Goal: Task Accomplishment & Management: Manage account settings

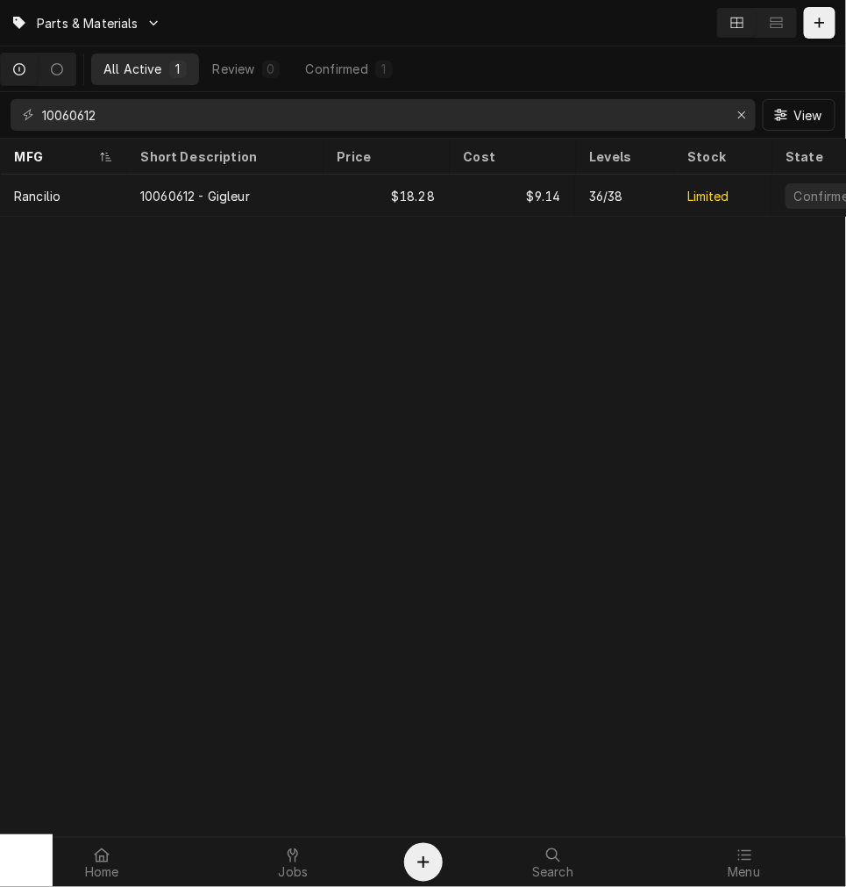
click at [417, 706] on div "Parts & Materials All Active 1 Review 0 Confirmed 1 10060612 View MFG Short Des…" at bounding box center [423, 443] width 846 height 887
drag, startPoint x: 317, startPoint y: 878, endPoint x: 353, endPoint y: 846, distance: 48.4
click at [318, 879] on div "Jobs" at bounding box center [293, 862] width 182 height 35
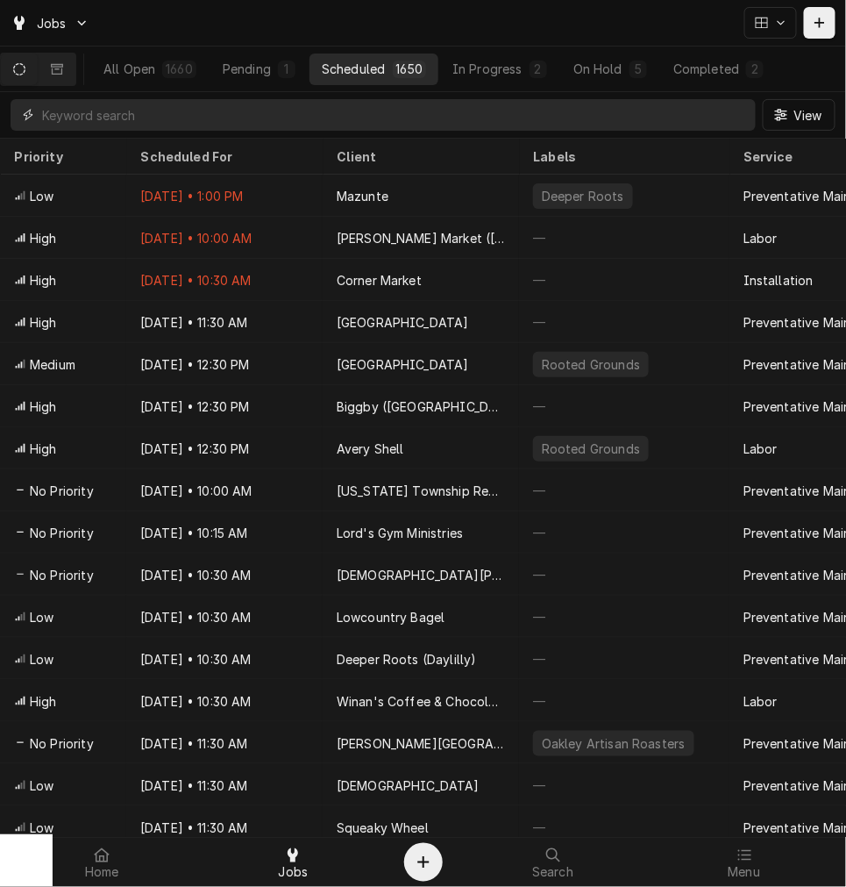
click at [470, 117] on input "Dynamic Content Wrapper" at bounding box center [394, 115] width 705 height 32
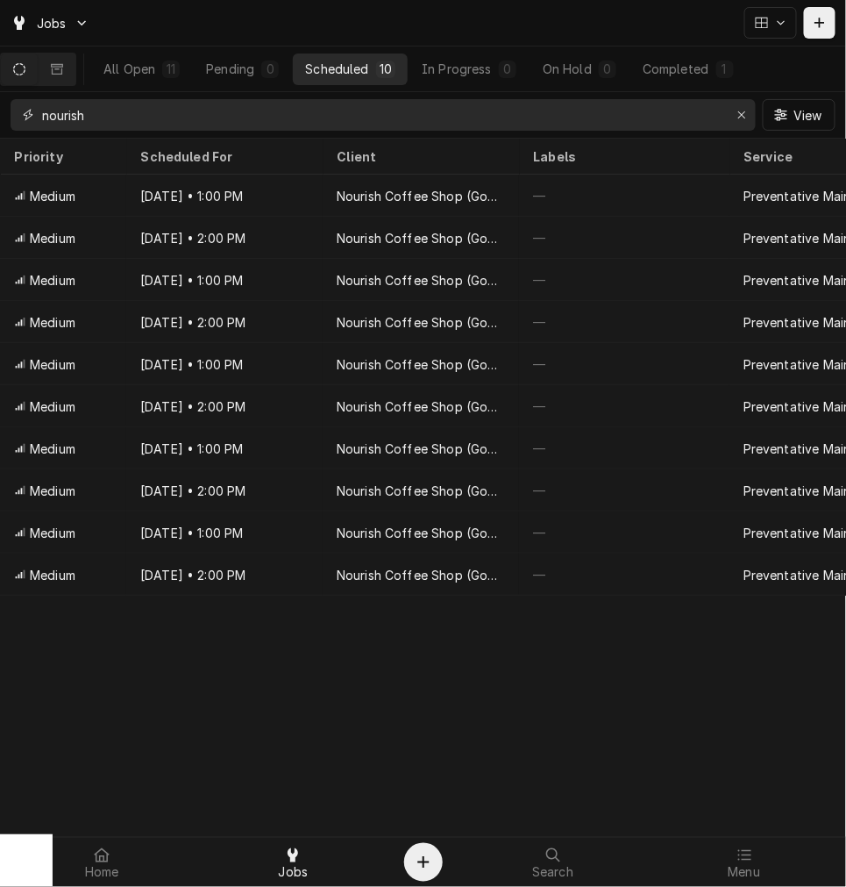
type input "nourish"
drag, startPoint x: 293, startPoint y: 874, endPoint x: 294, endPoint y: 858, distance: 15.8
click at [293, 874] on span "Jobs" at bounding box center [294, 873] width 30 height 14
click at [831, 32] on button "Dynamic Content Wrapper" at bounding box center [820, 23] width 32 height 32
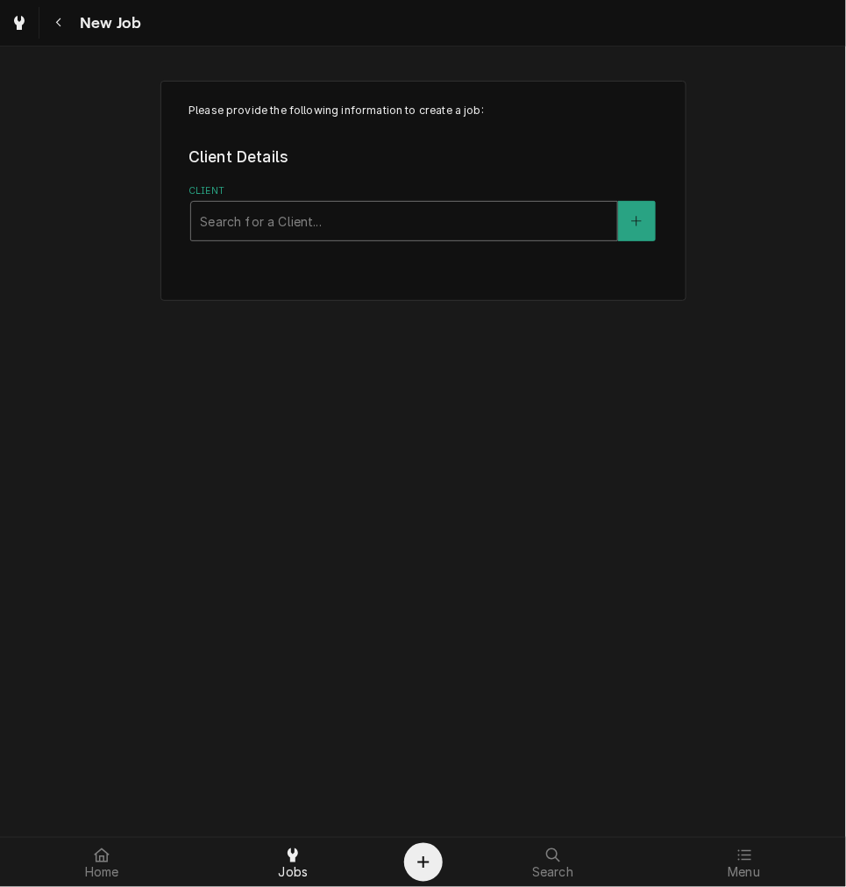
click at [449, 216] on div "Client" at bounding box center [404, 221] width 409 height 32
type input "christ"
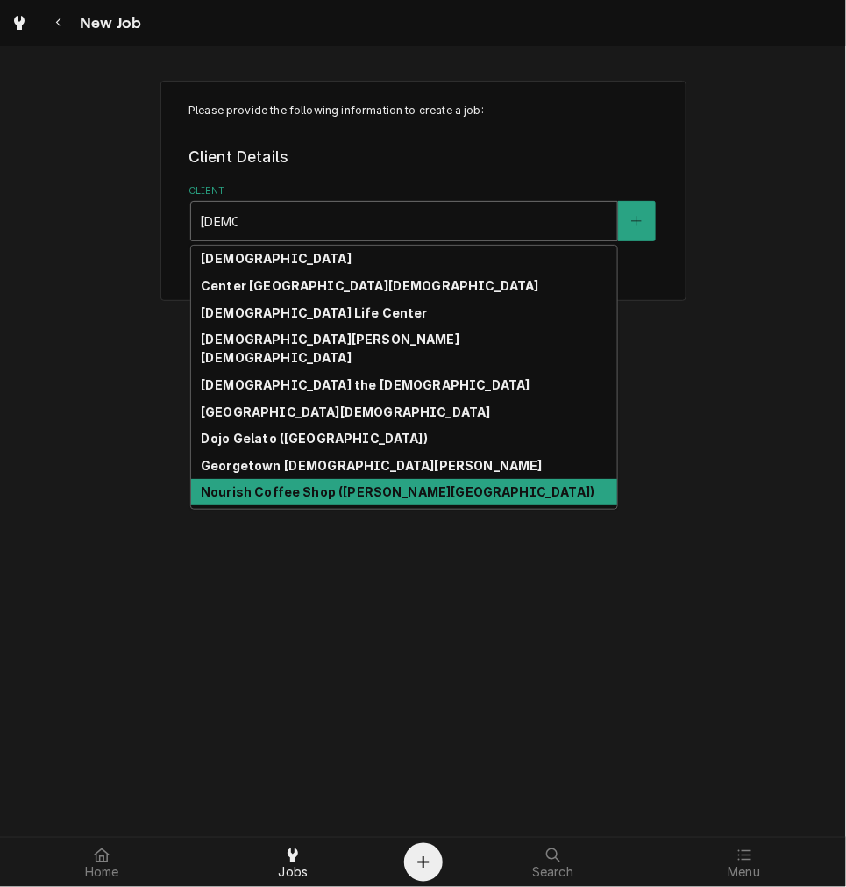
drag, startPoint x: 325, startPoint y: 427, endPoint x: 333, endPoint y: 472, distance: 45.6
click at [333, 472] on div "Batesville Christian Church Center Pointe Christian Church Christian Life Cente…" at bounding box center [404, 377] width 426 height 263
click at [333, 484] on strong "Nourish Coffee Shop (Christ Hospital)" at bounding box center [398, 491] width 394 height 15
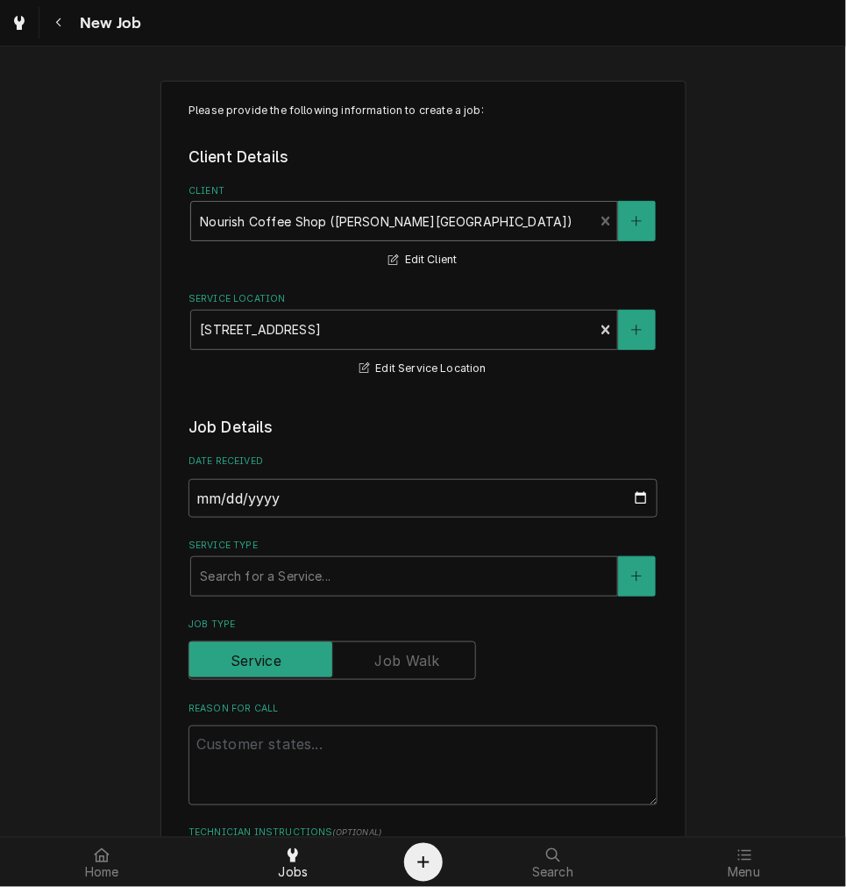
click at [287, 550] on label "Service Type" at bounding box center [423, 546] width 469 height 14
click at [287, 575] on div "Service Type" at bounding box center [404, 576] width 409 height 32
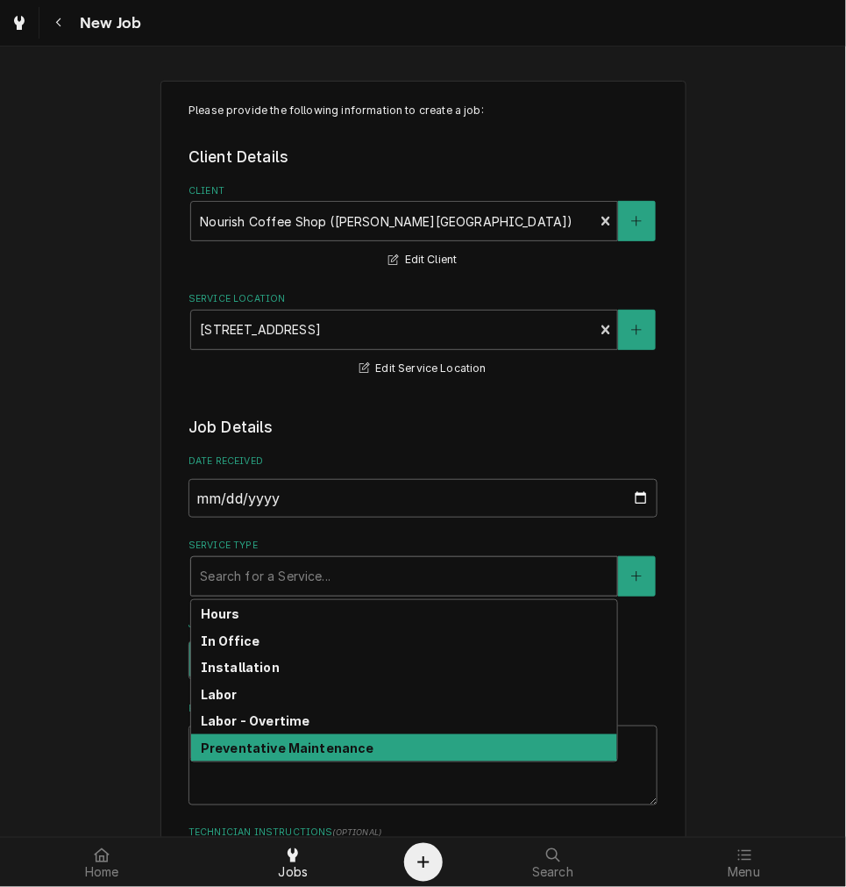
click at [225, 740] on strong "Preventative Maintenance" at bounding box center [288, 747] width 174 height 15
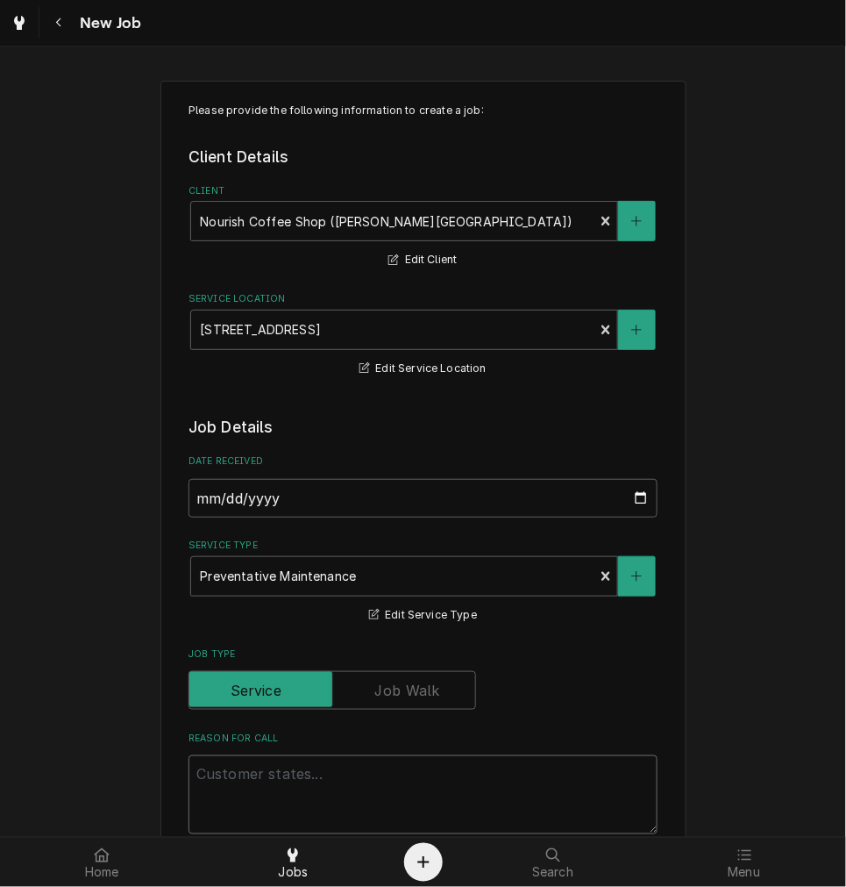
click at [242, 778] on textarea "Reason For Call" at bounding box center [423, 794] width 469 height 79
type textarea "x"
type textarea "P"
type textarea "x"
type textarea "PM"
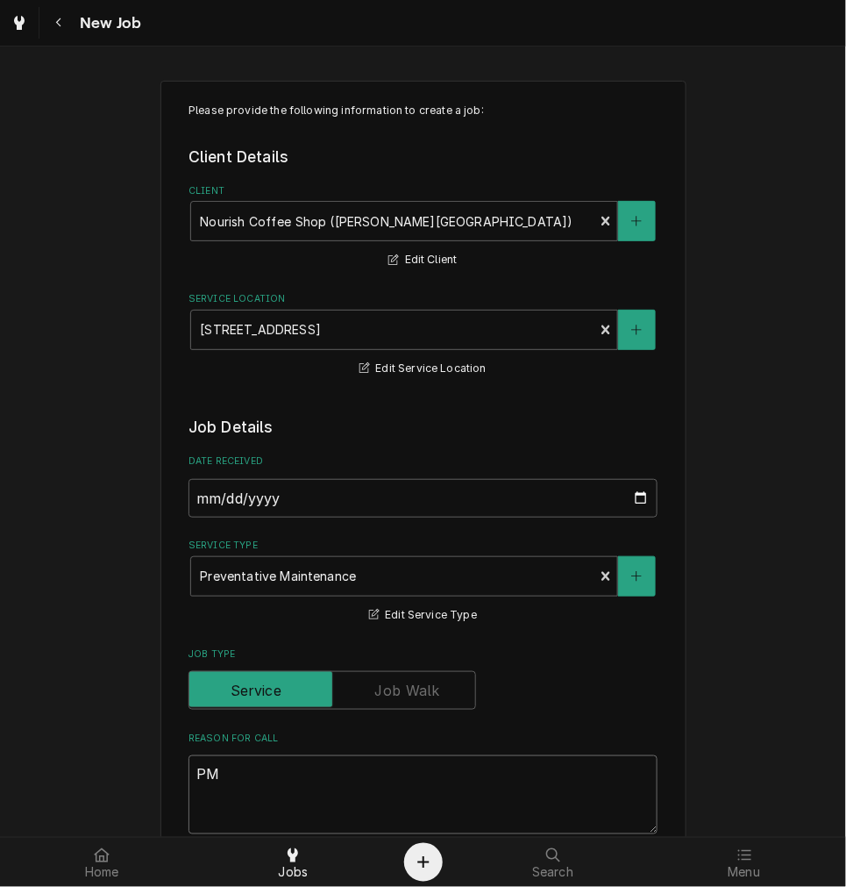
type textarea "x"
type textarea "PM"
type textarea "x"
type textarea "PM DU"
type textarea "x"
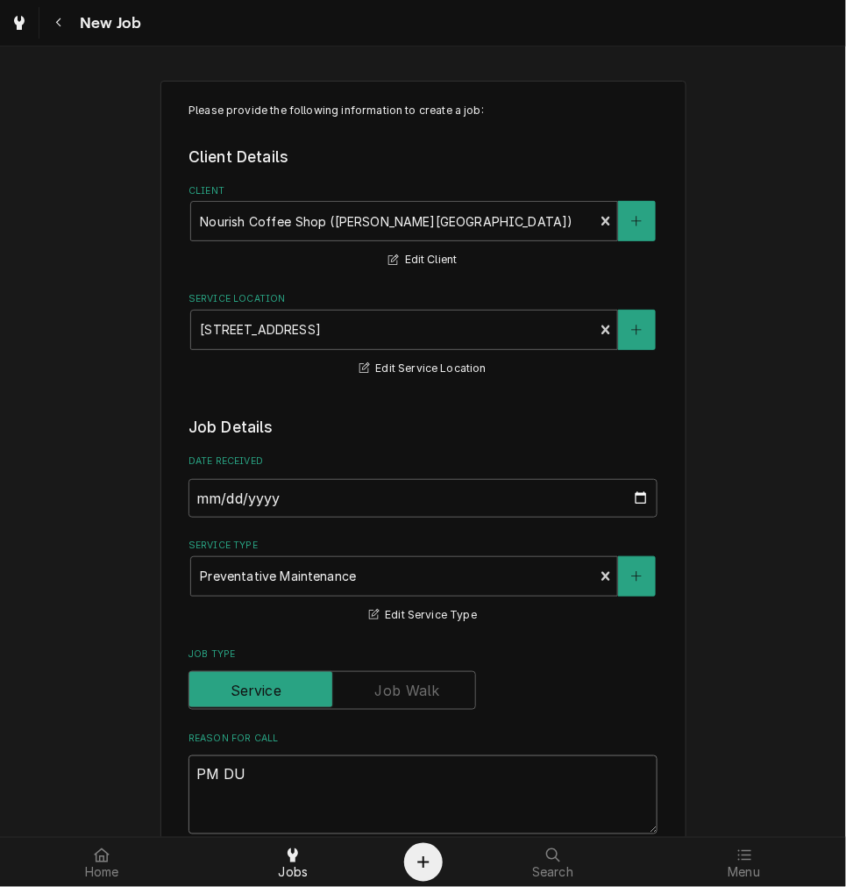
type textarea "PM DUE"
type textarea "x"
type textarea "PM DUE"
type textarea "x"
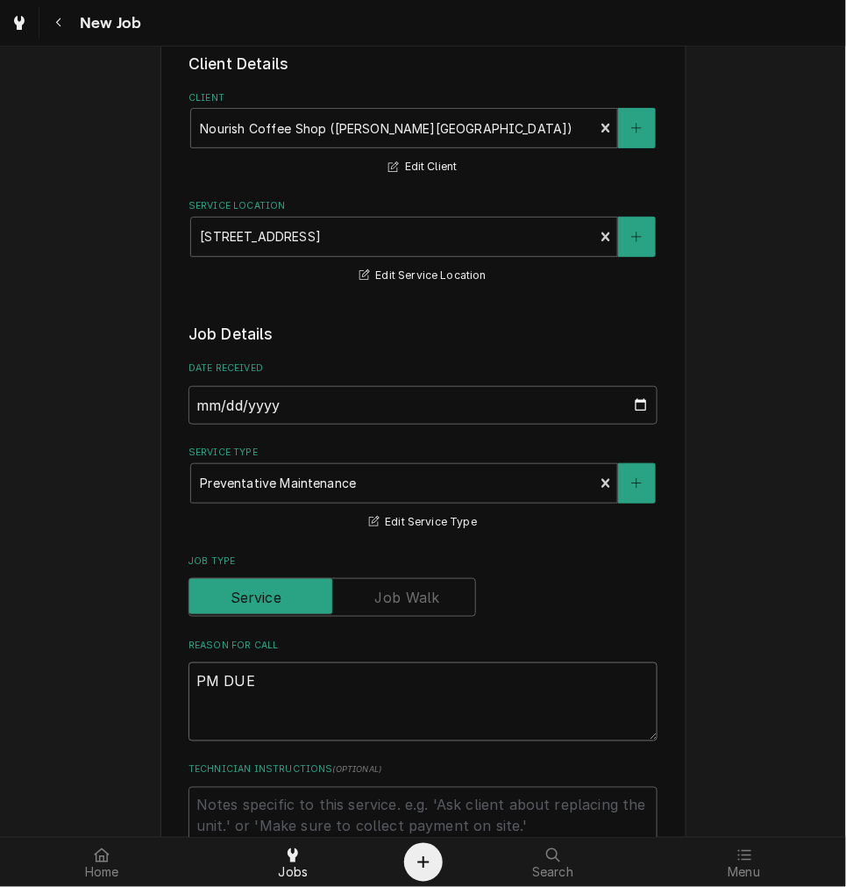
scroll to position [162, 0]
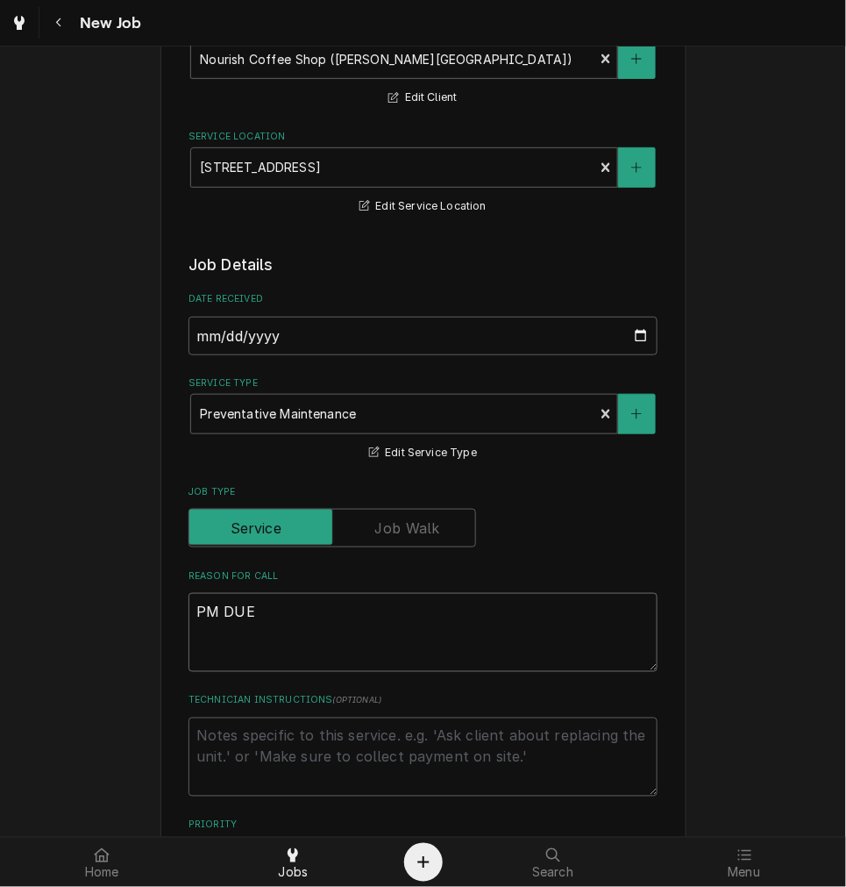
type textarea "PM DUE"
click at [381, 734] on textarea "Technician Instructions ( optional )" at bounding box center [423, 756] width 469 height 79
type textarea "x"
type textarea "I"
type textarea "x"
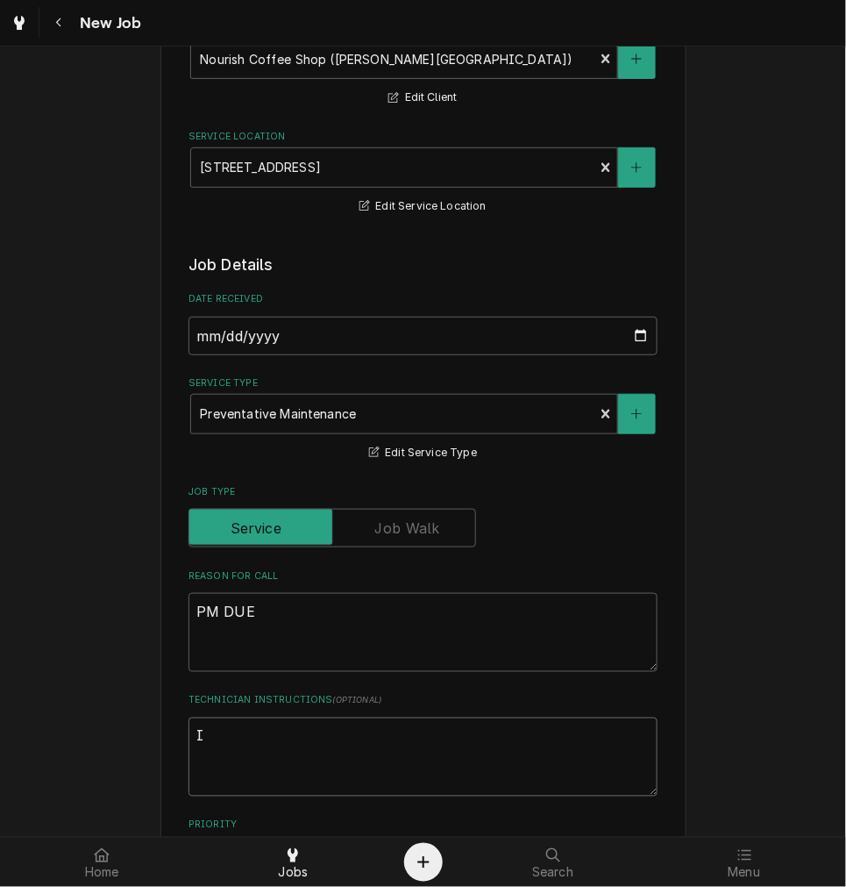
type textarea "In"
type textarea "x"
type textarea "Ins"
type textarea "x"
type textarea "Inst"
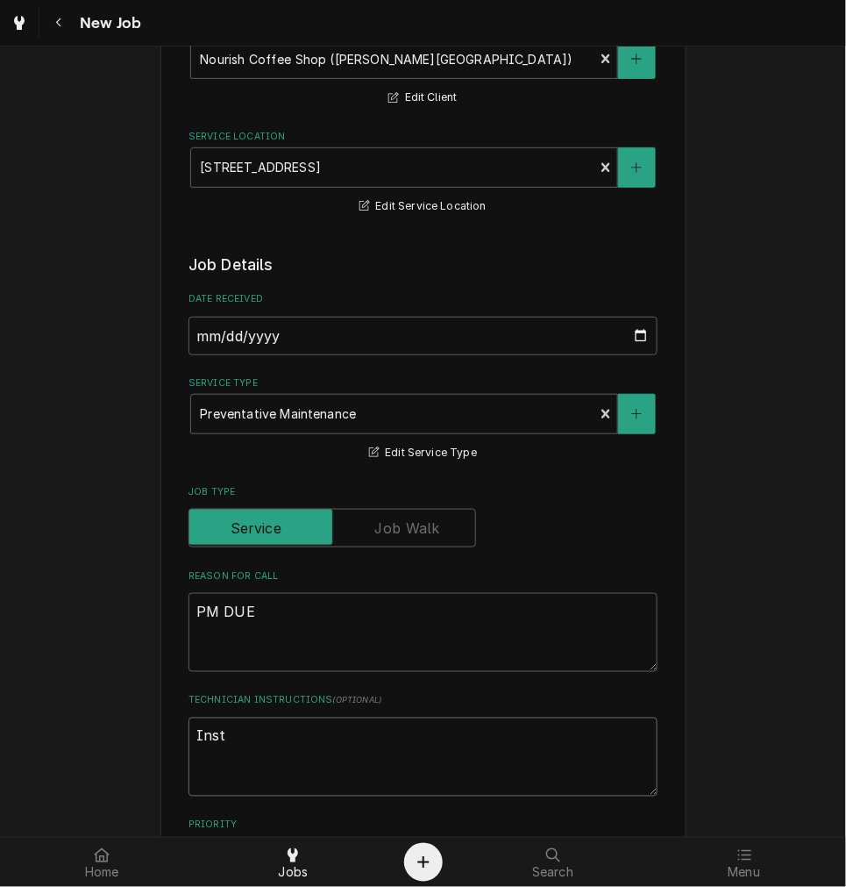
type textarea "x"
type textarea "Insta"
type textarea "x"
type textarea "Instal"
type textarea "x"
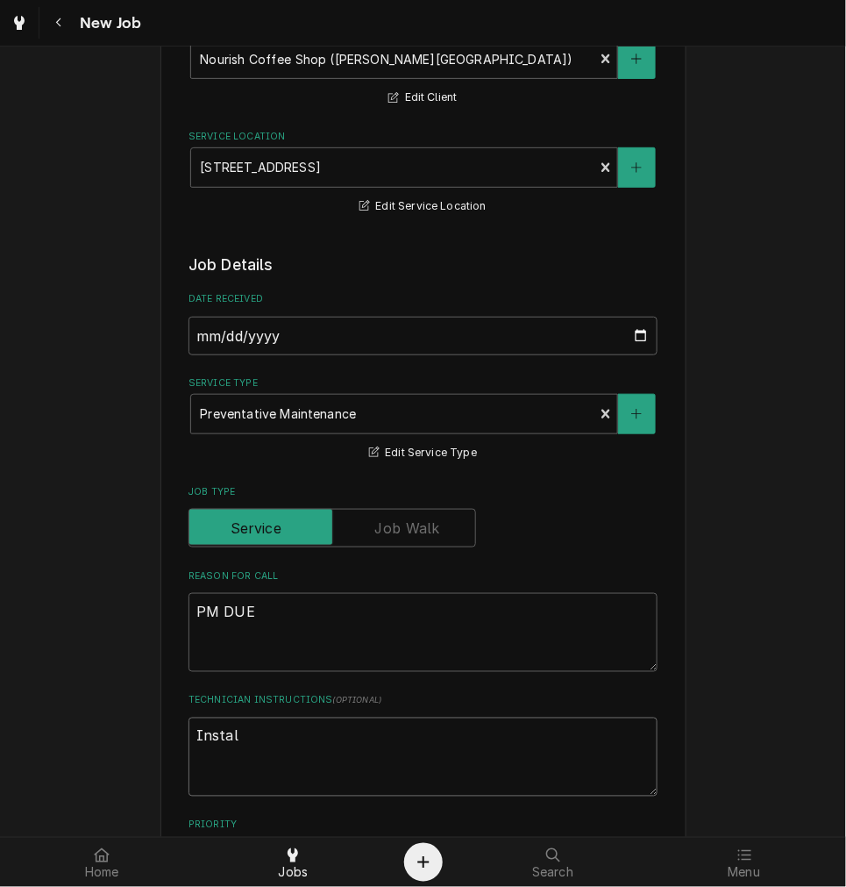
type textarea "Install"
type textarea "x"
type textarea "Installe"
type textarea "x"
type textarea "Installed"
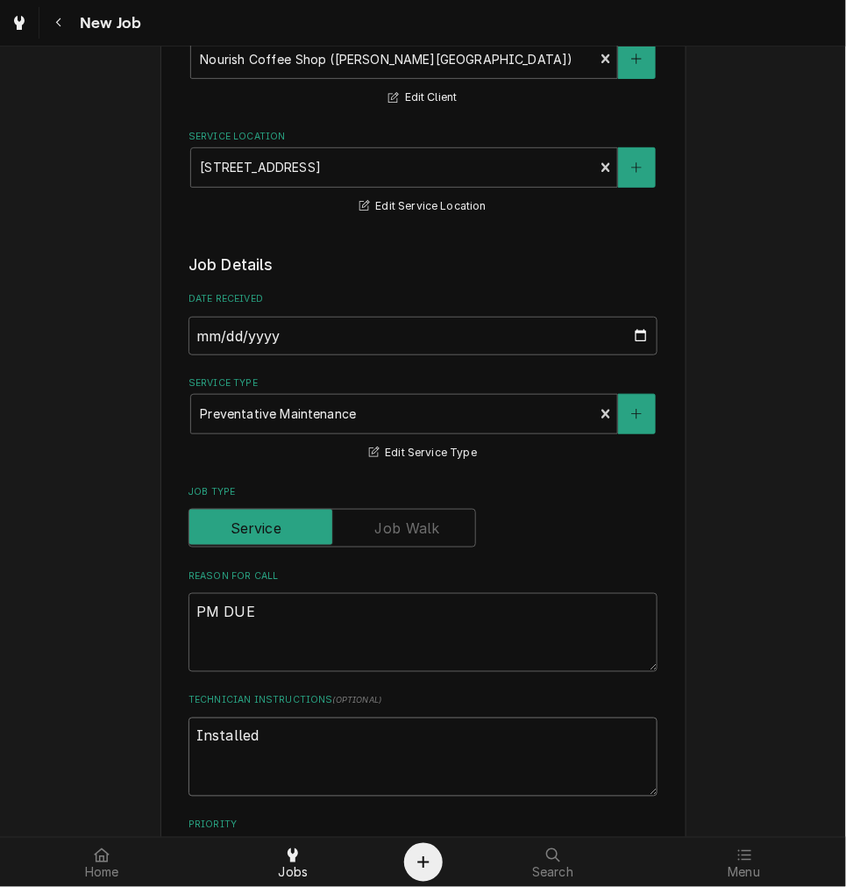
type textarea "x"
type textarea "Installed"
type textarea "x"
type textarea "Installed 2"
type textarea "x"
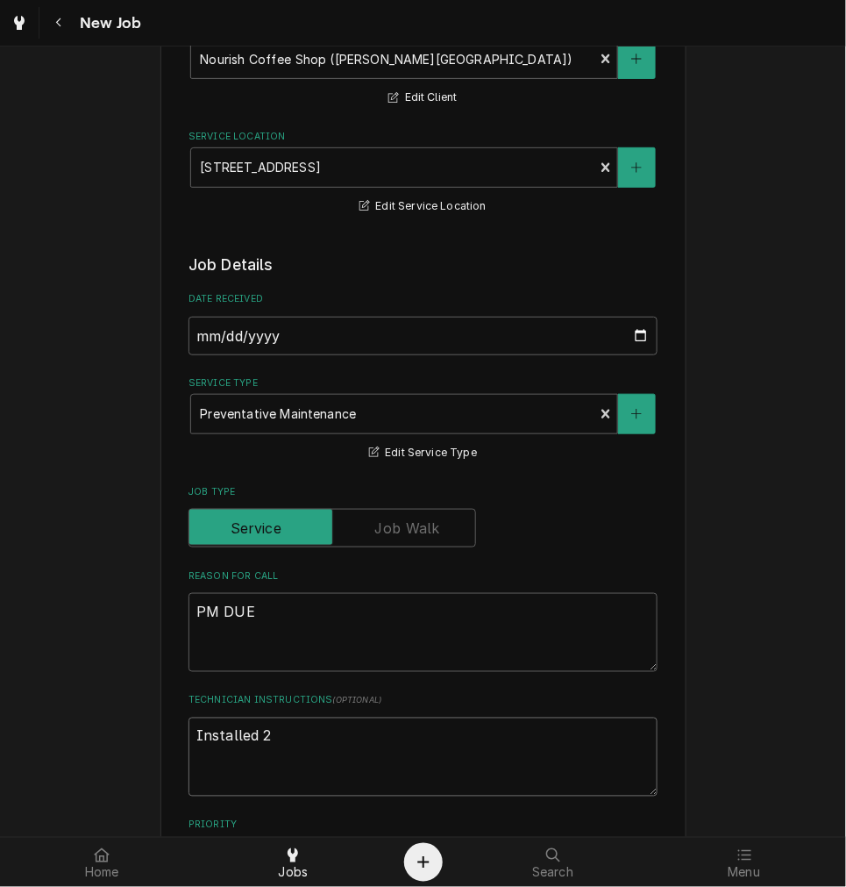
type textarea "Installed 2-"
type textarea "x"
type textarea "Installed 2-"
click at [356, 761] on textarea "Installed 2-" at bounding box center [423, 756] width 469 height 79
type textarea "x"
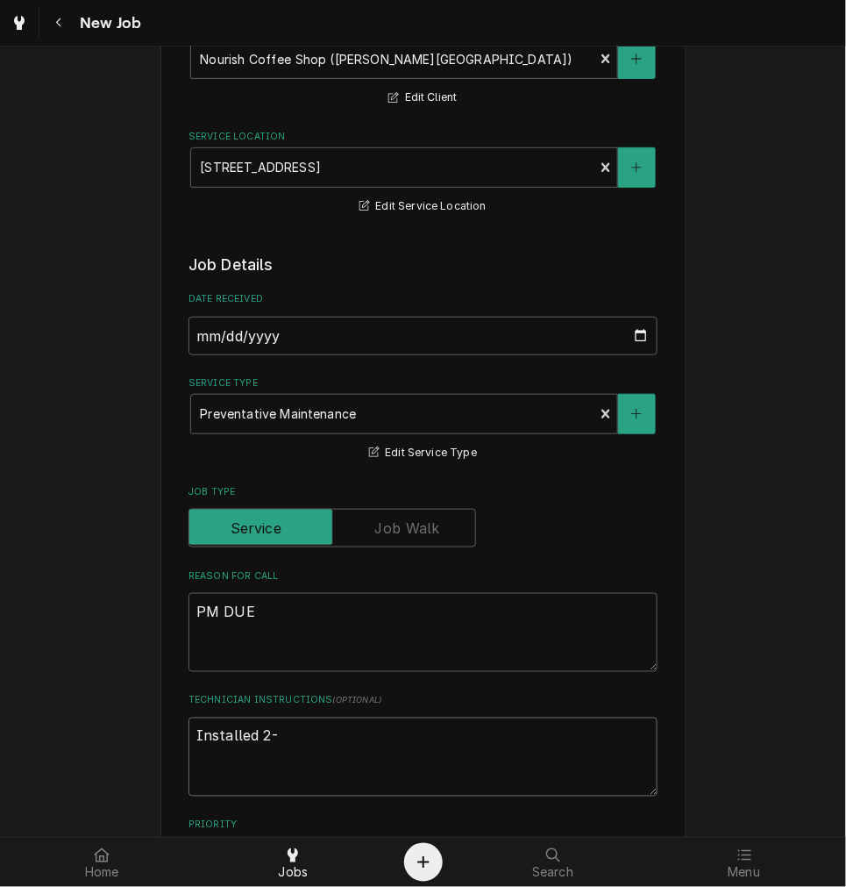
type textarea "Installed 2-2"
type textarea "x"
type textarea "Installed 2-21"
type textarea "x"
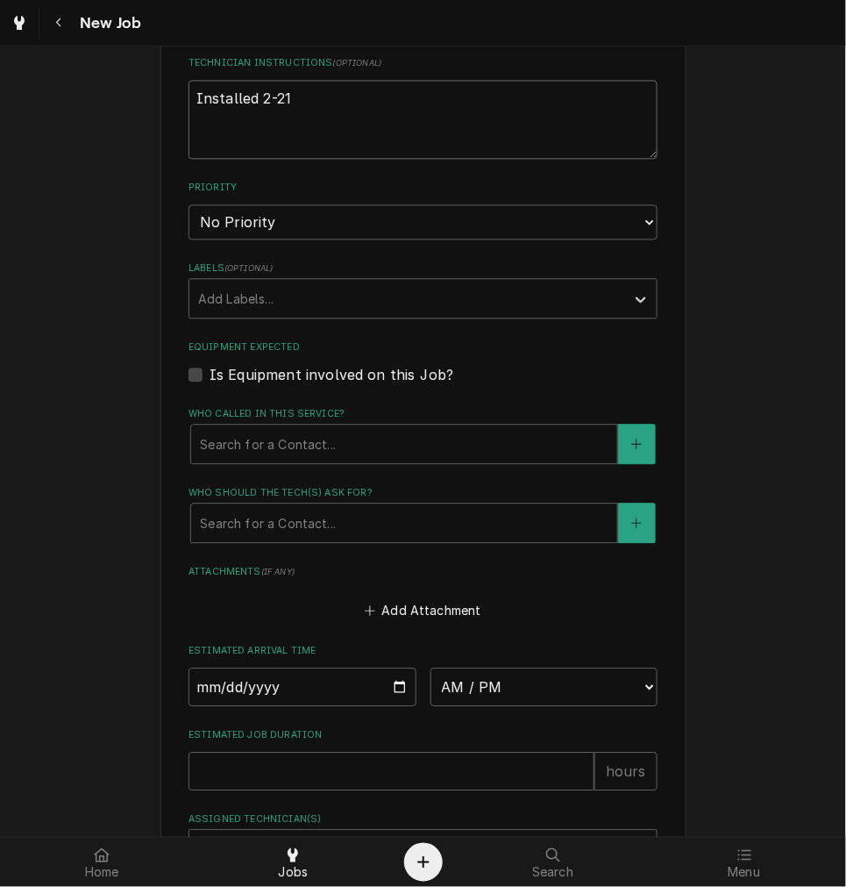
scroll to position [974, 0]
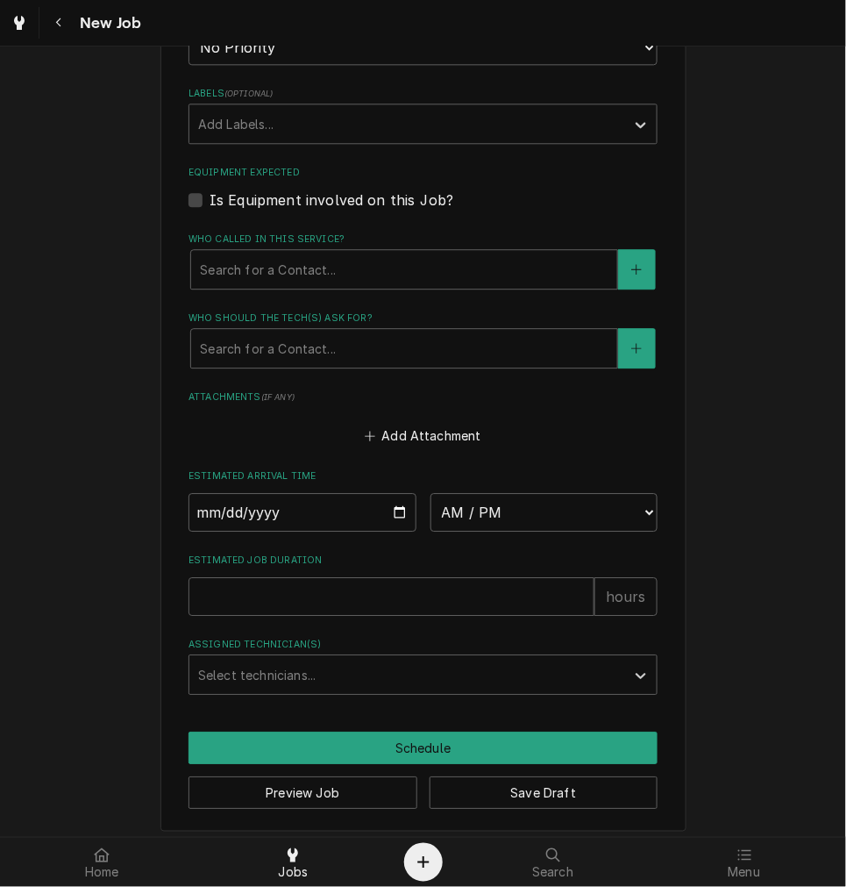
type textarea "Installed 2-21"
drag, startPoint x: 383, startPoint y: 186, endPoint x: 404, endPoint y: 267, distance: 83.4
click at [386, 187] on div "Equipment Expected Is Equipment involved on this Job?" at bounding box center [423, 188] width 469 height 45
click at [368, 193] on label "Is Equipment involved on this Job?" at bounding box center [332, 199] width 244 height 21
click at [368, 193] on input "Equipment Expected" at bounding box center [444, 208] width 469 height 39
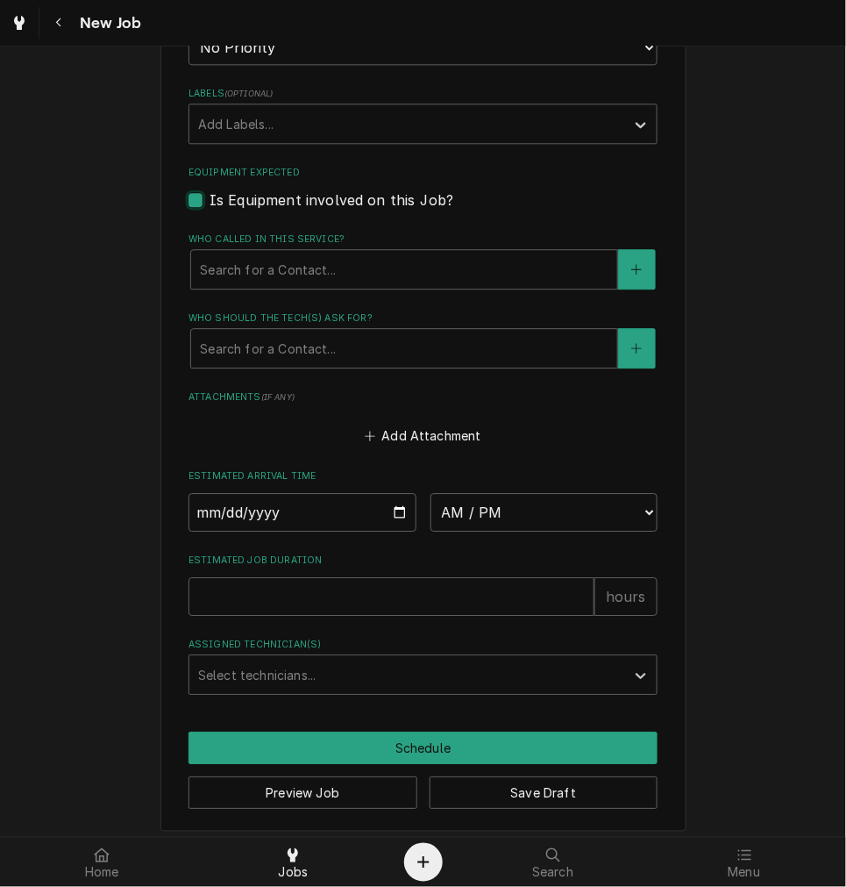
checkbox input "true"
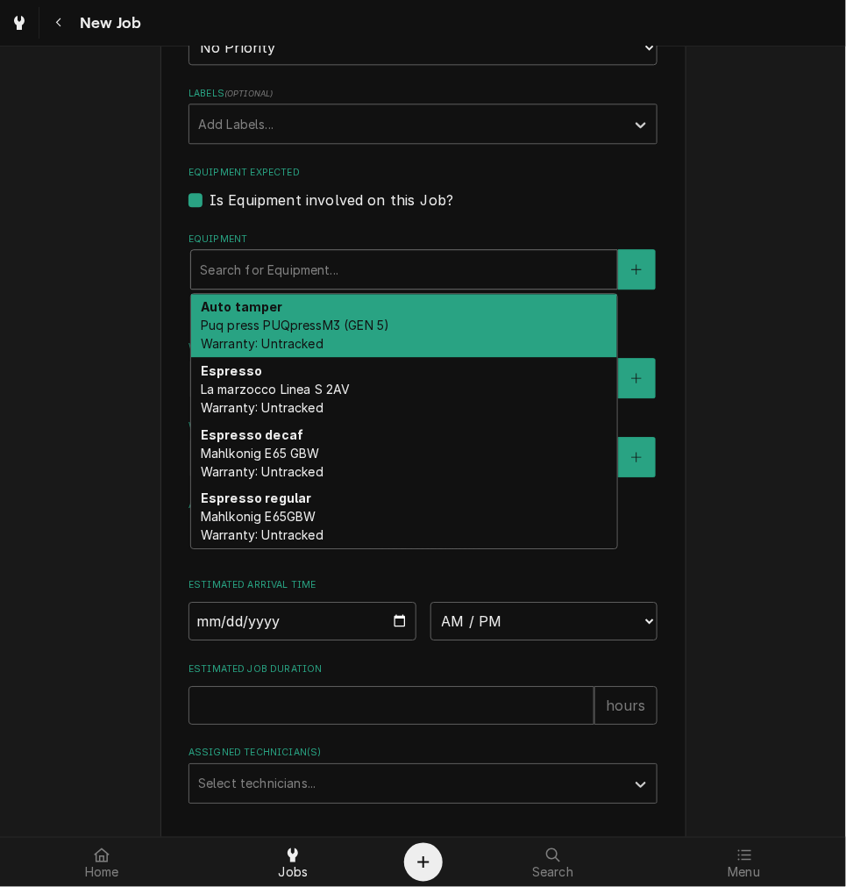
click at [371, 272] on div "Equipment" at bounding box center [404, 269] width 409 height 32
click at [379, 309] on div "Auto tamper Puq press PUQpressM3 (GEN 5) Warranty: Untracked" at bounding box center [404, 326] width 426 height 64
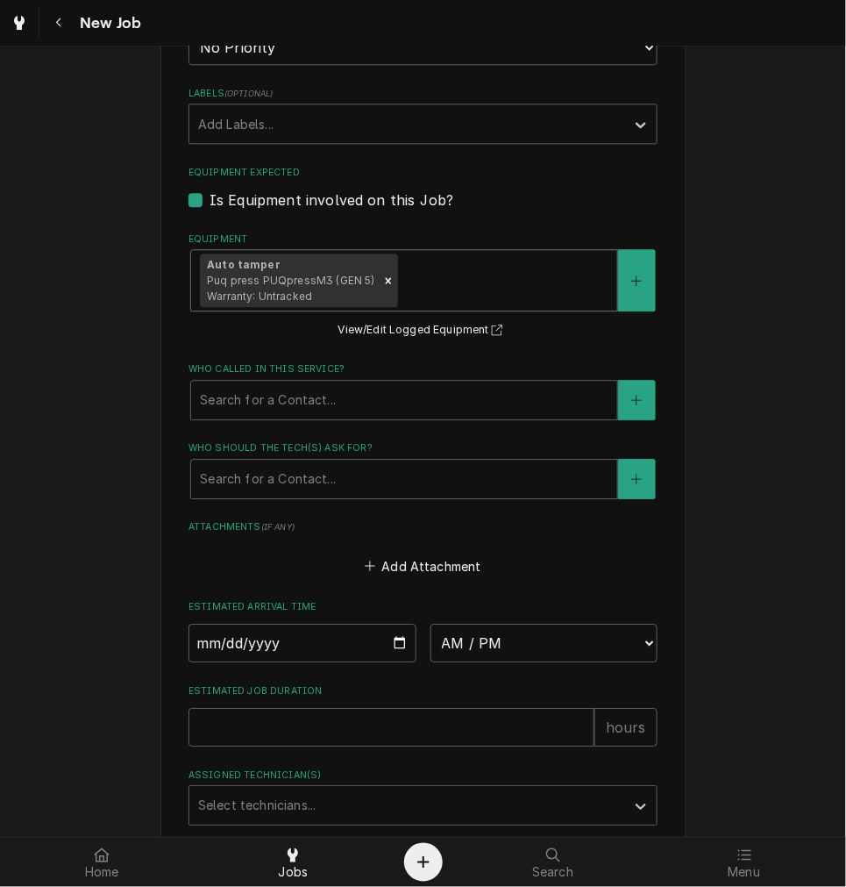
click at [496, 294] on div "Auto tamper Puq press PUQpressM3 (GEN 5) Warranty: Untracked" at bounding box center [404, 280] width 426 height 61
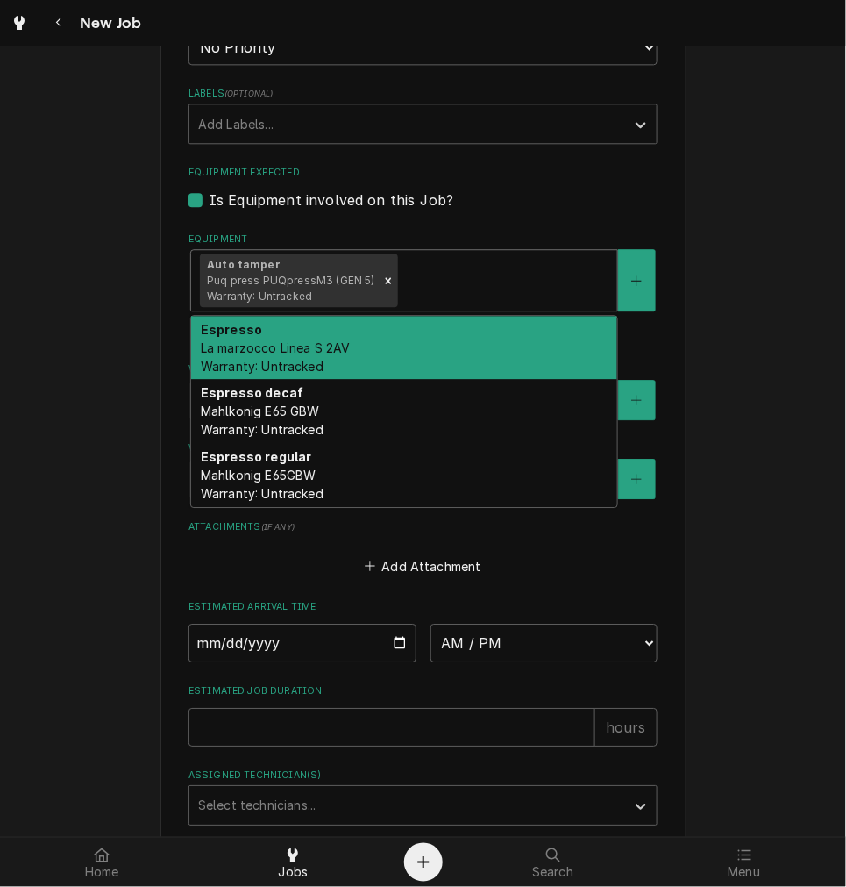
drag, startPoint x: 456, startPoint y: 349, endPoint x: 532, endPoint y: 307, distance: 86.4
click at [459, 349] on div "Espresso La marzocco Linea S 2AV Warranty: Untracked" at bounding box center [404, 348] width 426 height 64
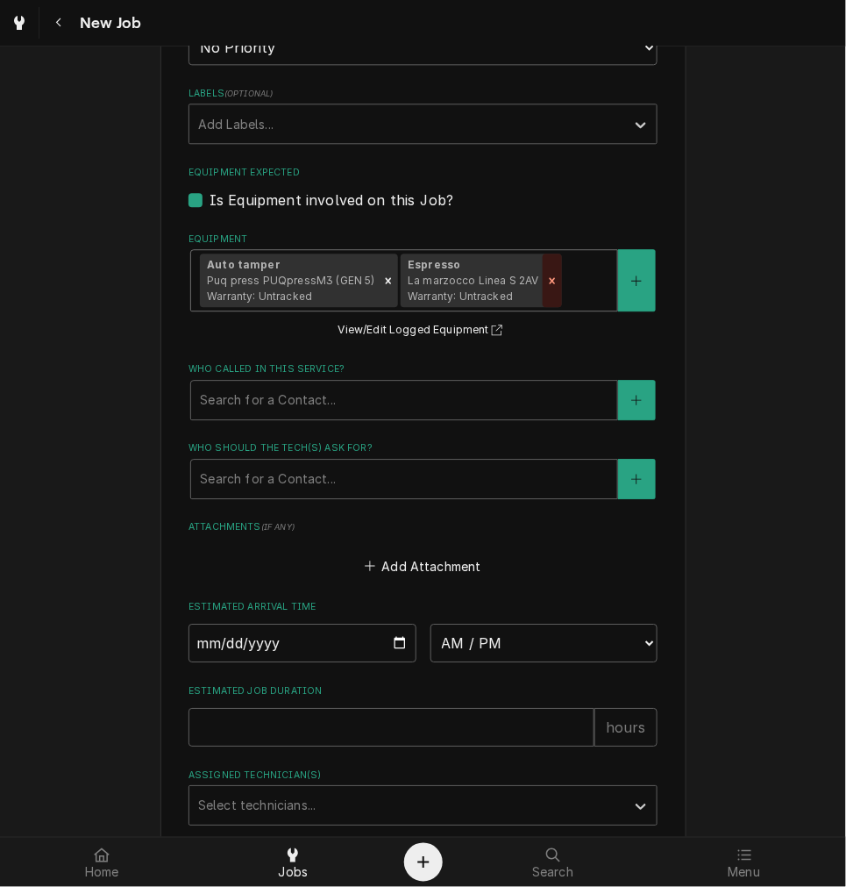
click at [543, 296] on div "Remove [object Object]" at bounding box center [552, 280] width 19 height 54
click at [556, 281] on div "Equipment" at bounding box center [505, 281] width 208 height 32
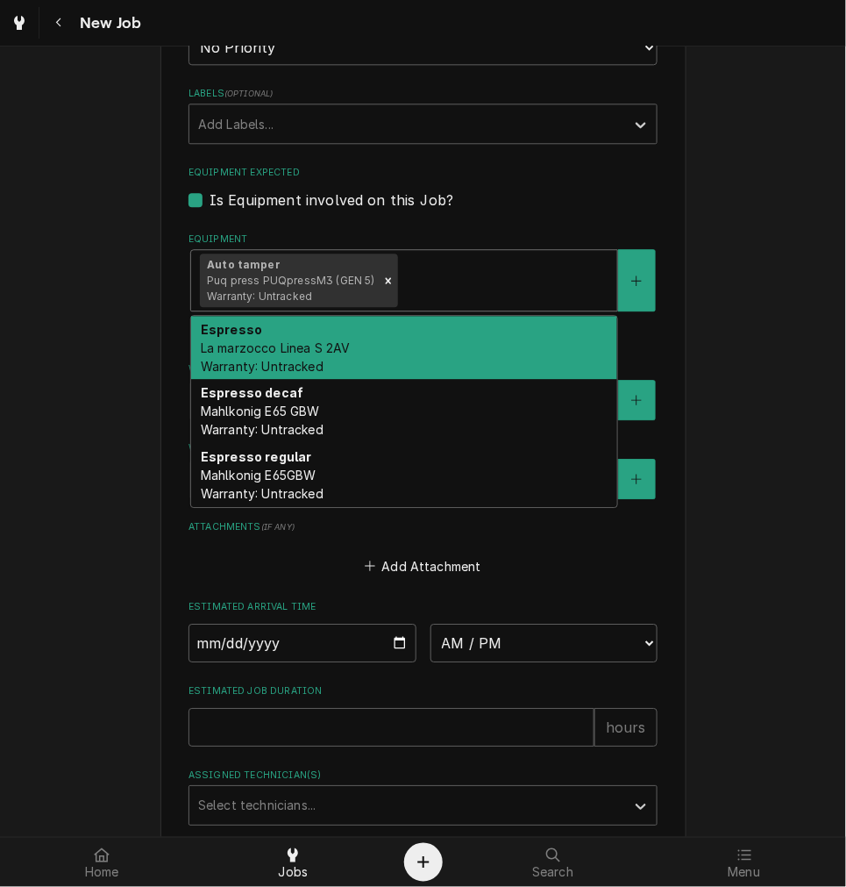
click at [567, 353] on div "Espresso La marzocco Linea S 2AV Warranty: Untracked" at bounding box center [404, 348] width 426 height 64
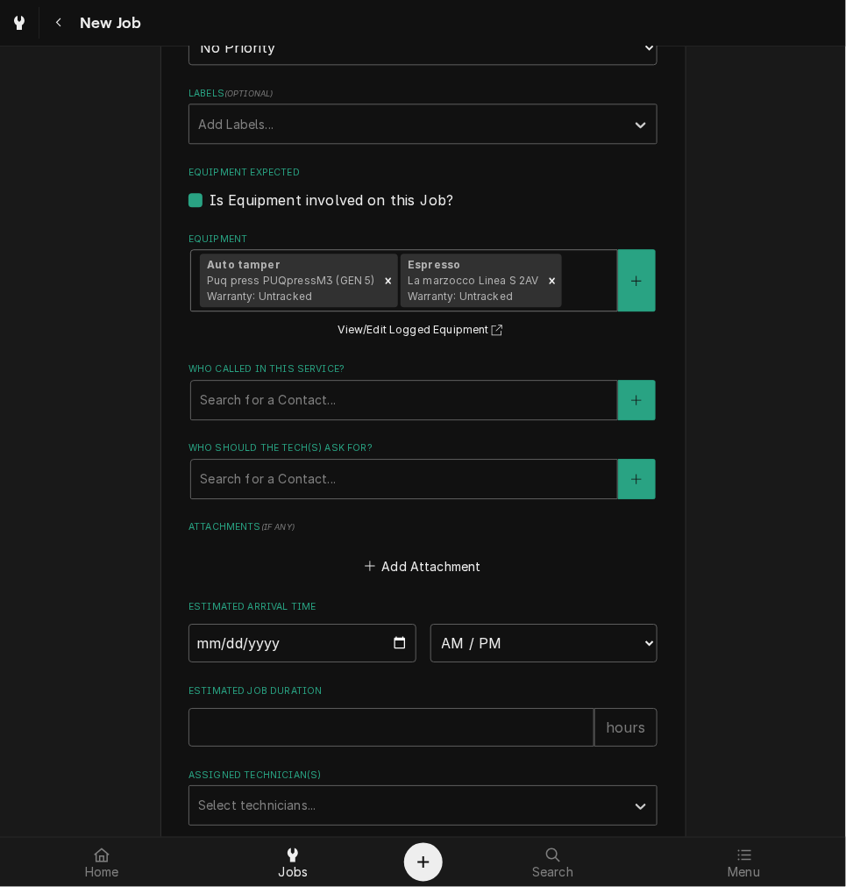
click at [588, 275] on div "Equipment" at bounding box center [588, 281] width 44 height 32
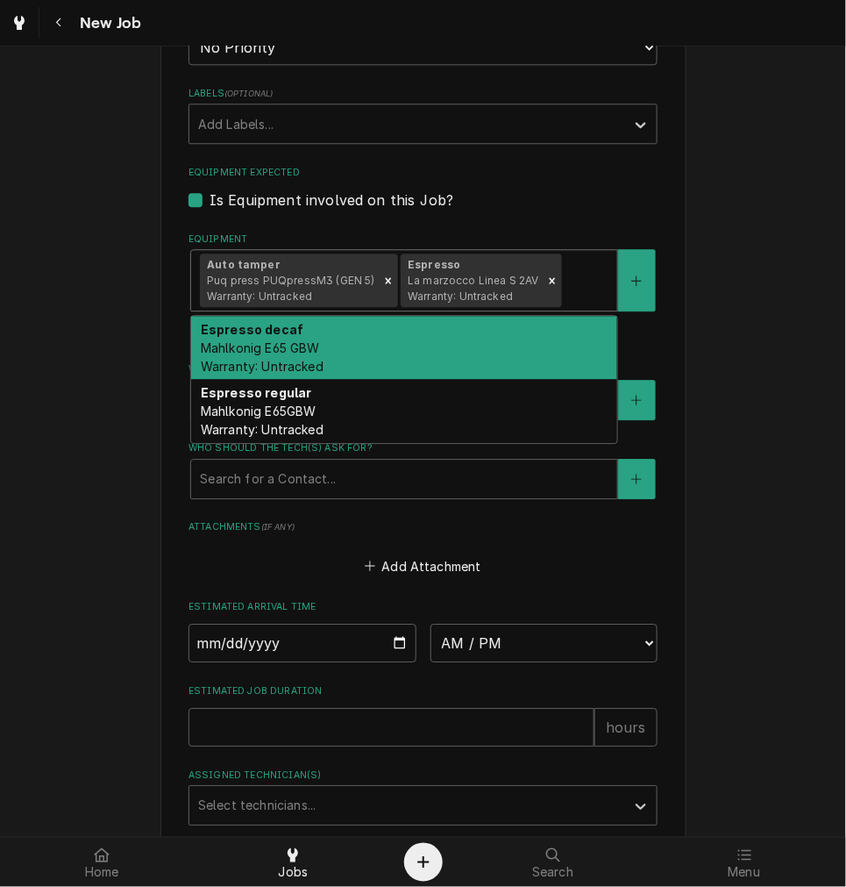
click at [560, 352] on div "Espresso decaf Mahlkonig E65 GBW Warranty: Untracked" at bounding box center [404, 348] width 426 height 64
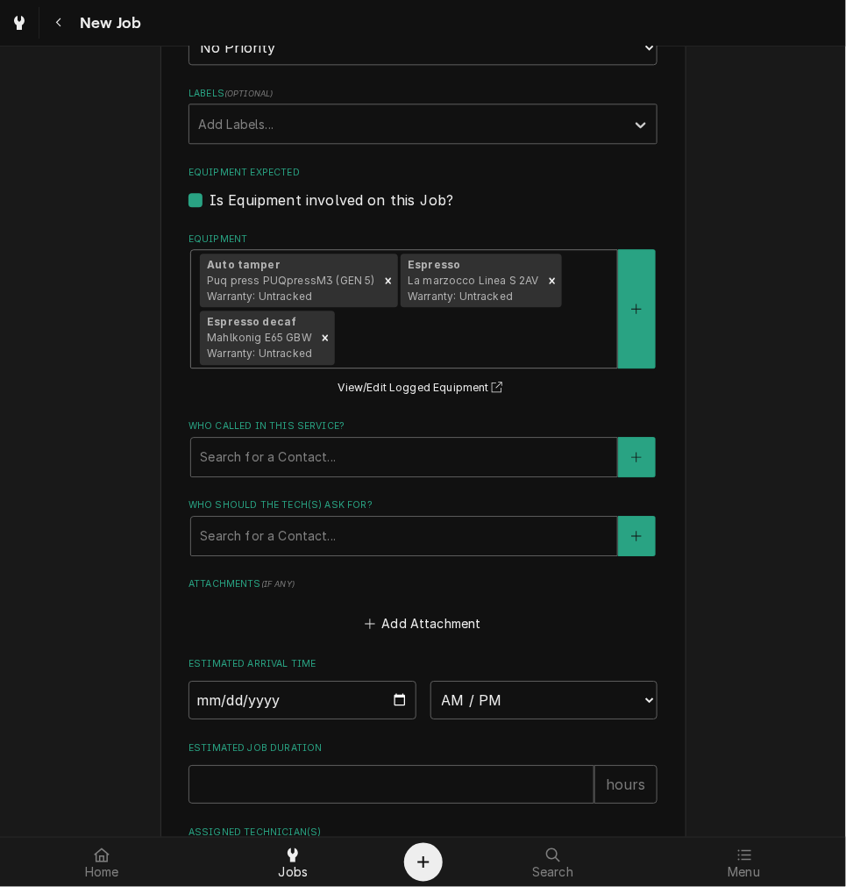
click at [589, 299] on div "Auto tamper Puq press PUQpressM3 (GEN 5) Warranty: Untracked Espresso La marzoc…" at bounding box center [404, 309] width 426 height 118
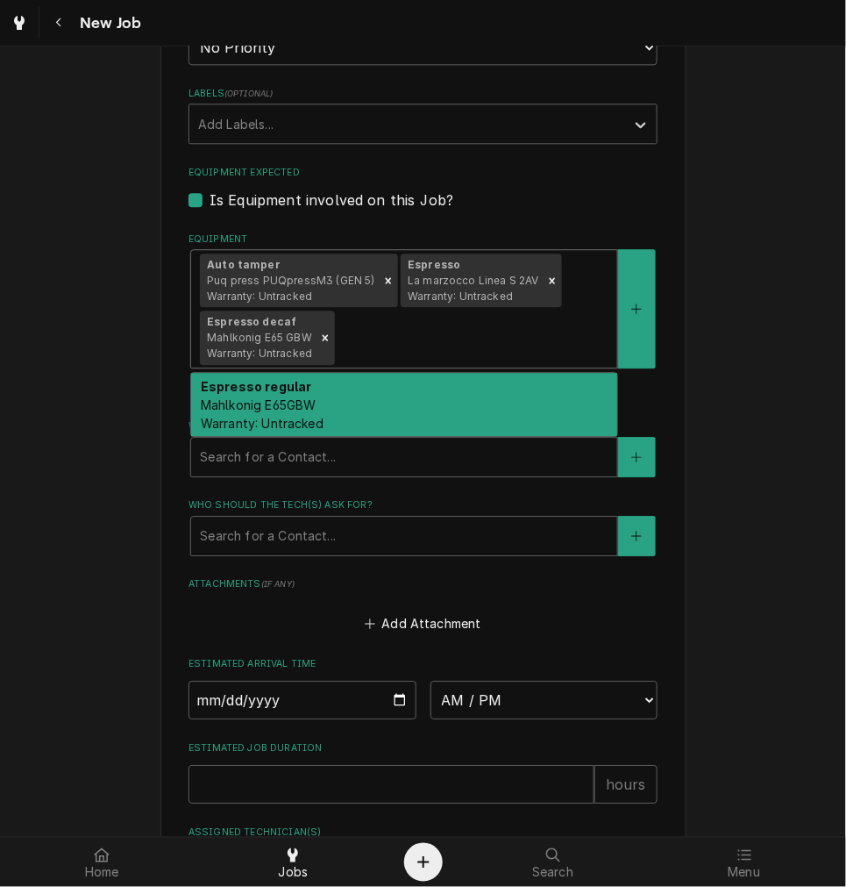
click at [575, 382] on div "Espresso regular Mahlkonig E65GBW Warranty: Untracked" at bounding box center [404, 405] width 426 height 64
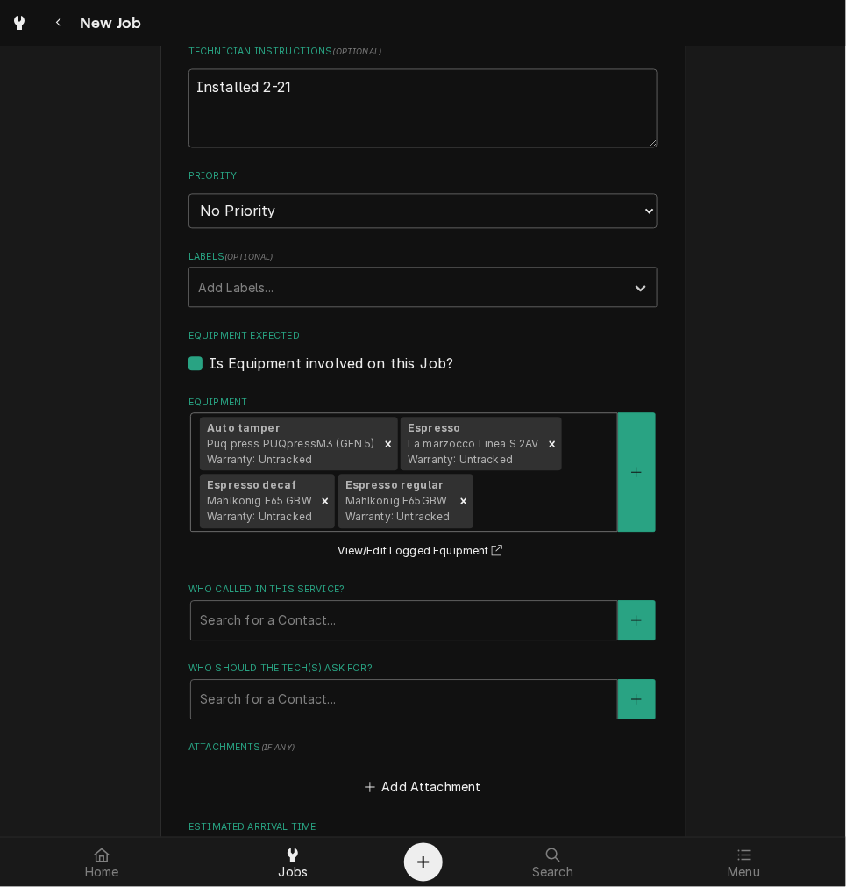
scroll to position [1137, 0]
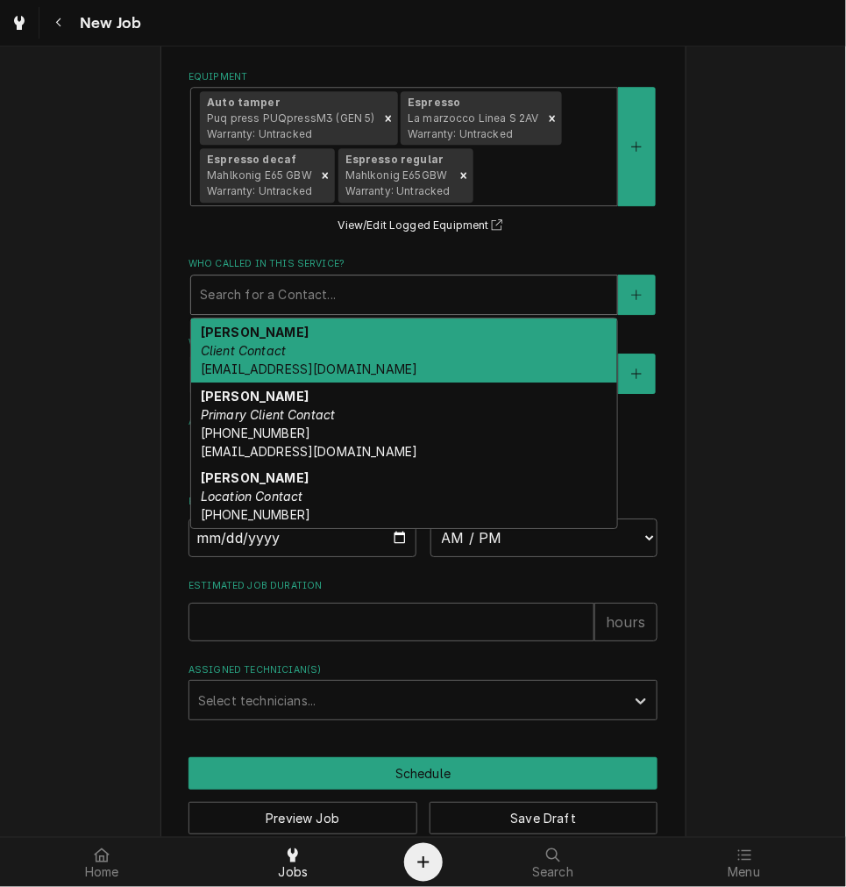
click at [307, 279] on div "Who called in this service?" at bounding box center [404, 295] width 409 height 32
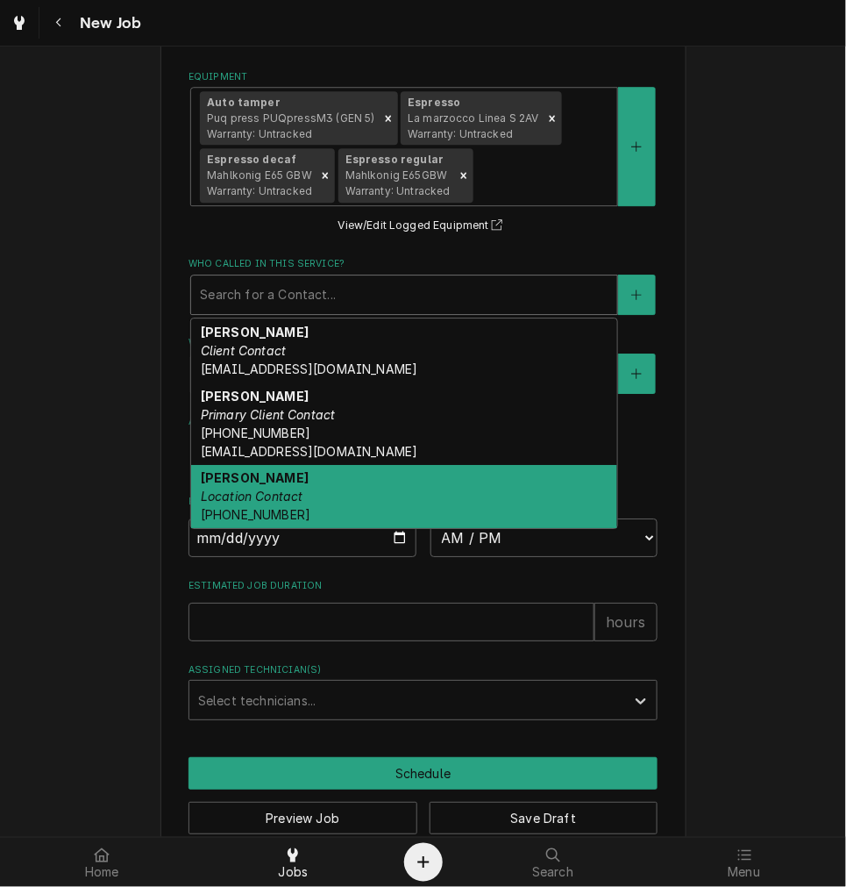
click at [333, 503] on div "Meredith Location Contact (574) 323-5151" at bounding box center [404, 497] width 426 height 64
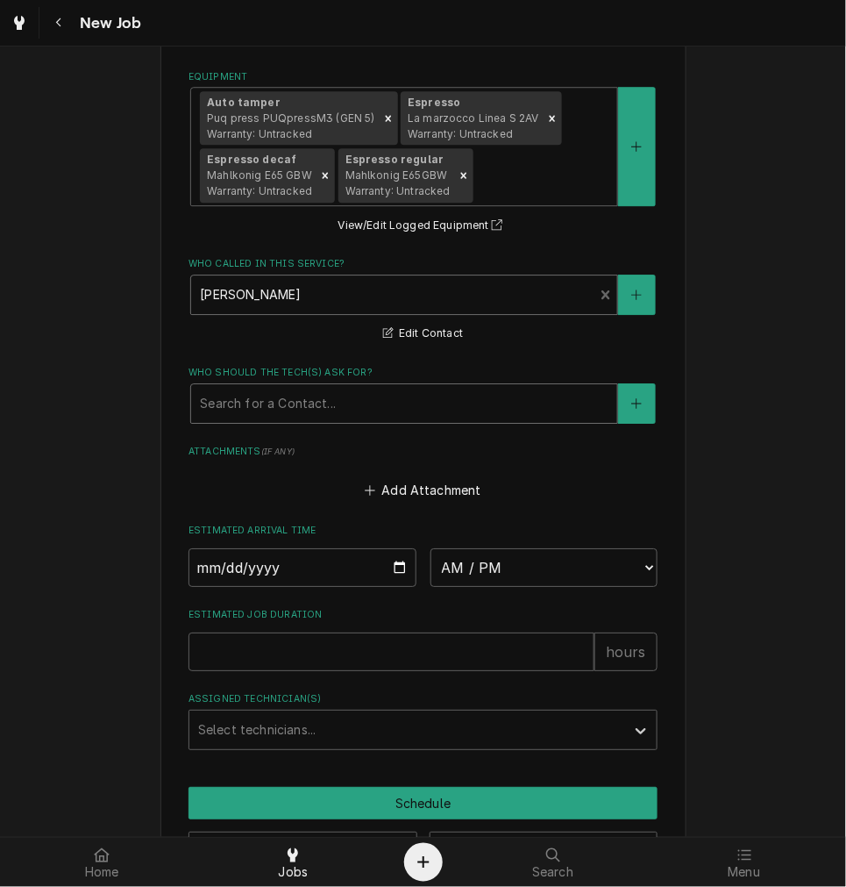
click at [287, 388] on div "Who should the tech(s) ask for?" at bounding box center [404, 404] width 409 height 32
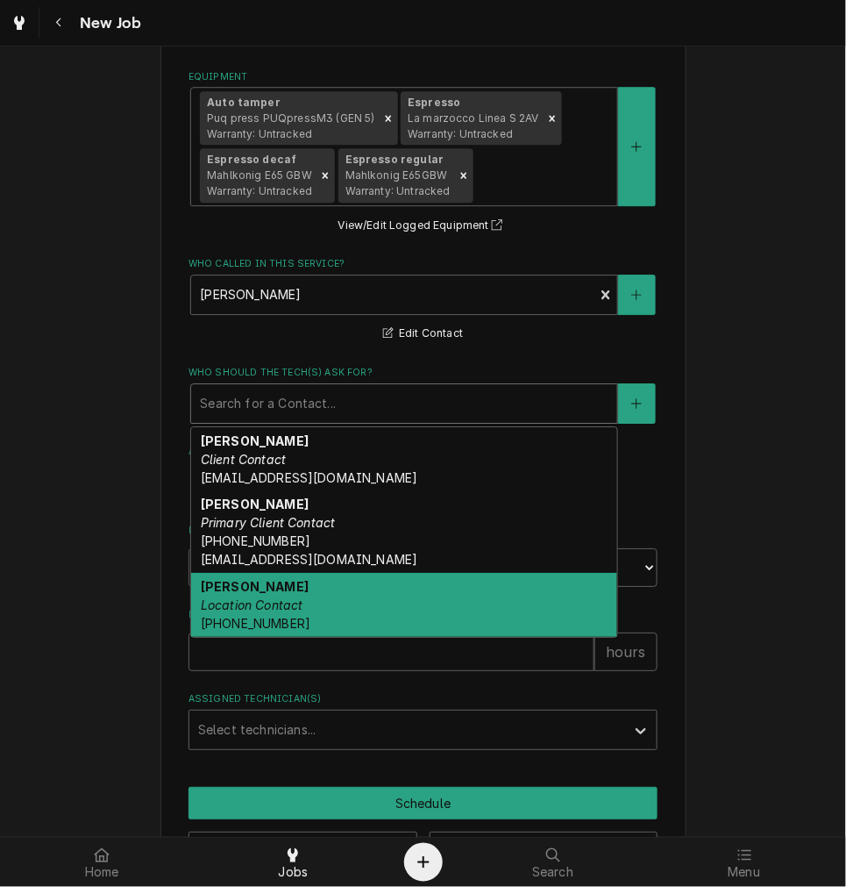
click at [257, 598] on em "Location Contact" at bounding box center [252, 604] width 103 height 15
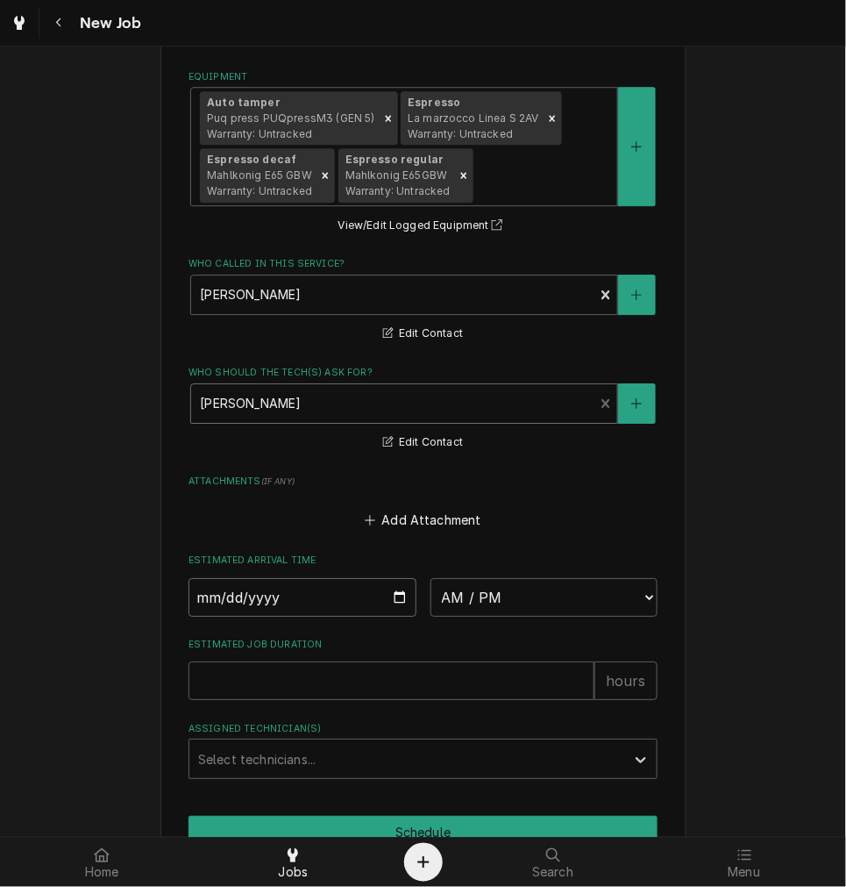
click at [395, 592] on input "Date" at bounding box center [303, 597] width 228 height 39
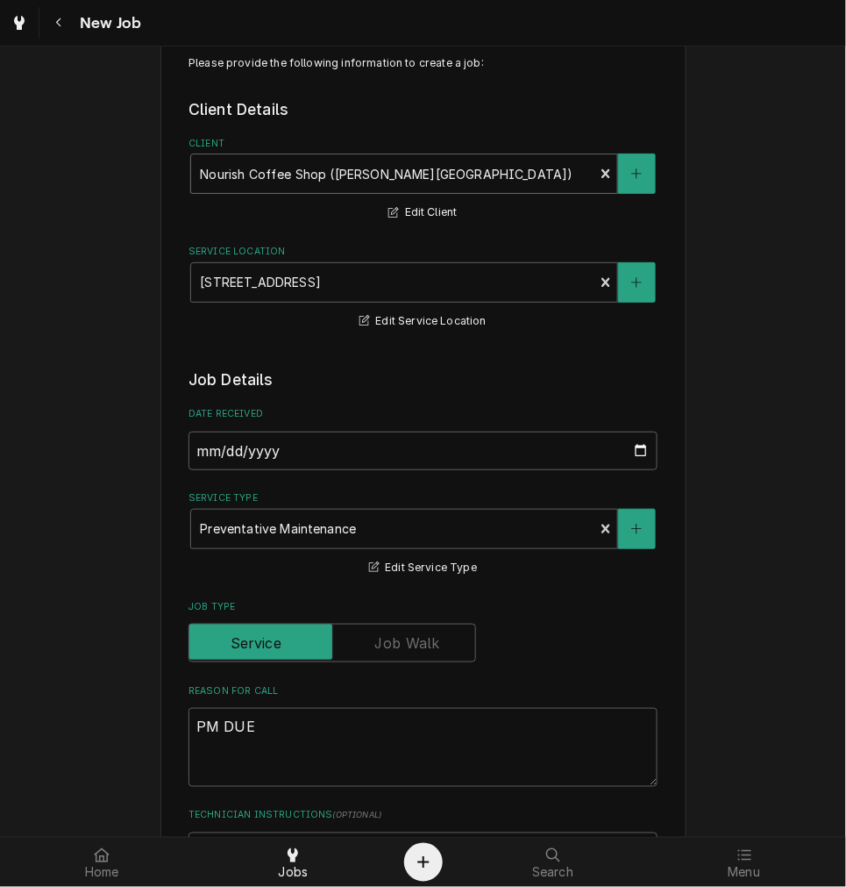
scroll to position [0, 0]
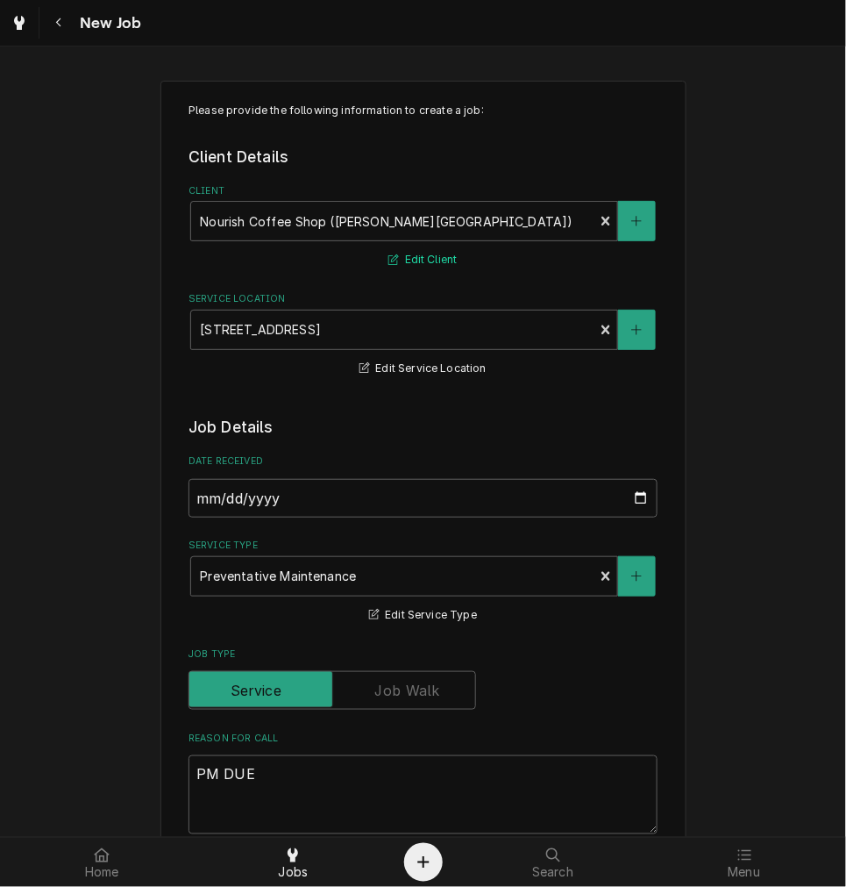
click at [418, 260] on button "Edit Client" at bounding box center [423, 260] width 74 height 22
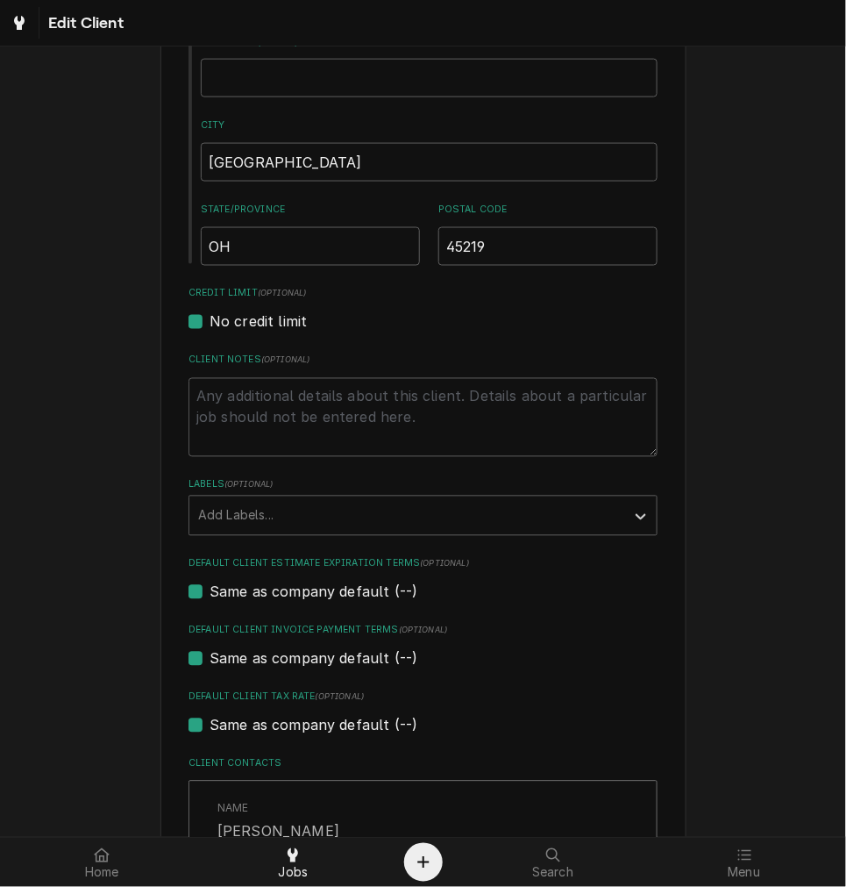
scroll to position [650, 0]
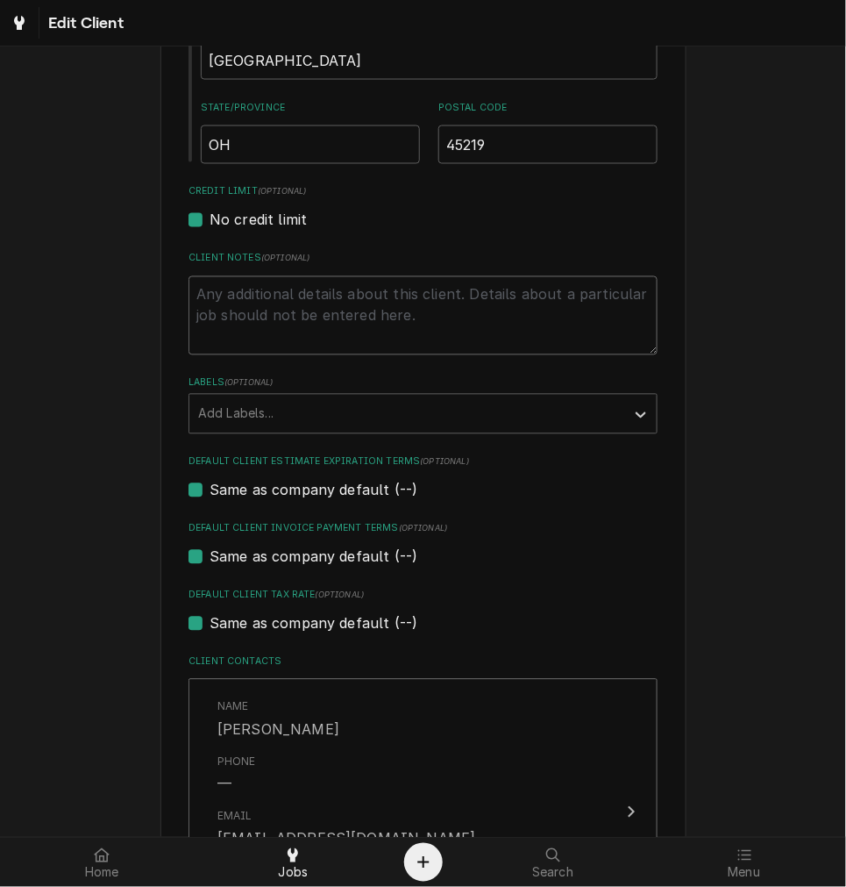
click at [246, 323] on textarea "Client Notes ( optional )" at bounding box center [423, 315] width 469 height 79
type textarea "x"
type textarea "M"
type textarea "x"
type textarea "MO"
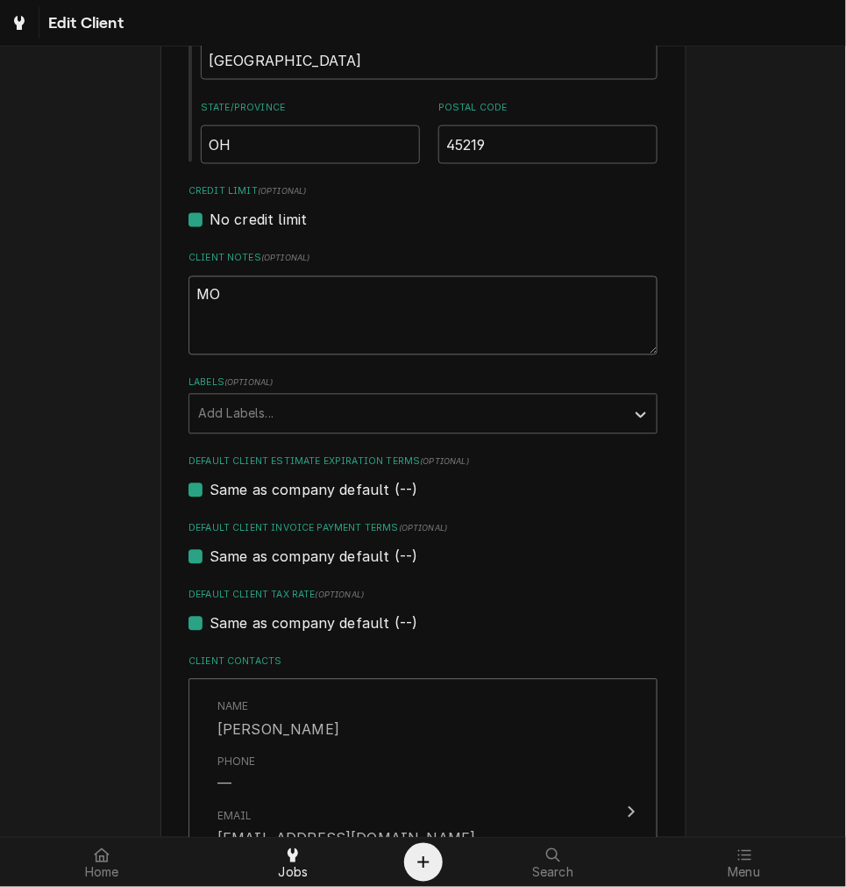
type textarea "x"
type textarea "MOn"
type textarea "x"
type textarea "MOnd"
type textarea "x"
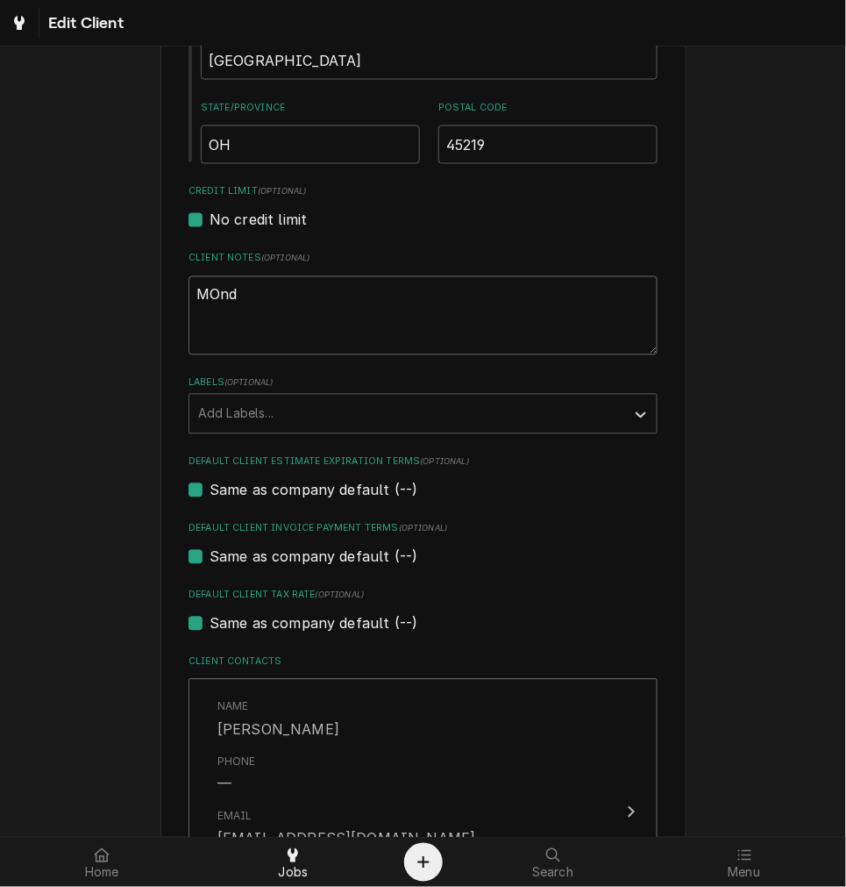
type textarea "MOndy"
type textarea "x"
type textarea "MOndya"
type textarea "x"
type textarea "MOndy"
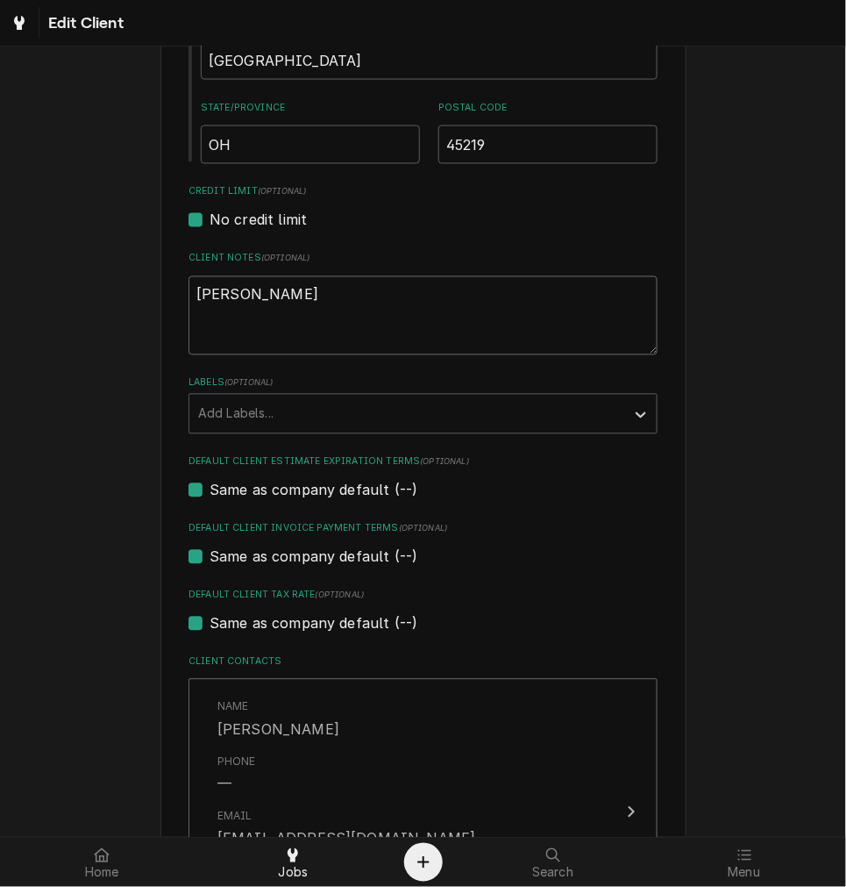
type textarea "x"
type textarea "MOnd"
type textarea "x"
type textarea "MOn"
type textarea "x"
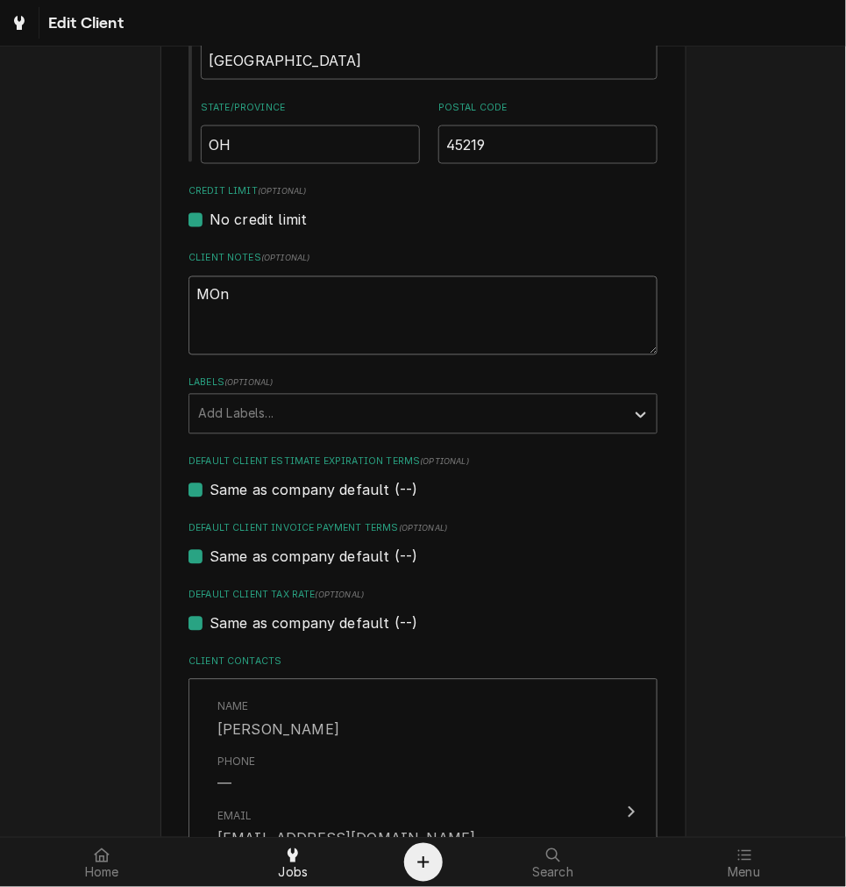
type textarea "MO"
type textarea "x"
type textarea "M"
type textarea "x"
type textarea "Mo"
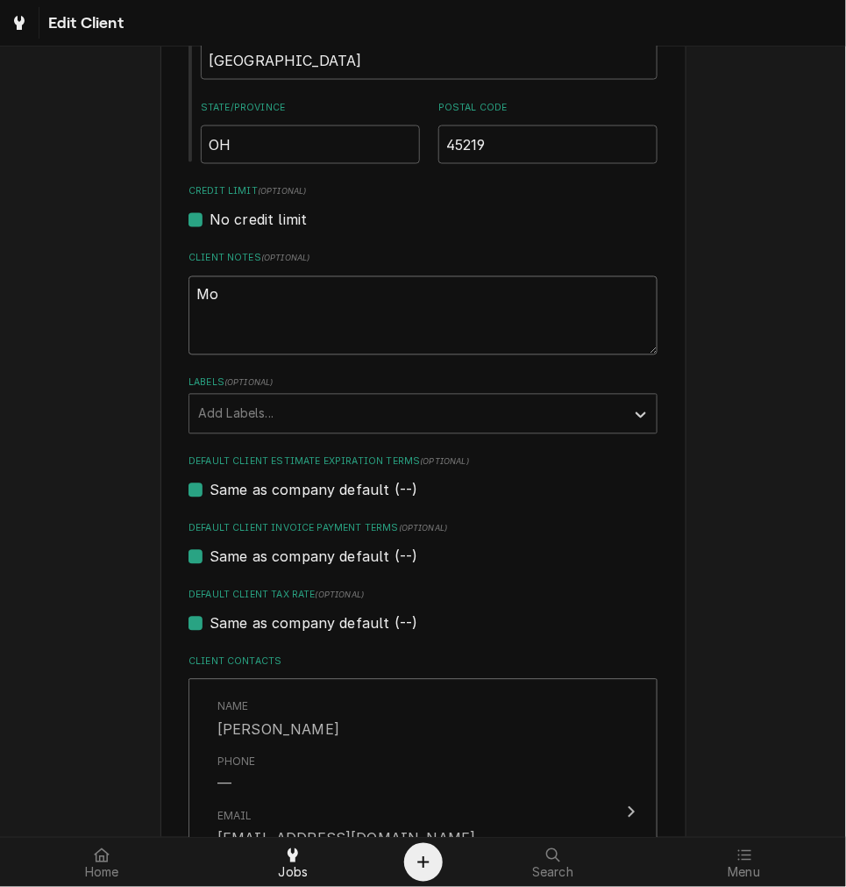
type textarea "x"
type textarea "Mon"
type textarea "x"
type textarea "Mond"
type textarea "x"
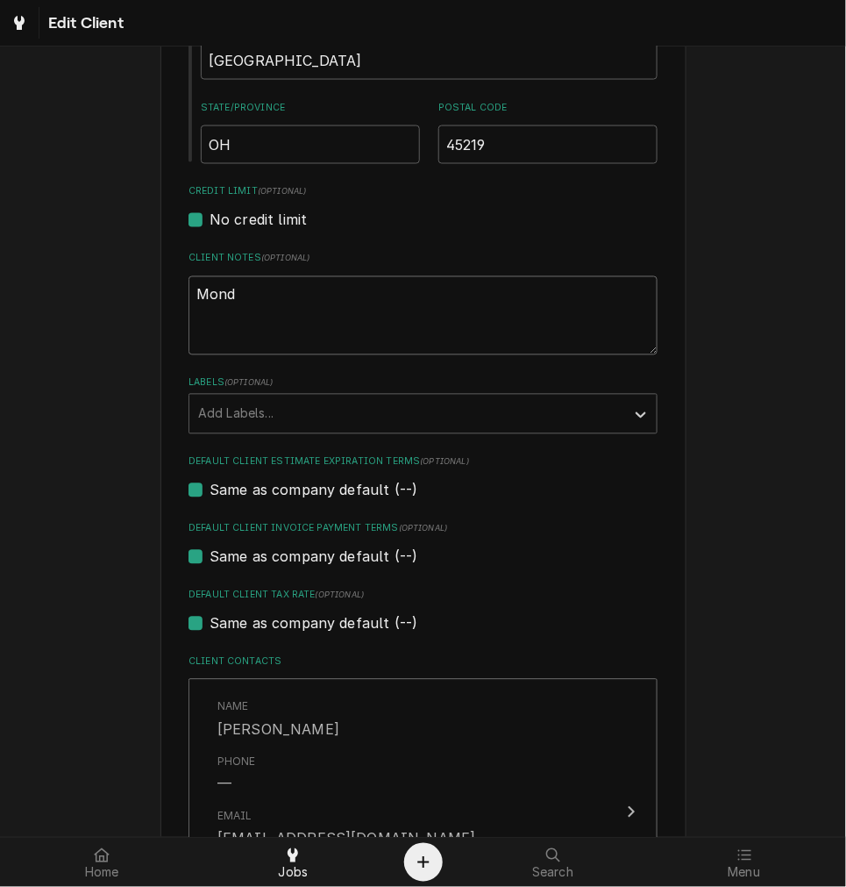
type textarea "Monda"
type textarea "x"
type textarea "Monday"
type textarea "x"
type textarea "Monday,"
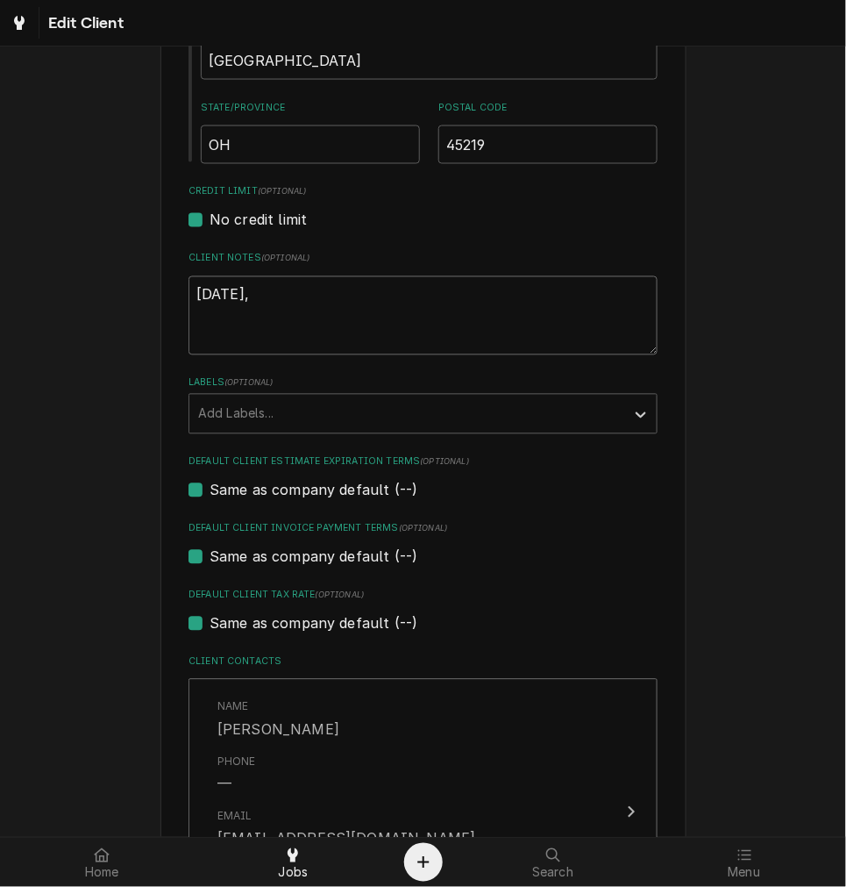
type textarea "x"
type textarea "Monday,"
type textarea "x"
type textarea "Monday, T"
type textarea "x"
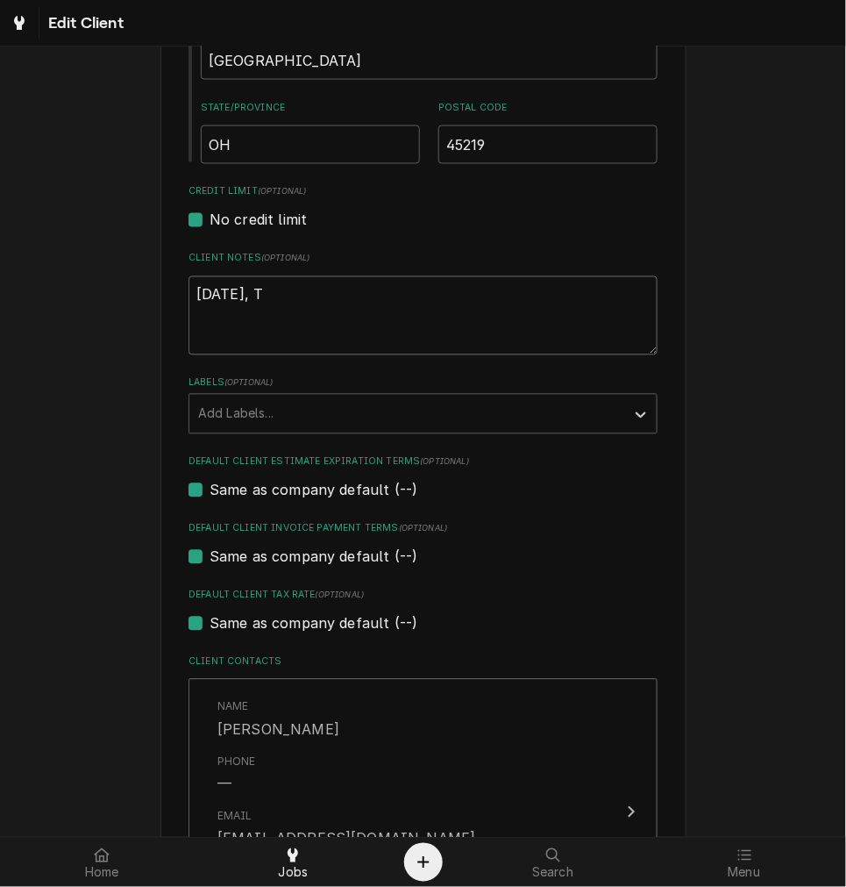
type textarea "Monday, Tu"
type textarea "x"
type textarea "Monday, Tue"
type textarea "x"
type textarea "Monday, Tues"
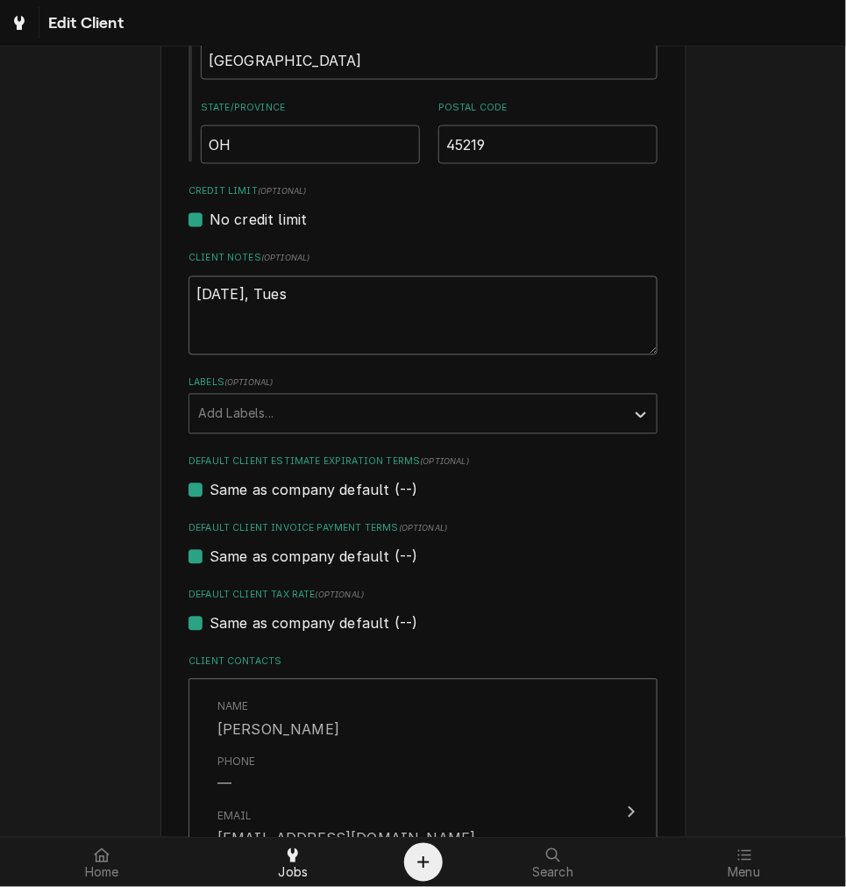
type textarea "x"
type textarea "Monday, Tuesa"
type textarea "x"
type textarea "Monday, Tues"
type textarea "x"
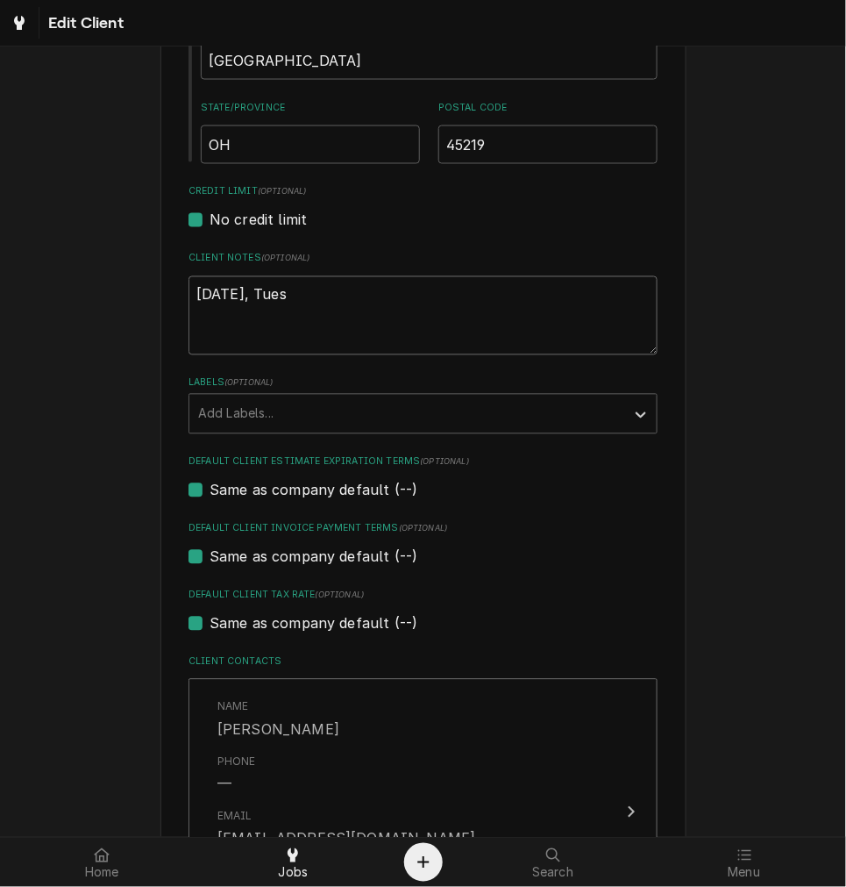
type textarea "Monday, Tuesd"
type textarea "x"
type textarea "Monday, Tuesda"
type textarea "x"
type textarea "Monday, Tuesday"
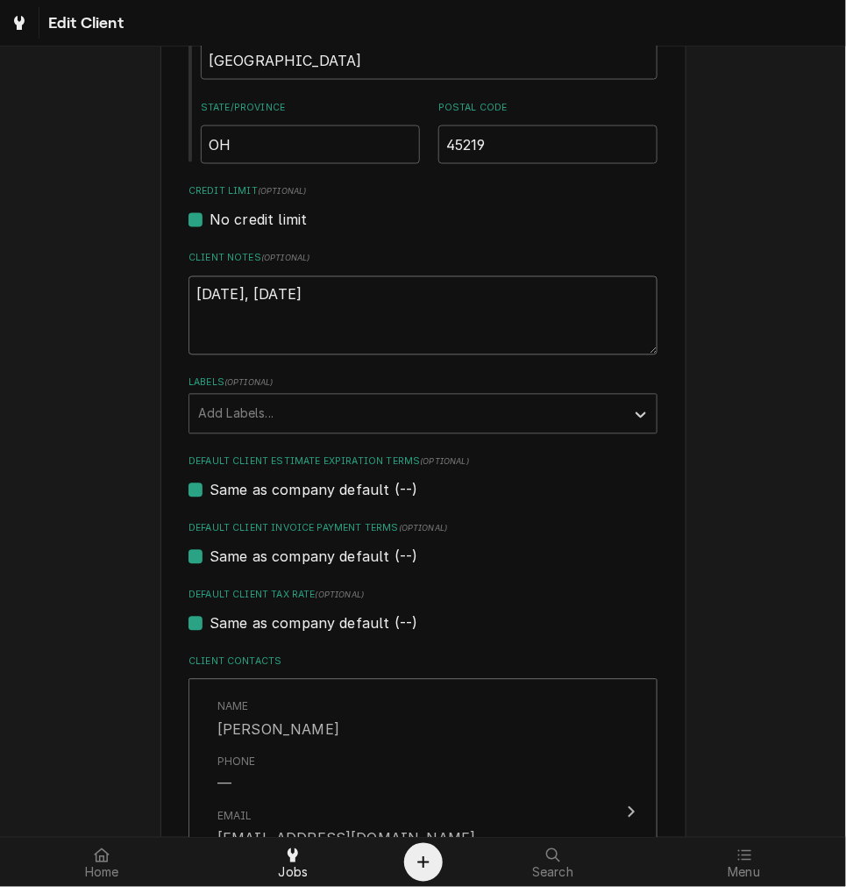
type textarea "x"
type textarea "Monday, Tuesdaye"
type textarea "x"
type textarea "Monday, Tuesdaye"
type textarea "x"
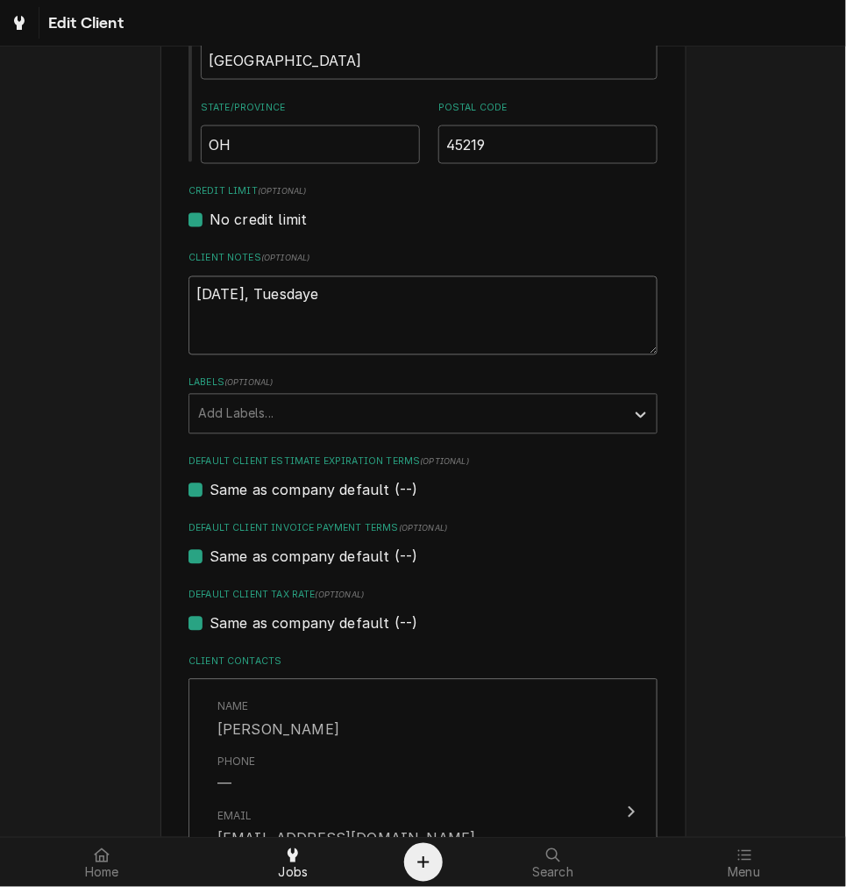
type textarea "Monday, Tuesdaye"
type textarea "x"
type textarea "Monday, Tuesday"
type textarea "x"
type textarea "Monday, Tuesda"
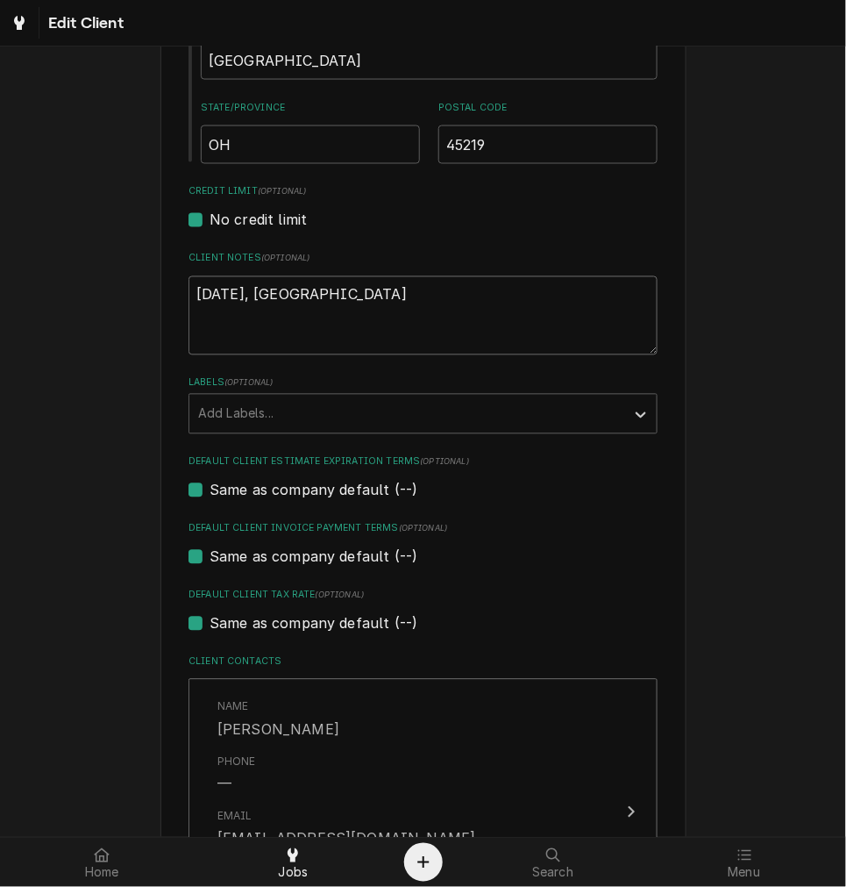
type textarea "x"
type textarea "Monday, Tuesdaa"
type textarea "x"
type textarea "Monday, Tuesda"
type textarea "x"
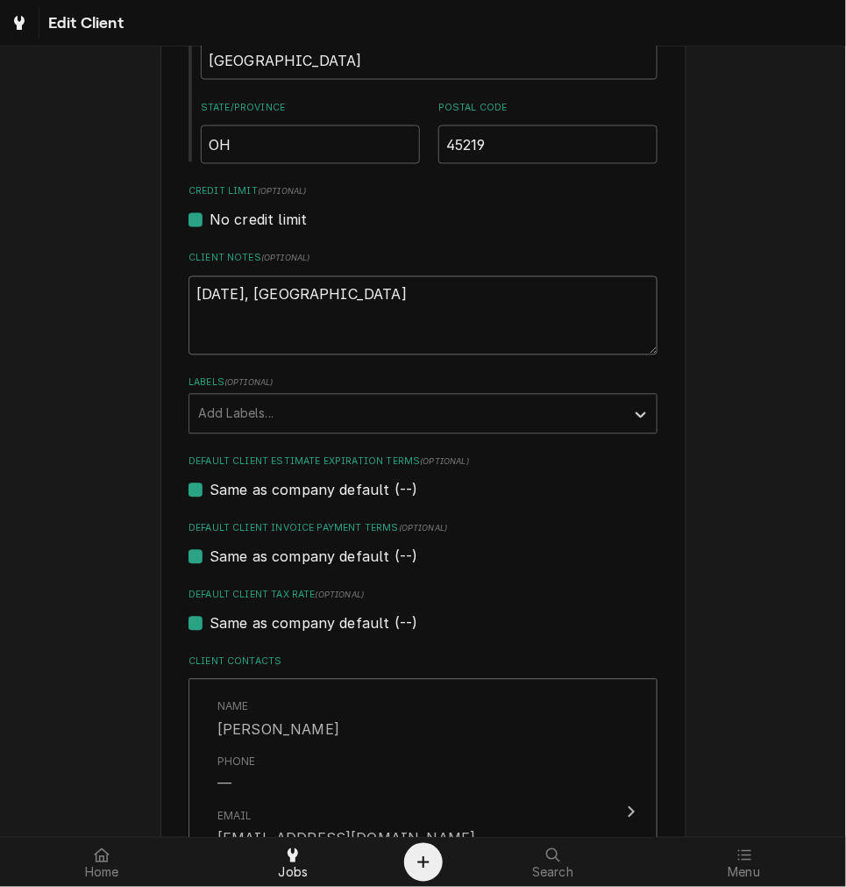
type textarea "Monday, Tuesday"
type textarea "x"
type textarea "Monday, Tuesday"
type textarea "x"
type textarea "Monday, Tuesday o"
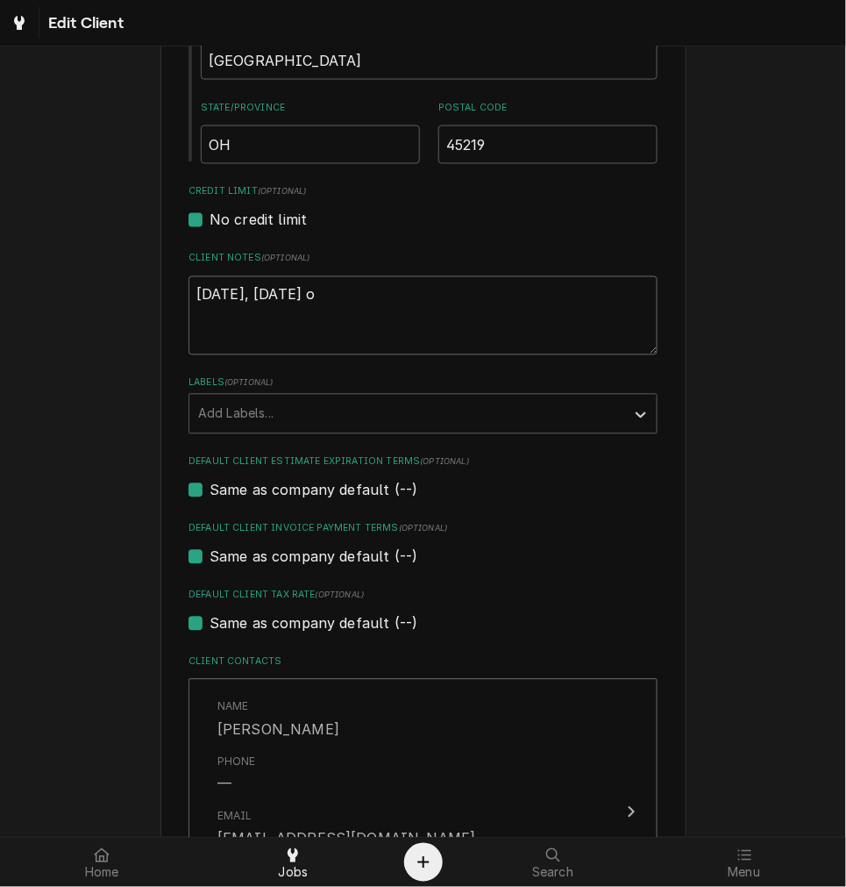
type textarea "x"
type textarea "Monday, Tuesday or"
type textarea "x"
type textarea "Monday, Tuesday or"
type textarea "x"
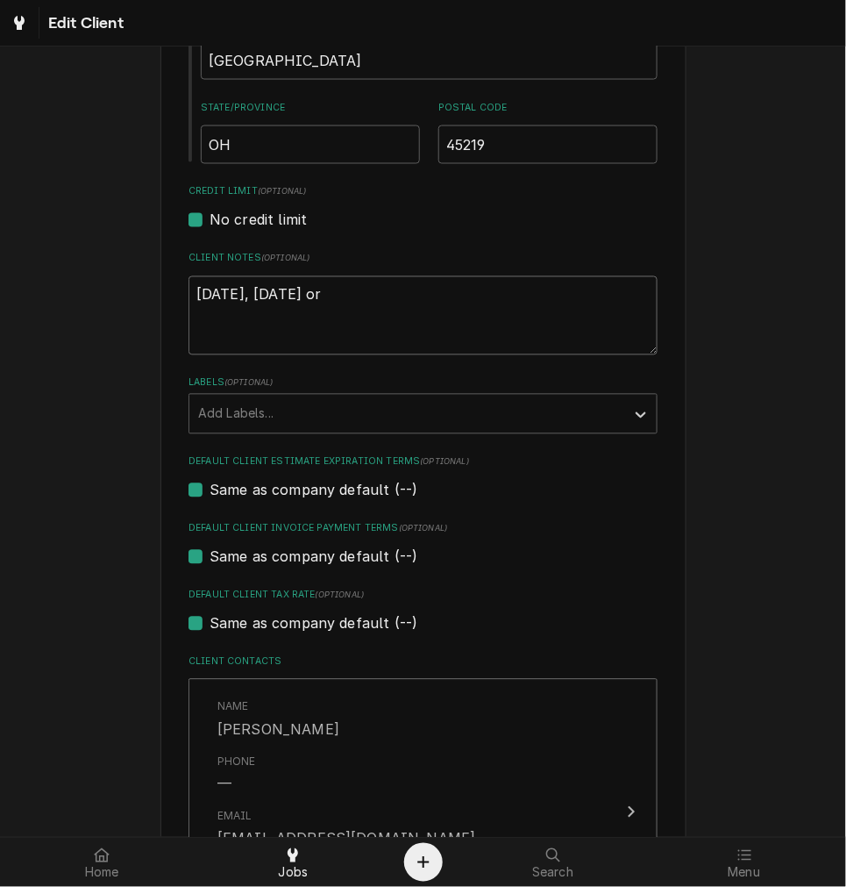
type textarea "Monday, Tuesday or w"
type textarea "x"
type textarea "Monday, Tuesday or we"
type textarea "x"
type textarea "Monday, Tuesday or wed"
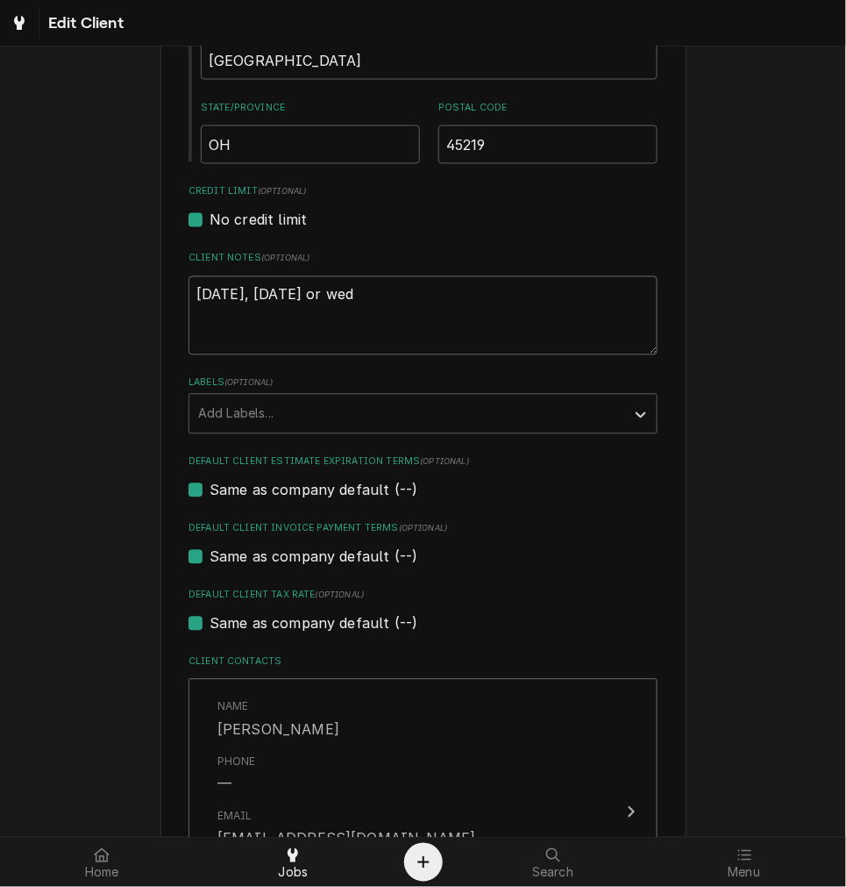
type textarea "x"
type textarea "Monday, Tuesday or wedn"
type textarea "x"
type textarea "Monday, Tuesday or wedne"
type textarea "x"
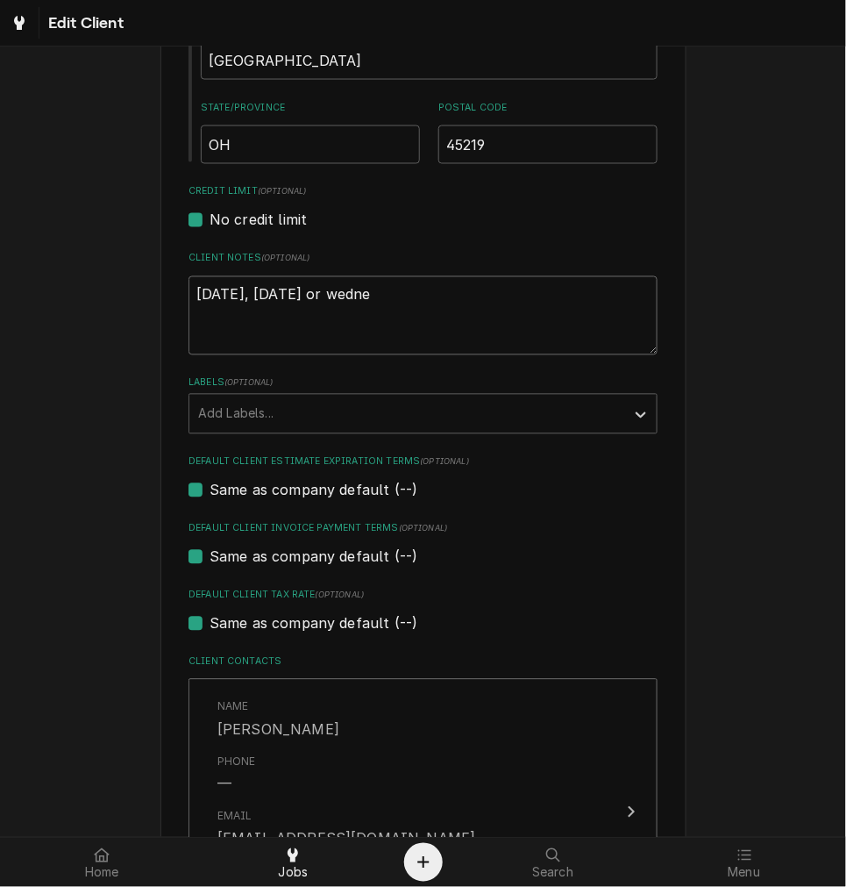
type textarea "Monday, Tuesday or wednes"
type textarea "x"
type textarea "Monday, Tuesday or wednesd"
type textarea "x"
type textarea "Monday, Tuesday or wednesda"
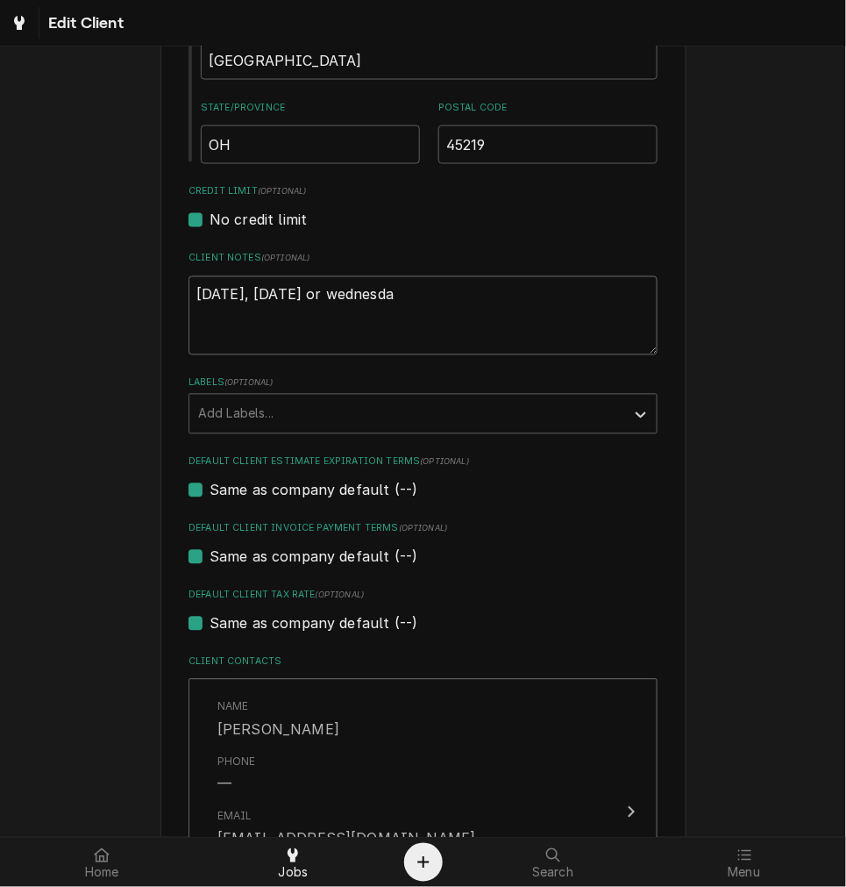
type textarea "x"
type textarea "Monday, Tuesday or wednesday"
type textarea "x"
type textarea "Monday, Tuesday or wednesdayt"
type textarea "x"
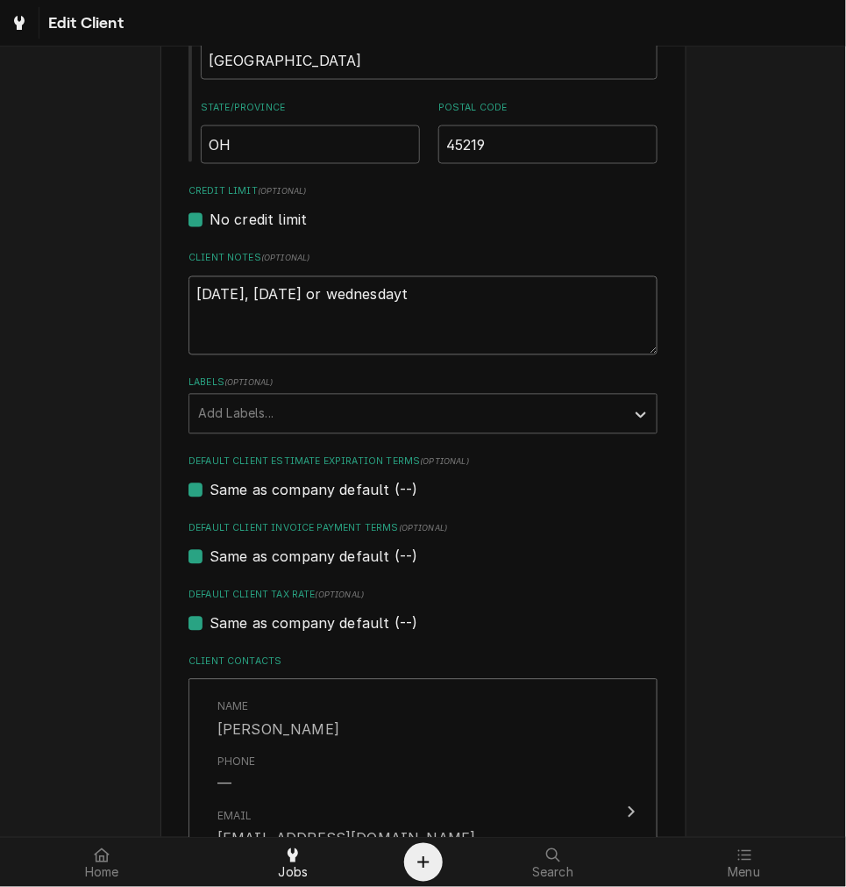
type textarea "Monday, Tuesday or wednesdayt"
type textarea "x"
type textarea "Monday, Tuesday or wednesdayt a"
type textarea "x"
type textarea "Monday, Tuesday or wednesdayt af"
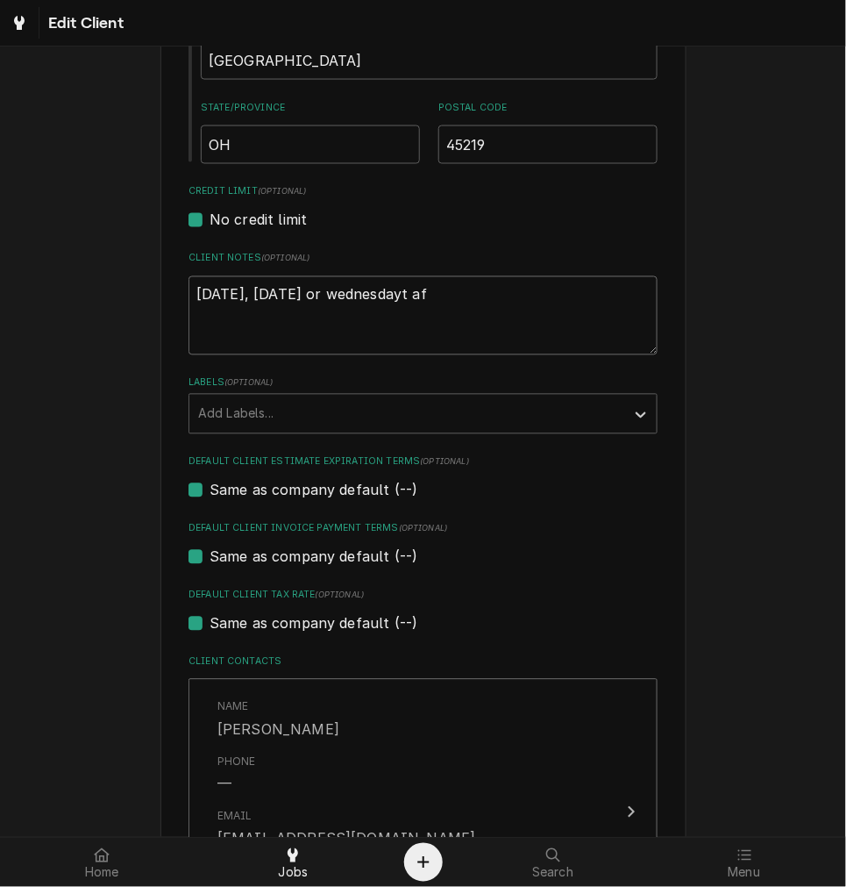
type textarea "x"
type textarea "Monday, Tuesday or wednesdayt afy"
type textarea "x"
type textarea "Monday, Tuesday or wednesdayt afyt"
type textarea "x"
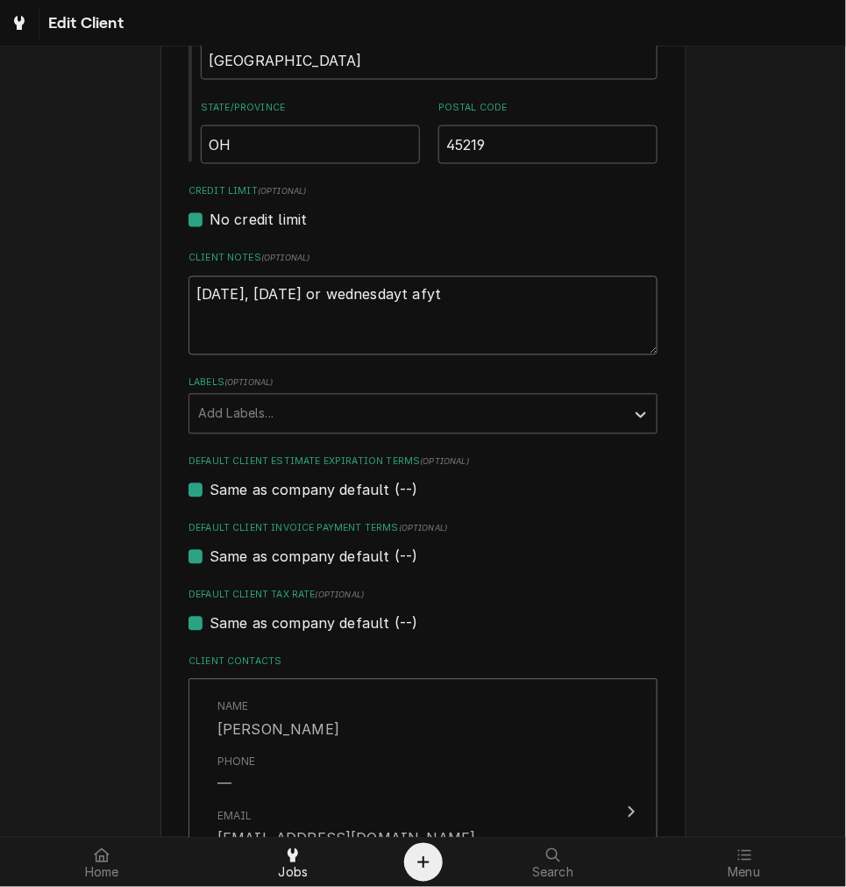
type textarea "Monday, Tuesday or wednesdayt afyte"
type textarea "x"
type textarea "Monday, Tuesday or wednesdayt afyt"
type textarea "x"
type textarea "Monday, Tuesday or wednesdayt afy"
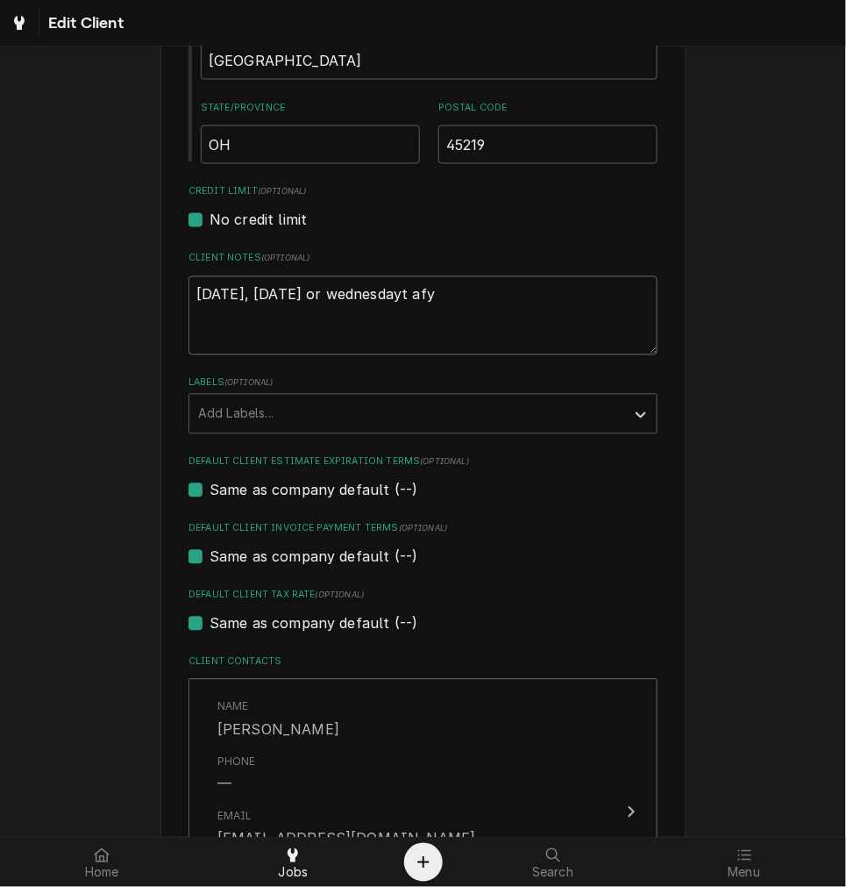
type textarea "x"
type textarea "Monday, Tuesday or wednesdayt af"
type textarea "x"
type textarea "Monday, Tuesday or wednesdayt a"
type textarea "x"
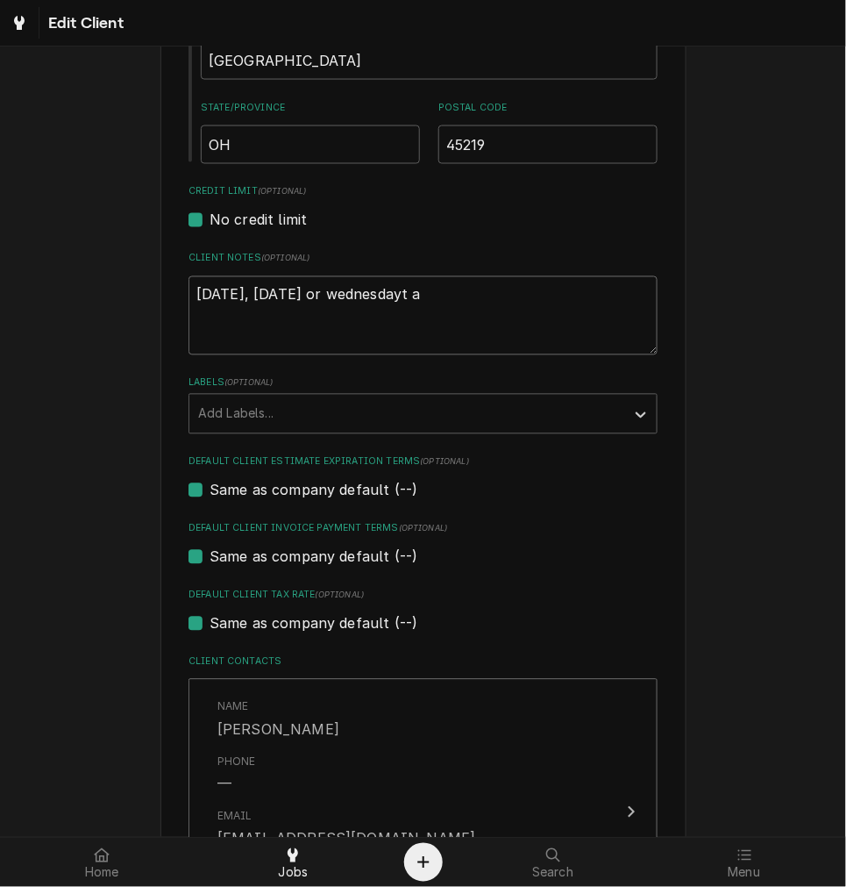
type textarea "Monday, Tuesday or wednesdayt"
type textarea "x"
type textarea "Monday, Tuesday or wednesdayt"
type textarea "x"
type textarea "Monday, Tuesday or wednesday"
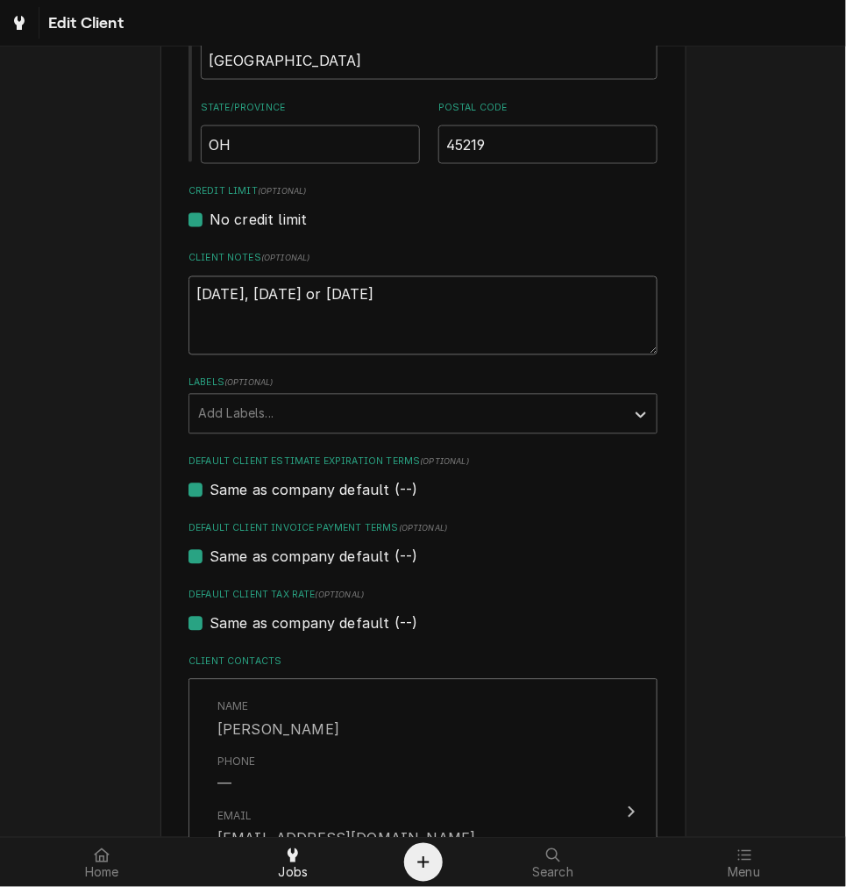
type textarea "x"
type textarea "Monday, Tuesday or wednesday"
type textarea "x"
type textarea "Monday, Tuesday or wednesday a"
type textarea "x"
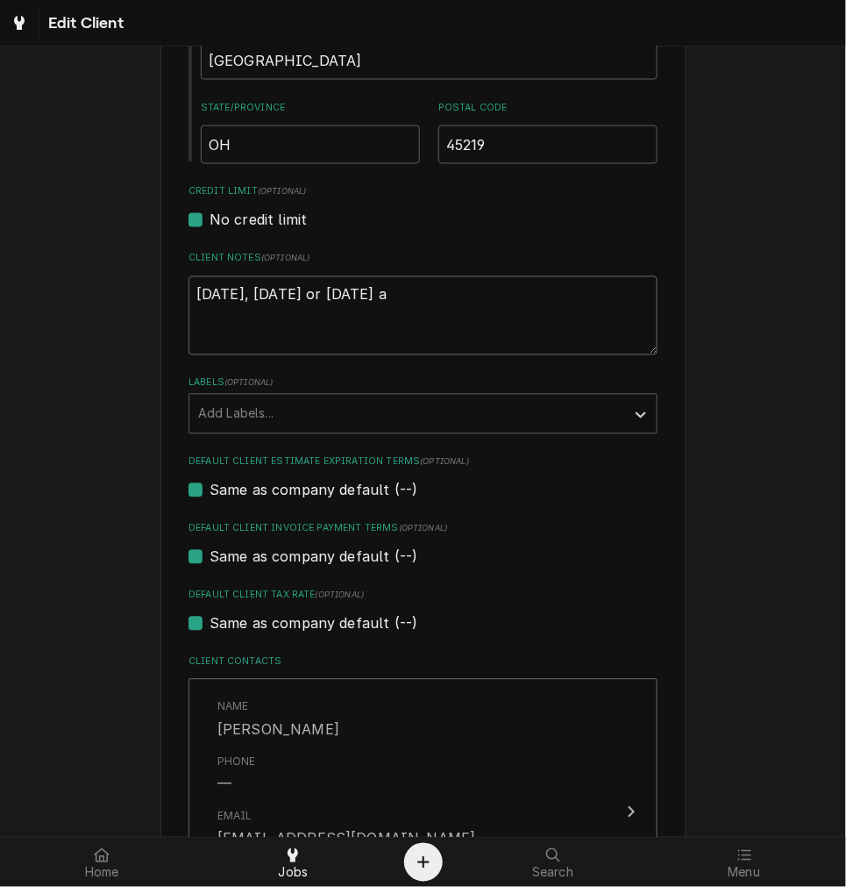
type textarea "Monday, Tuesday or wednesday af"
type textarea "x"
type textarea "Monday, Tuesday or wednesday afte"
type textarea "x"
type textarea "Monday, Tuesday or wednesday after"
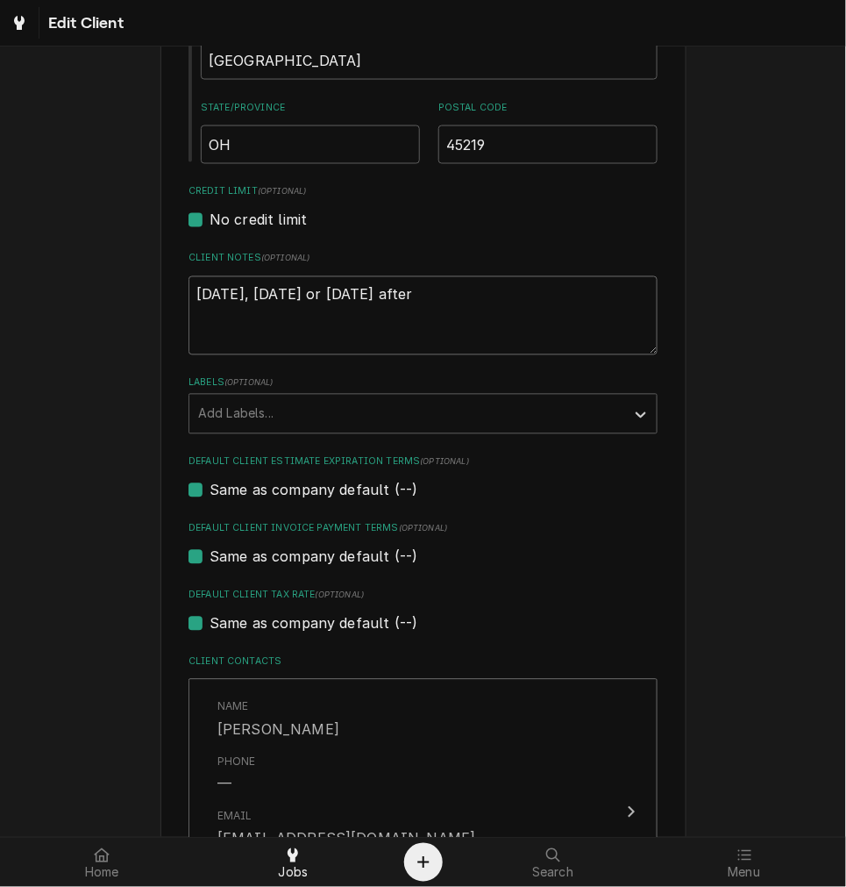
type textarea "x"
type textarea "Monday, Tuesday or wednesday after"
type textarea "x"
type textarea "Monday, Tuesday or wednesday after 1"
type textarea "x"
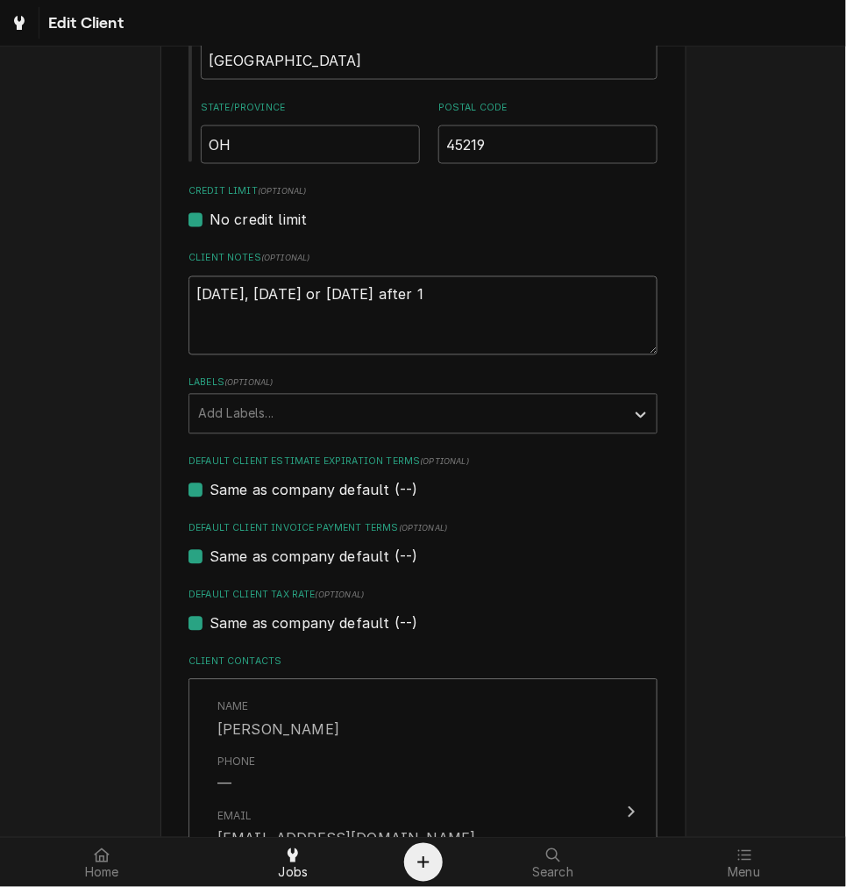
type textarea "Monday, Tuesday or wednesday after 11"
type textarea "x"
type textarea "Monday, Tuesday or Wednesday after 11"
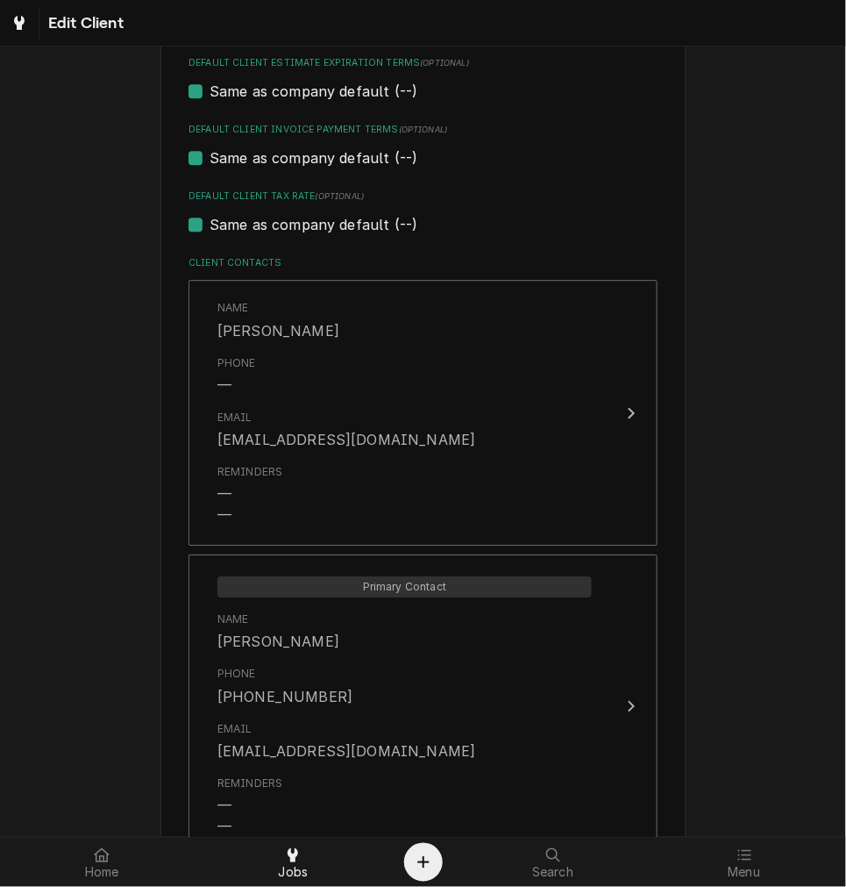
scroll to position [1216, 0]
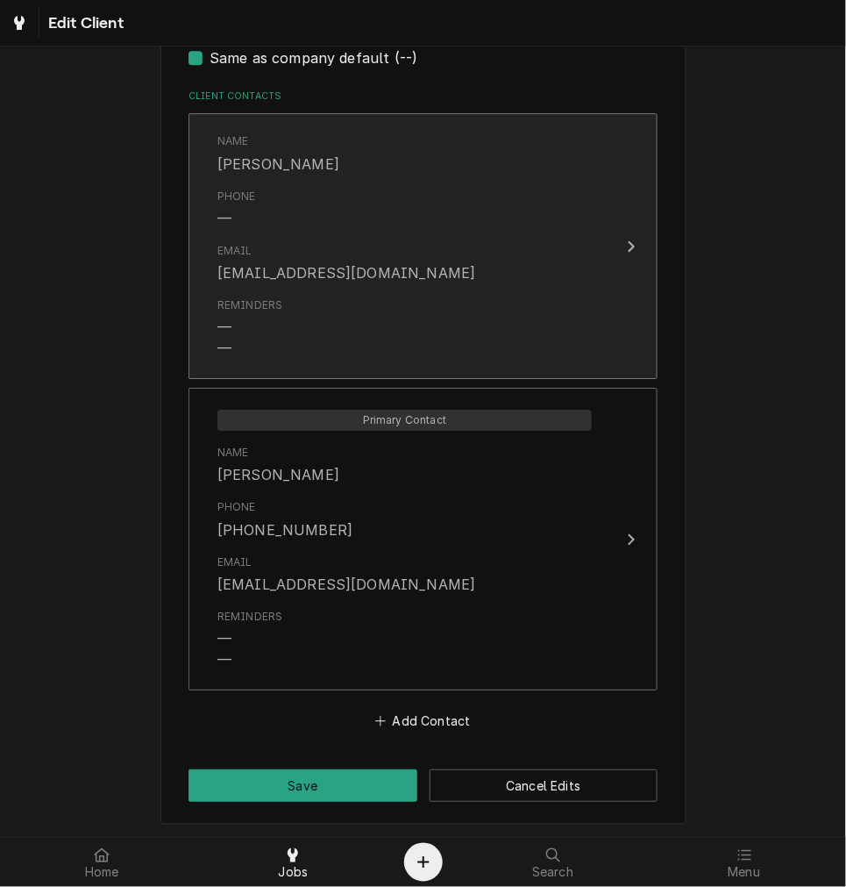
type textarea "x"
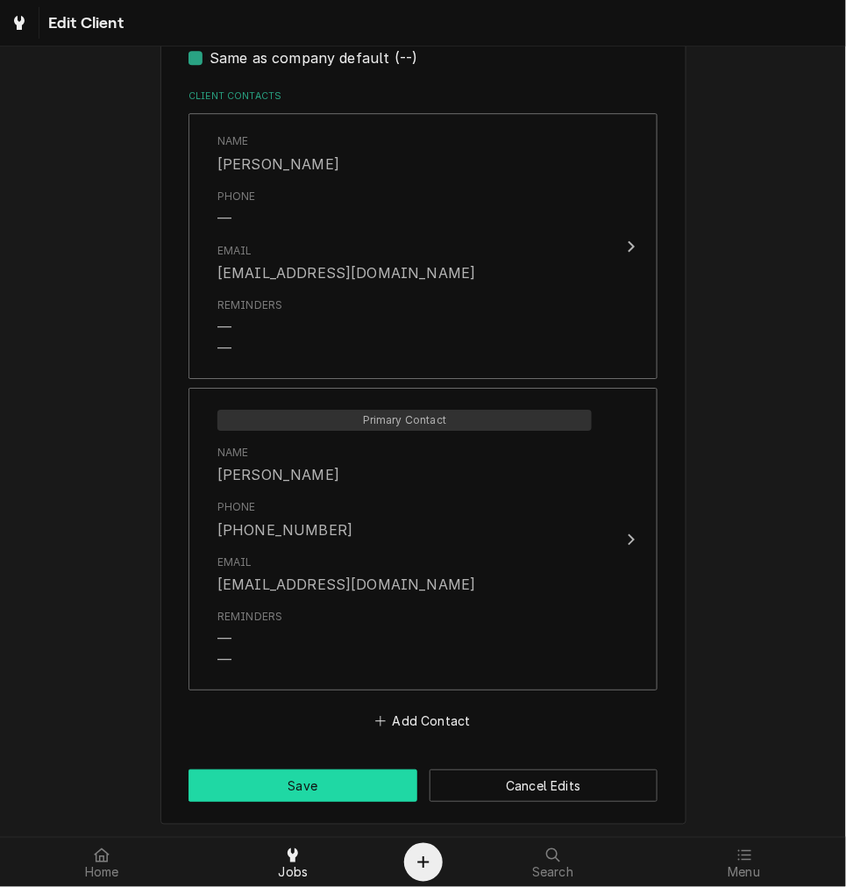
type textarea "Monday, Tuesday or Wednesday after 11"
click at [296, 772] on button "Save" at bounding box center [303, 785] width 229 height 32
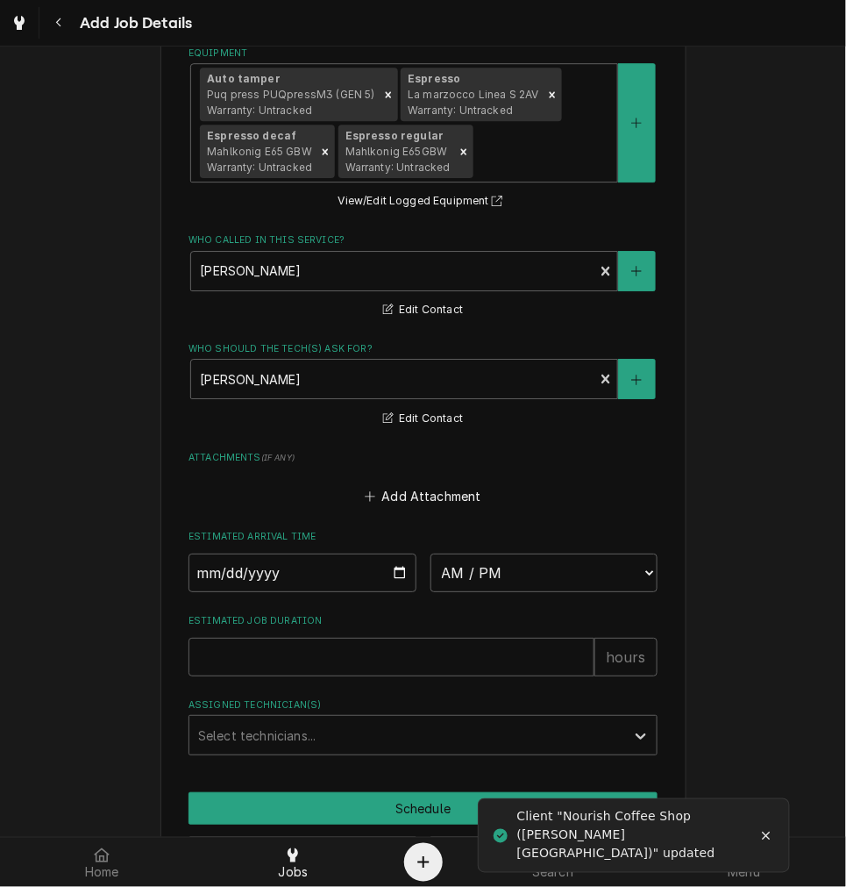
scroll to position [1289, 0]
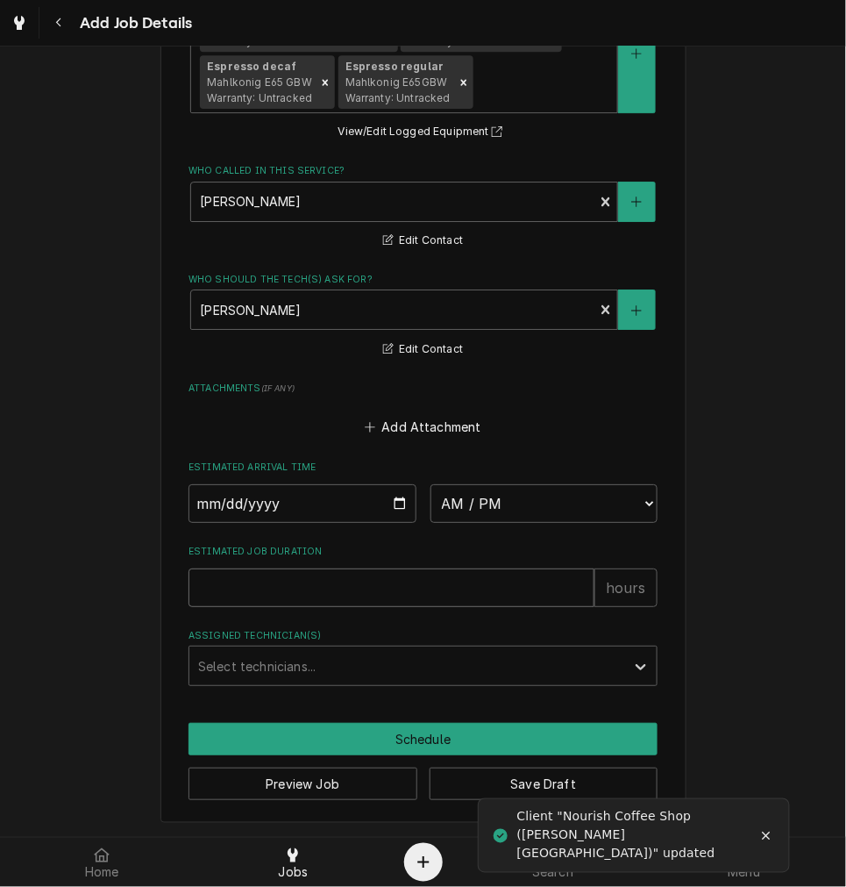
click at [277, 584] on input "Estimated Job Duration" at bounding box center [392, 587] width 406 height 39
click at [384, 497] on input "Date" at bounding box center [303, 503] width 228 height 39
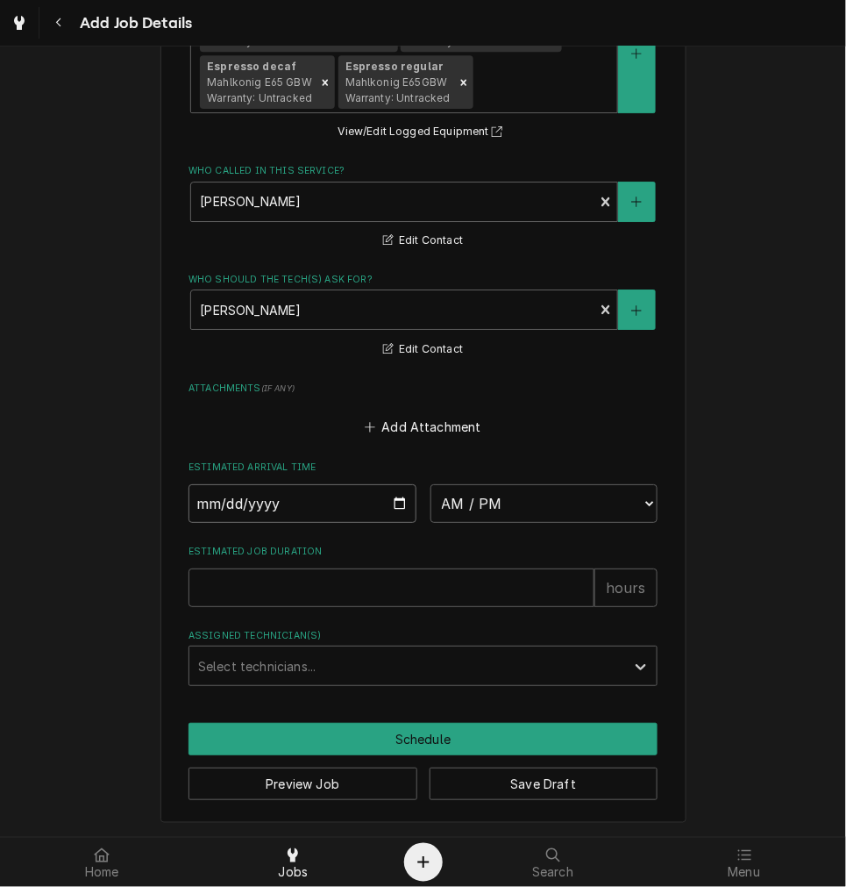
drag, startPoint x: 389, startPoint y: 501, endPoint x: 379, endPoint y: 507, distance: 12.2
click at [389, 501] on input "Date" at bounding box center [303, 503] width 228 height 39
type textarea "x"
type input "2025-10-01"
type textarea "x"
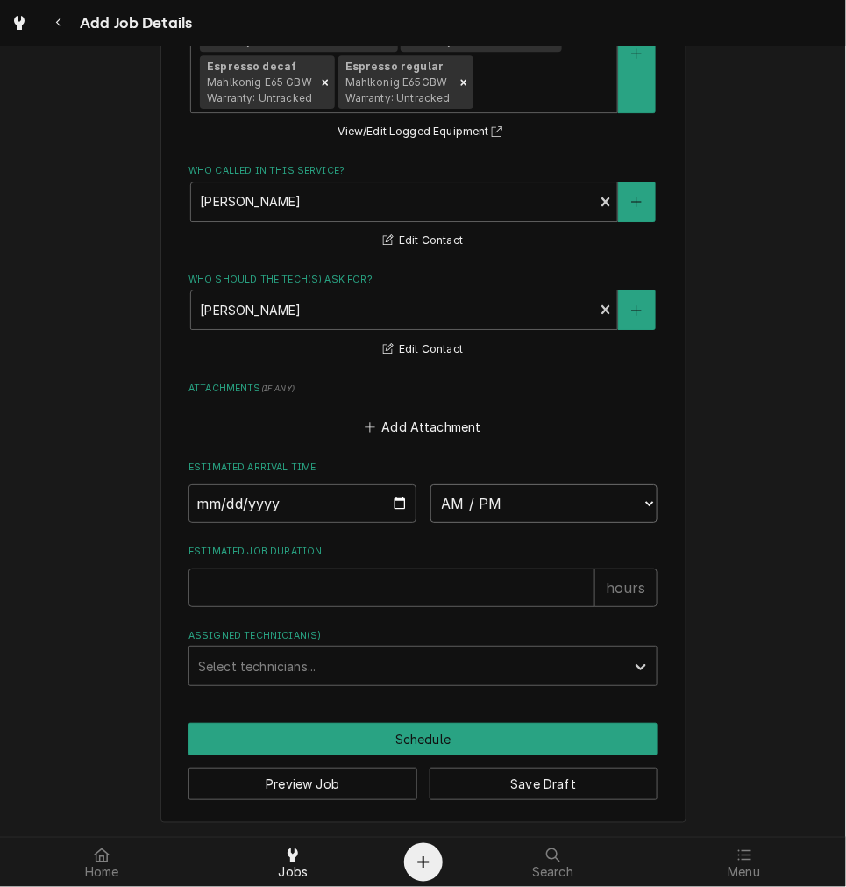
click at [498, 493] on select "AM / PM 6:00 AM 6:15 AM 6:30 AM 6:45 AM 7:00 AM 7:15 AM 7:30 AM 7:45 AM 8:00 AM…" at bounding box center [545, 503] width 228 height 39
select select "10:30:00"
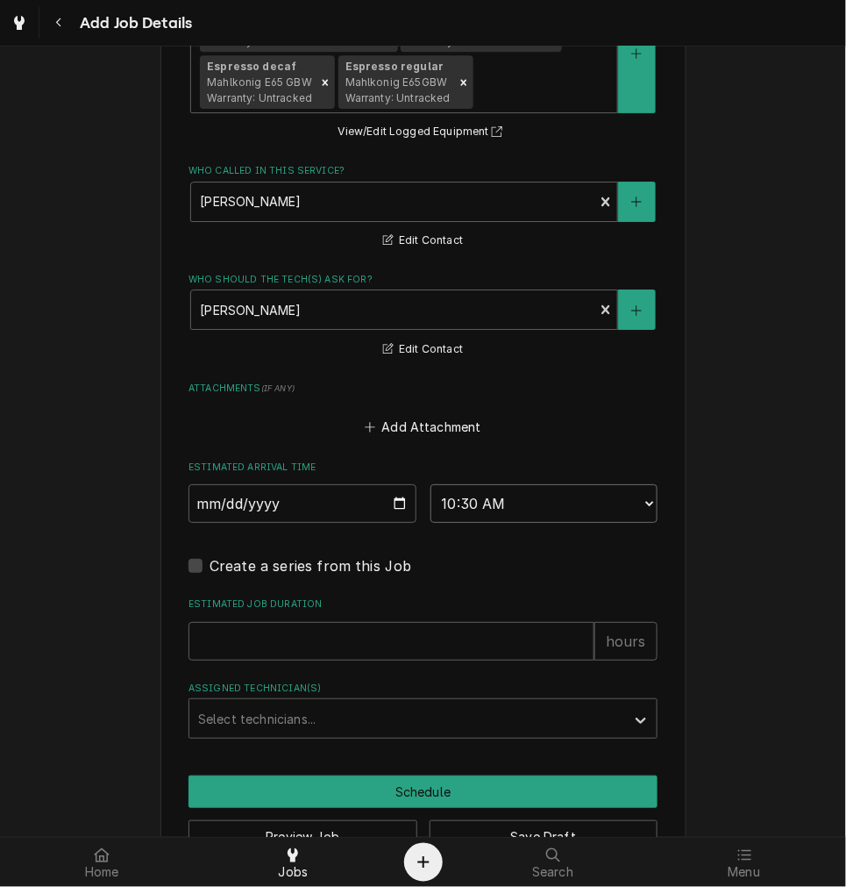
type textarea "x"
click at [547, 507] on select "AM / PM 6:00 AM 6:15 AM 6:30 AM 6:45 AM 7:00 AM 7:15 AM 7:30 AM 7:45 AM 8:00 AM…" at bounding box center [545, 503] width 228 height 39
select select "11:30:00"
click at [431, 484] on select "AM / PM 6:00 AM 6:15 AM 6:30 AM 6:45 AM 7:00 AM 7:15 AM 7:30 AM 7:45 AM 8:00 AM…" at bounding box center [545, 503] width 228 height 39
click at [390, 658] on input "Estimated Job Duration" at bounding box center [392, 641] width 406 height 39
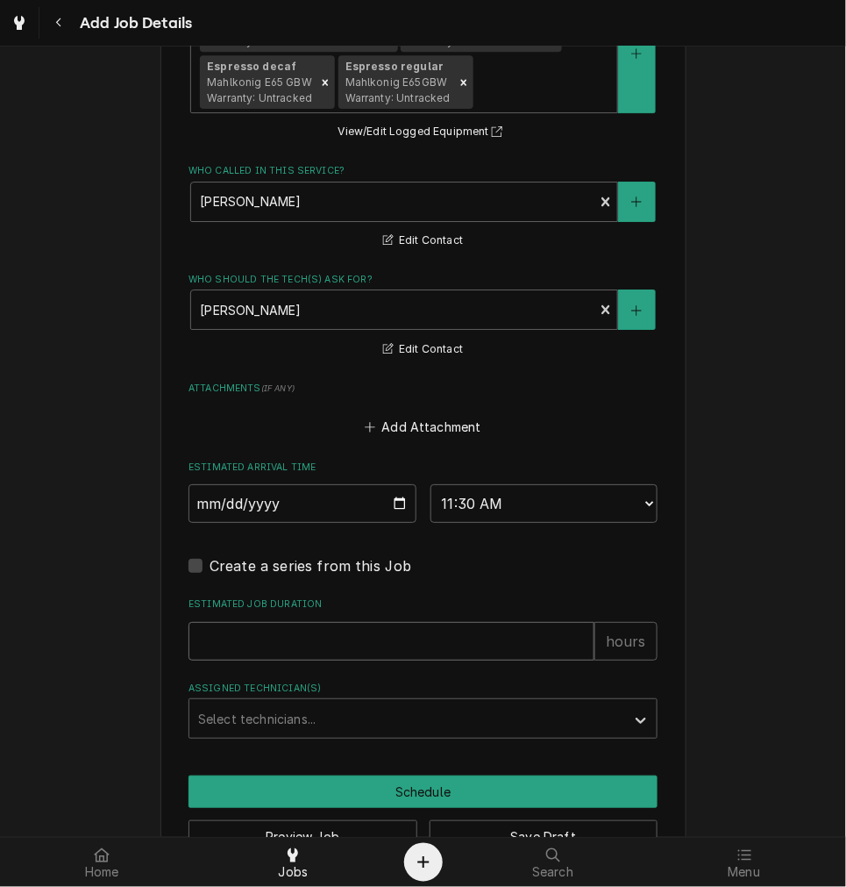
type textarea "x"
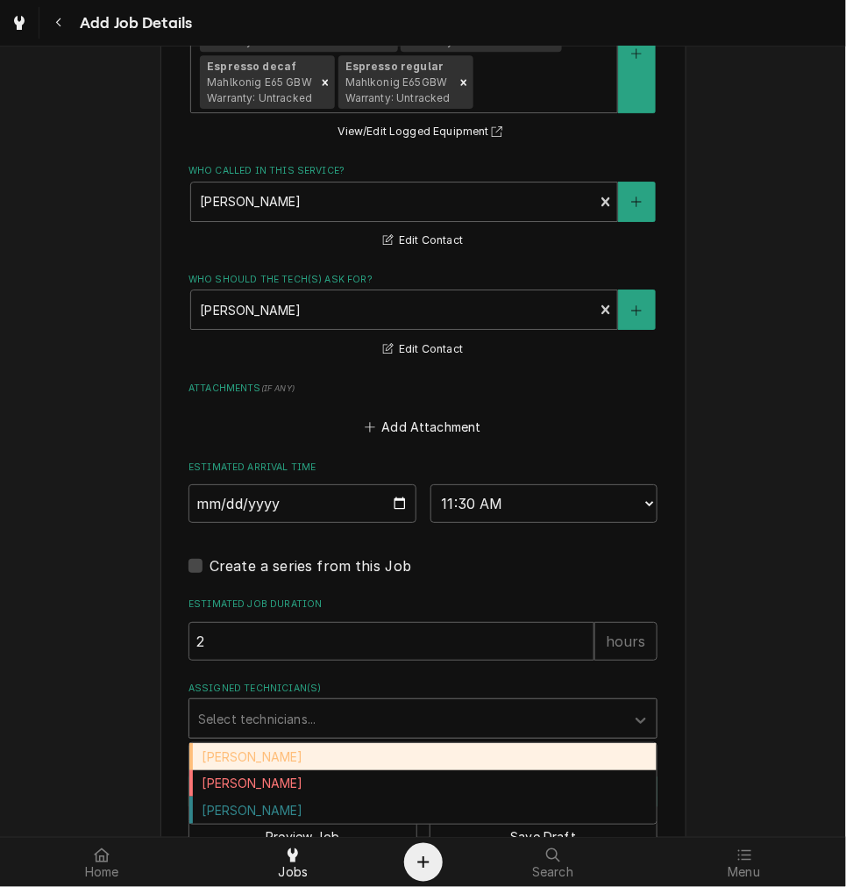
drag, startPoint x: 347, startPoint y: 709, endPoint x: 307, endPoint y: 752, distance: 59.0
click at [346, 710] on div "Assigned Technician(s)" at bounding box center [407, 719] width 418 height 32
click at [293, 743] on div "[PERSON_NAME]" at bounding box center [423, 756] width 468 height 27
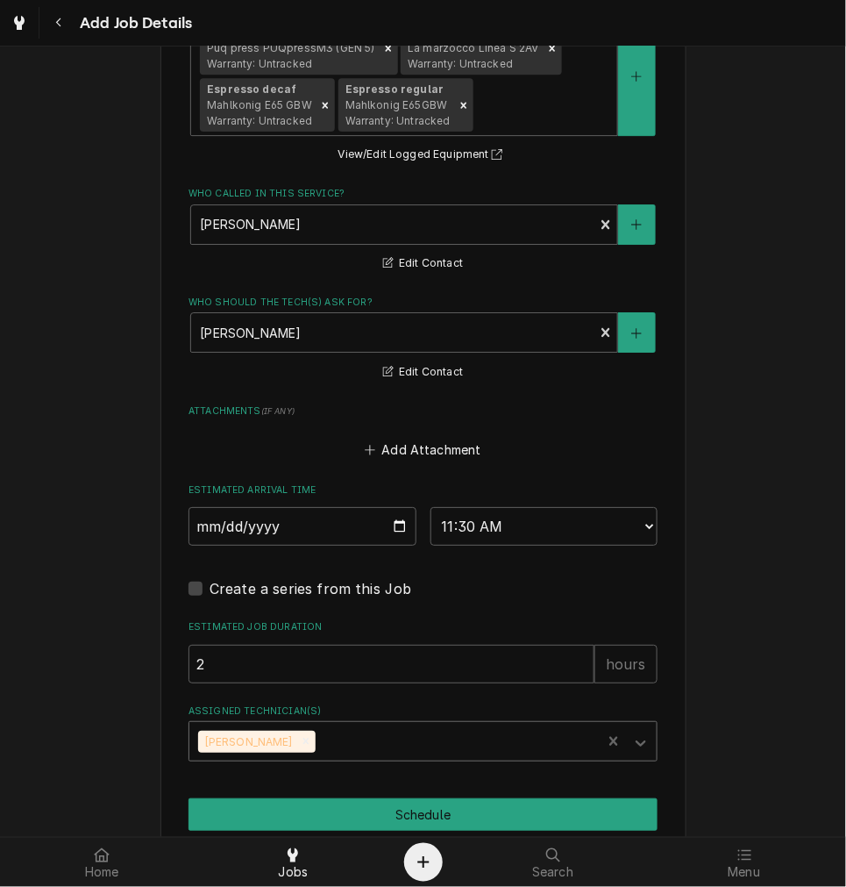
scroll to position [1342, 0]
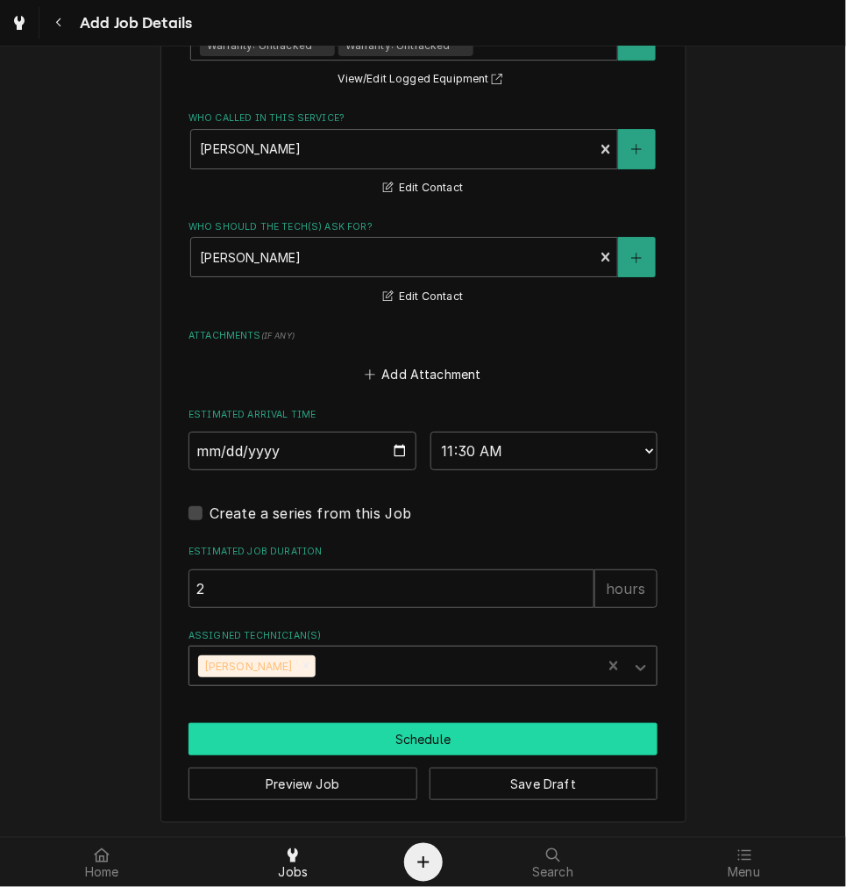
click at [407, 737] on button "Schedule" at bounding box center [423, 739] width 469 height 32
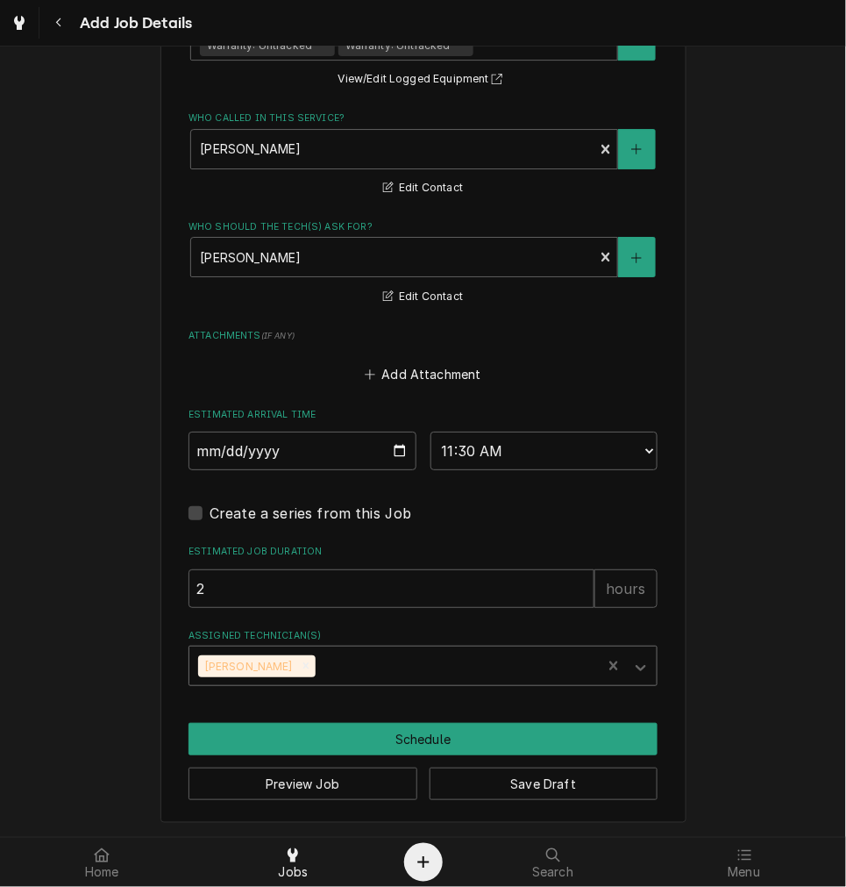
scroll to position [1325, 0]
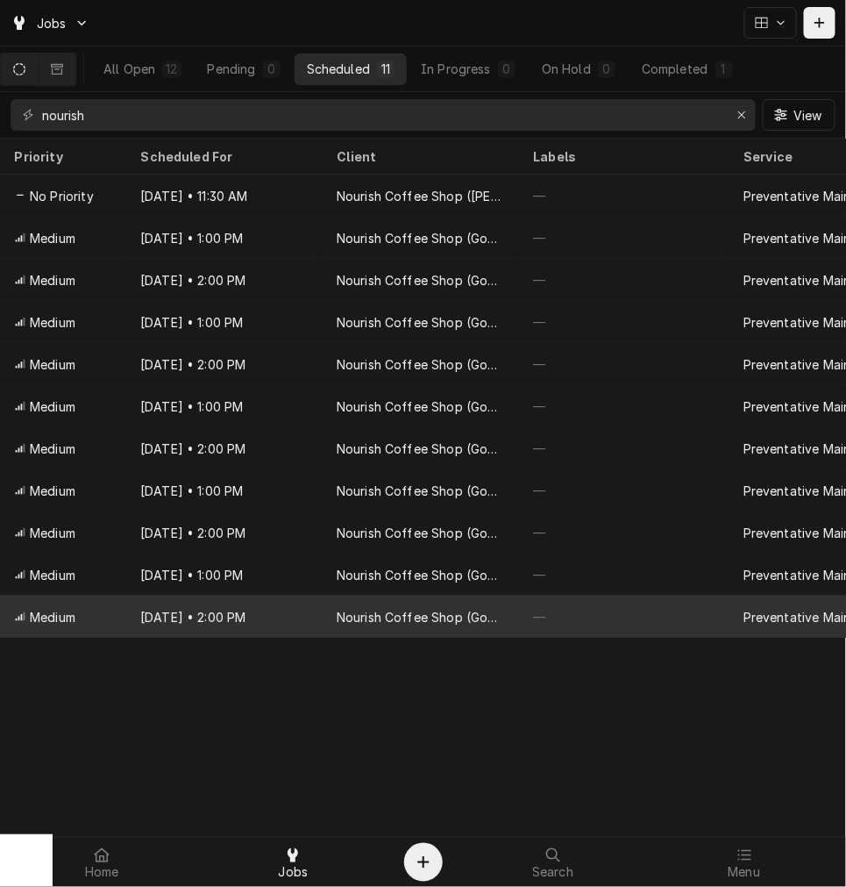
click at [314, 612] on div "[DATE] • 2:00 PM" at bounding box center [224, 617] width 196 height 42
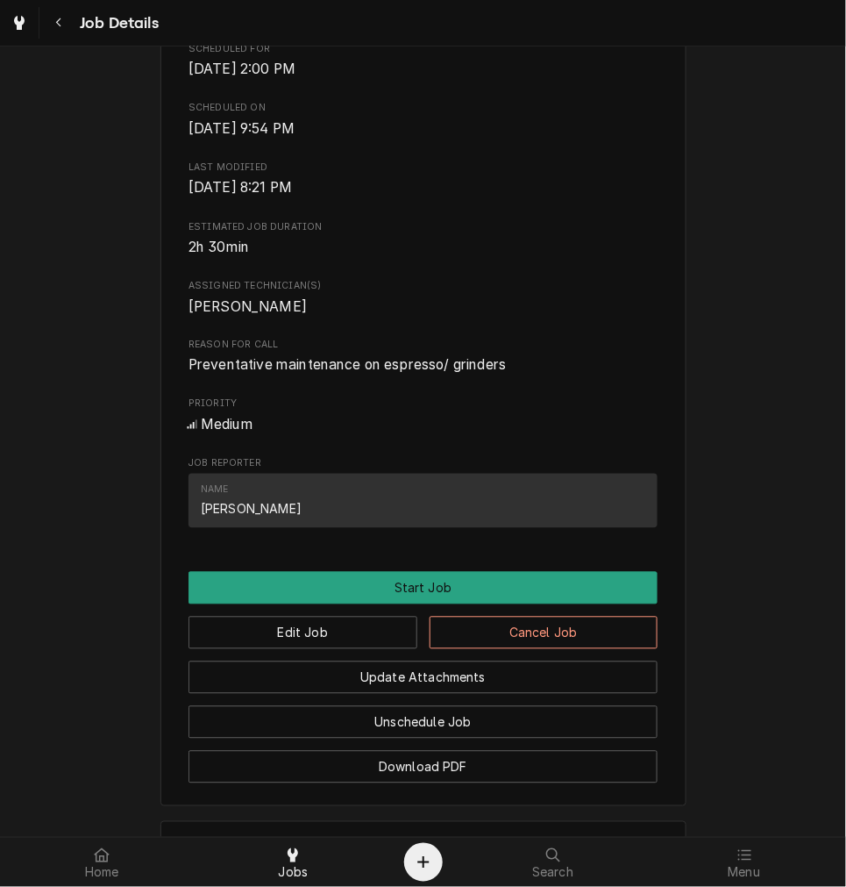
scroll to position [824, 0]
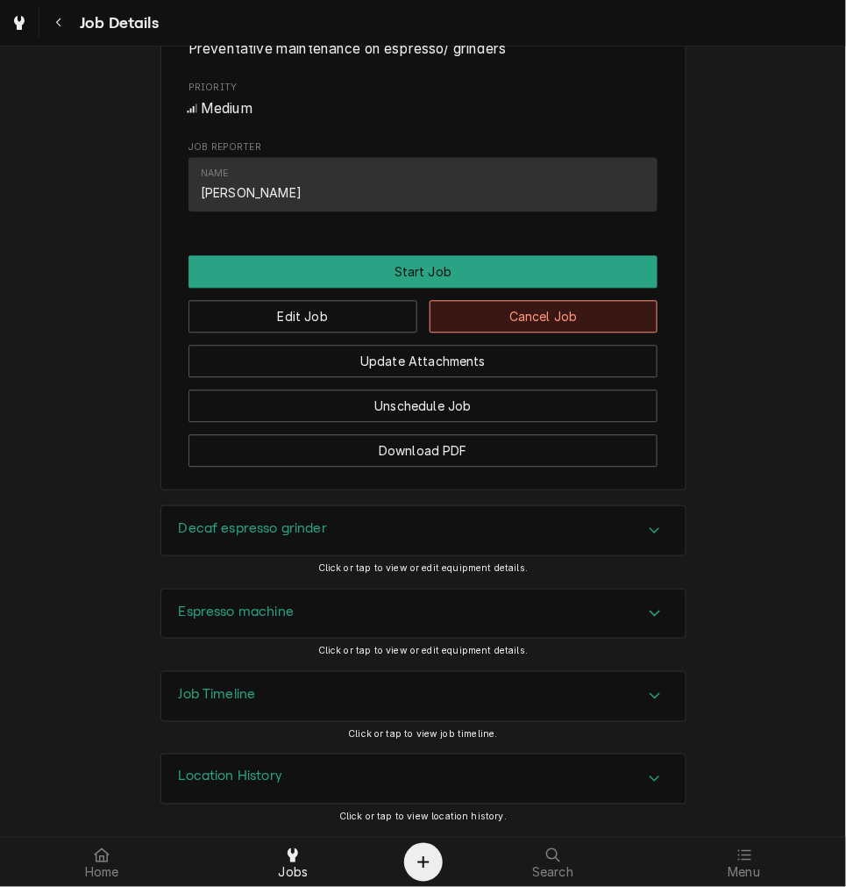
click at [554, 307] on button "Cancel Job" at bounding box center [544, 317] width 229 height 32
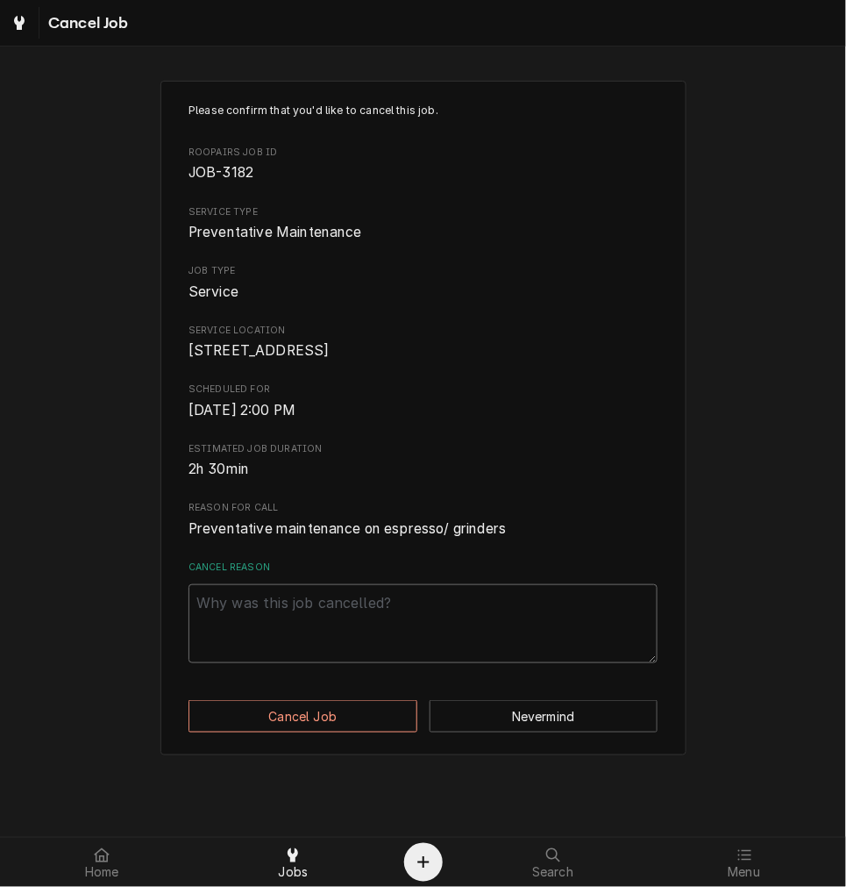
click at [270, 640] on textarea "Cancel Reason" at bounding box center [423, 623] width 469 height 79
type textarea "x"
type textarea "c"
type textarea "x"
type textarea "cl"
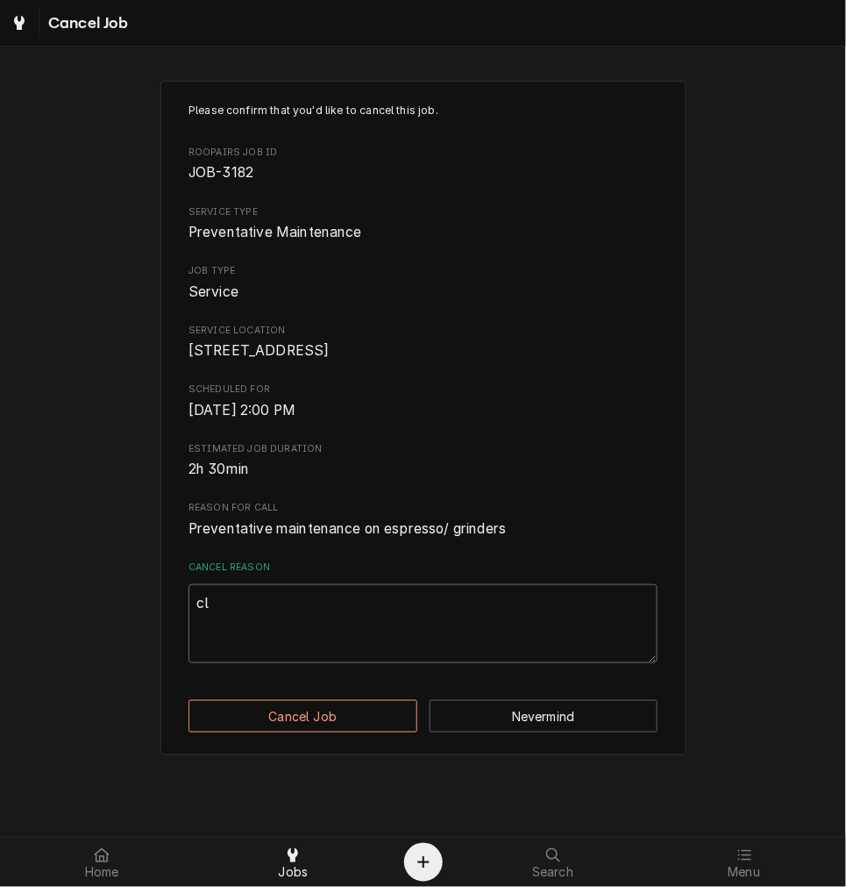
type textarea "x"
type textarea "cle"
type textarea "x"
type textarea "clea"
type textarea "x"
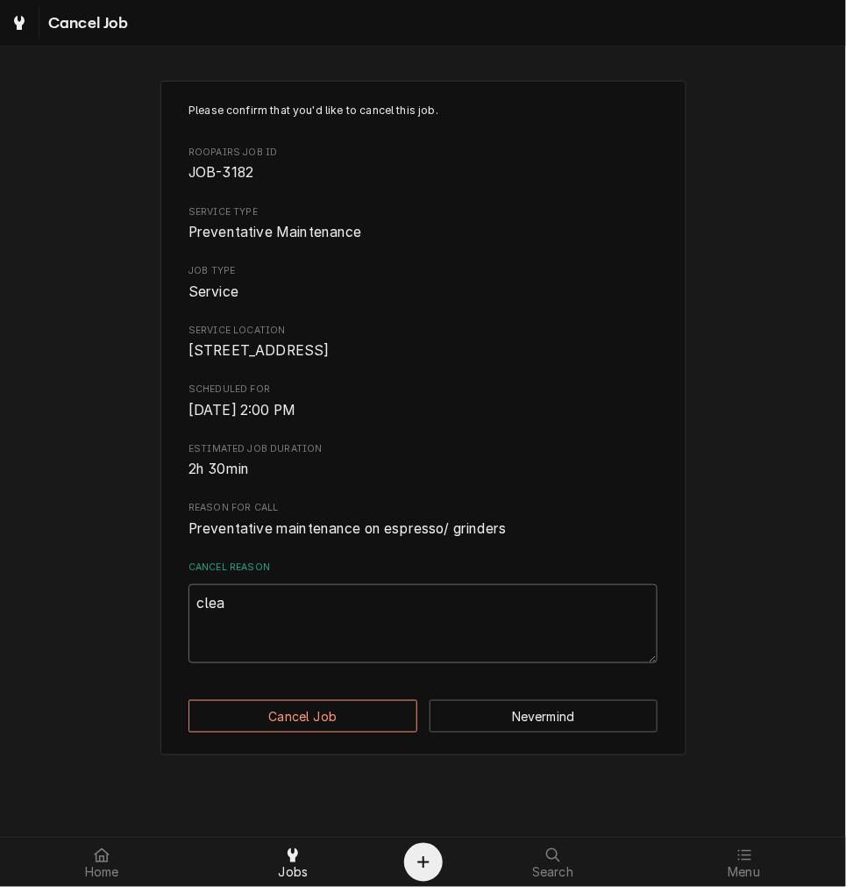
type textarea "clear"
type textarea "x"
type textarea "cleari"
type textarea "x"
type textarea "clearin"
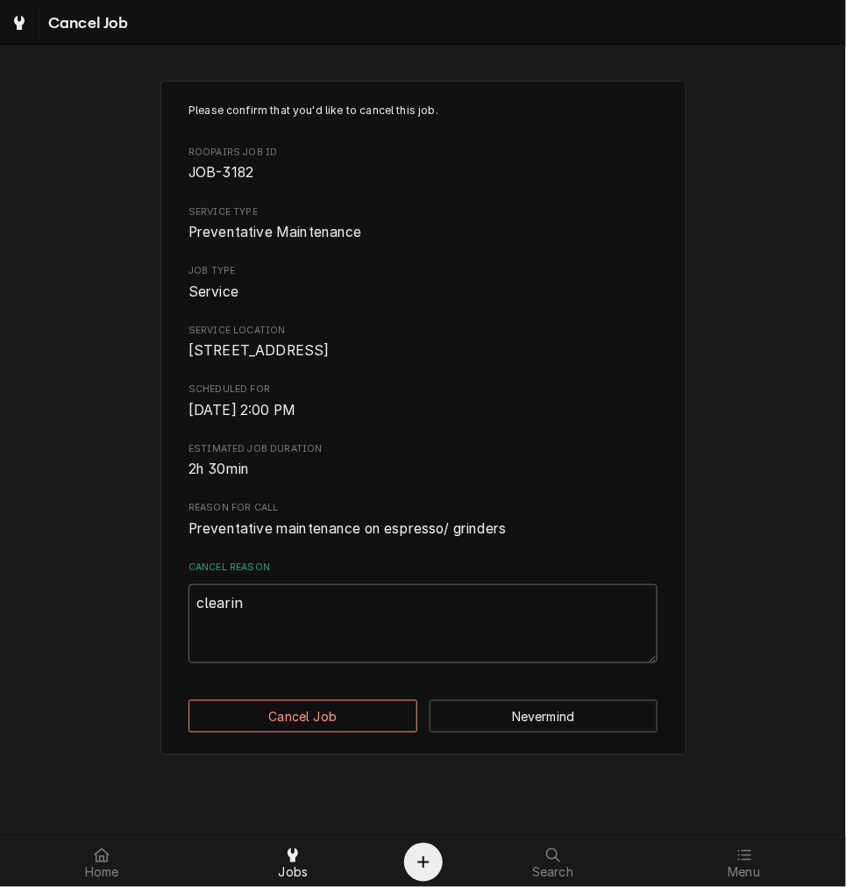
type textarea "x"
type textarea "clearing"
click at [332, 710] on div "Please confirm that you'd like to cancel this job. Roopairs Job ID JOB-3182 Ser…" at bounding box center [424, 418] width 526 height 675
click at [335, 732] on button "Cancel Job" at bounding box center [303, 716] width 229 height 32
type textarea "x"
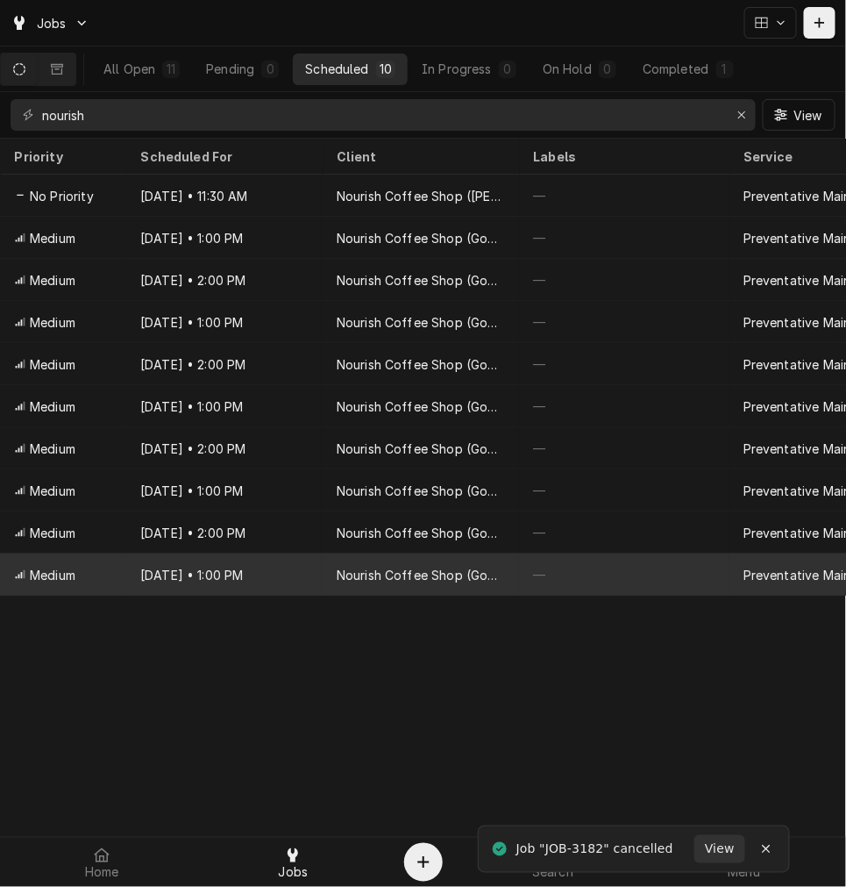
click at [303, 556] on div "[DATE] • 1:00 PM" at bounding box center [224, 574] width 196 height 42
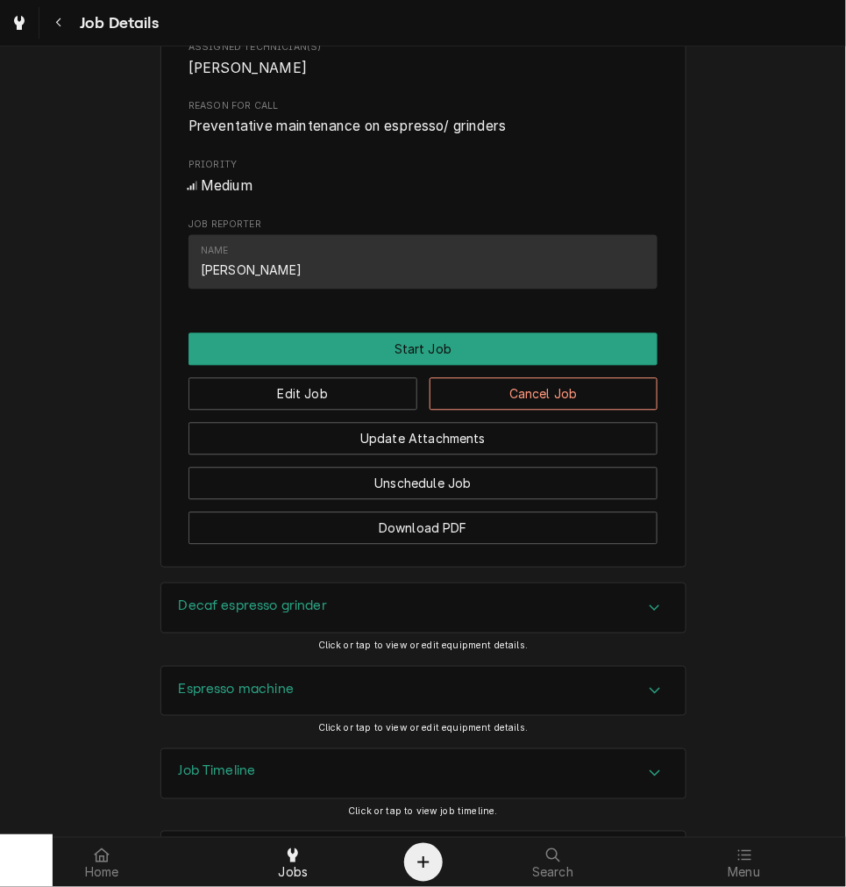
scroll to position [811, 0]
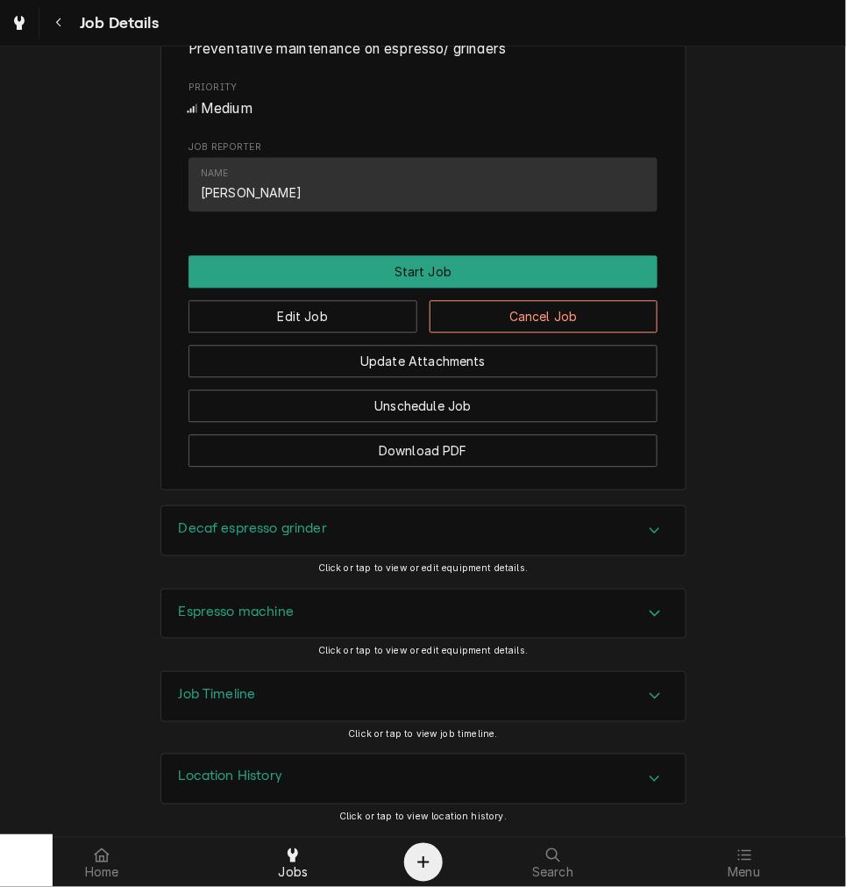
click at [527, 307] on div "Edit Job Cancel Job" at bounding box center [423, 311] width 469 height 45
click at [529, 318] on button "Cancel Job" at bounding box center [544, 317] width 229 height 32
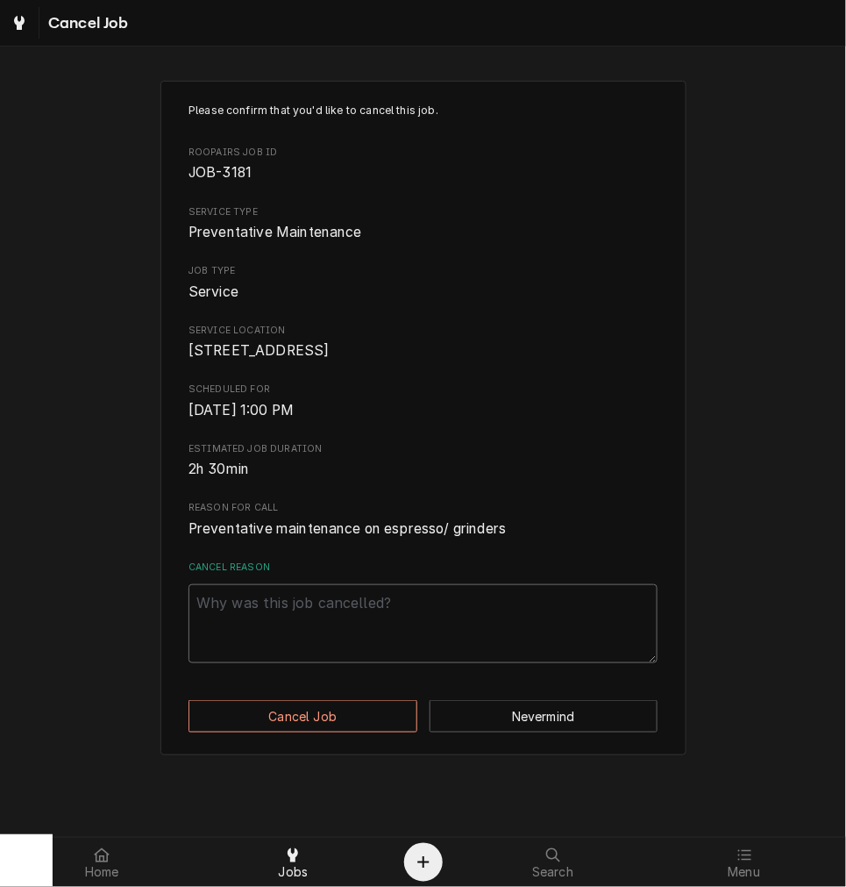
click at [320, 620] on textarea "Cancel Reason" at bounding box center [423, 623] width 469 height 79
paste textarea "clearing"
type textarea "x"
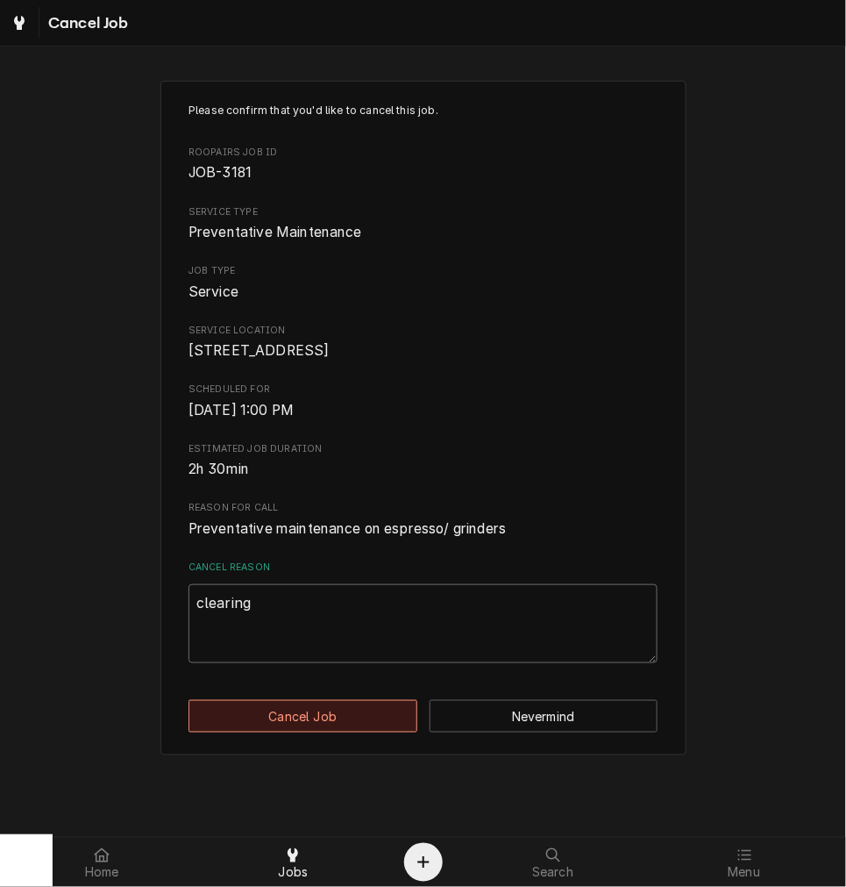
type textarea "clearing"
drag, startPoint x: 281, startPoint y: 731, endPoint x: 286, endPoint y: 695, distance: 36.3
click at [281, 731] on button "Cancel Job" at bounding box center [303, 716] width 229 height 32
type textarea "x"
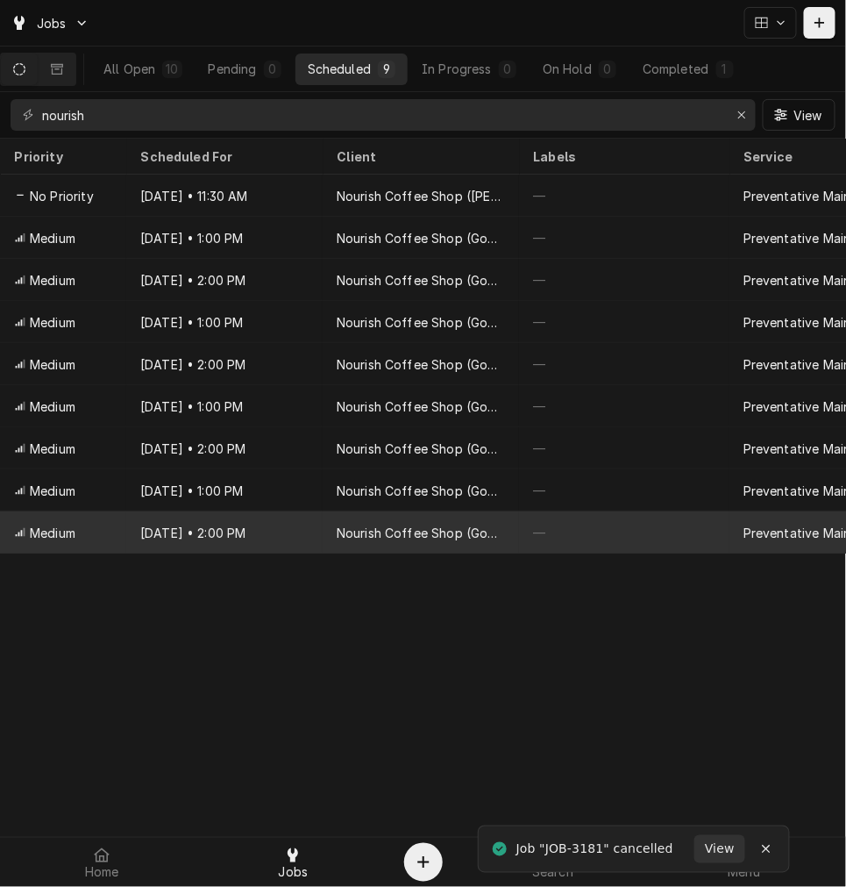
click at [290, 535] on div "[DATE] • 2:00 PM" at bounding box center [224, 532] width 196 height 42
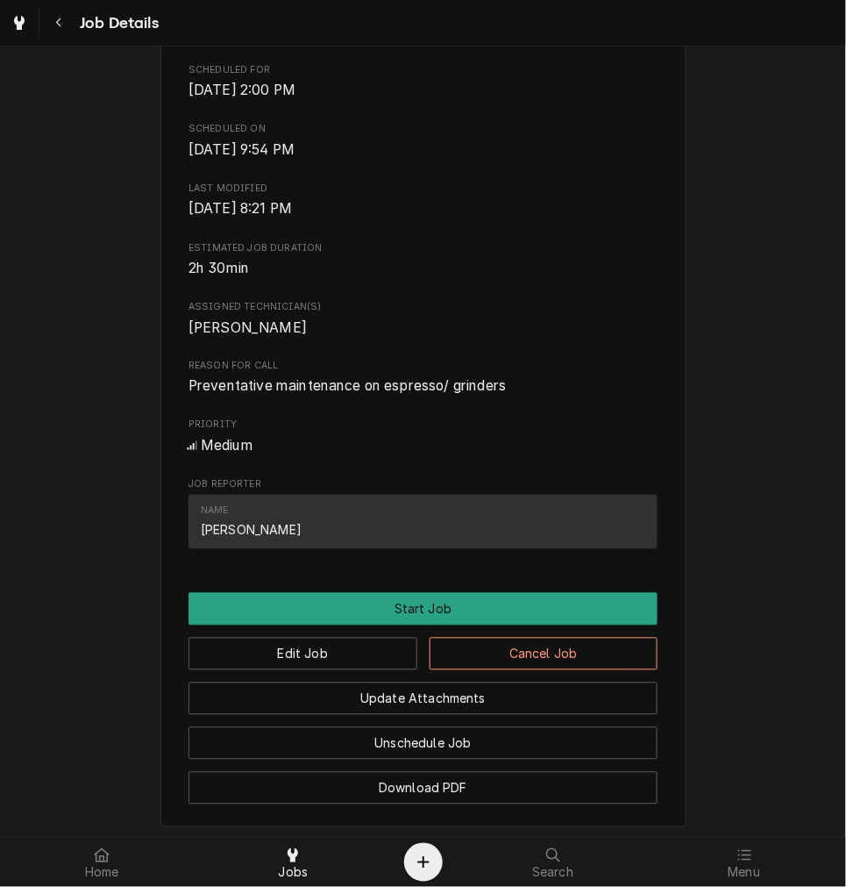
scroll to position [824, 0]
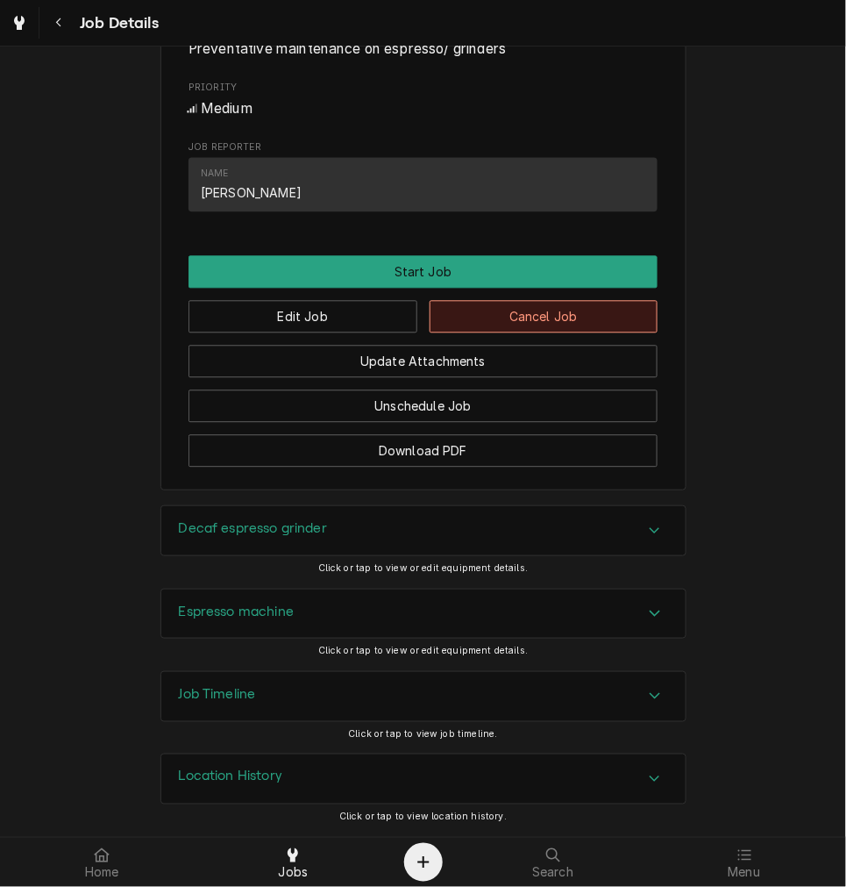
click at [558, 328] on button "Cancel Job" at bounding box center [544, 317] width 229 height 32
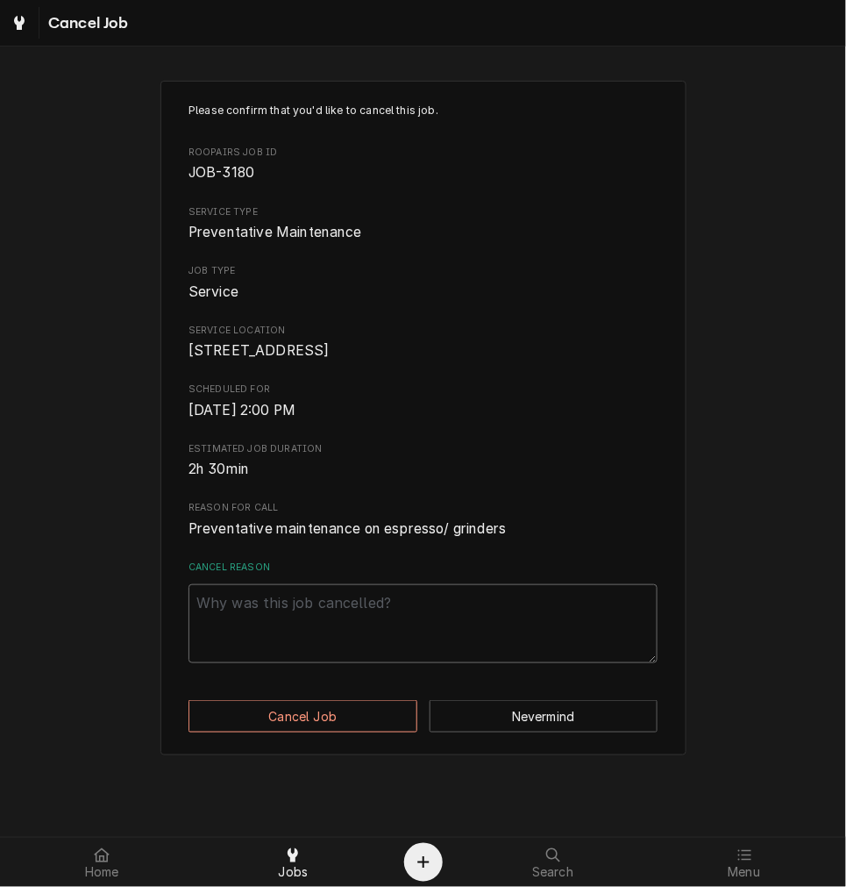
click at [399, 663] on textarea "Cancel Reason" at bounding box center [423, 623] width 469 height 79
paste textarea "clearing"
type textarea "x"
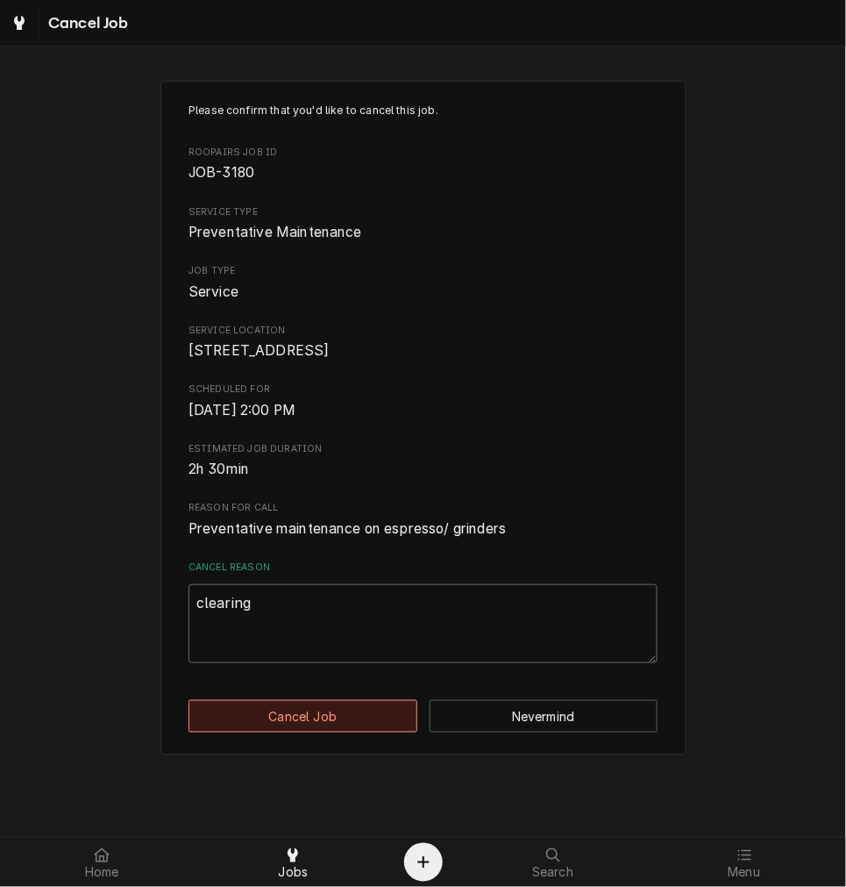
type textarea "clearing"
click at [292, 731] on button "Cancel Job" at bounding box center [303, 716] width 229 height 32
type textarea "x"
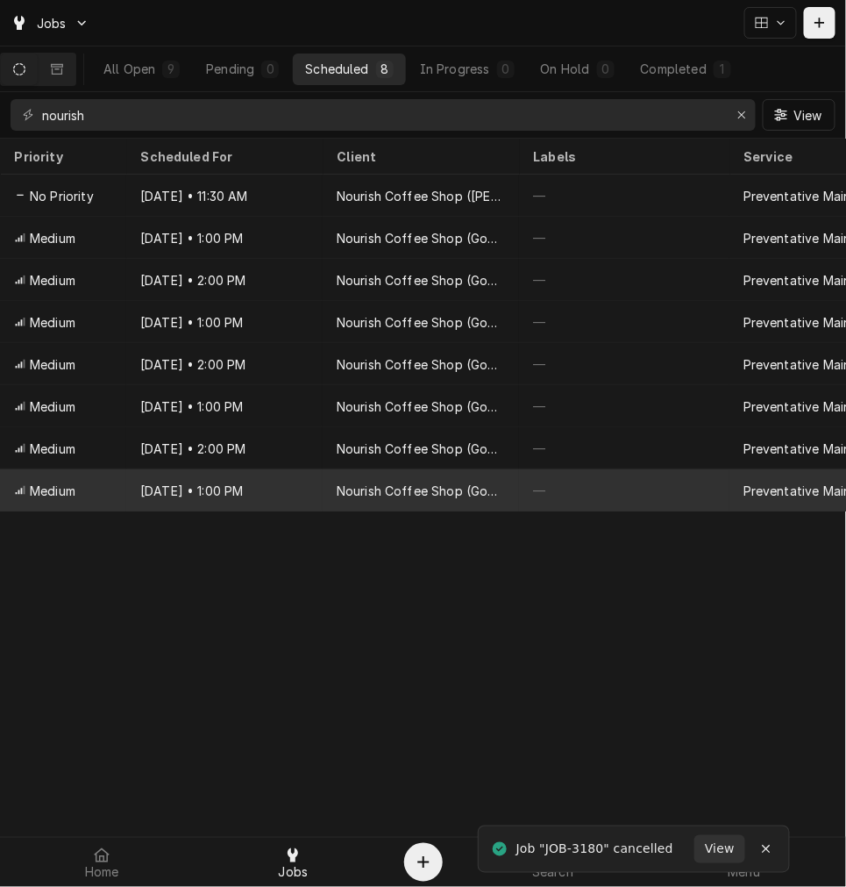
click at [302, 471] on div "Dec 18, 2028 • 1:00 PM" at bounding box center [224, 490] width 196 height 42
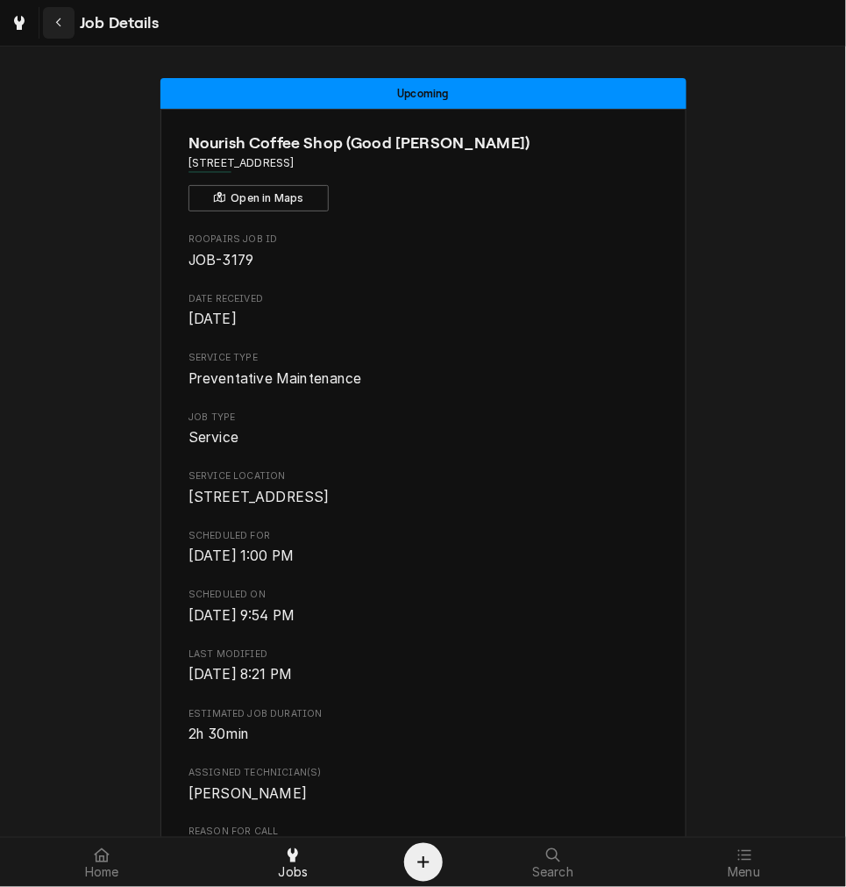
click at [60, 29] on div "Navigate back" at bounding box center [59, 23] width 18 height 18
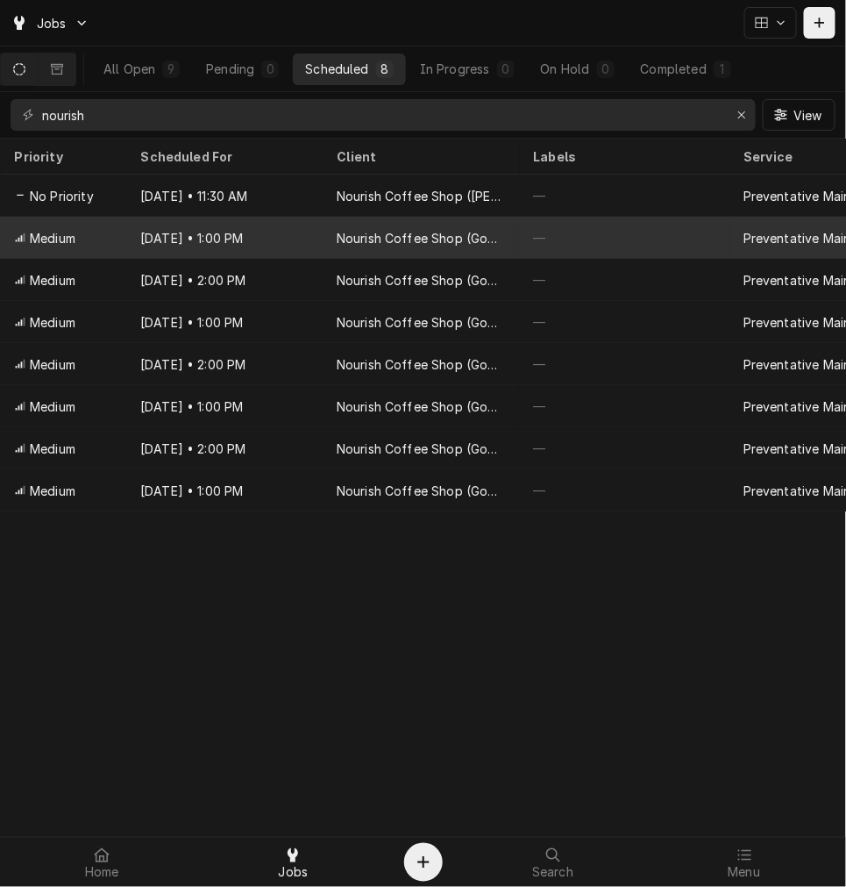
click at [282, 232] on div "Dec 18 • 1:00 PM" at bounding box center [224, 238] width 196 height 42
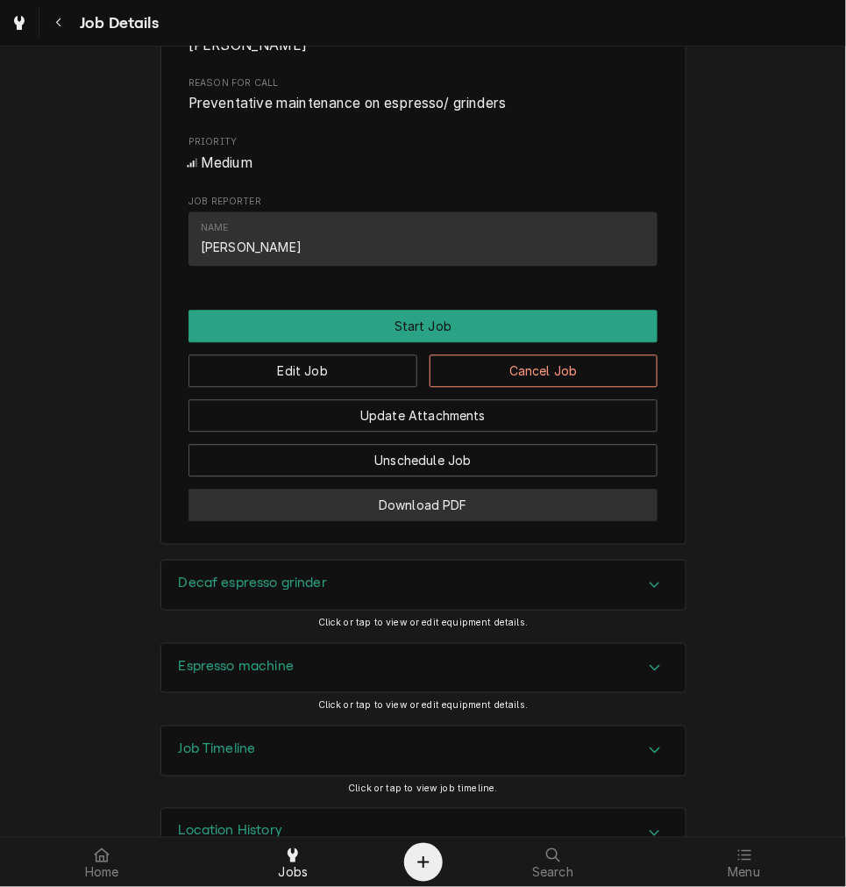
scroll to position [811, 0]
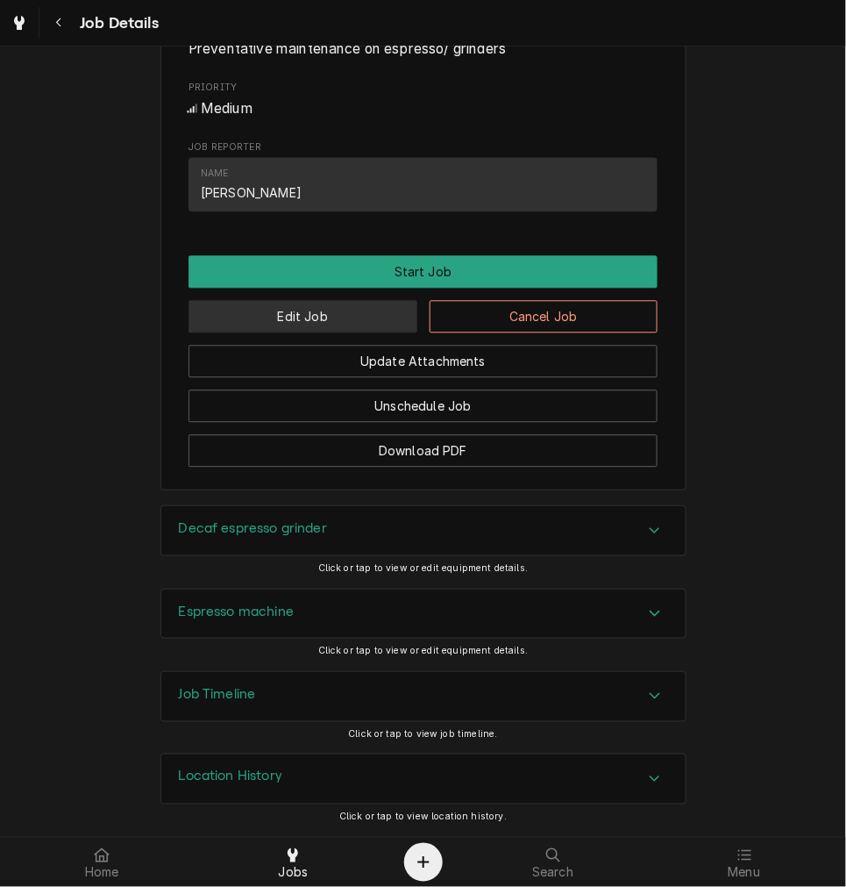
click at [328, 333] on button "Edit Job" at bounding box center [303, 317] width 229 height 32
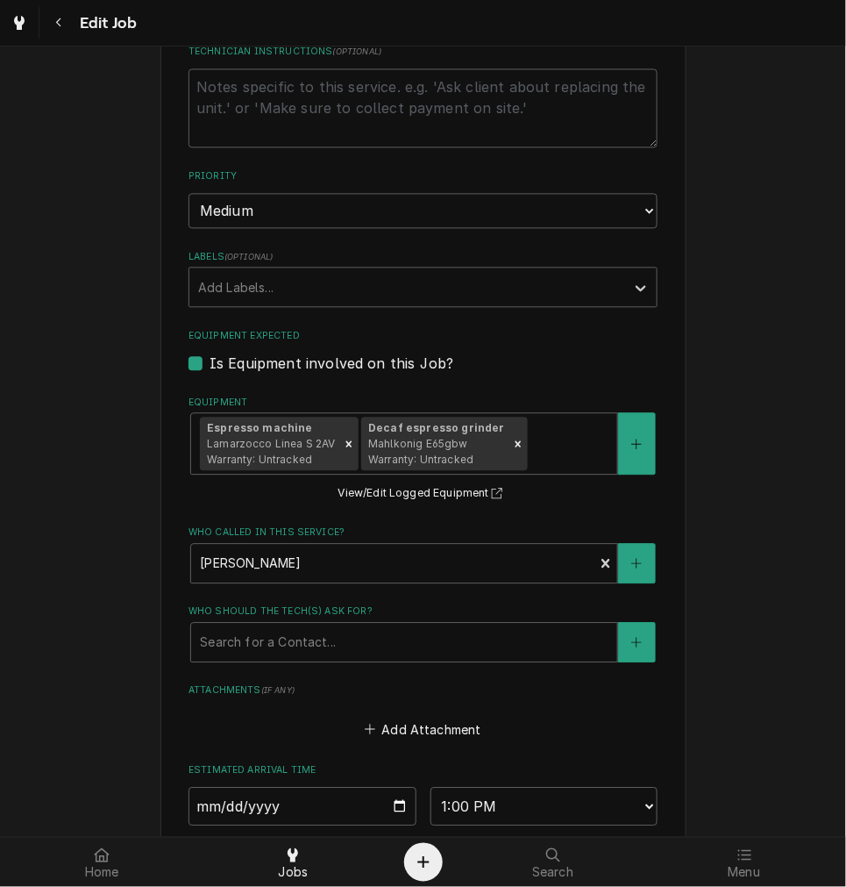
scroll to position [1067, 0]
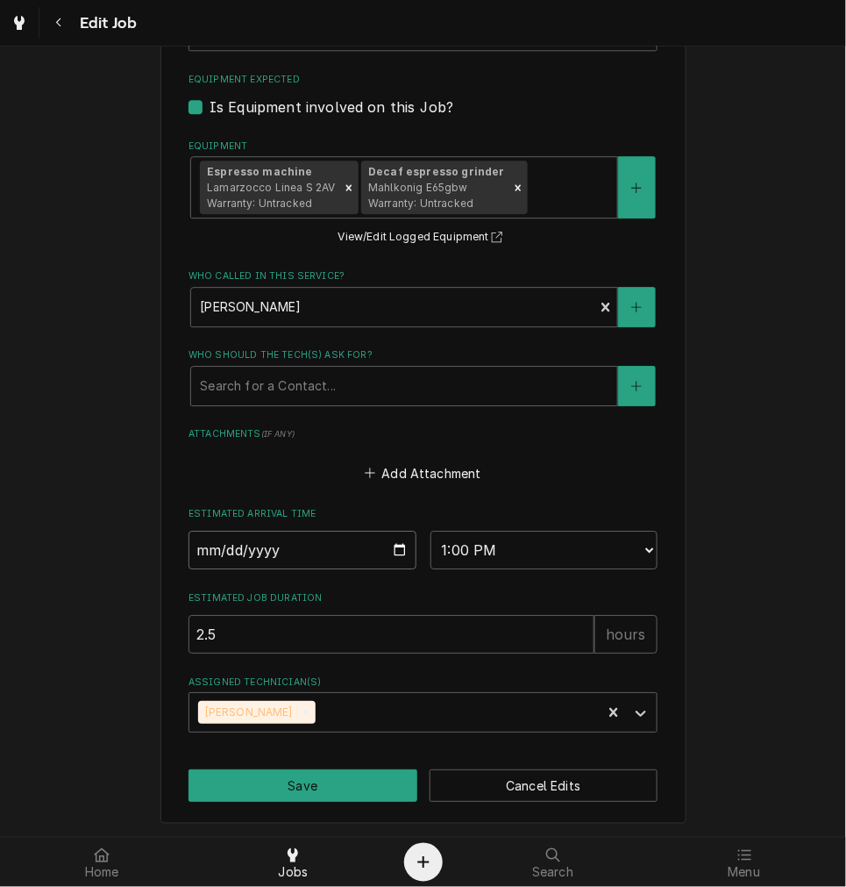
click at [396, 549] on input "[DATE]" at bounding box center [303, 550] width 228 height 39
type textarea "x"
type input "[DATE]"
click at [305, 774] on button "Save" at bounding box center [303, 785] width 229 height 32
type textarea "x"
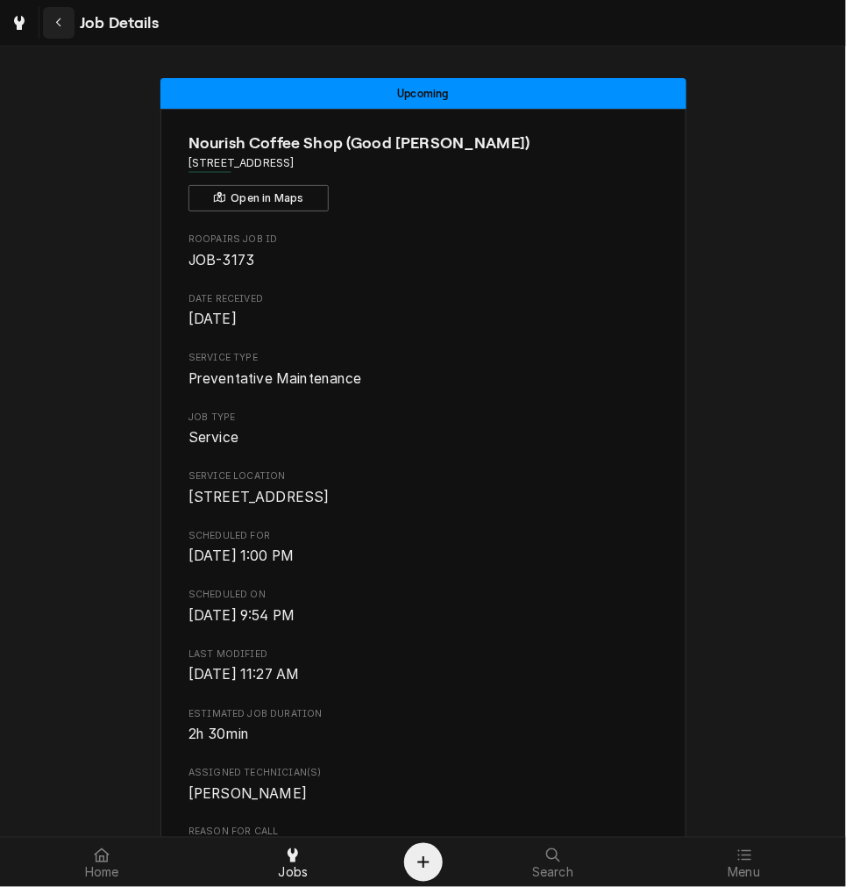
drag, startPoint x: 56, startPoint y: 11, endPoint x: 66, endPoint y: 12, distance: 9.7
click at [56, 11] on button "Navigate back" at bounding box center [59, 23] width 32 height 32
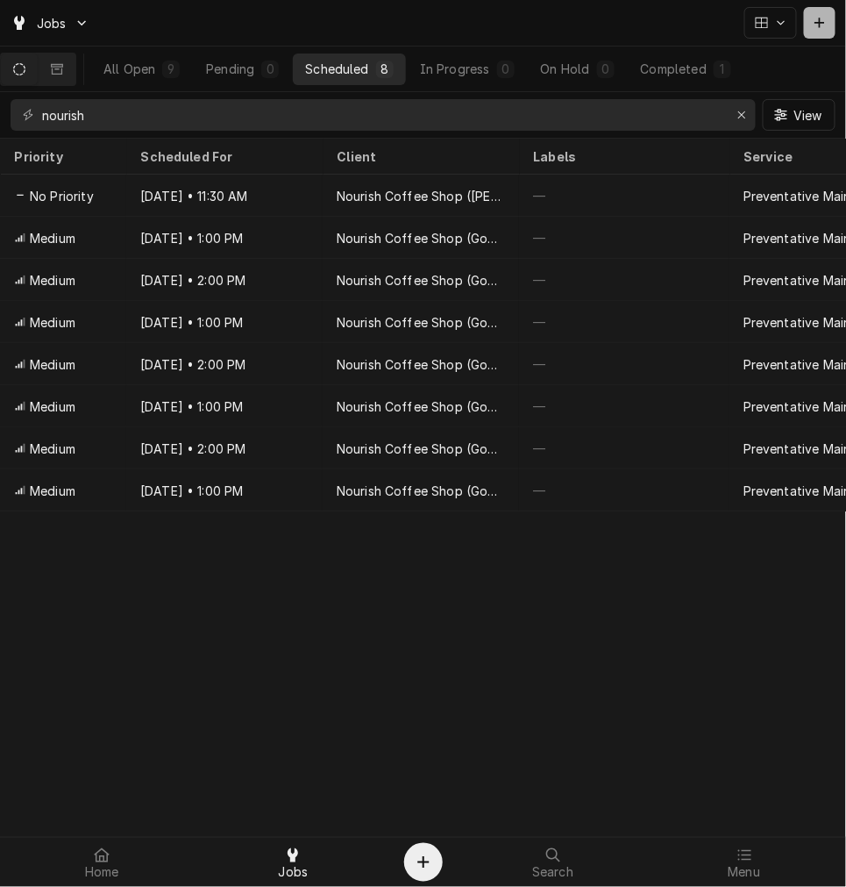
click at [817, 14] on div "Dynamic Content Wrapper" at bounding box center [820, 23] width 18 height 18
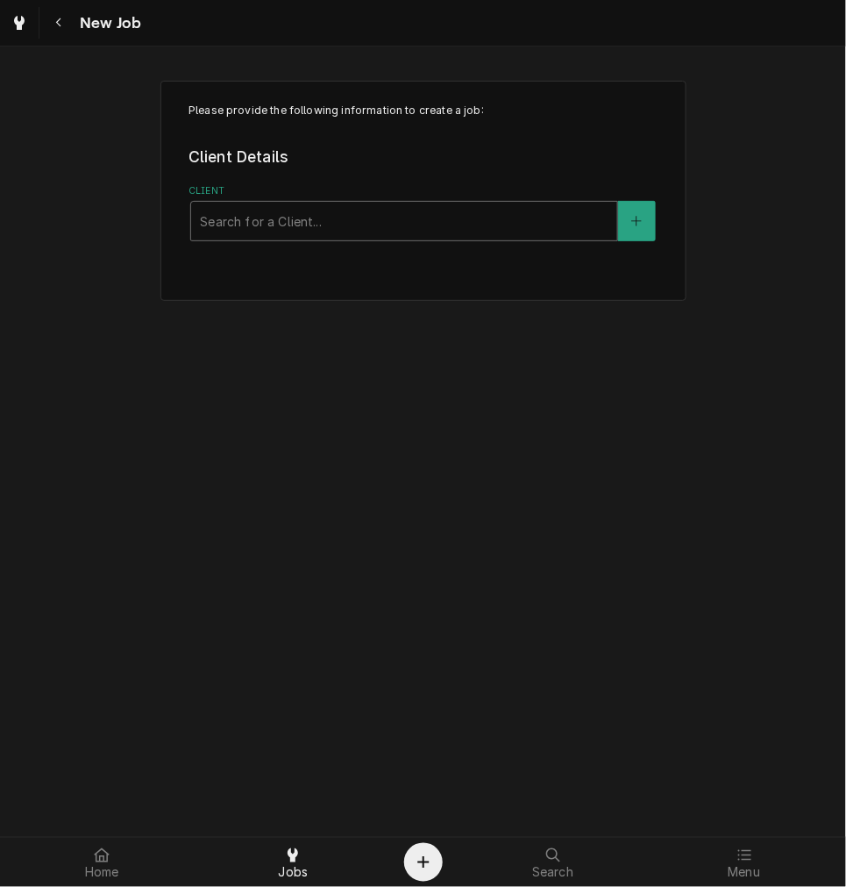
click at [281, 215] on div "Client" at bounding box center [404, 221] width 409 height 32
type input "nourish"
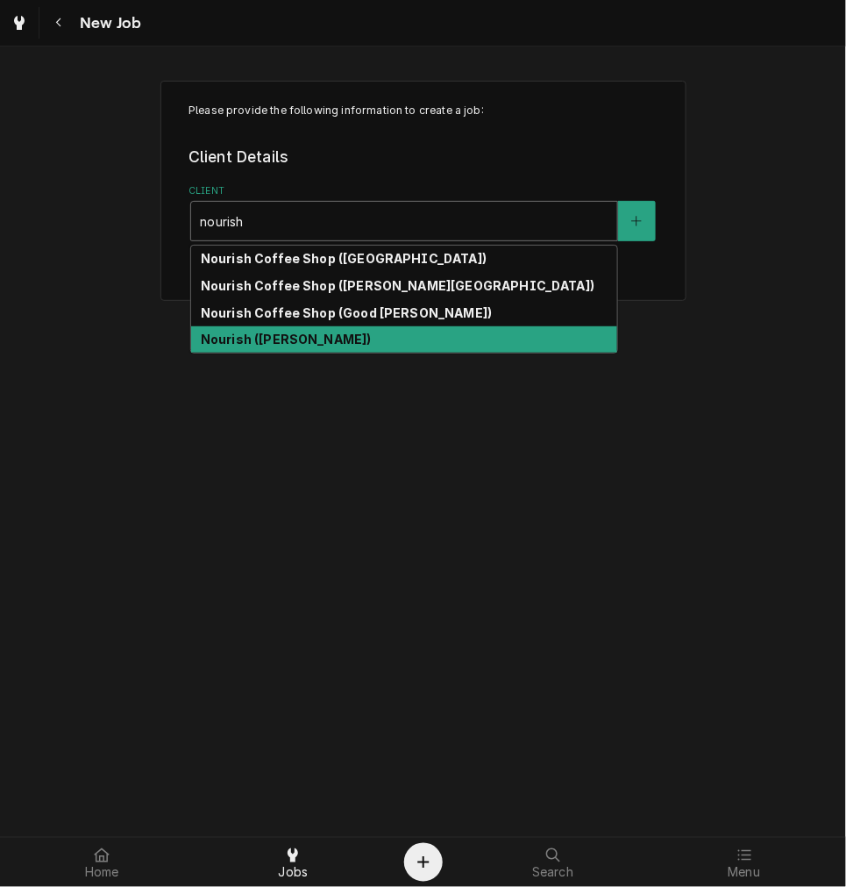
click at [329, 343] on strong "Nourish (Mercy West)" at bounding box center [286, 339] width 171 height 15
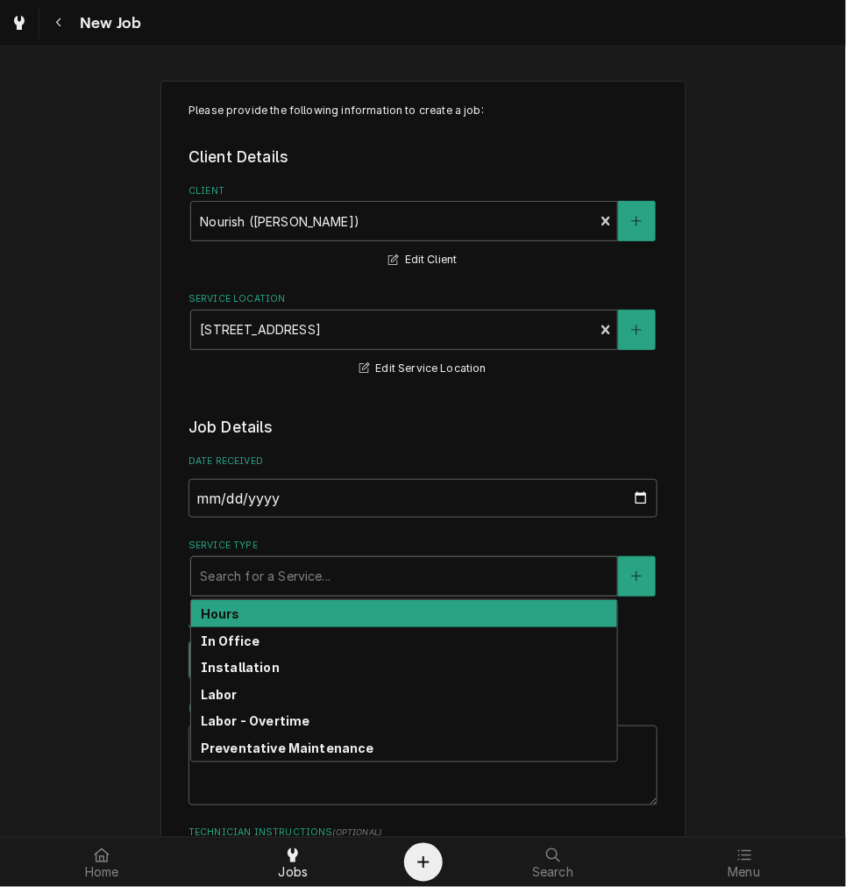
click at [269, 575] on div "Service Type" at bounding box center [404, 576] width 409 height 32
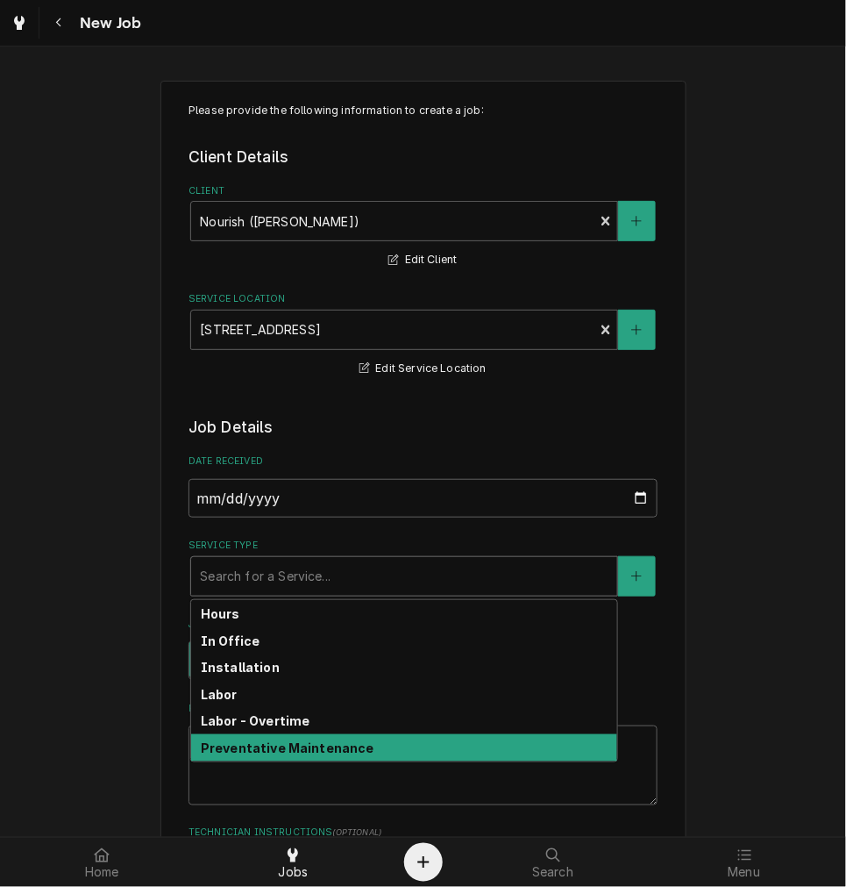
click at [220, 740] on strong "Preventative Maintenance" at bounding box center [288, 747] width 174 height 15
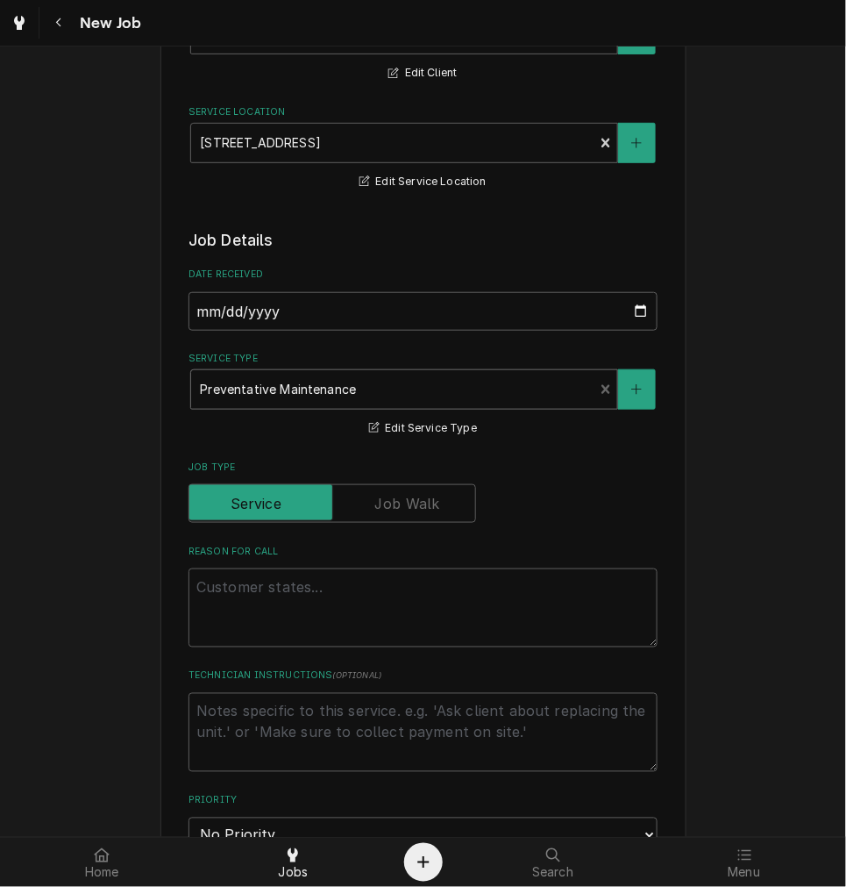
scroll to position [325, 0]
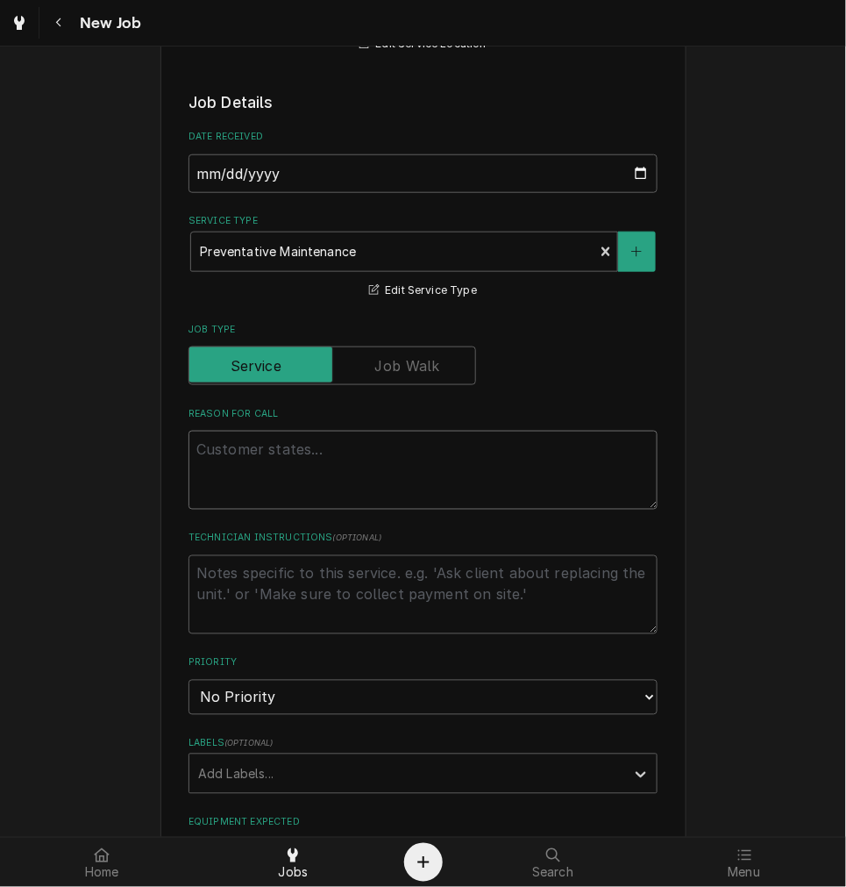
click at [189, 458] on textarea "Reason For Call" at bounding box center [423, 470] width 469 height 79
type textarea "x"
type textarea "P"
type textarea "x"
type textarea "PM"
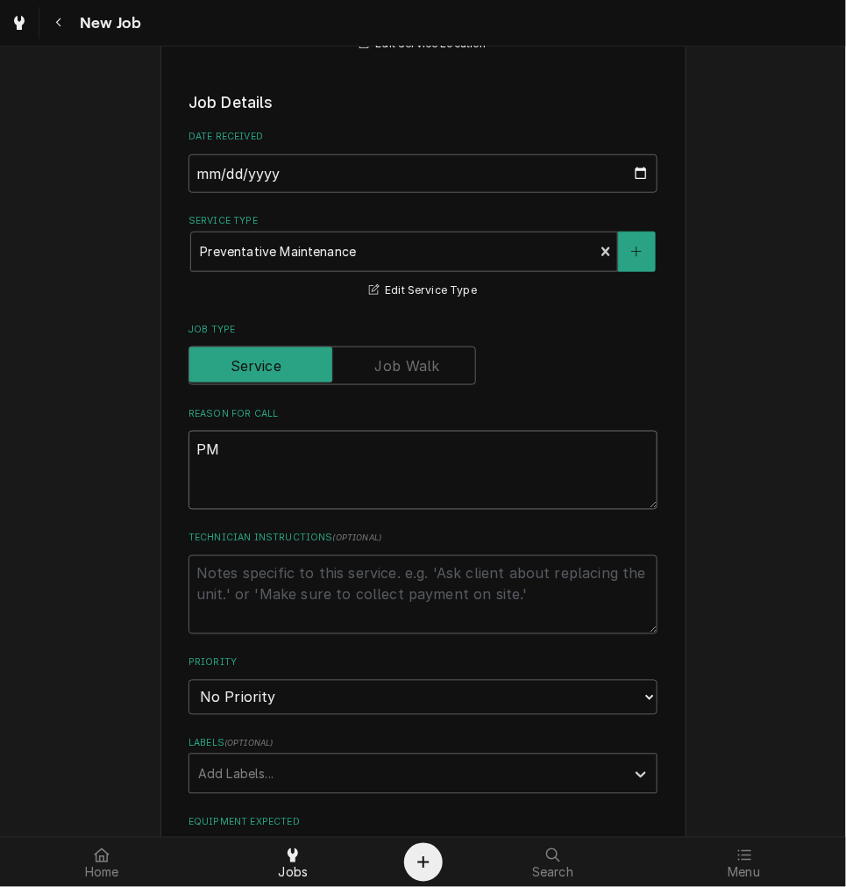
type textarea "x"
type textarea "PM"
type textarea "x"
type textarea "PM d"
type textarea "x"
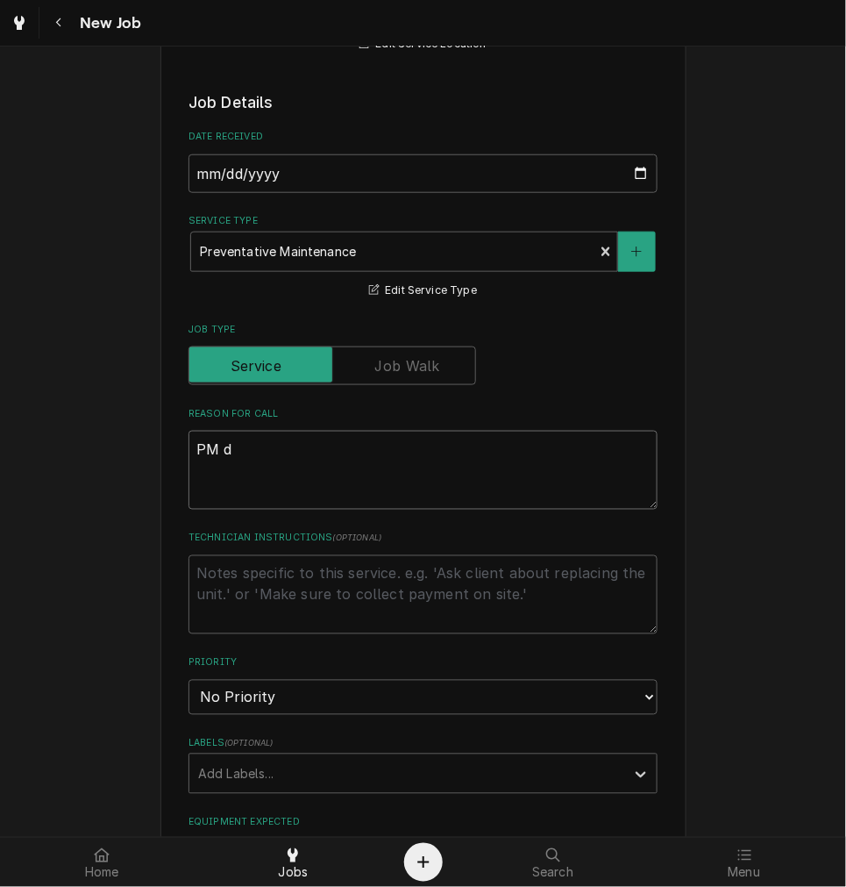
type textarea "PM"
type textarea "x"
type textarea "PM D"
type textarea "x"
type textarea "PM Du"
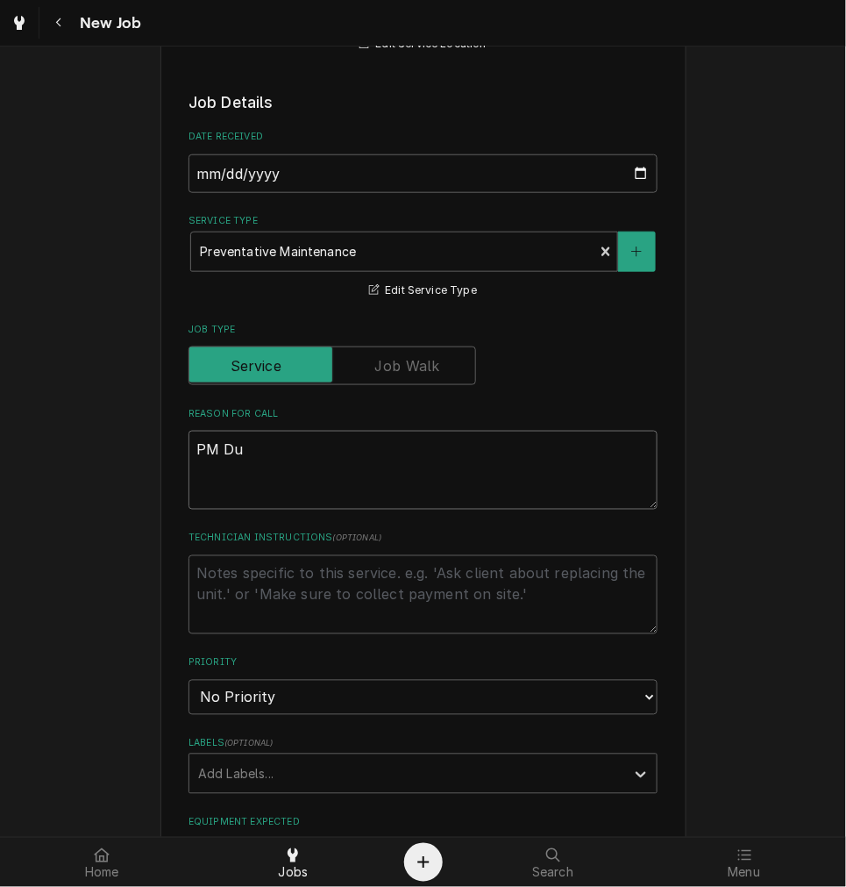
type textarea "x"
type textarea "PM Due"
type textarea "x"
type textarea "PM Due"
click at [295, 577] on textarea "Technician Instructions ( optional )" at bounding box center [423, 594] width 469 height 79
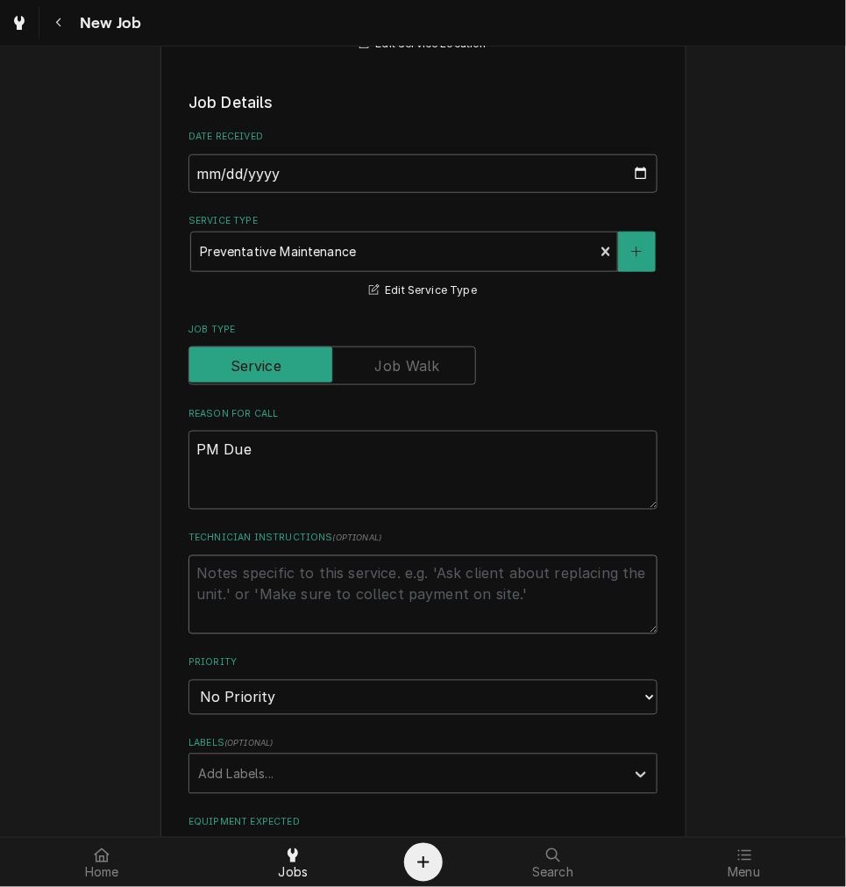
type textarea "x"
type textarea "I"
type textarea "x"
type textarea "In"
type textarea "x"
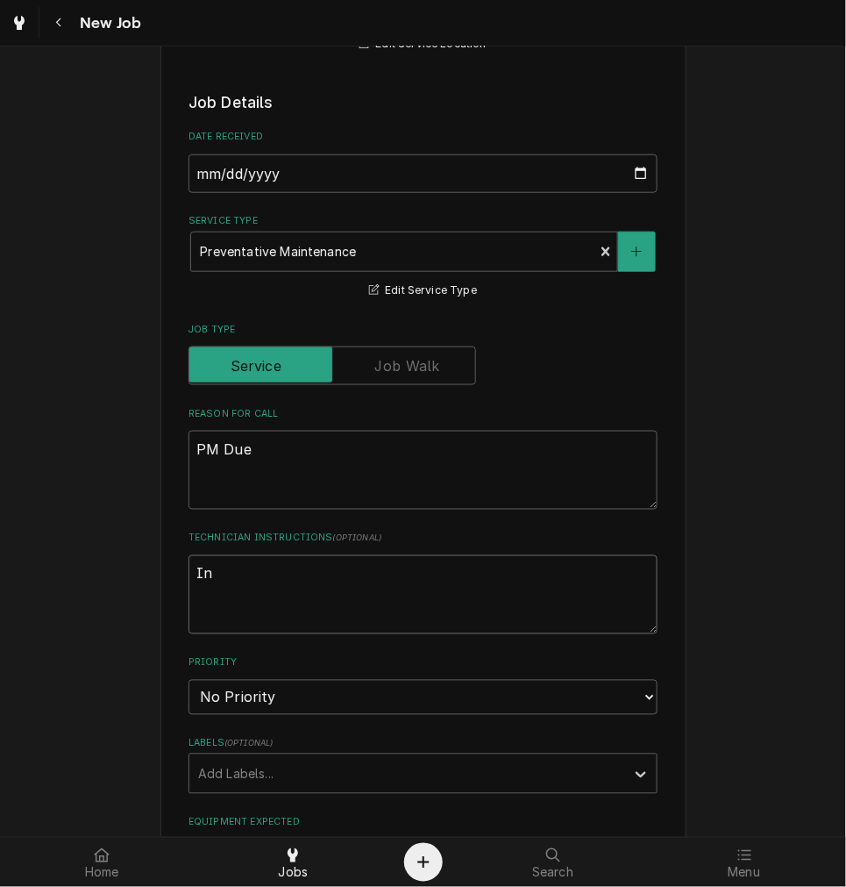
type textarea "Ins"
type textarea "x"
type textarea "Inst"
type textarea "x"
type textarea "Insta"
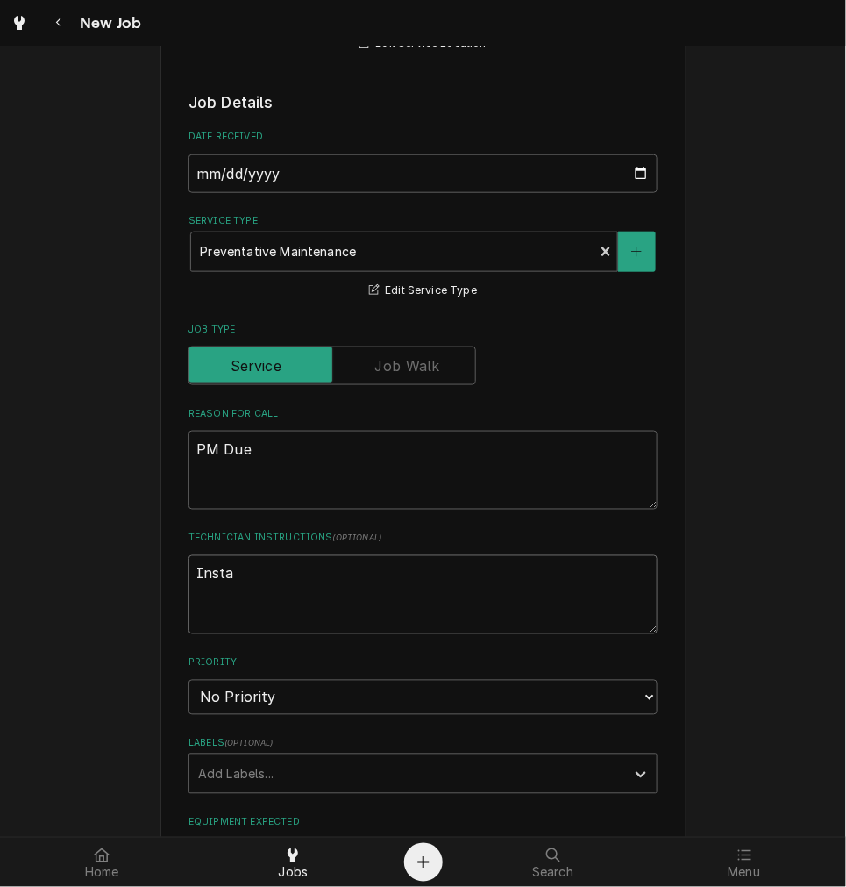
type textarea "x"
type textarea "Instal"
type textarea "x"
type textarea "Install"
type textarea "x"
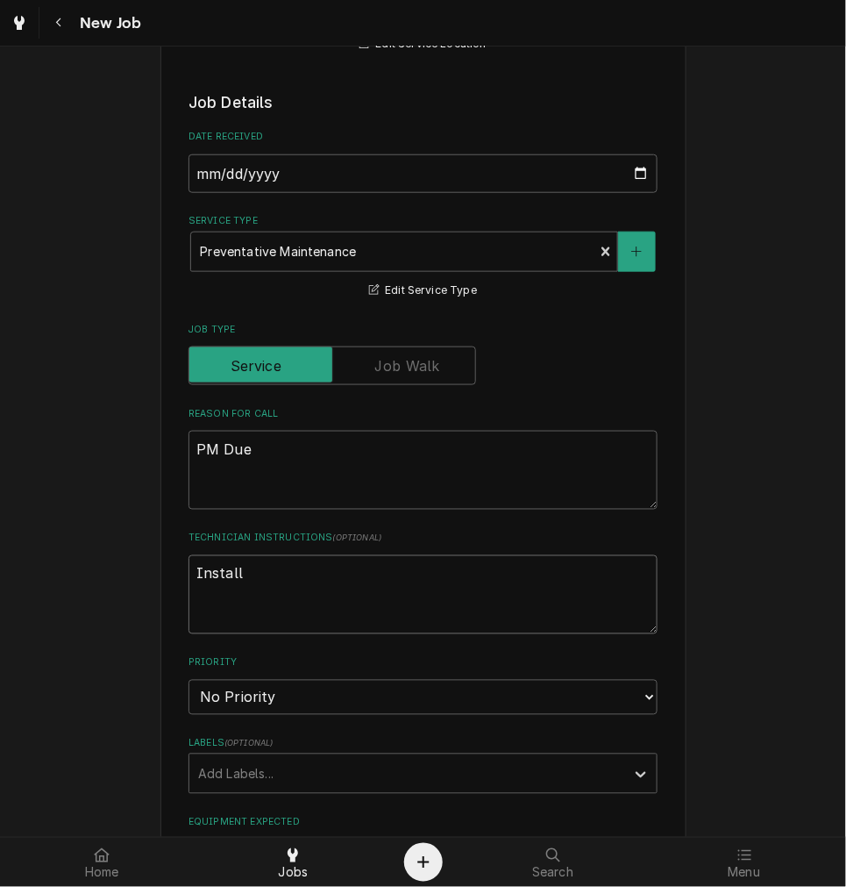
type textarea "Installe"
type textarea "x"
type textarea "Installed"
type textarea "x"
type textarea "Installed"
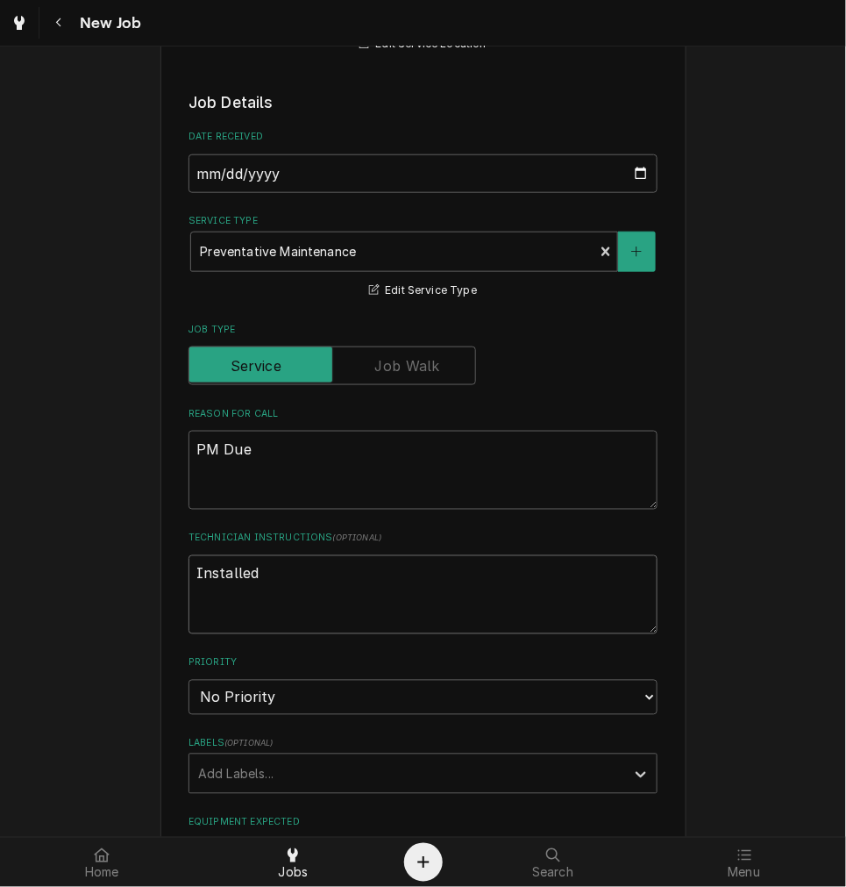
type textarea "x"
type textarea "Installed 9"
type textarea "x"
type textarea "Installed 9-"
type textarea "x"
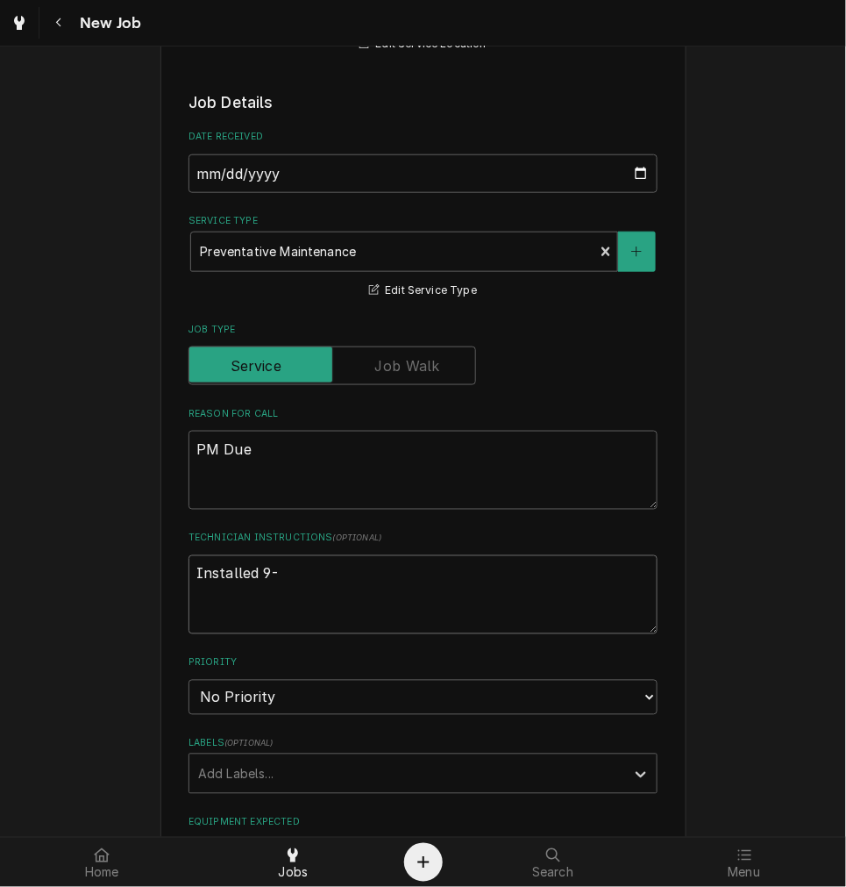
type textarea "Installed 9"
type textarea "x"
type textarea "Installed"
type textarea "x"
type textarea "Installed 7*"
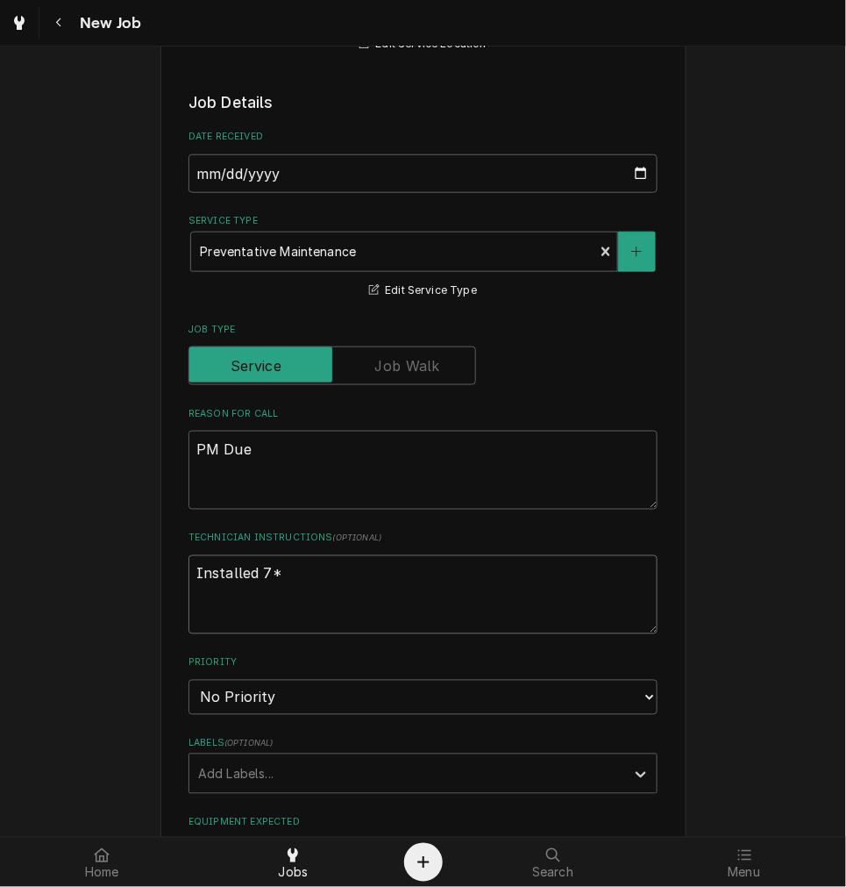
type textarea "x"
type textarea "Installed 7*-"
type textarea "x"
type textarea "Installed 7*"
type textarea "x"
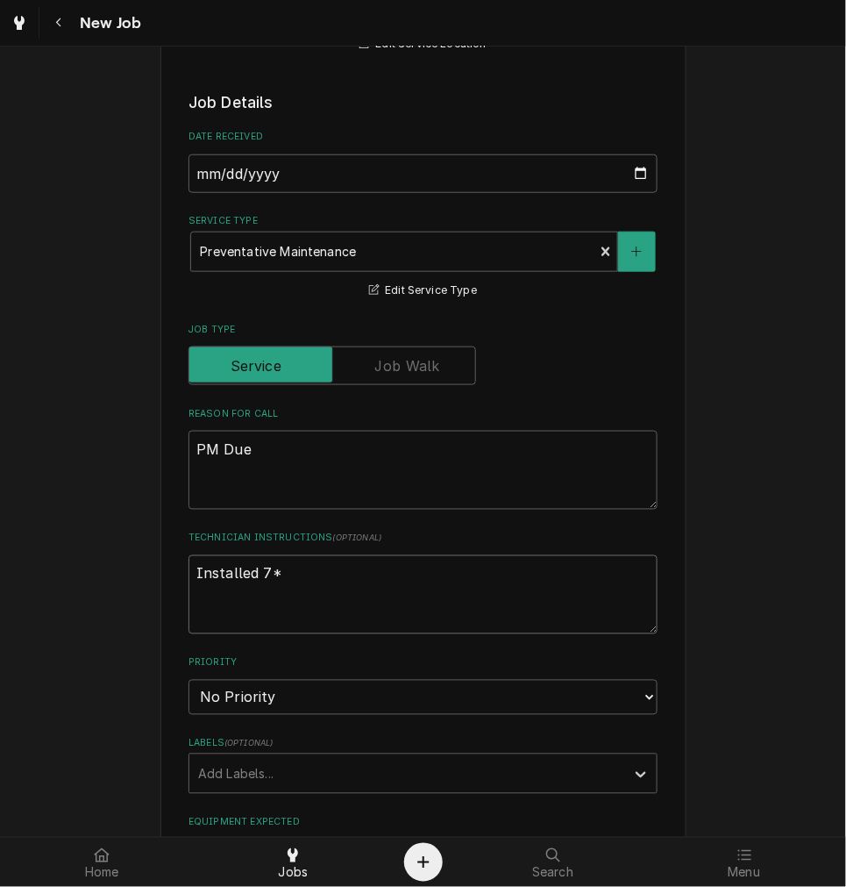
type textarea "Installed 7"
type textarea "x"
type textarea "Installed 7-"
type textarea "x"
type textarea "Installed 7-9"
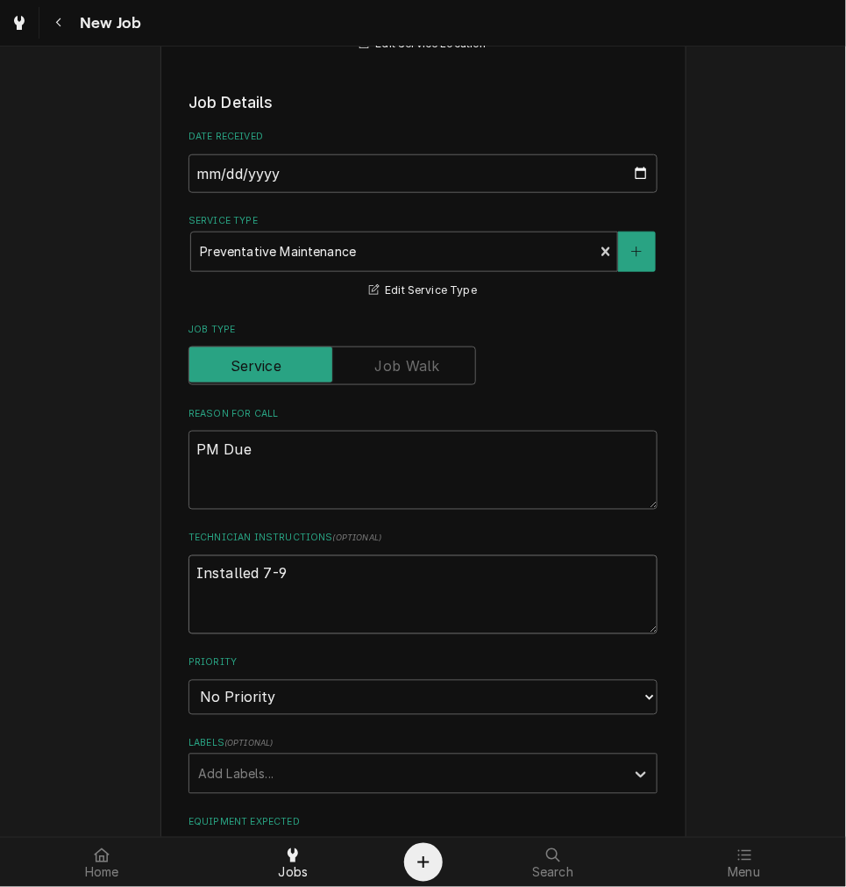
type textarea "x"
type textarea "Installed 7-9-"
type textarea "x"
type textarea "Installed 7-9-2"
type textarea "x"
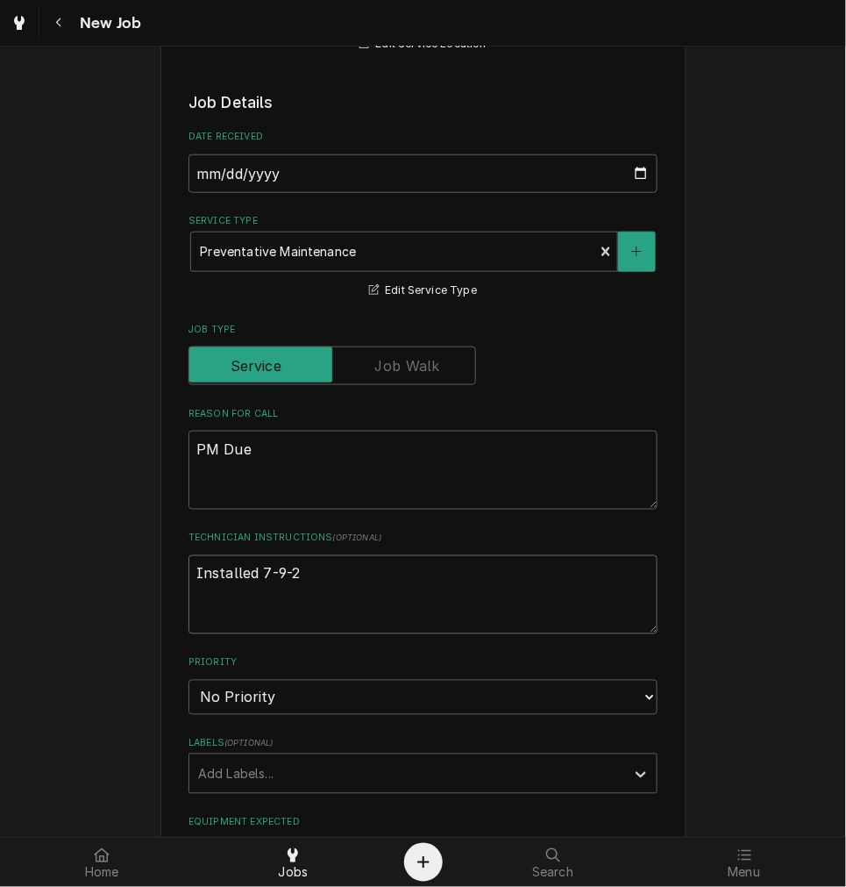
type textarea "Installed 7-9-20"
type textarea "x"
type textarea "Installed 7-9-202"
type textarea "x"
type textarea "Installed 7-9-2025"
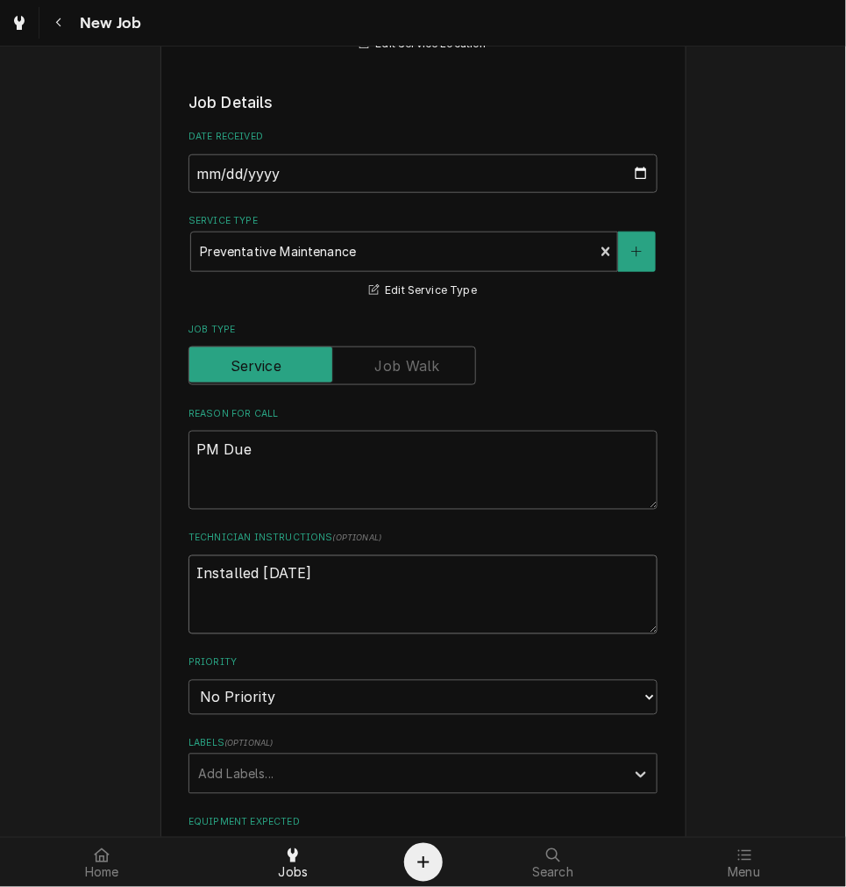
type textarea "x"
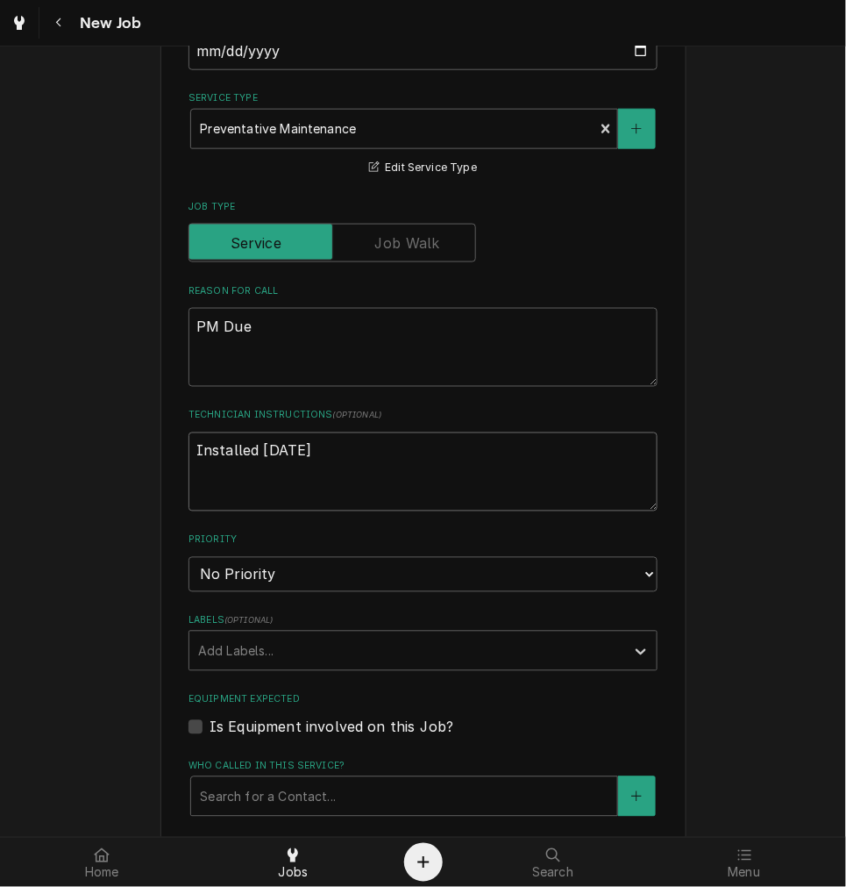
scroll to position [487, 0]
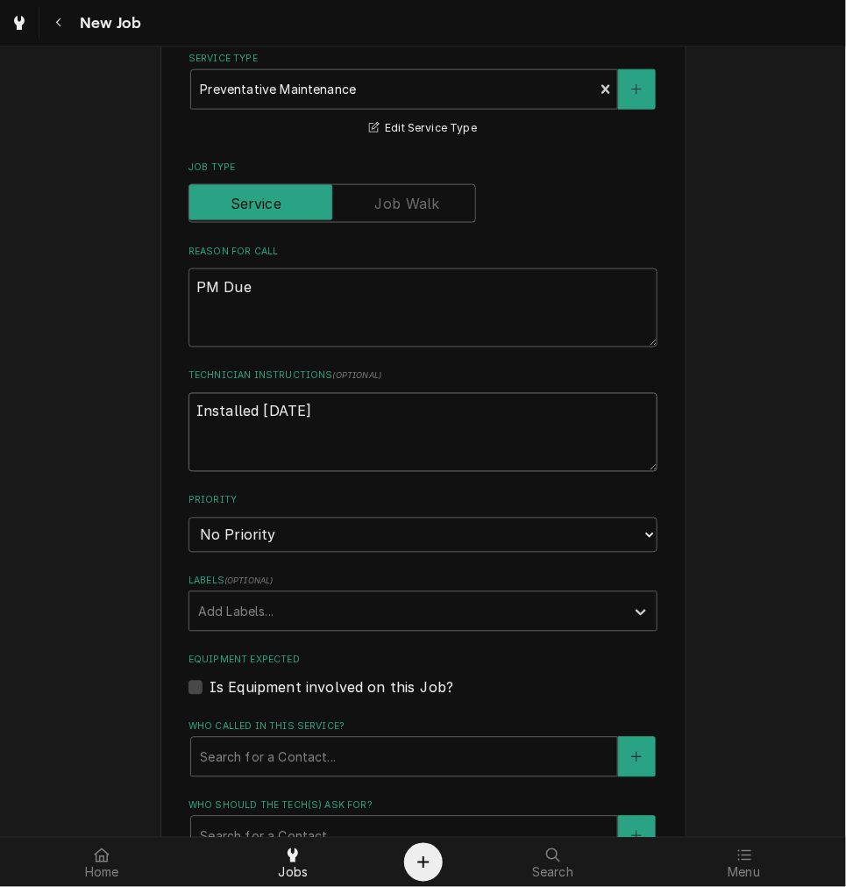
type textarea "Installed 7-9-2025"
click at [233, 532] on select "No Priority Urgent High Medium Low" at bounding box center [423, 535] width 469 height 35
select select "3"
click at [189, 518] on select "No Priority Urgent High Medium Low" at bounding box center [423, 535] width 469 height 35
type textarea "x"
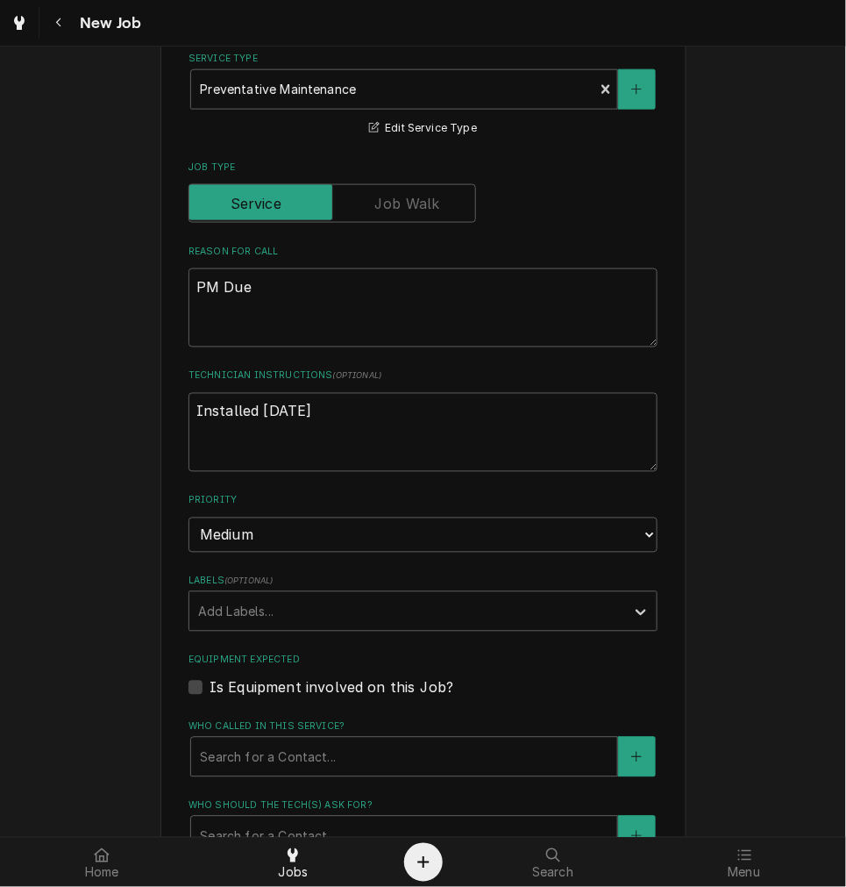
click at [254, 686] on label "Is Equipment involved on this Job?" at bounding box center [332, 687] width 244 height 21
click at [254, 686] on input "Equipment Expected" at bounding box center [444, 696] width 469 height 39
checkbox input "true"
click at [267, 757] on div "Equipment" at bounding box center [404, 757] width 409 height 32
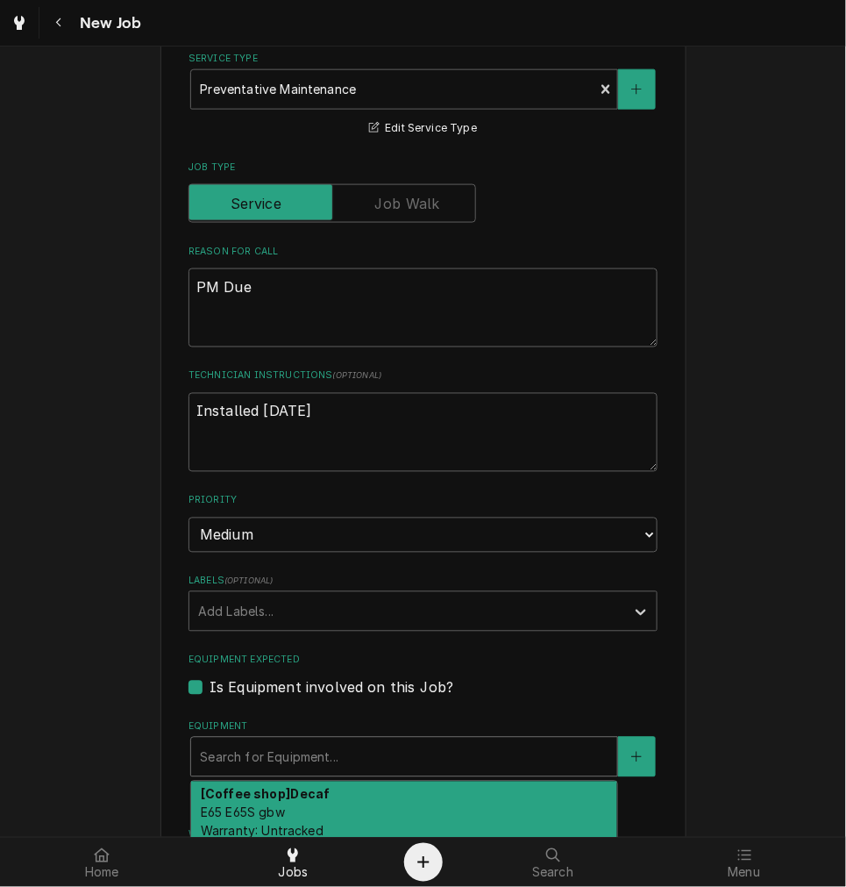
click at [408, 783] on div "[Coffee shop] Decaf E65 E65S gbw Warranty: Untracked" at bounding box center [404, 814] width 426 height 64
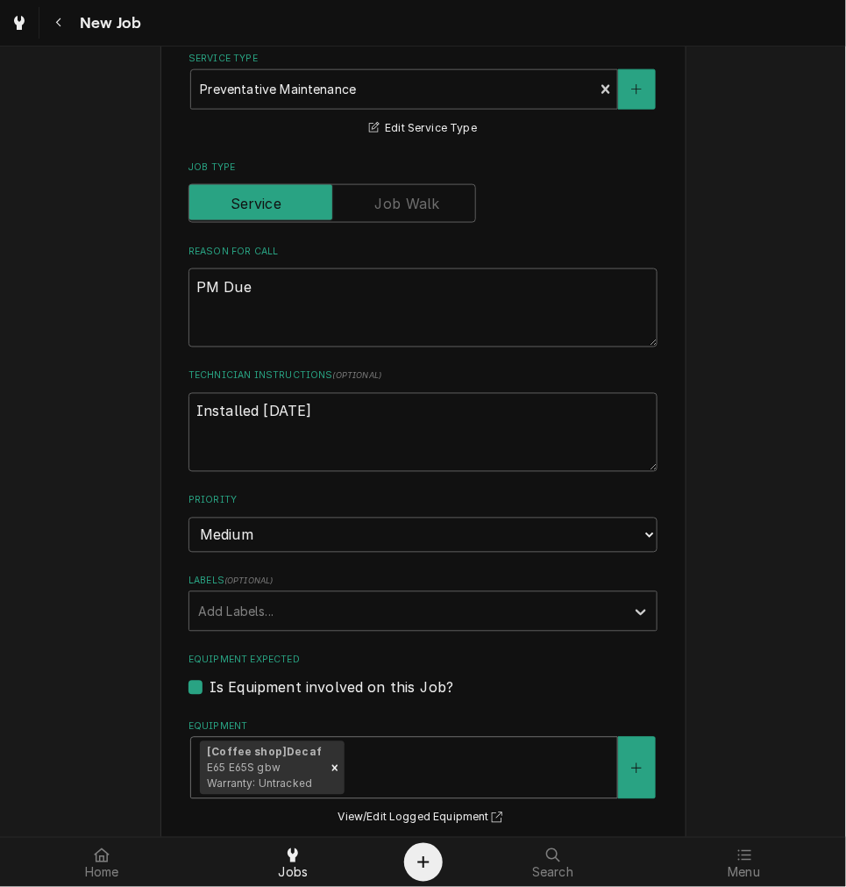
click at [463, 757] on div "Equipment" at bounding box center [478, 769] width 261 height 32
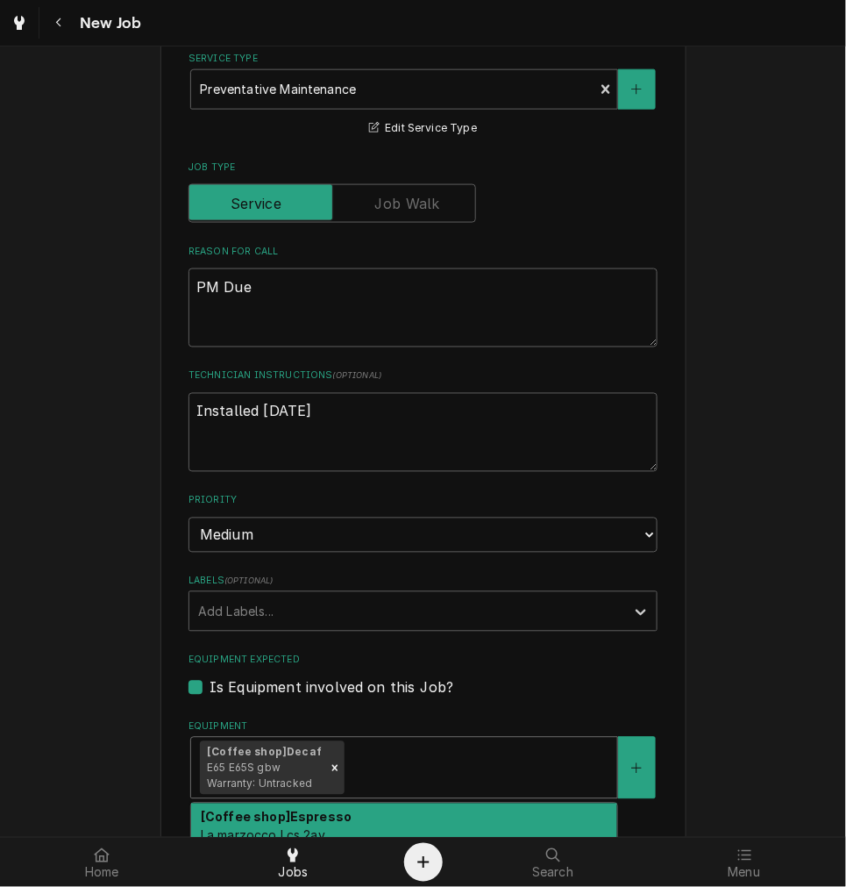
click at [474, 805] on div "[Coffee shop] Espresso La marzocco Lcs 2av Warranty: Untracked" at bounding box center [404, 835] width 426 height 64
click at [568, 764] on div "Equipment" at bounding box center [562, 769] width 96 height 32
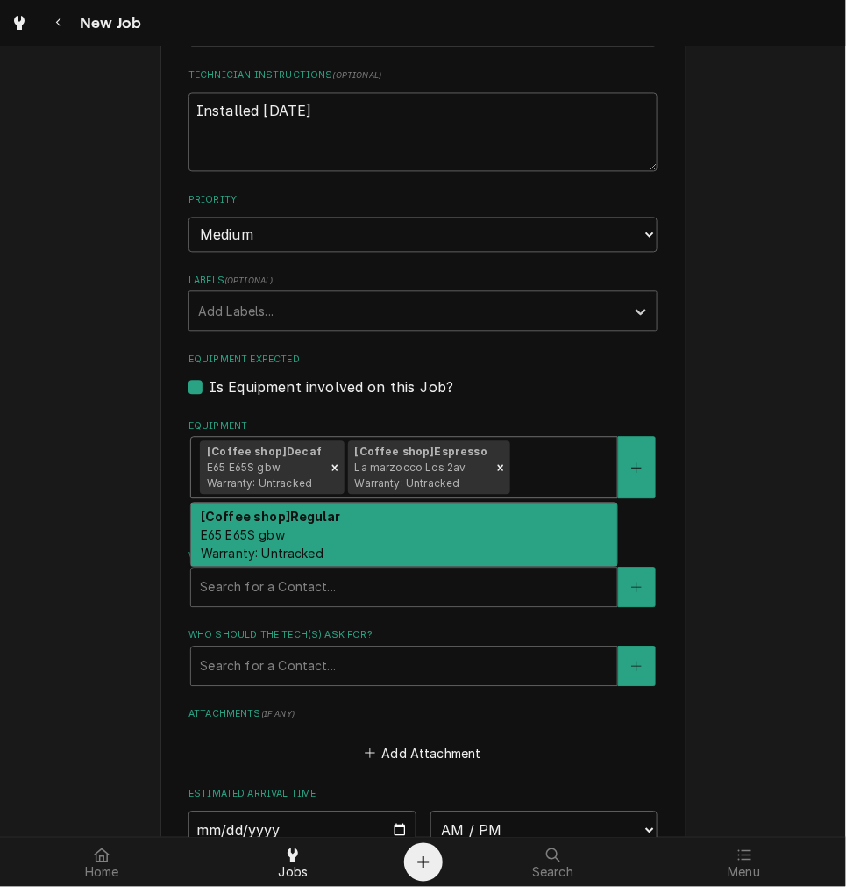
scroll to position [811, 0]
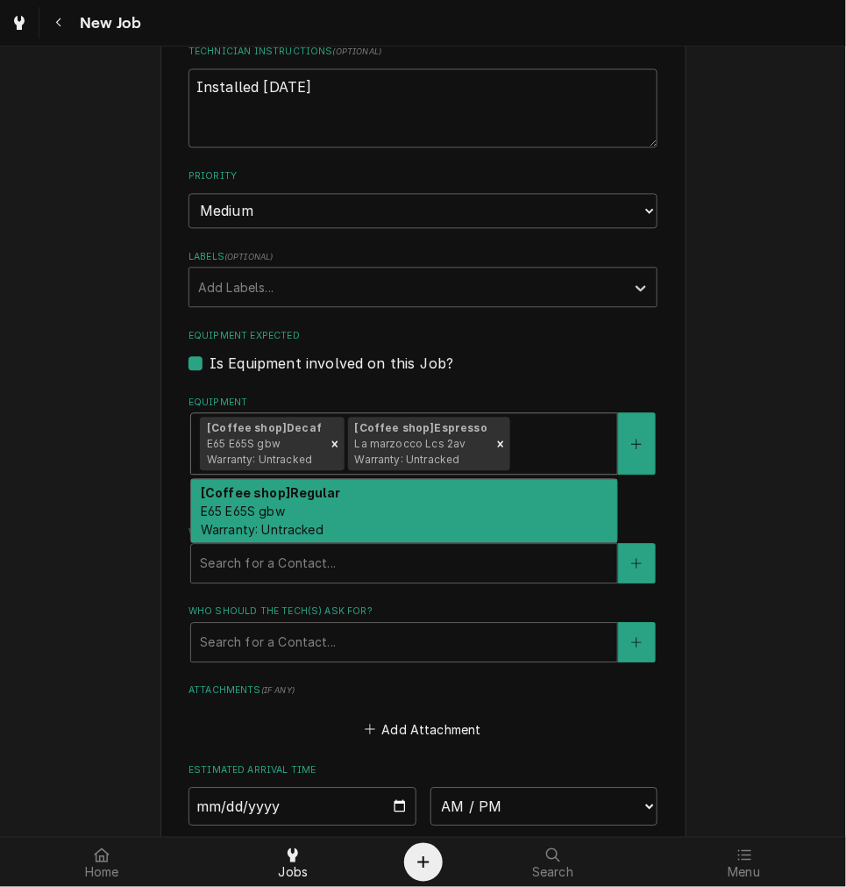
click at [496, 496] on div "[Coffee shop] Regular E65 E65S gbw Warranty: Untracked" at bounding box center [404, 511] width 426 height 64
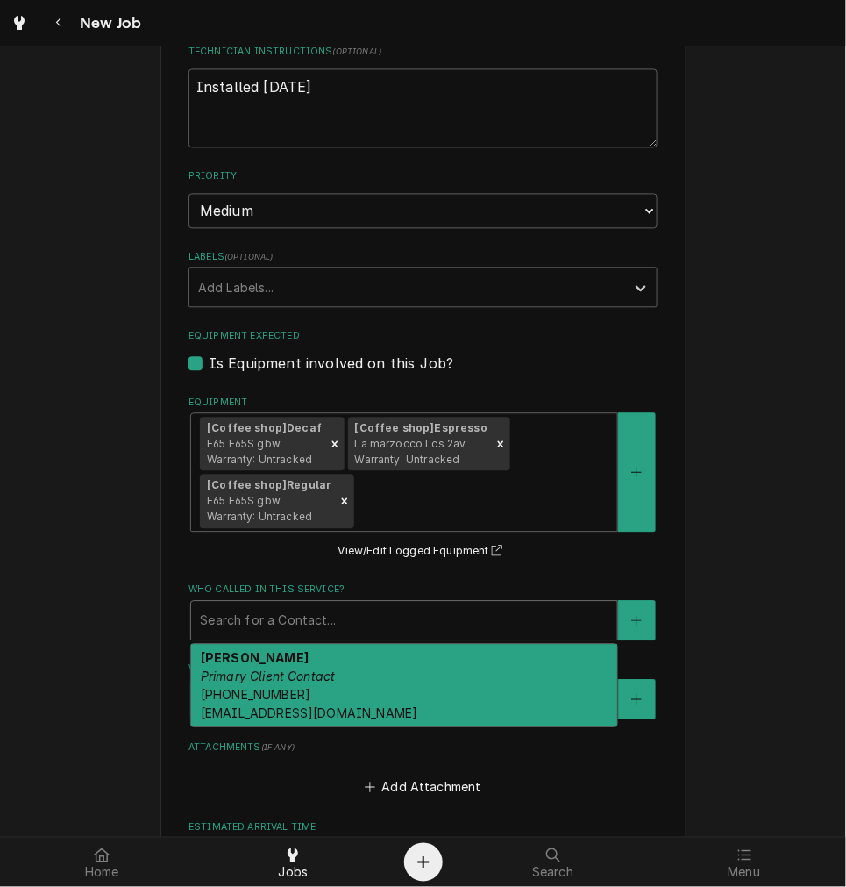
click at [339, 623] on div "Who called in this service?" at bounding box center [404, 620] width 409 height 32
click at [320, 688] on div "John Kaeser Primary Client Contact (513) 415-1740 jkaeser@josephbeth.com" at bounding box center [404, 685] width 426 height 82
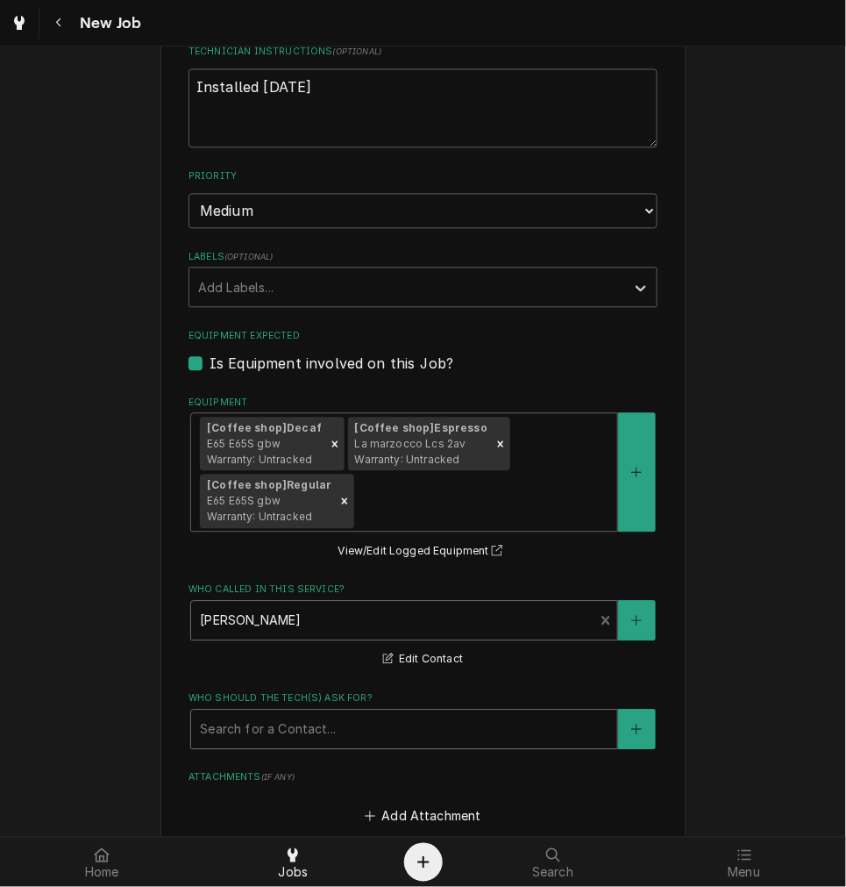
click at [323, 722] on div "Who should the tech(s) ask for?" at bounding box center [404, 729] width 409 height 32
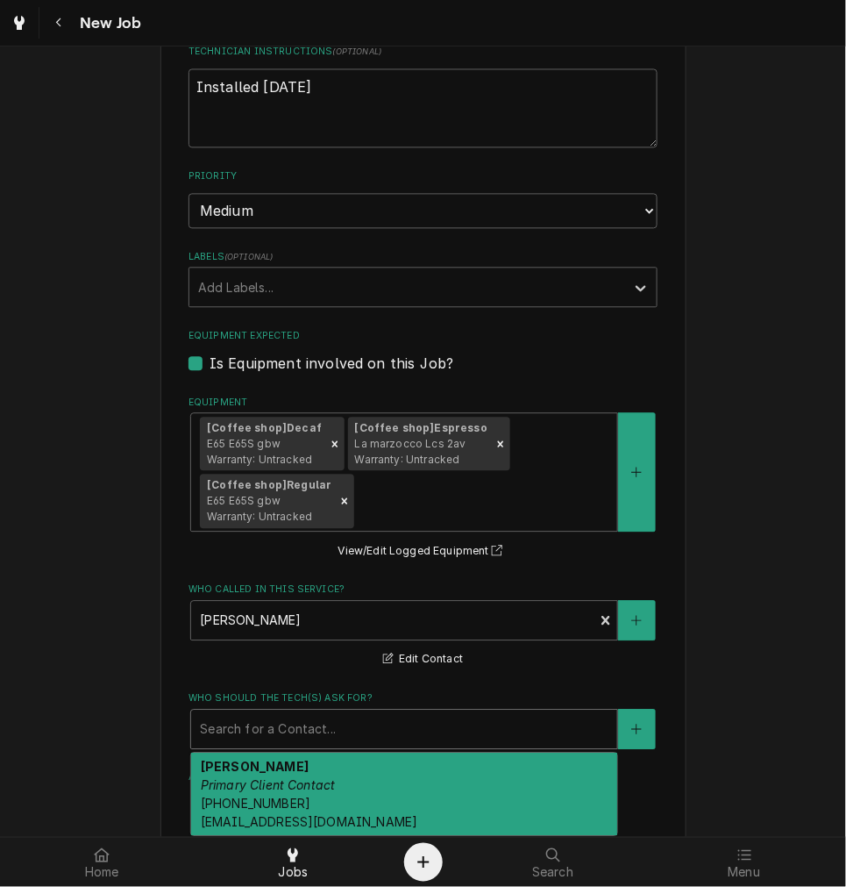
click at [300, 768] on div "John Kaeser Primary Client Contact (513) 415-1740 jkaeser@josephbeth.com" at bounding box center [404, 794] width 426 height 82
type textarea "x"
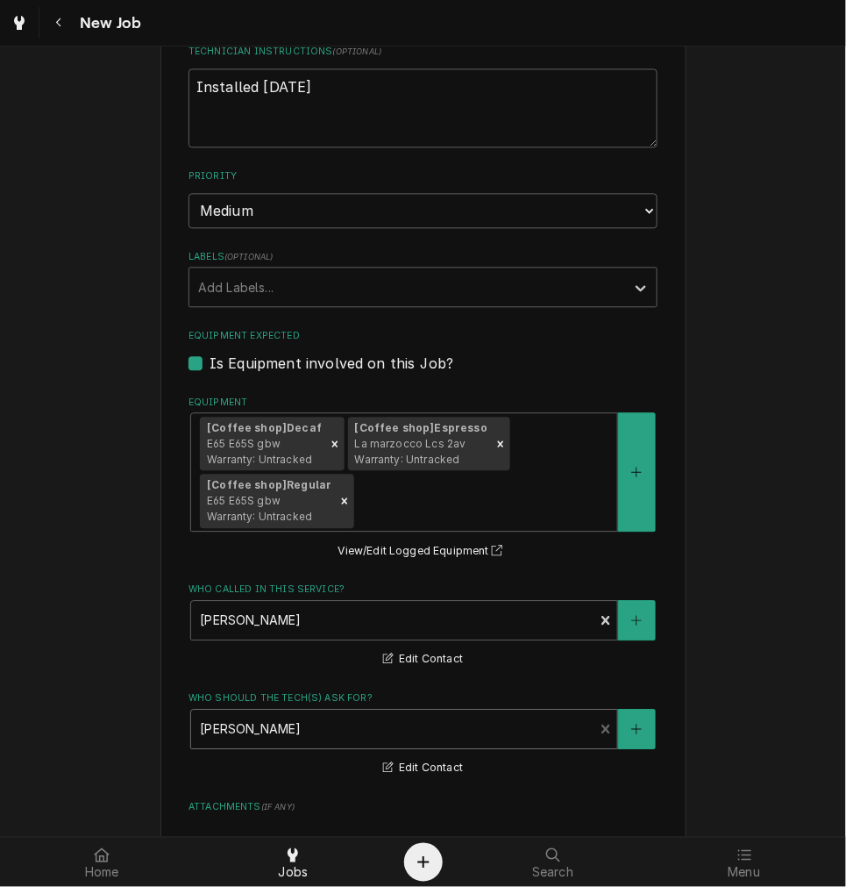
scroll to position [1137, 0]
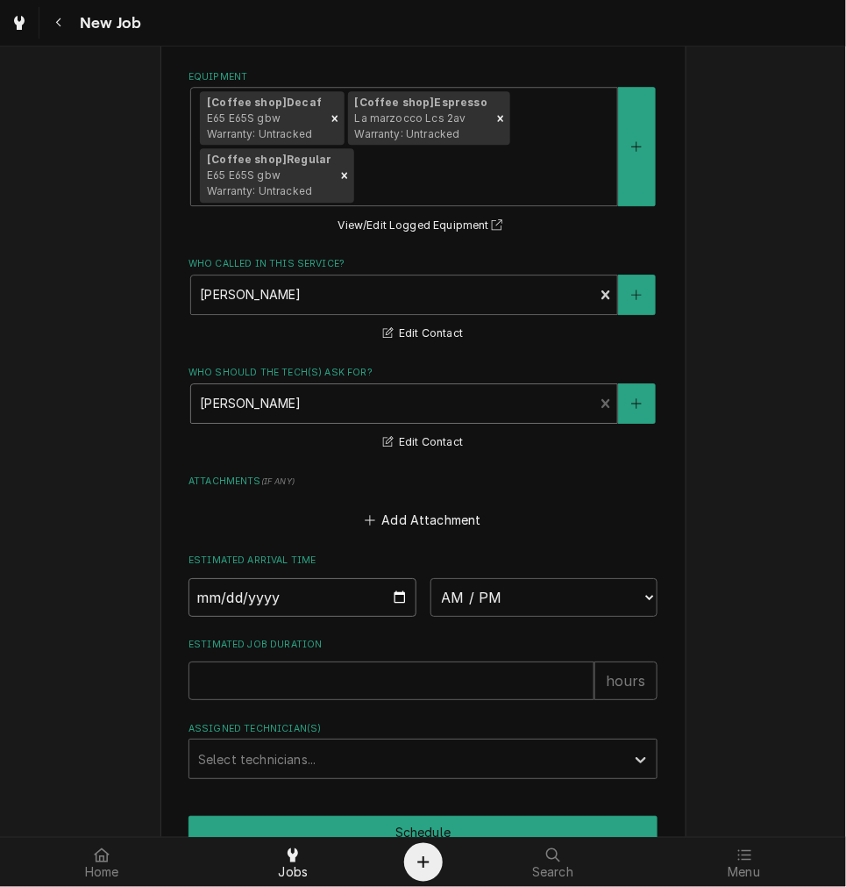
click at [399, 598] on input "Date" at bounding box center [303, 597] width 228 height 39
click at [198, 600] on input "Date" at bounding box center [303, 597] width 228 height 39
type input "0002-01-09"
type textarea "x"
type input "0020-01-09"
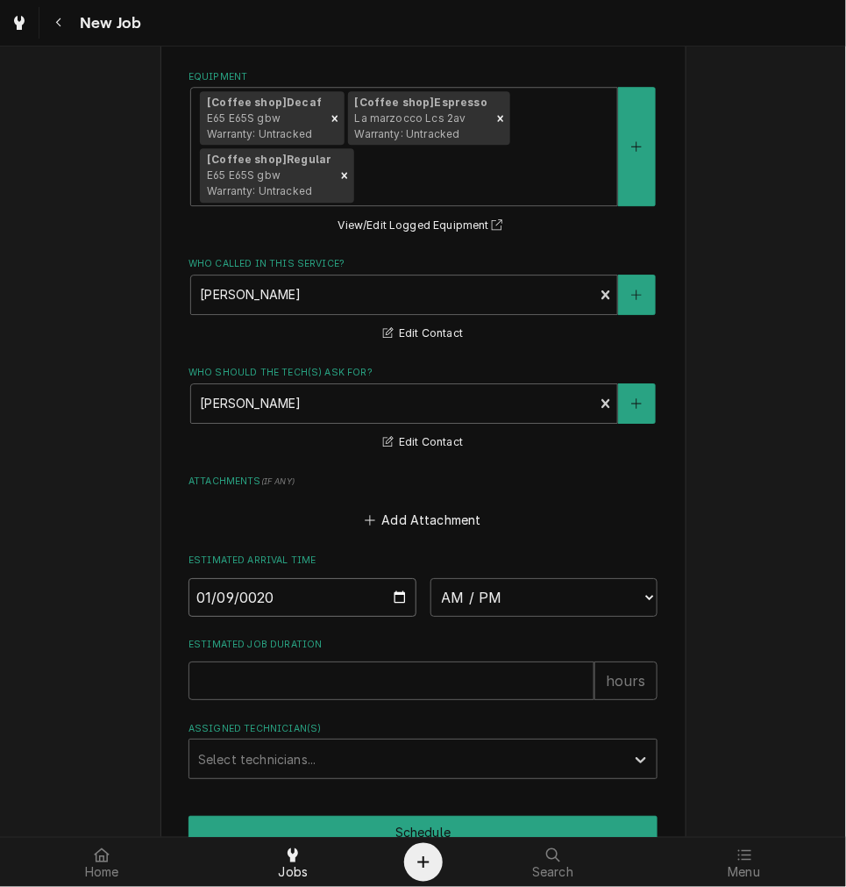
type textarea "x"
type input "0202-01-09"
type textarea "x"
type input "2025-01-09"
type textarea "x"
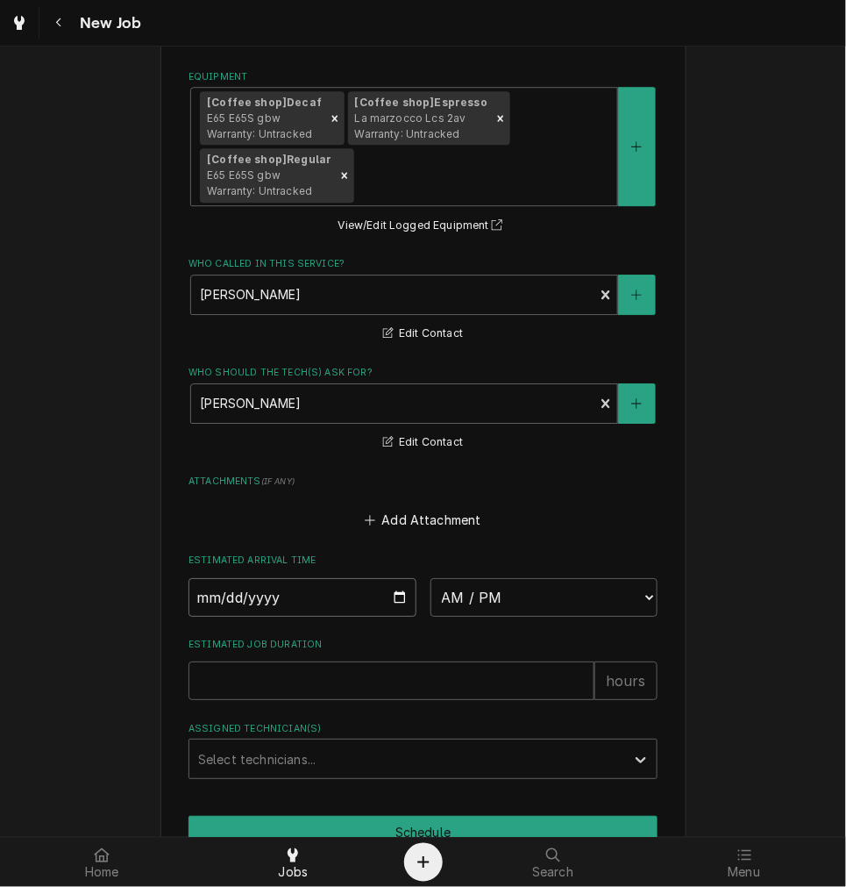
type textarea "x"
type input "0002-01-09"
type textarea "x"
type input "0020-01-09"
type textarea "x"
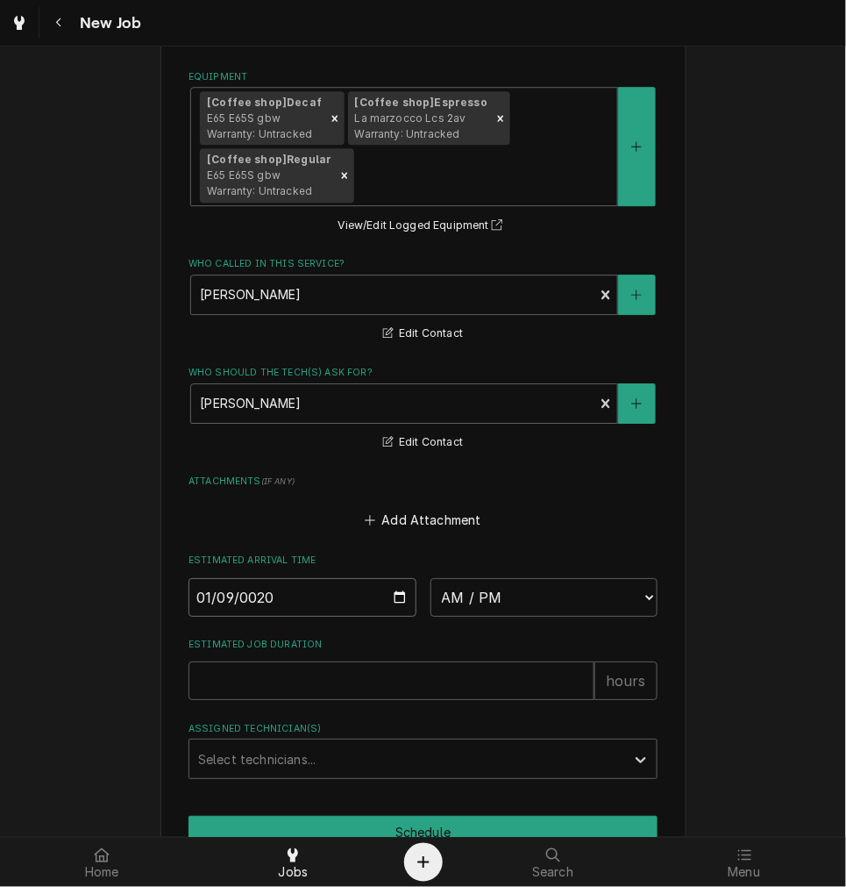
type input "0202-01-09"
type textarea "x"
type input "2026-01-09"
type textarea "x"
click at [477, 589] on select "AM / PM 6:00 AM 6:15 AM 6:30 AM 6:45 AM 7:00 AM 7:15 AM 7:30 AM 7:45 AM 8:00 AM…" at bounding box center [545, 597] width 228 height 39
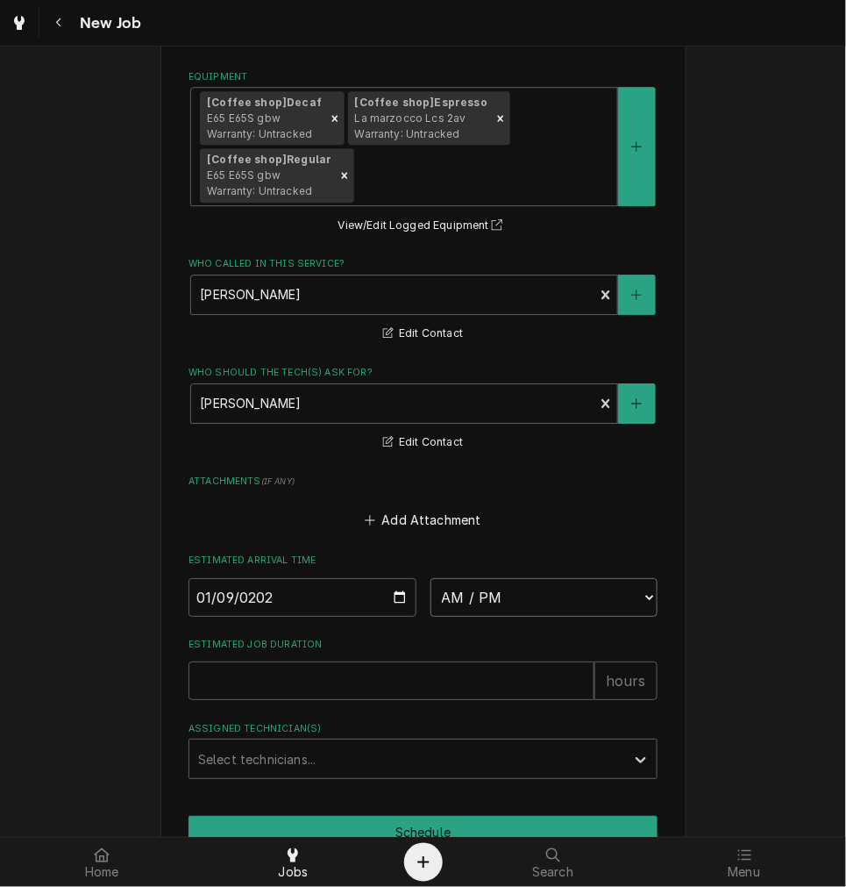
select select "10:30:00"
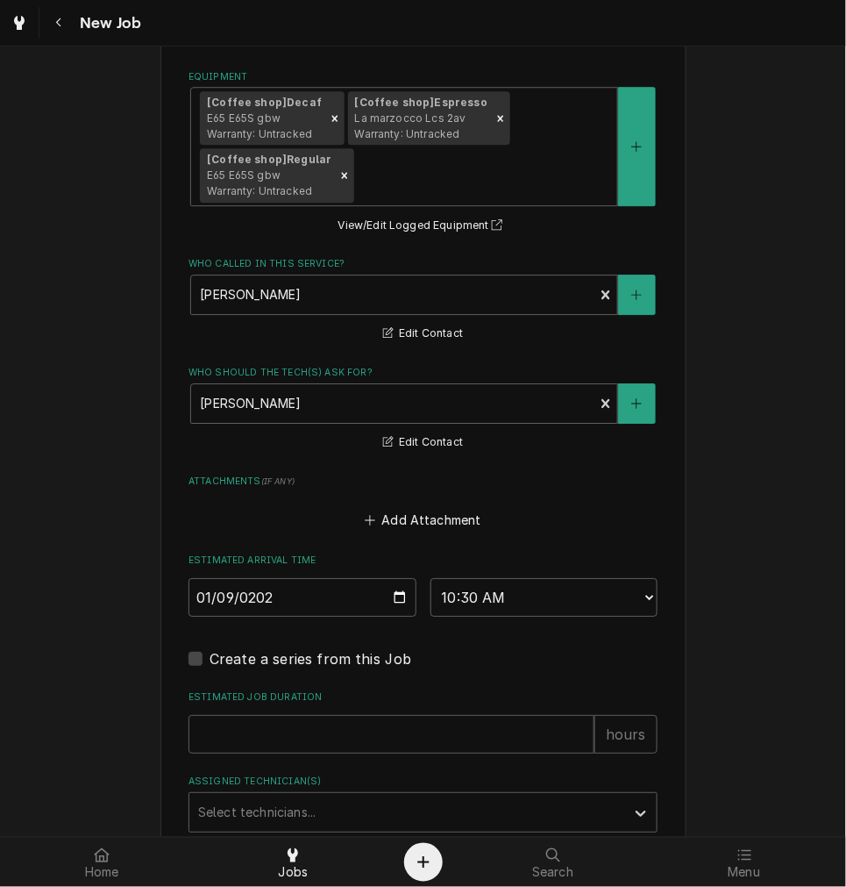
drag, startPoint x: 353, startPoint y: 758, endPoint x: 329, endPoint y: 720, distance: 45.0
click at [353, 757] on fieldset "Job Details Date Received 2025-09-23 Service Type Preventative Maintenance Edit…" at bounding box center [423, 55] width 469 height 1553
click at [325, 715] on input "Estimated Job Duration" at bounding box center [392, 734] width 406 height 39
type textarea "x"
type input "2"
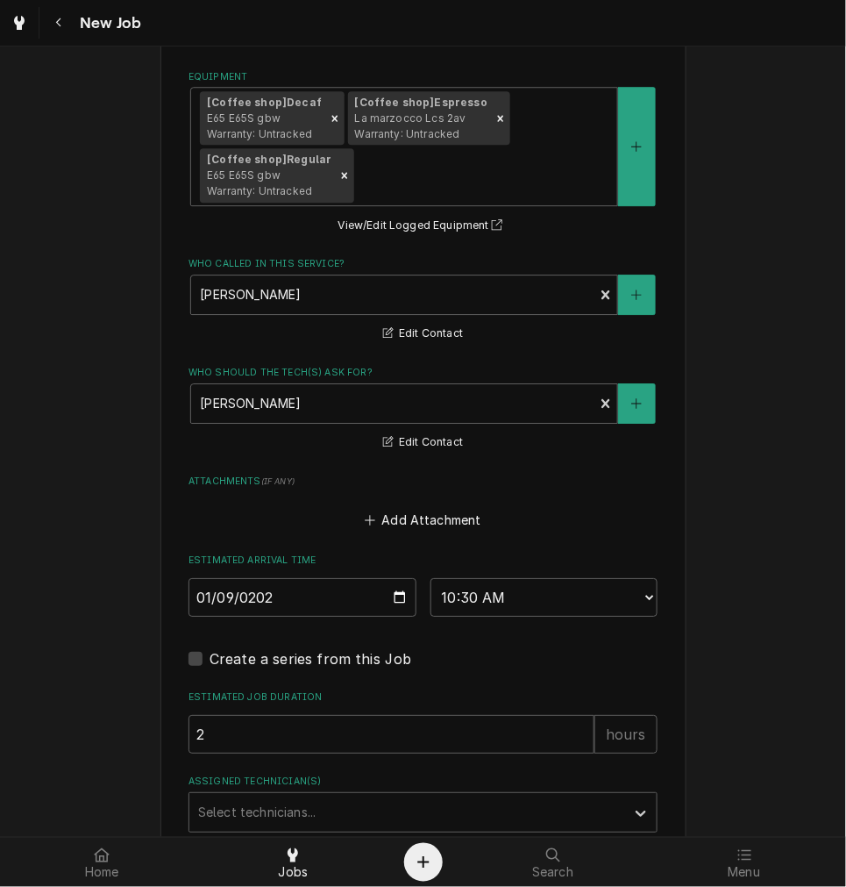
click at [319, 782] on label "Assigned Technician(s)" at bounding box center [423, 781] width 469 height 14
click at [311, 813] on div "Assigned Technician(s)" at bounding box center [407, 812] width 418 height 32
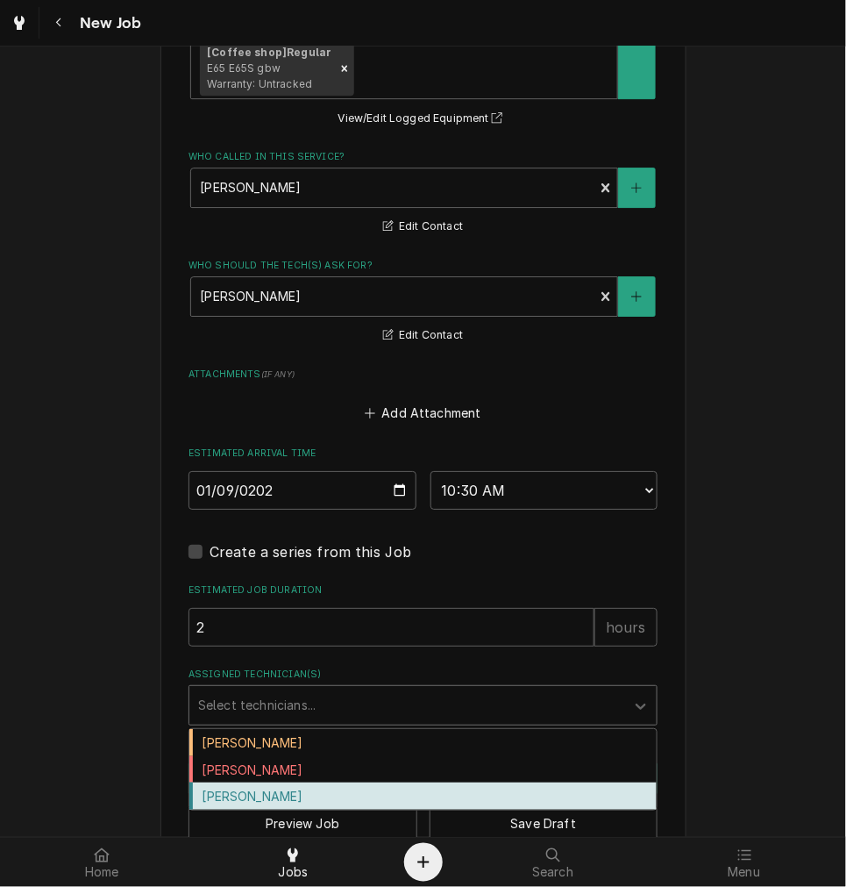
scroll to position [1282, 0]
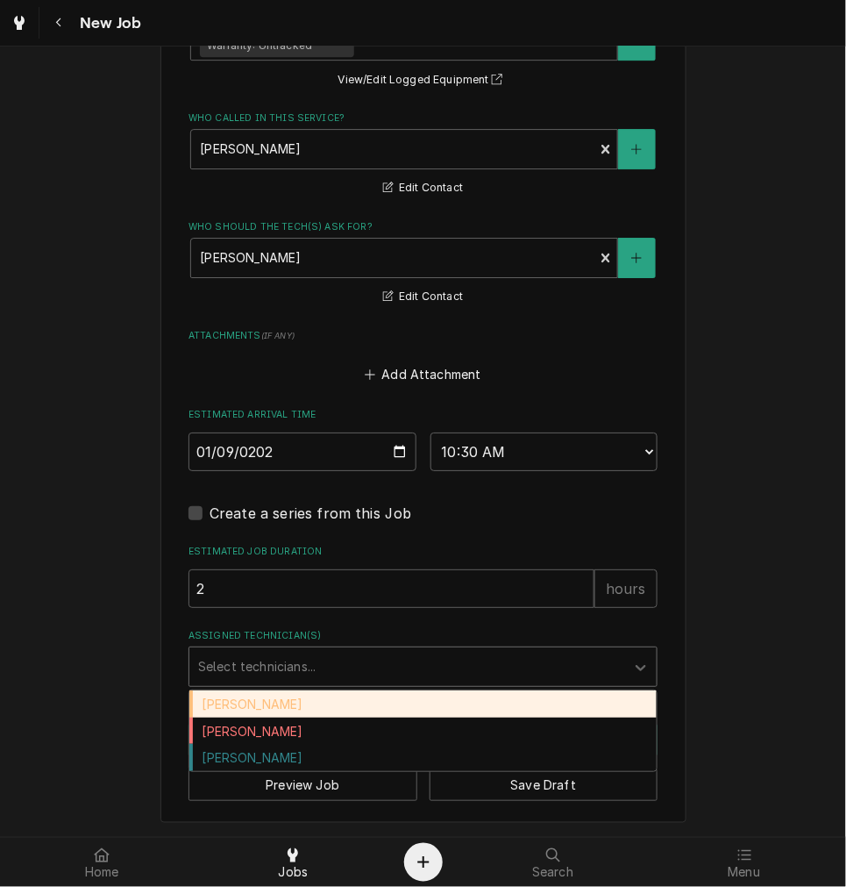
click at [263, 693] on div "[PERSON_NAME]" at bounding box center [423, 703] width 468 height 27
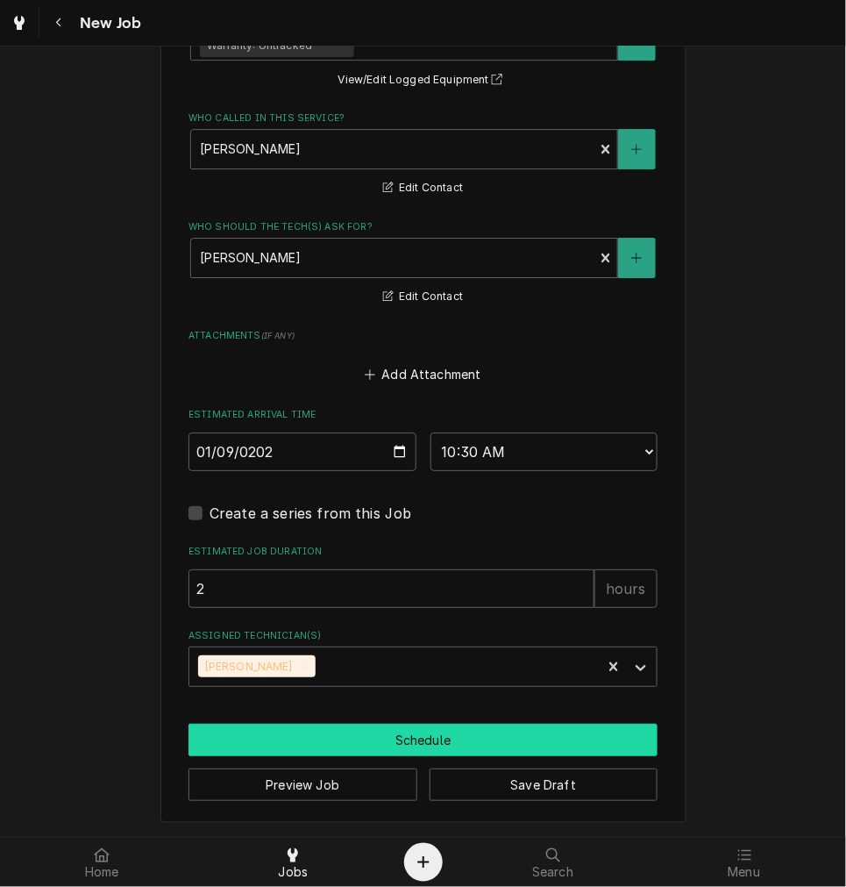
click at [351, 741] on button "Schedule" at bounding box center [423, 740] width 469 height 32
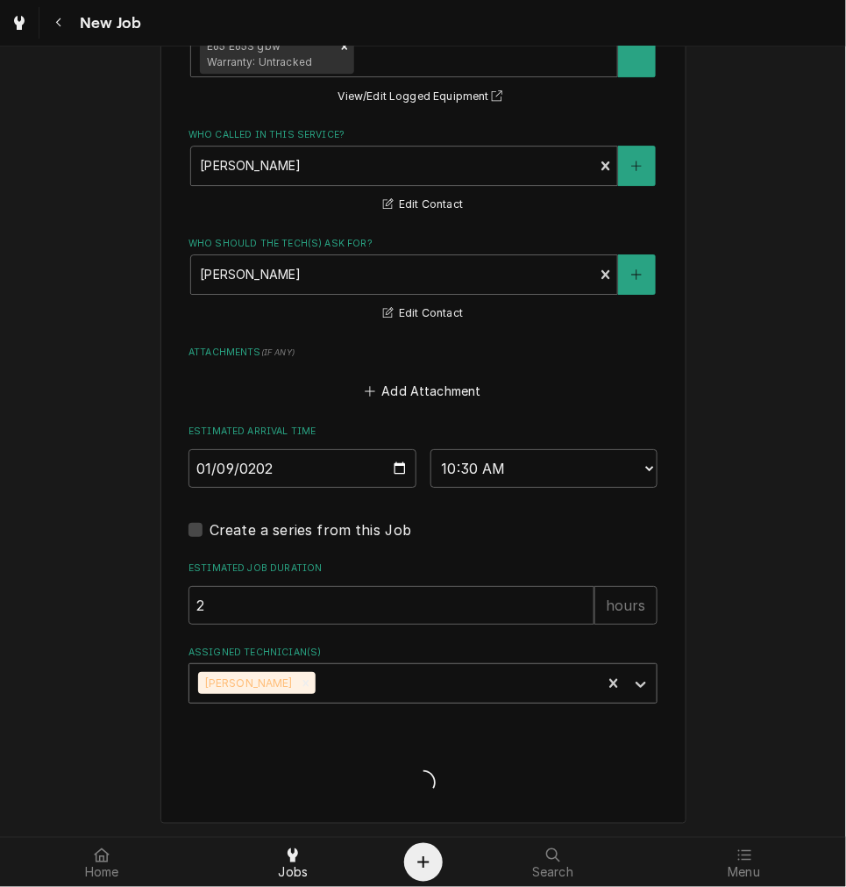
type textarea "x"
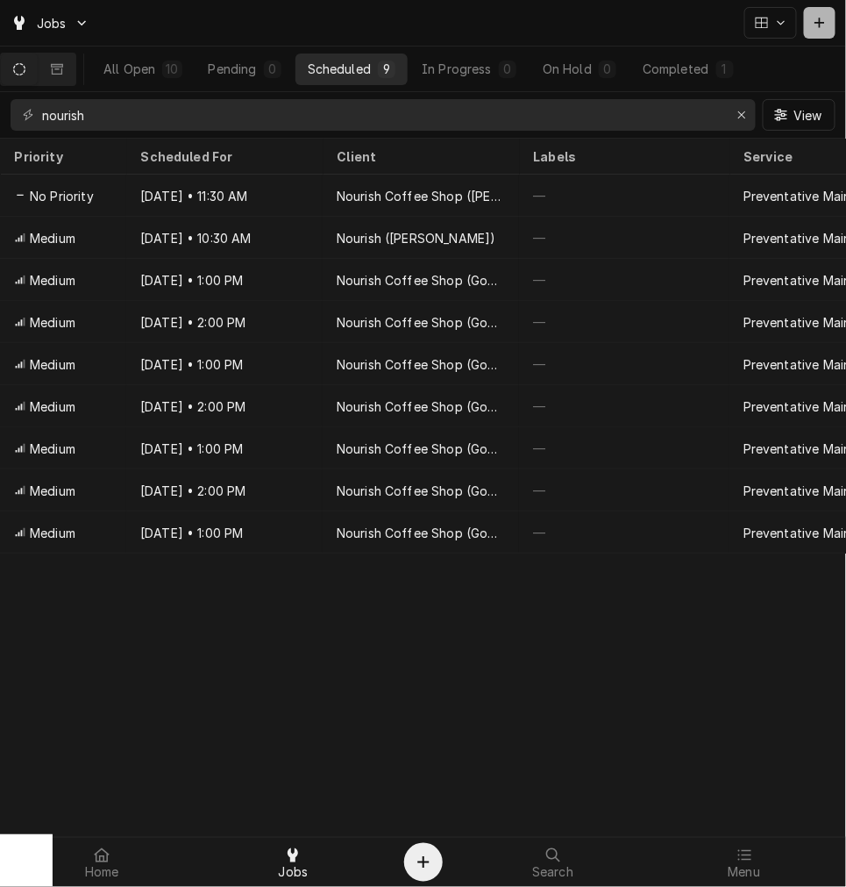
click at [828, 14] on div "Dynamic Content Wrapper" at bounding box center [820, 23] width 18 height 18
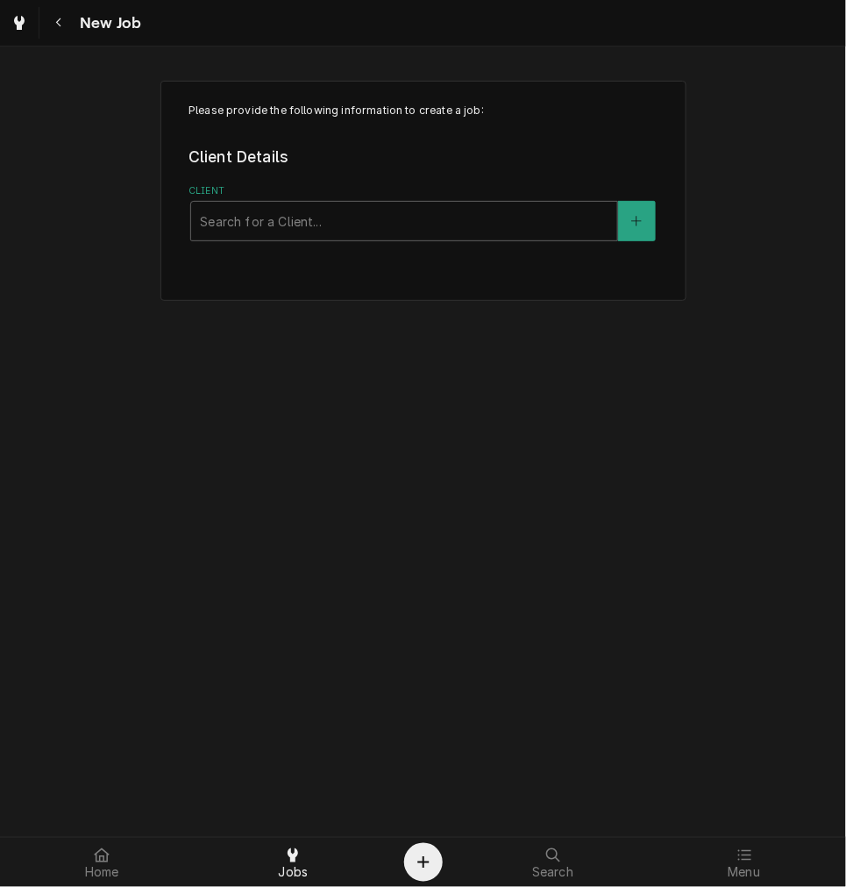
click at [361, 241] on div "Please provide the following information to create a job: Client Details Client…" at bounding box center [424, 191] width 526 height 220
click at [363, 222] on div "Client" at bounding box center [404, 221] width 409 height 32
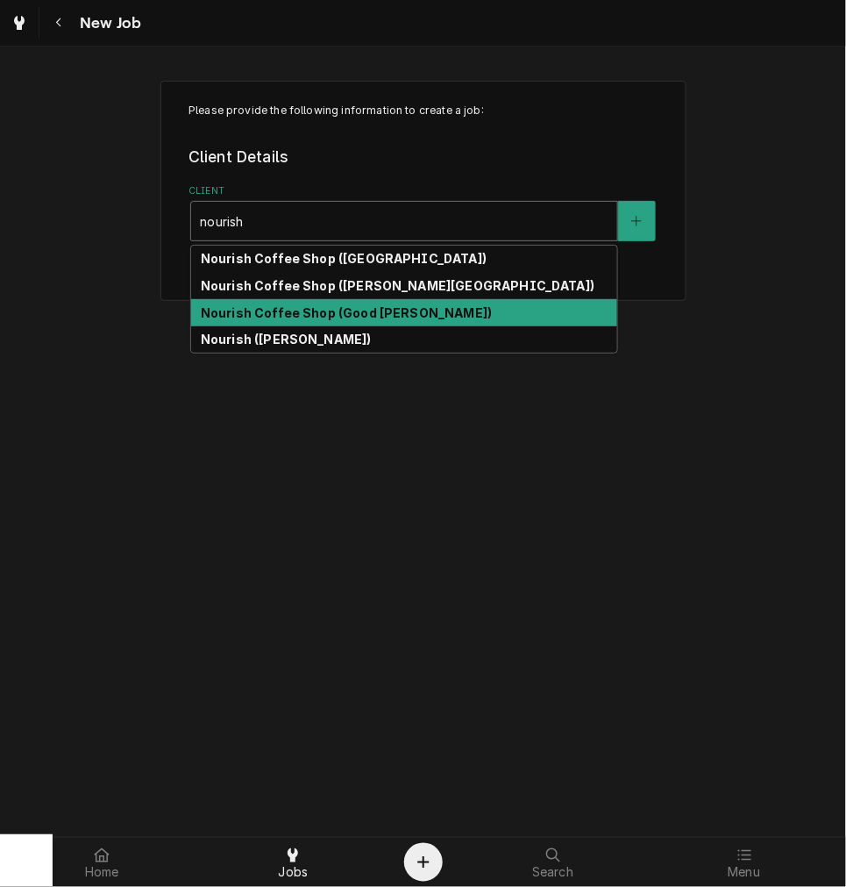
type input "nourish"
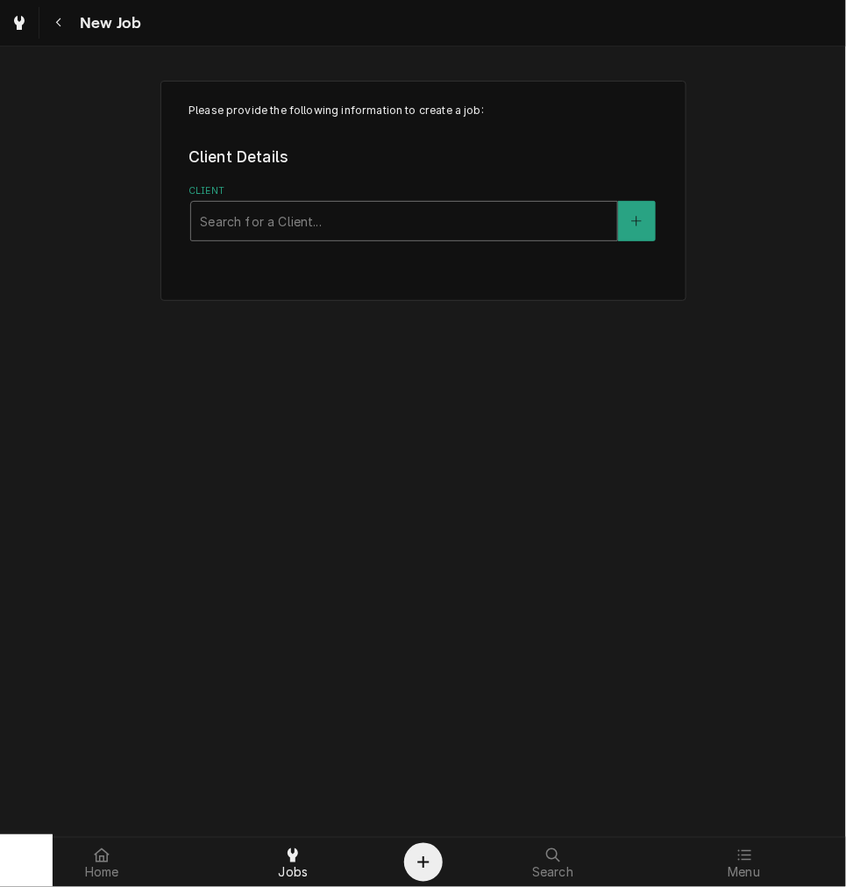
click at [407, 216] on div "Client" at bounding box center [404, 221] width 409 height 32
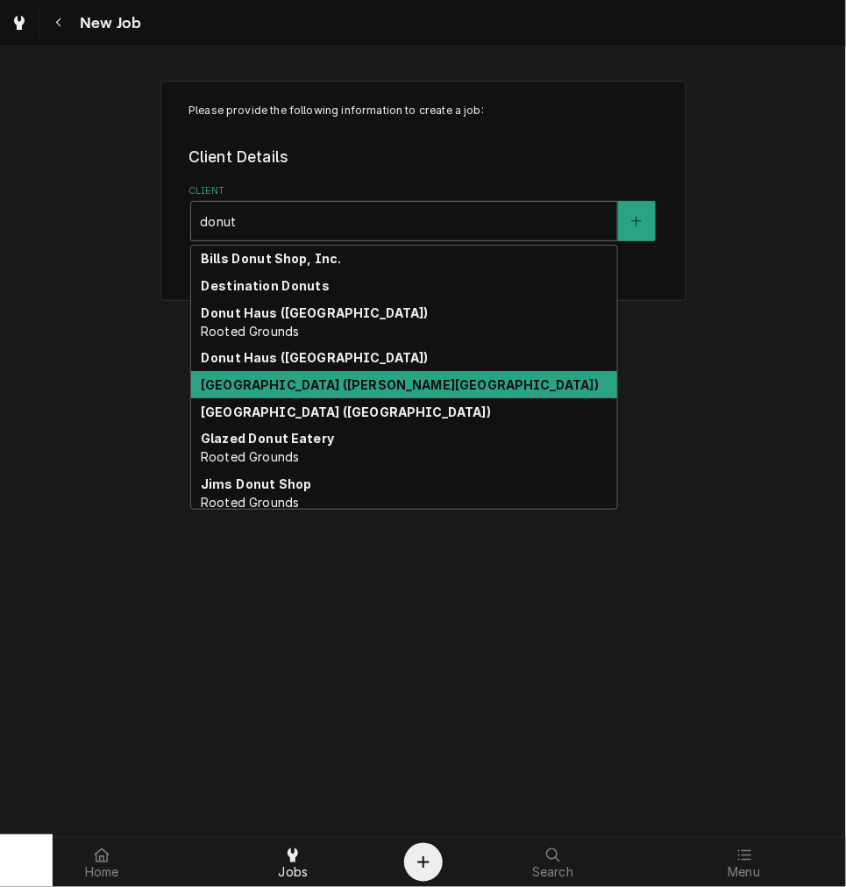
type input "donut"
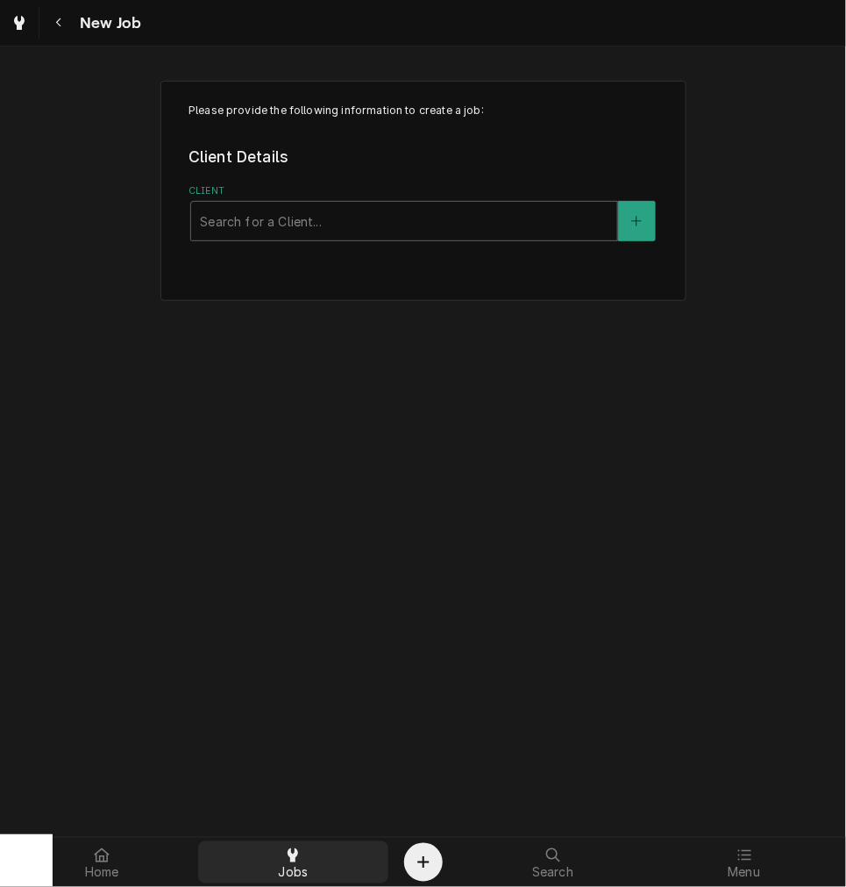
click at [287, 864] on div at bounding box center [292, 855] width 21 height 21
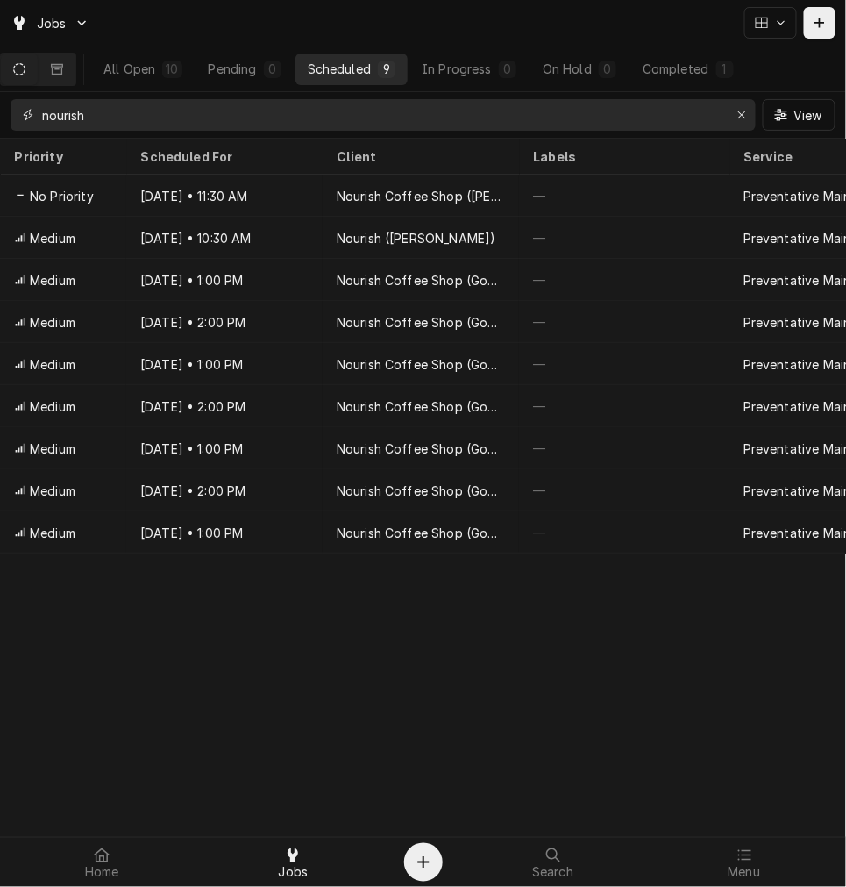
drag, startPoint x: 130, startPoint y: 121, endPoint x: -739, endPoint y: 98, distance: 868.6
click at [0, 98] on html "Jobs All Open 10 Pending 0 Scheduled 9 In Progress 0 On Hold 0 Completed 1 nour…" at bounding box center [423, 443] width 846 height 887
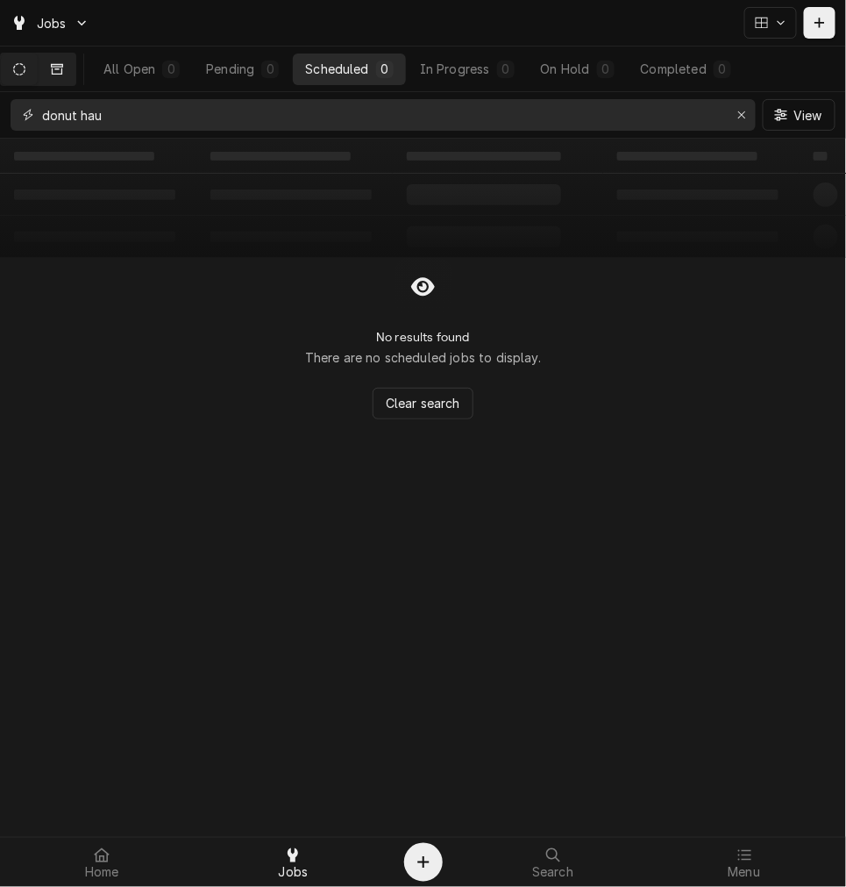
type input "donut hau"
click at [61, 72] on icon "Dynamic Content Wrapper" at bounding box center [57, 69] width 12 height 12
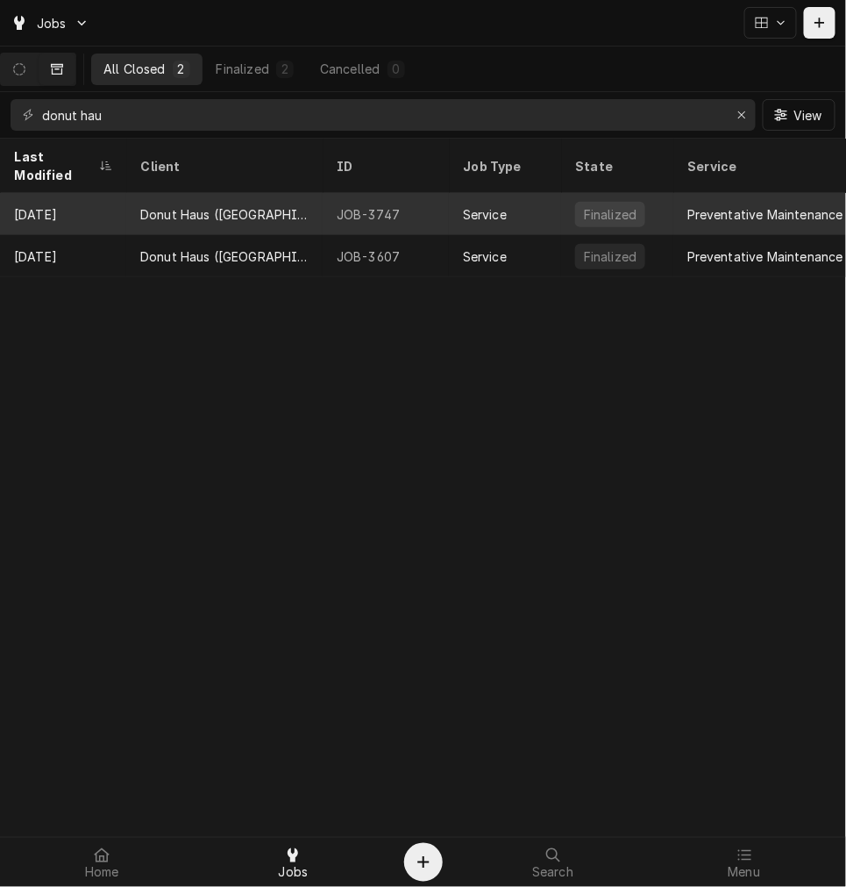
click at [373, 193] on div "JOB-3747" at bounding box center [386, 214] width 126 height 42
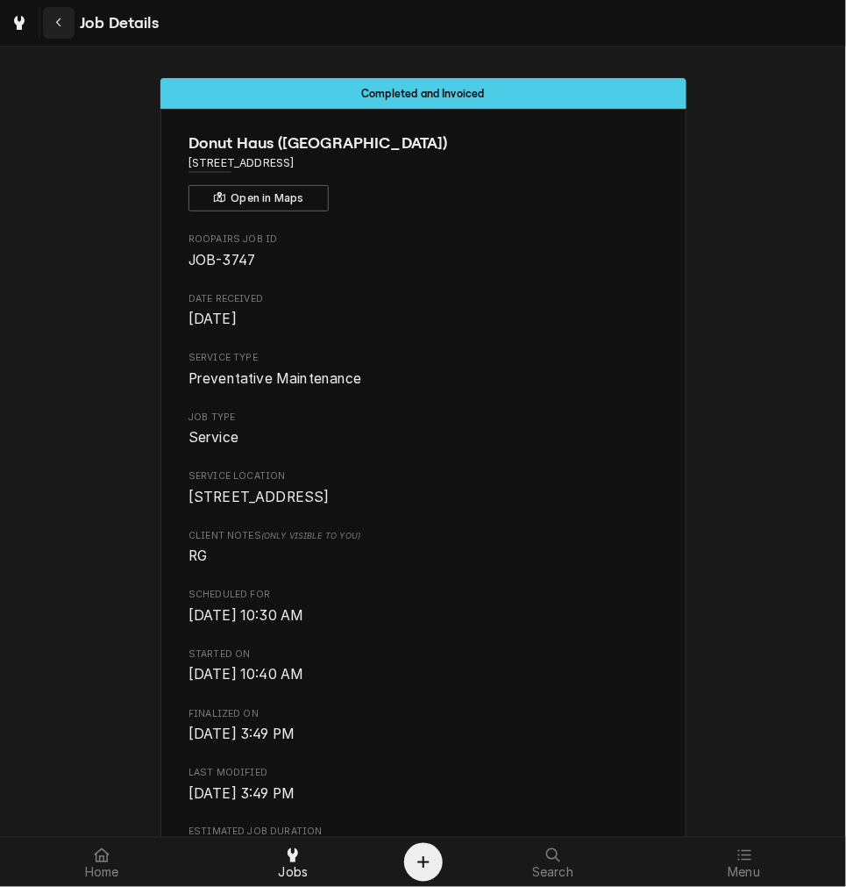
click at [46, 25] on button "Navigate back" at bounding box center [59, 23] width 32 height 32
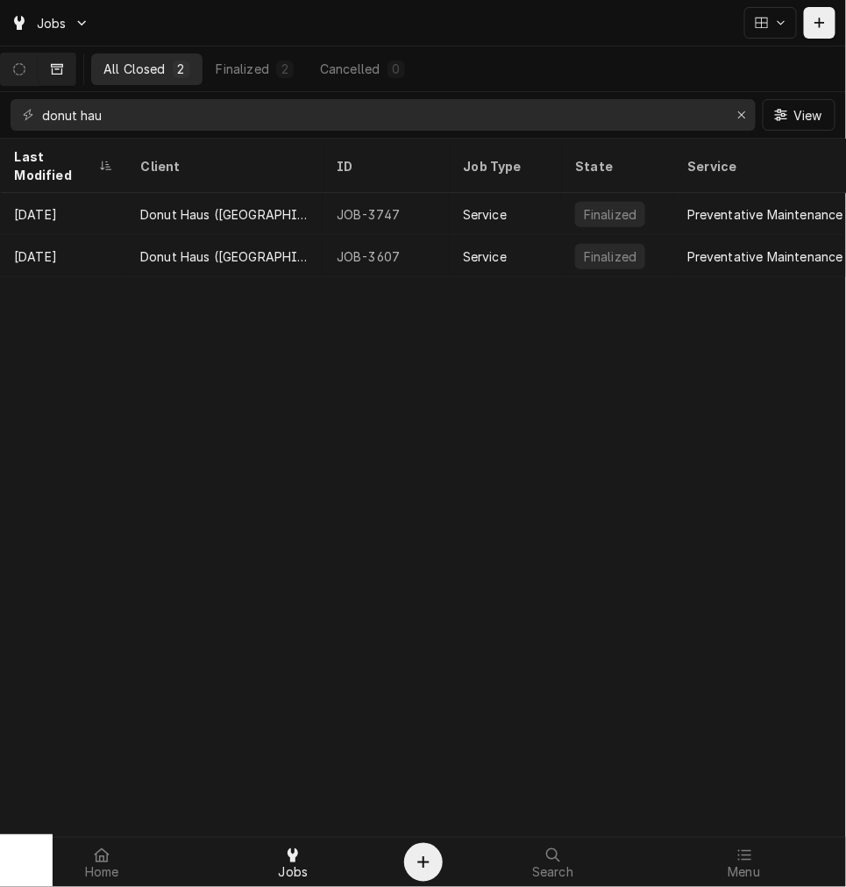
drag, startPoint x: 39, startPoint y: 71, endPoint x: 504, endPoint y: 114, distance: 467.7
click at [38, 71] on button "Dynamic Content Wrapper" at bounding box center [19, 70] width 37 height 32
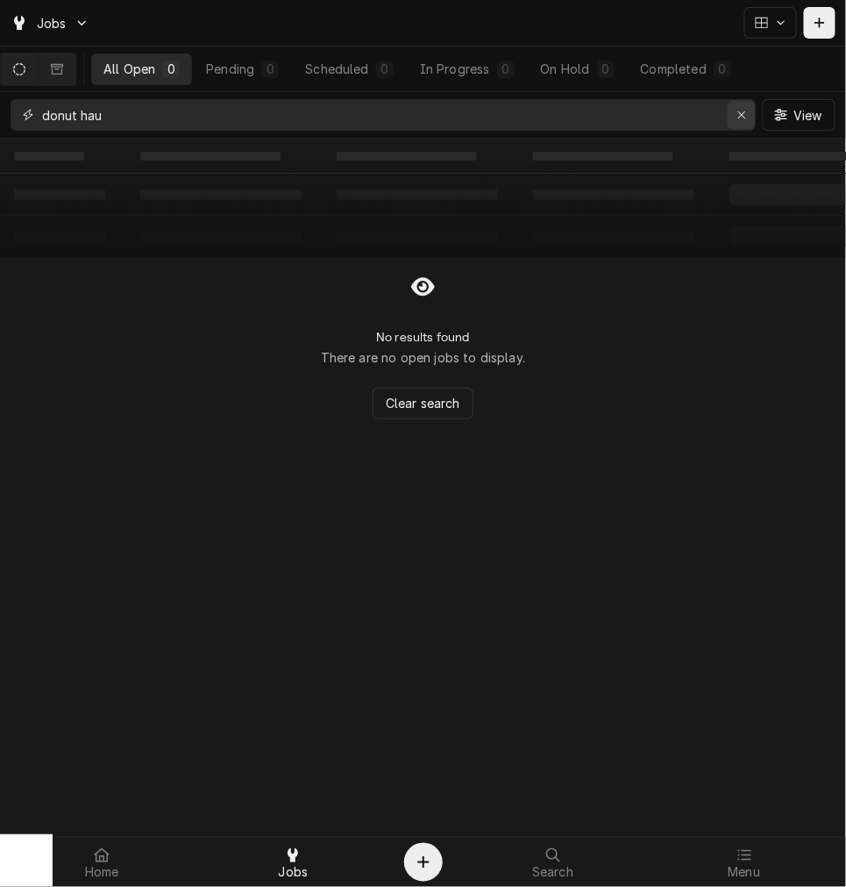
click at [733, 121] on div "Erase input" at bounding box center [742, 115] width 18 height 18
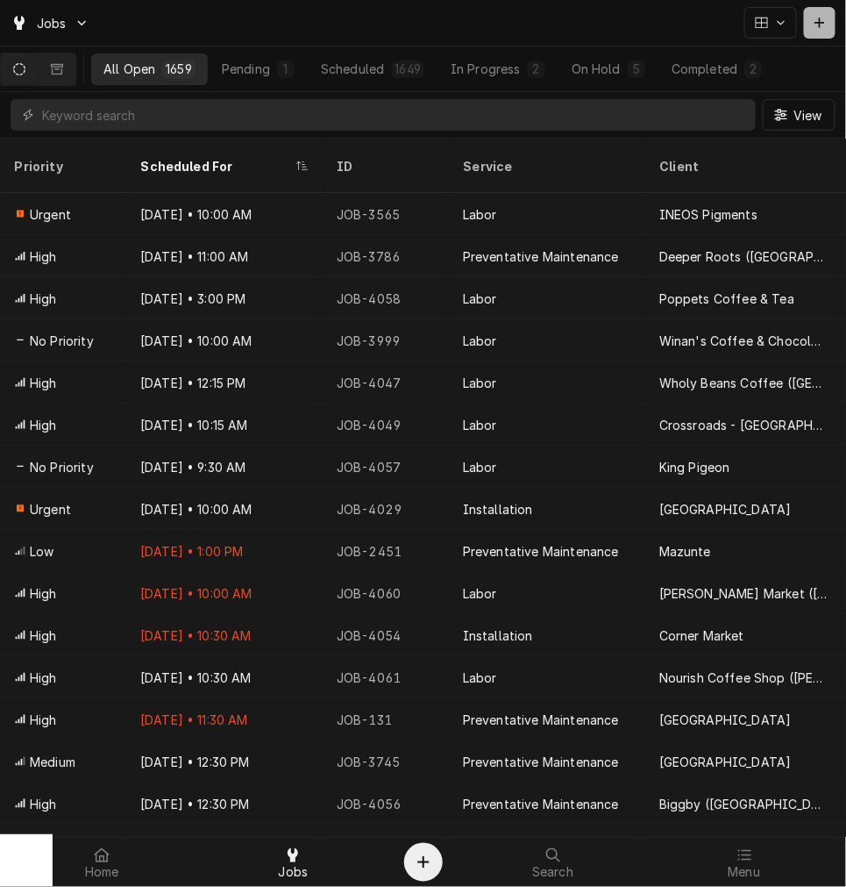
click at [821, 18] on icon "Dynamic Content Wrapper" at bounding box center [820, 23] width 11 height 12
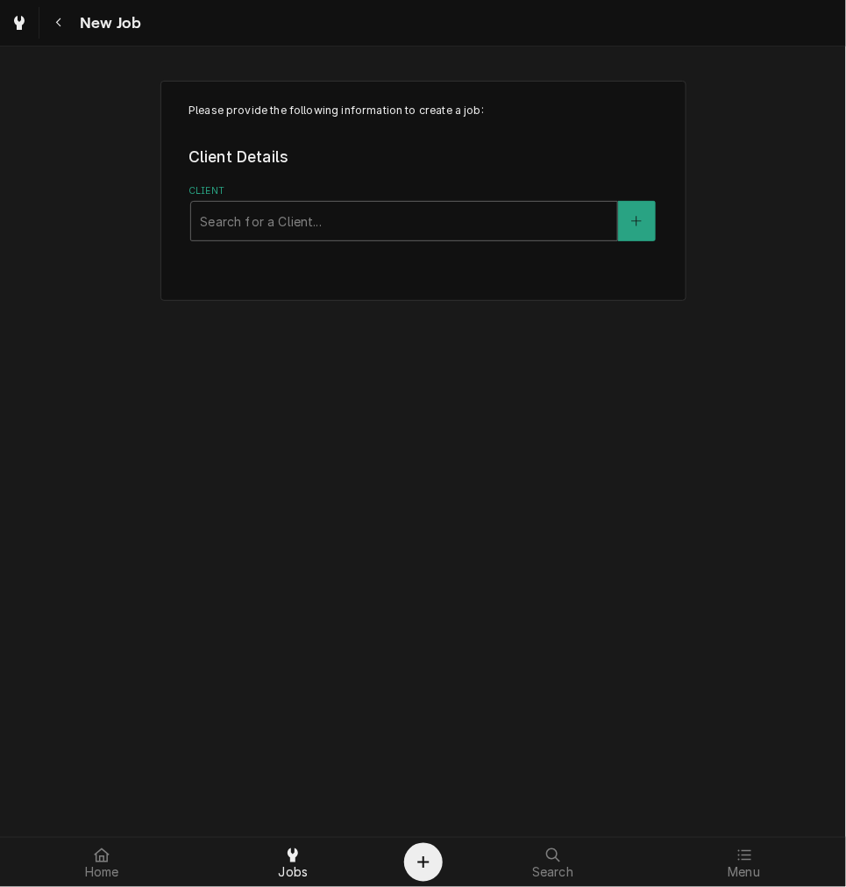
click at [814, 332] on div "Please provide the following information to create a job: Client Details Client…" at bounding box center [423, 441] width 846 height 790
click at [318, 855] on div "Jobs" at bounding box center [293, 862] width 182 height 35
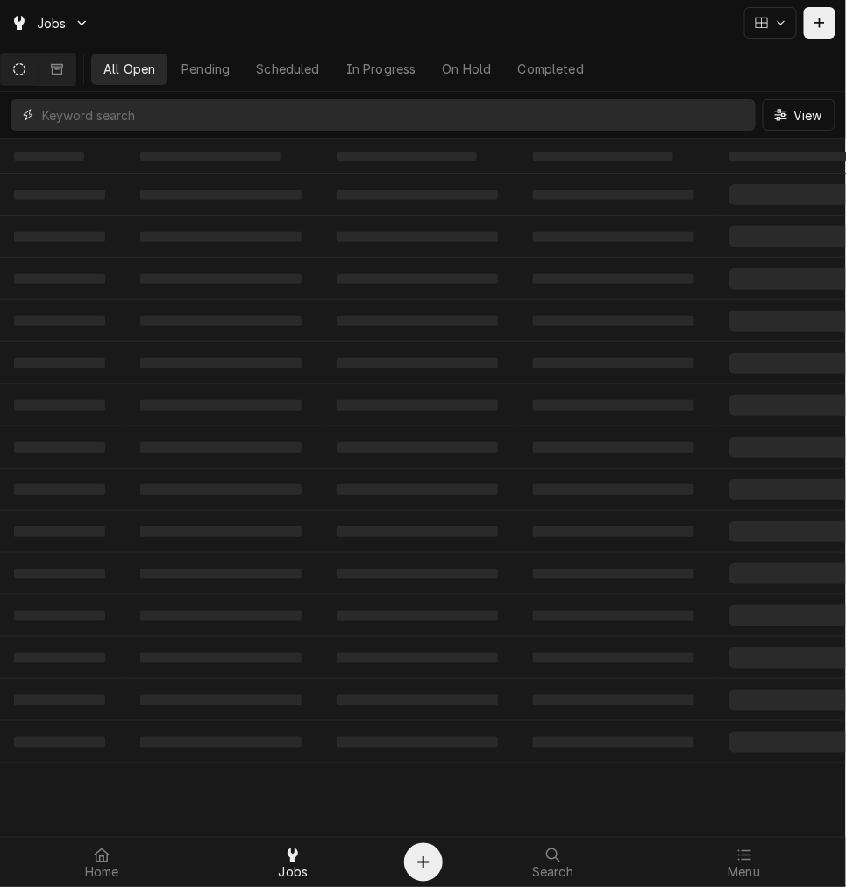
click at [275, 116] on input "Dynamic Content Wrapper" at bounding box center [394, 115] width 705 height 32
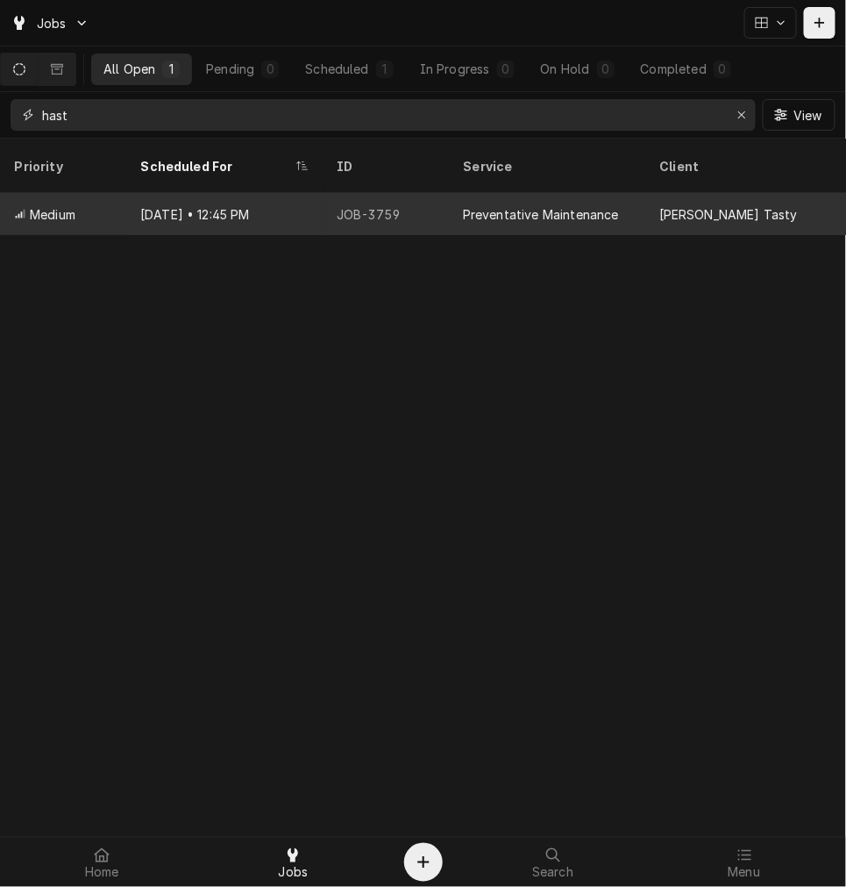
type input "hast"
click at [273, 199] on div "Sep 29 • 12:45 PM" at bounding box center [224, 214] width 196 height 42
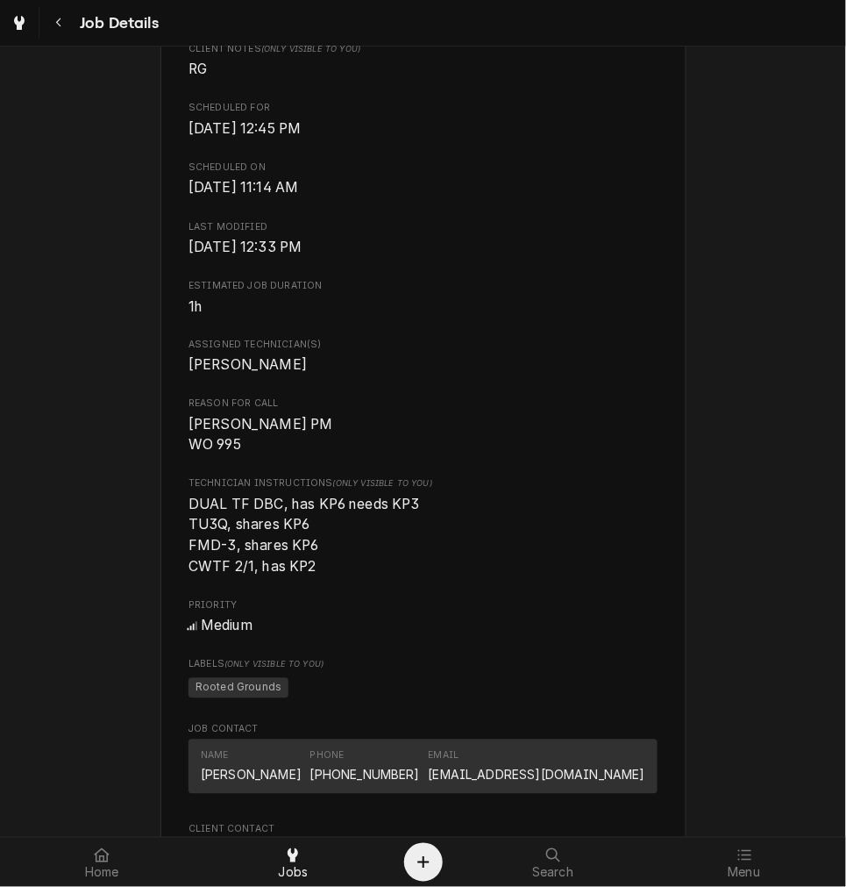
scroll to position [974, 0]
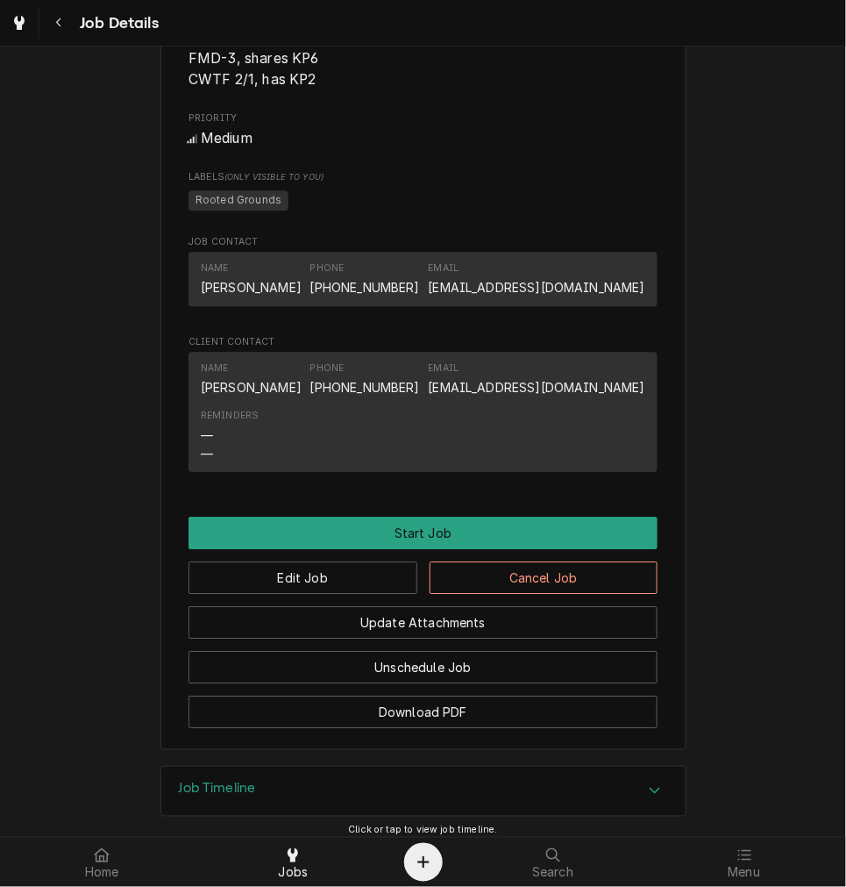
drag, startPoint x: 335, startPoint y: 275, endPoint x: 335, endPoint y: 250, distance: 24.6
click at [46, 22] on button "Navigate back" at bounding box center [59, 23] width 32 height 32
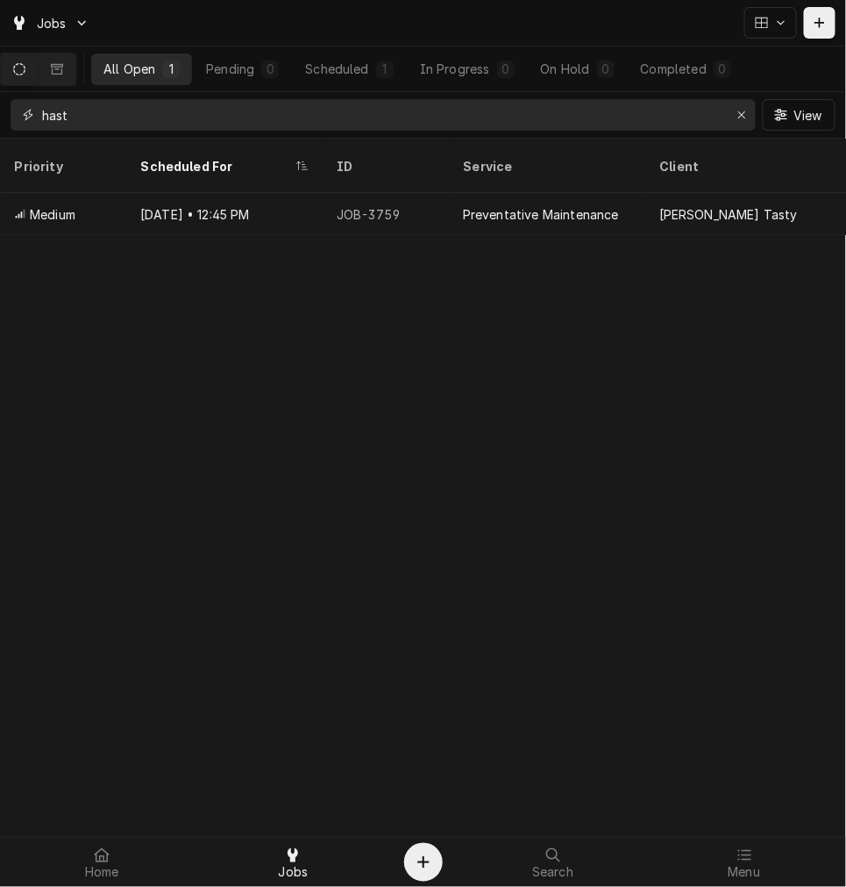
click at [749, 118] on div "Erase input" at bounding box center [742, 115] width 18 height 18
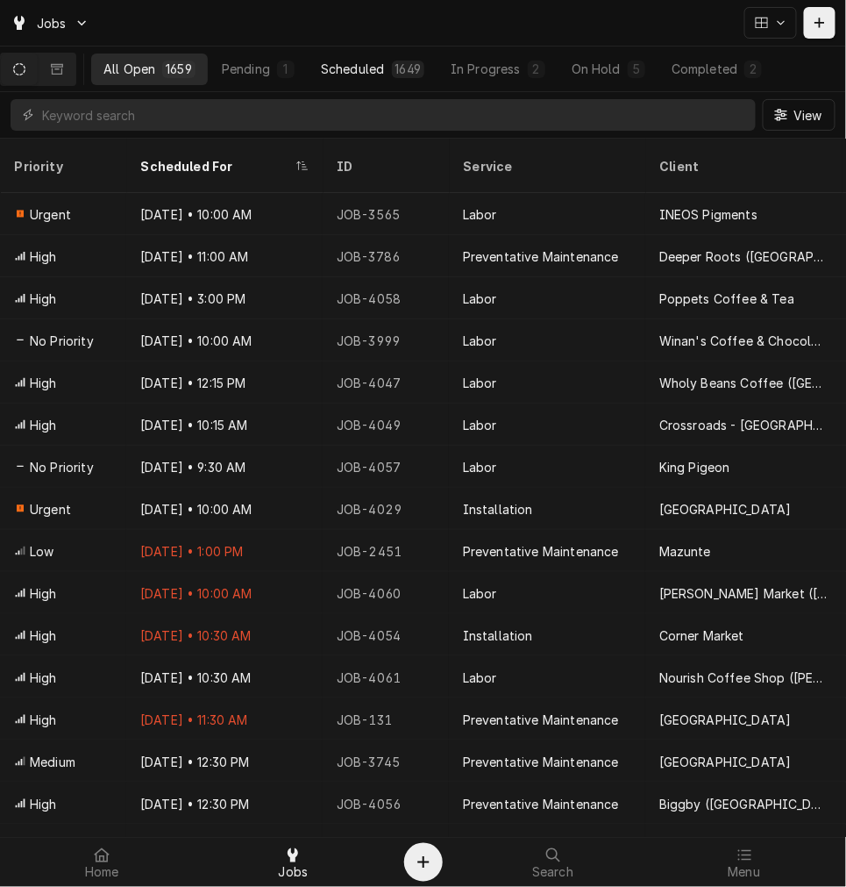
click at [384, 71] on div "Scheduled" at bounding box center [352, 69] width 63 height 18
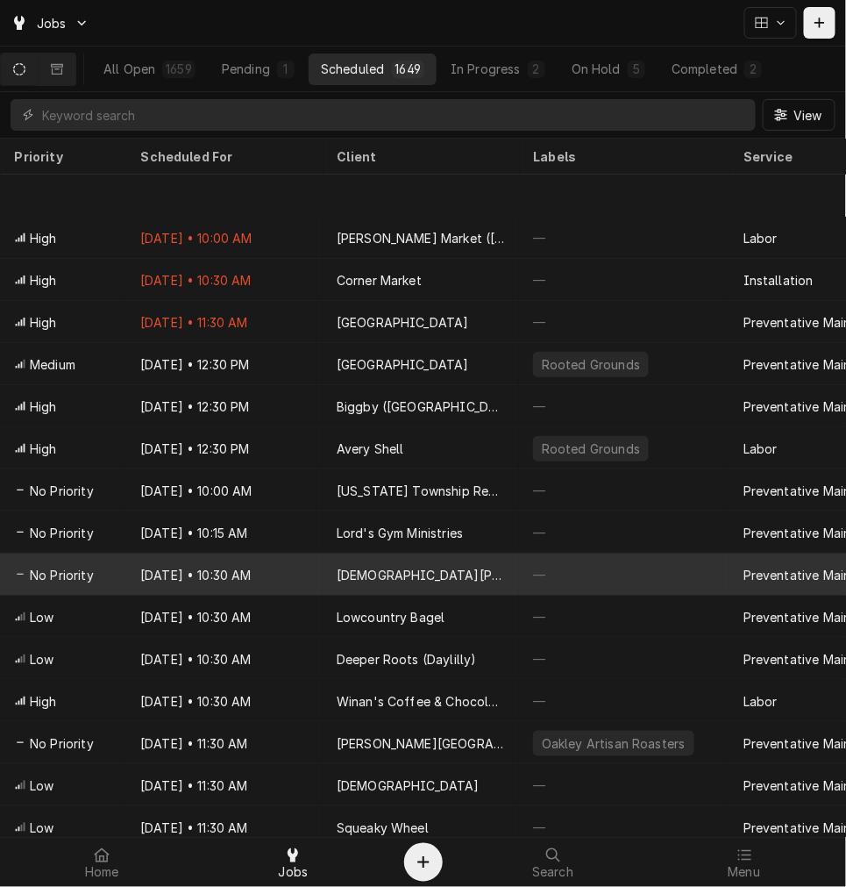
scroll to position [105, 0]
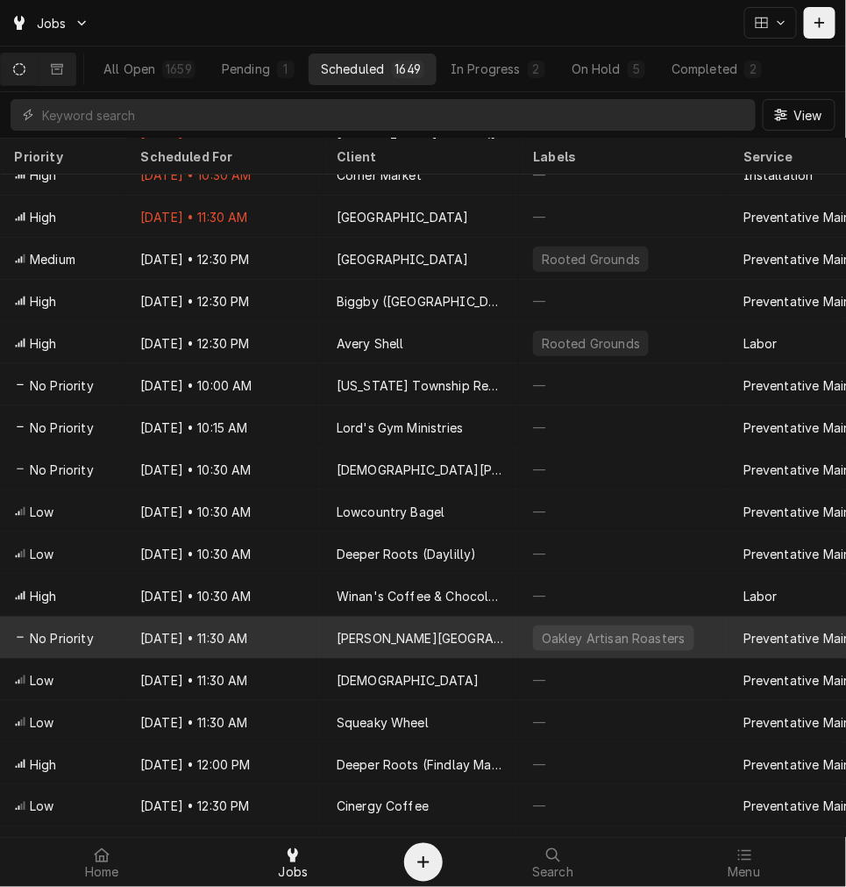
click at [231, 621] on div "[DATE] • 11:30 AM" at bounding box center [224, 638] width 196 height 42
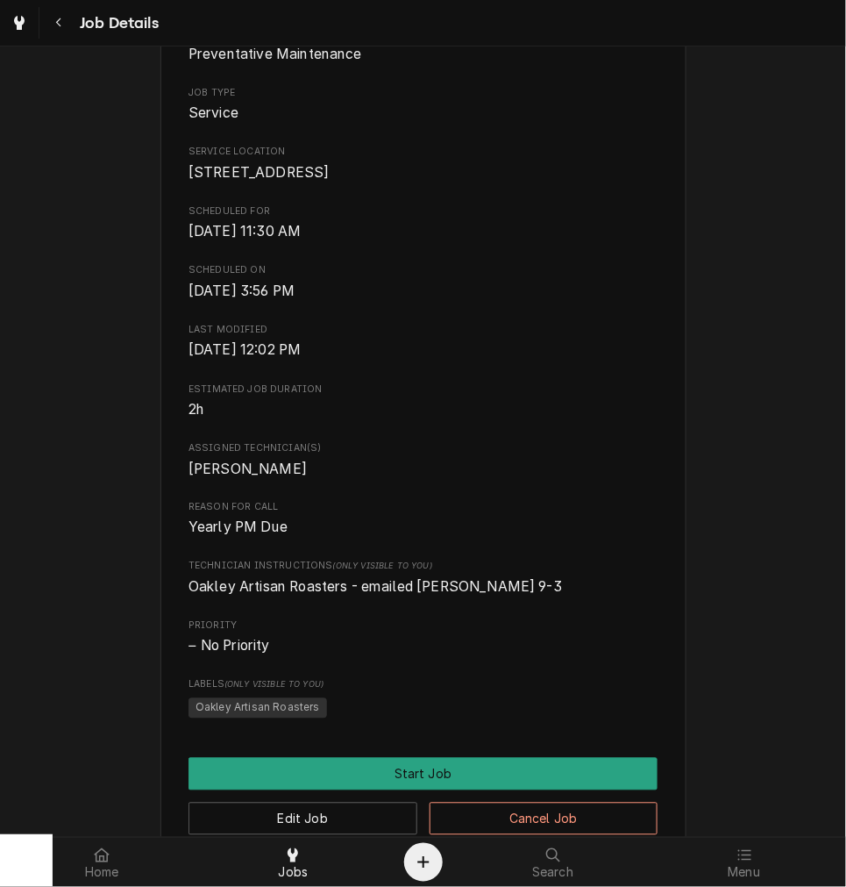
scroll to position [650, 0]
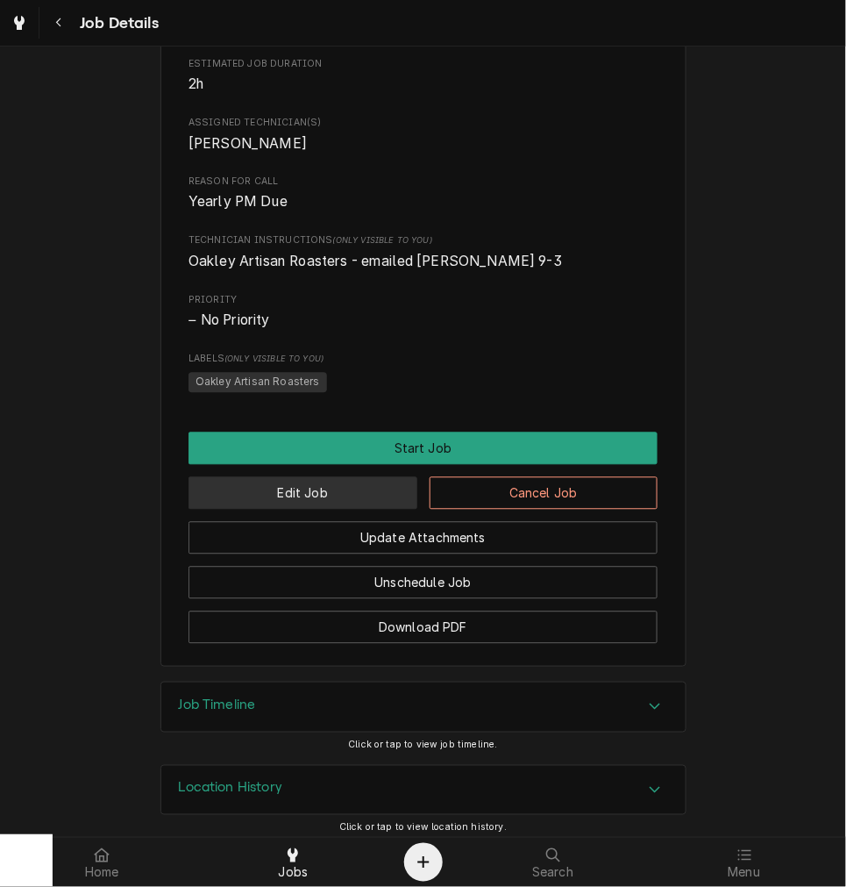
click at [352, 510] on button "Edit Job" at bounding box center [303, 493] width 229 height 32
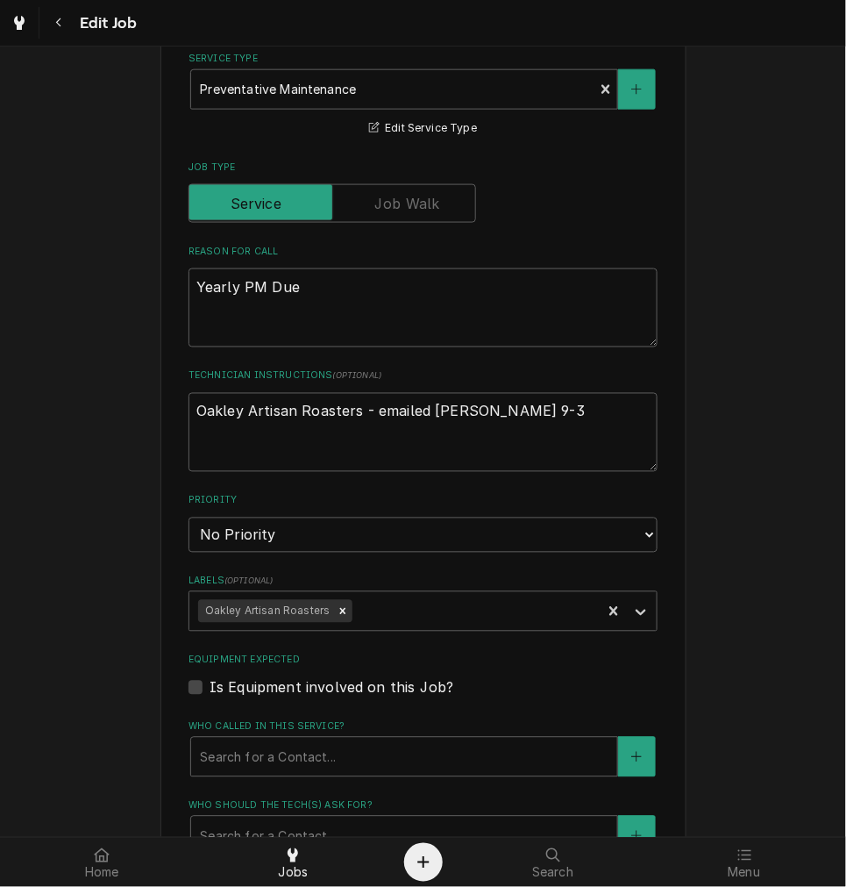
type textarea "x"
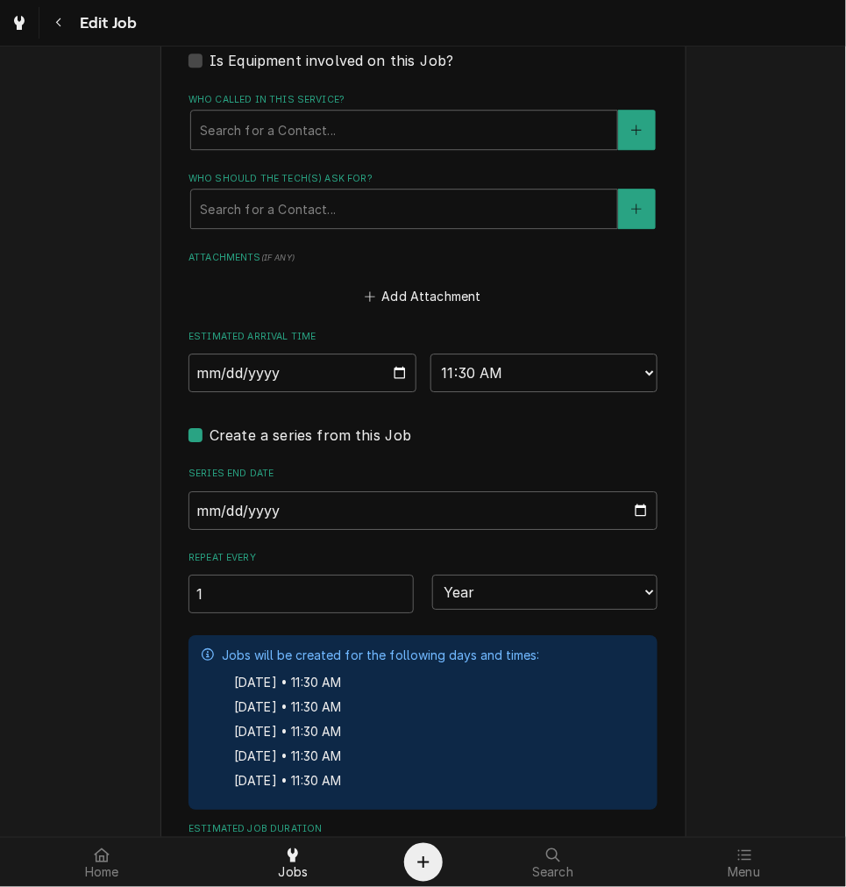
scroll to position [1137, 0]
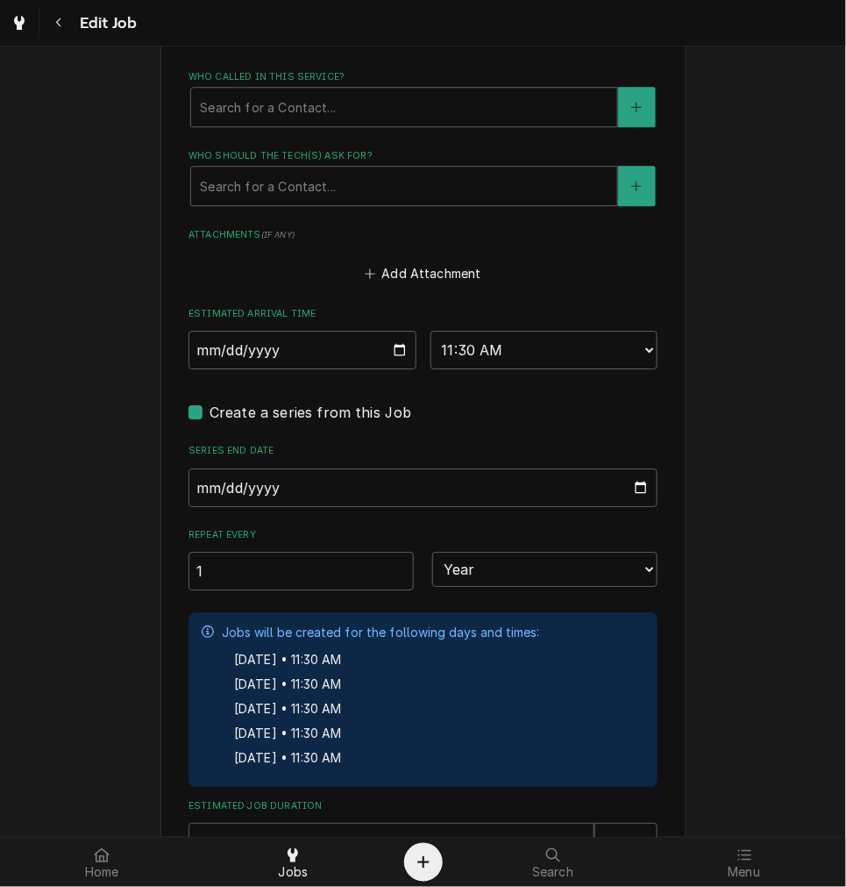
click at [210, 414] on label "Create a series from this Job" at bounding box center [311, 412] width 203 height 21
click at [210, 414] on input "Job Create/Update Form" at bounding box center [444, 421] width 469 height 39
checkbox input "false"
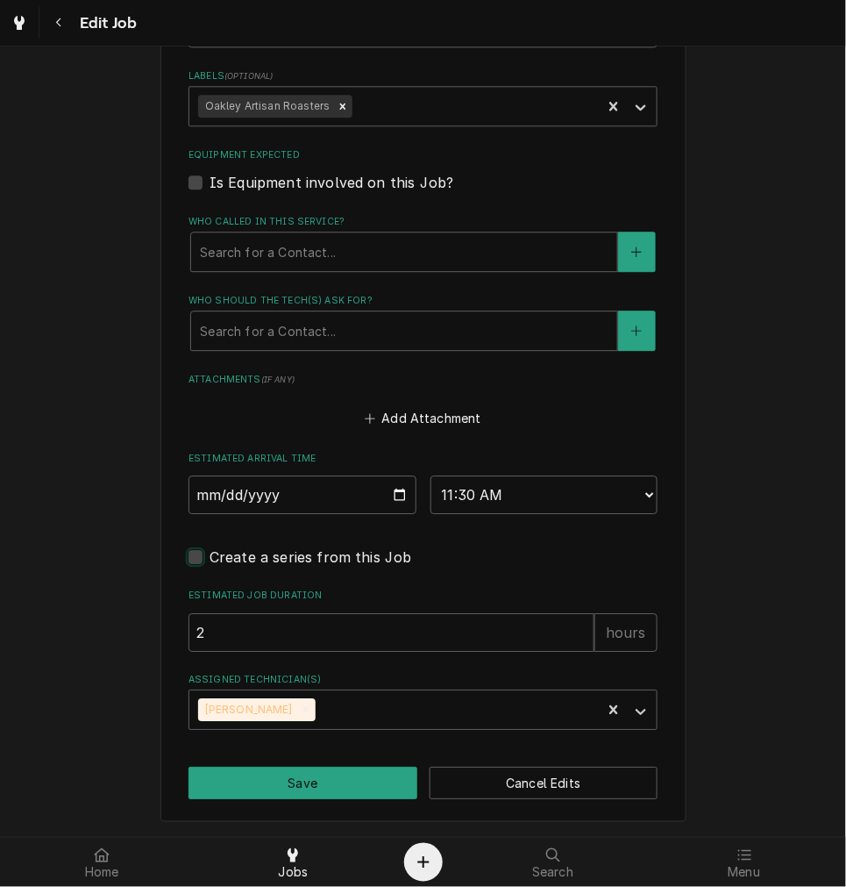
scroll to position [991, 0]
click at [393, 491] on input "2025-09-24" at bounding box center [303, 495] width 228 height 39
type textarea "x"
type input "2025-10-10"
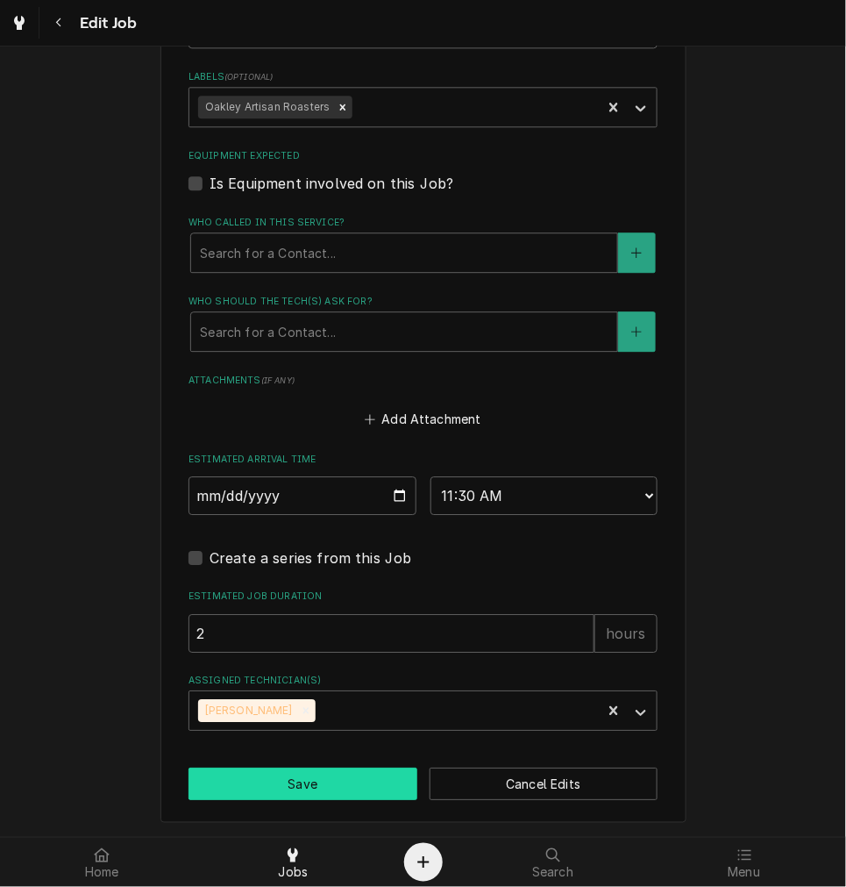
click at [312, 776] on button "Save" at bounding box center [303, 783] width 229 height 32
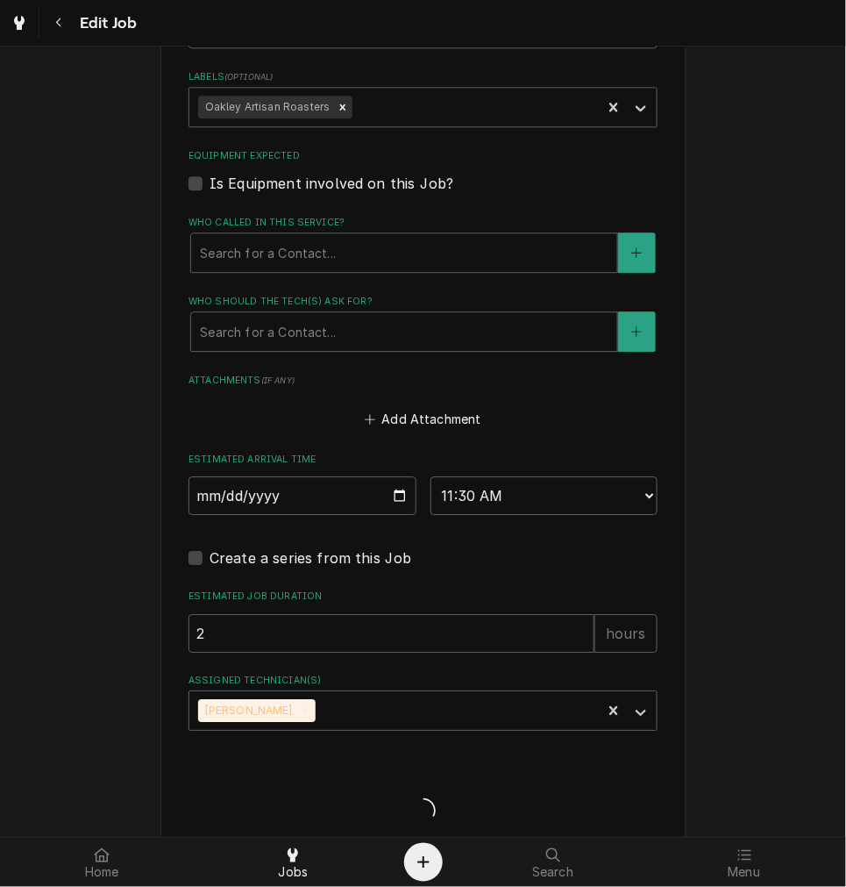
type textarea "x"
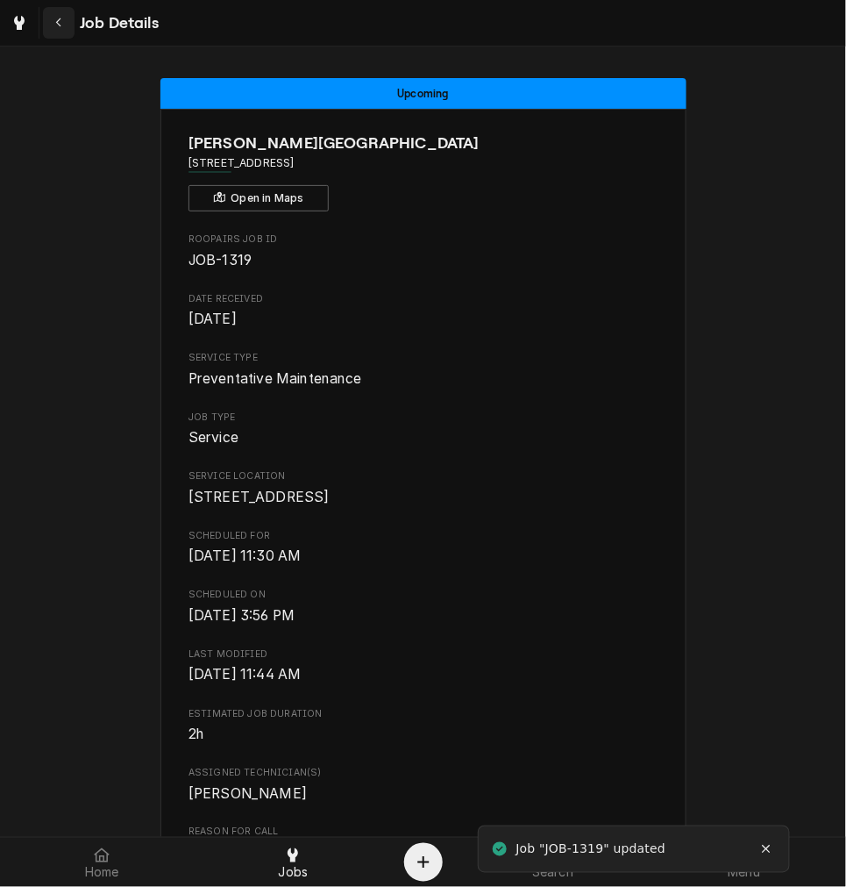
click at [64, 27] on div "Navigate back" at bounding box center [59, 23] width 18 height 18
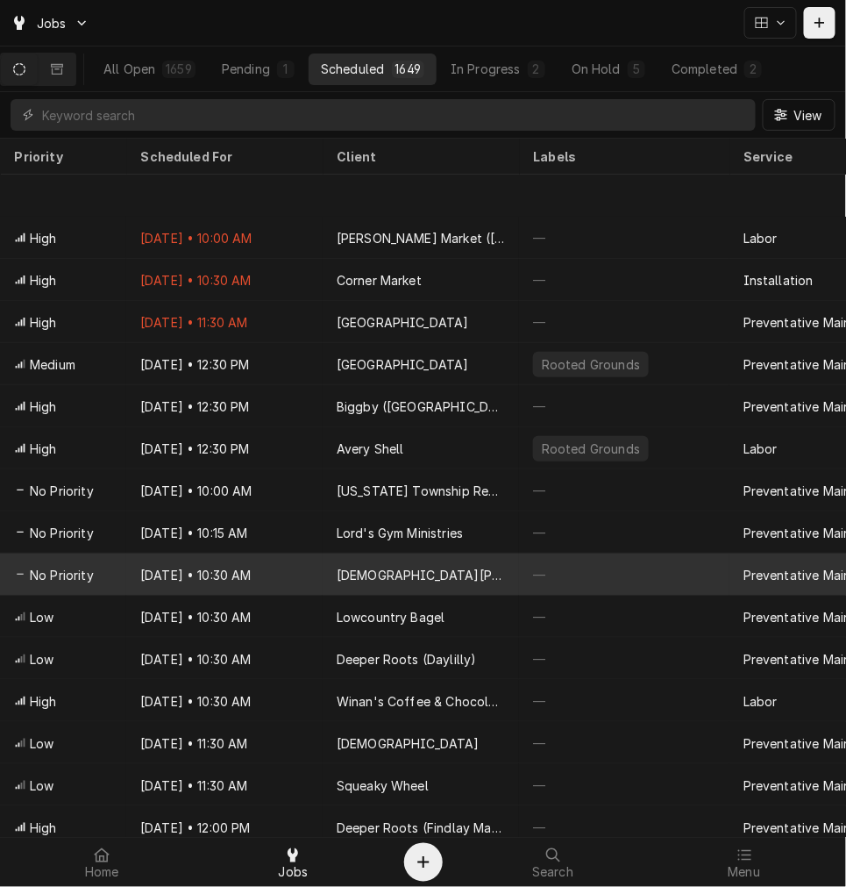
scroll to position [105, 0]
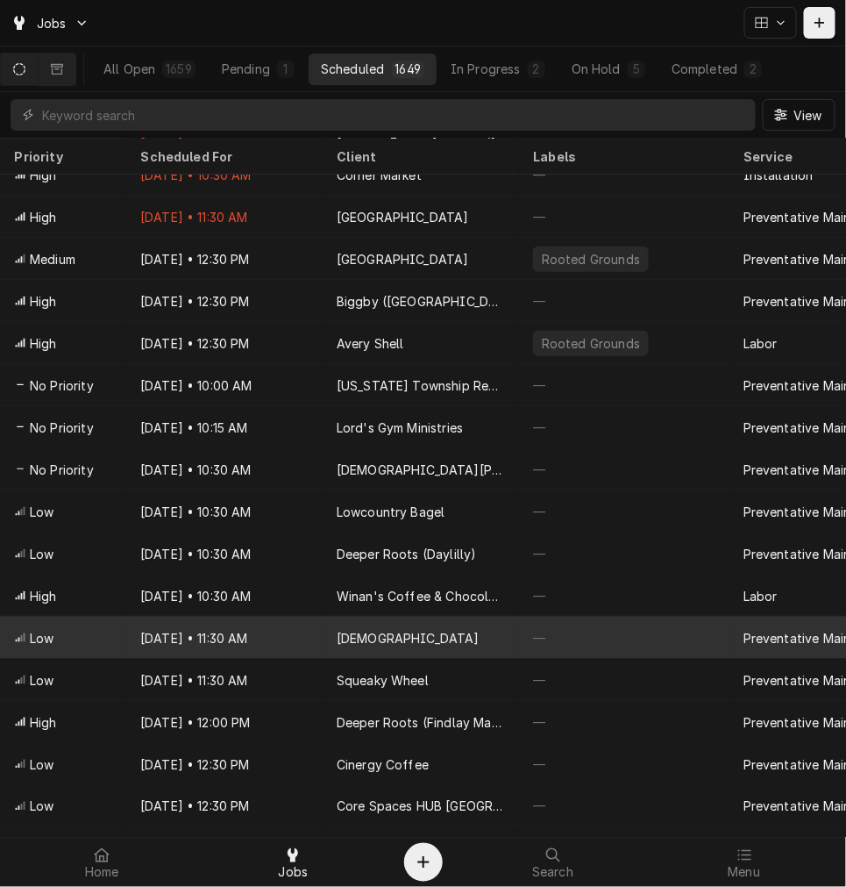
click at [372, 639] on div "[DEMOGRAPHIC_DATA]" at bounding box center [408, 638] width 143 height 18
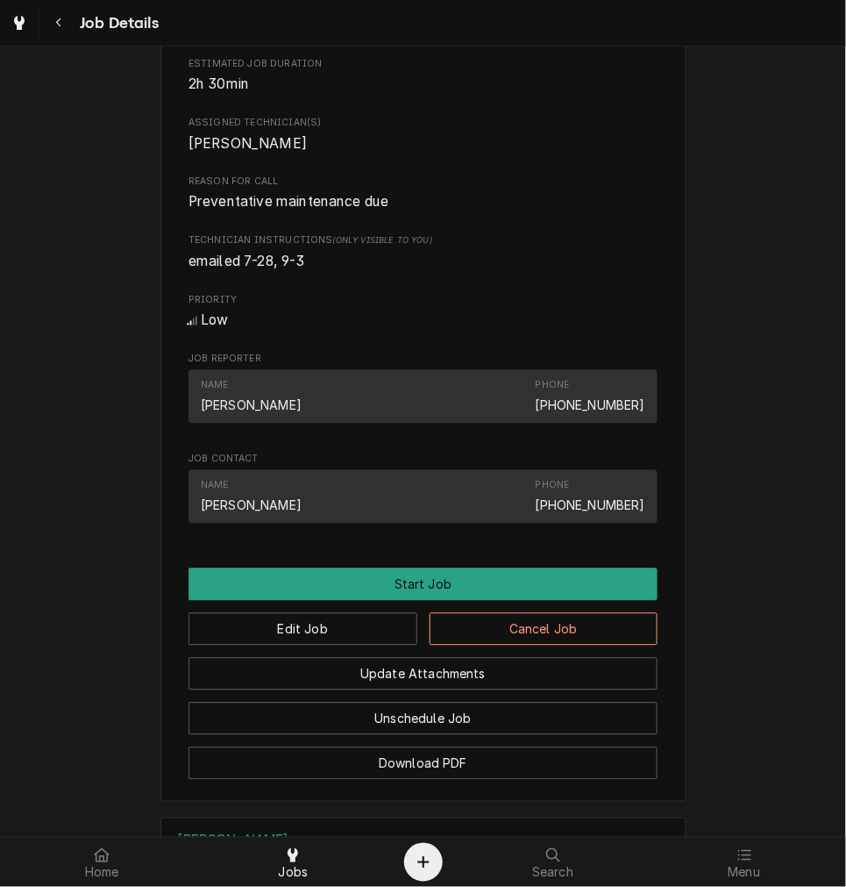
scroll to position [1066, 0]
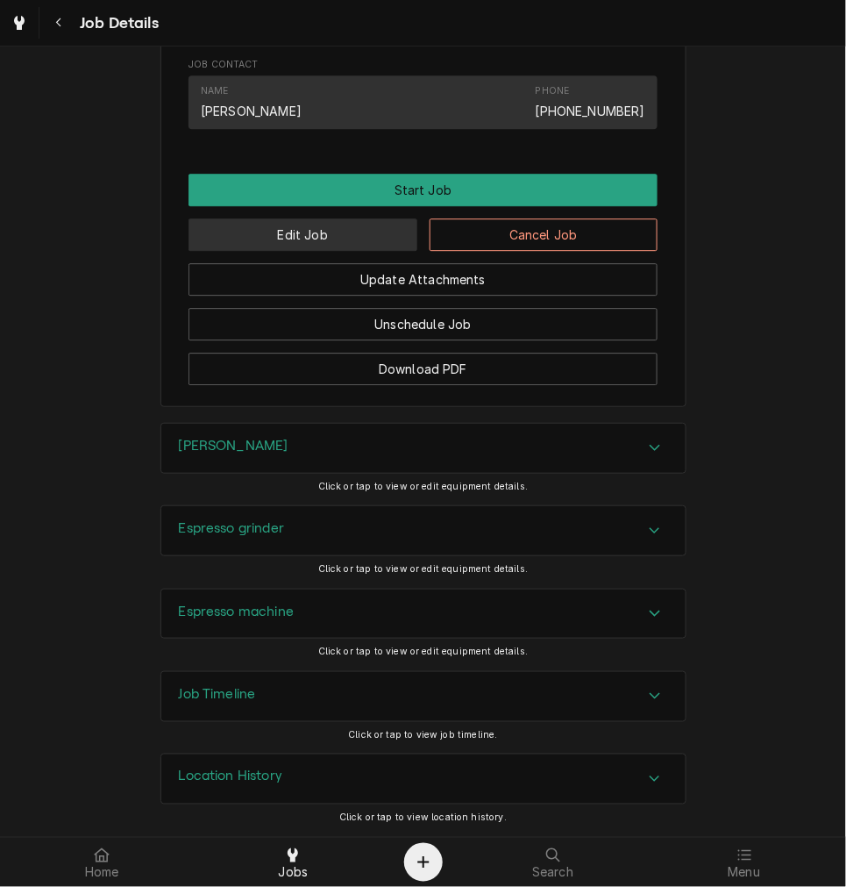
click at [336, 235] on button "Edit Job" at bounding box center [303, 234] width 229 height 32
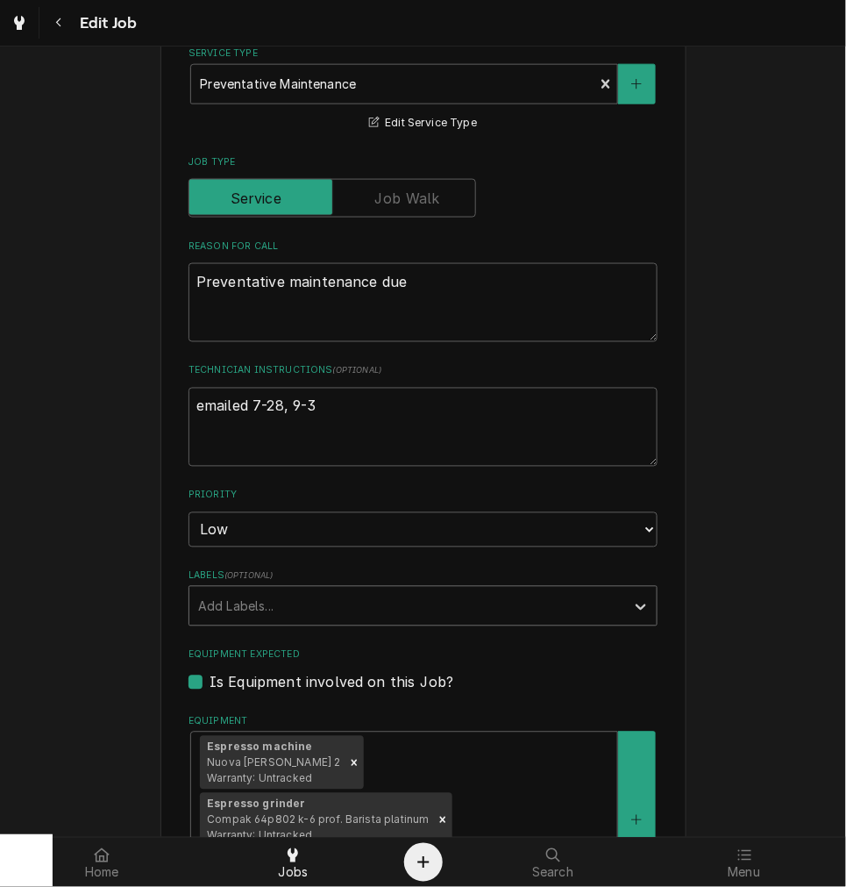
scroll to position [650, 0]
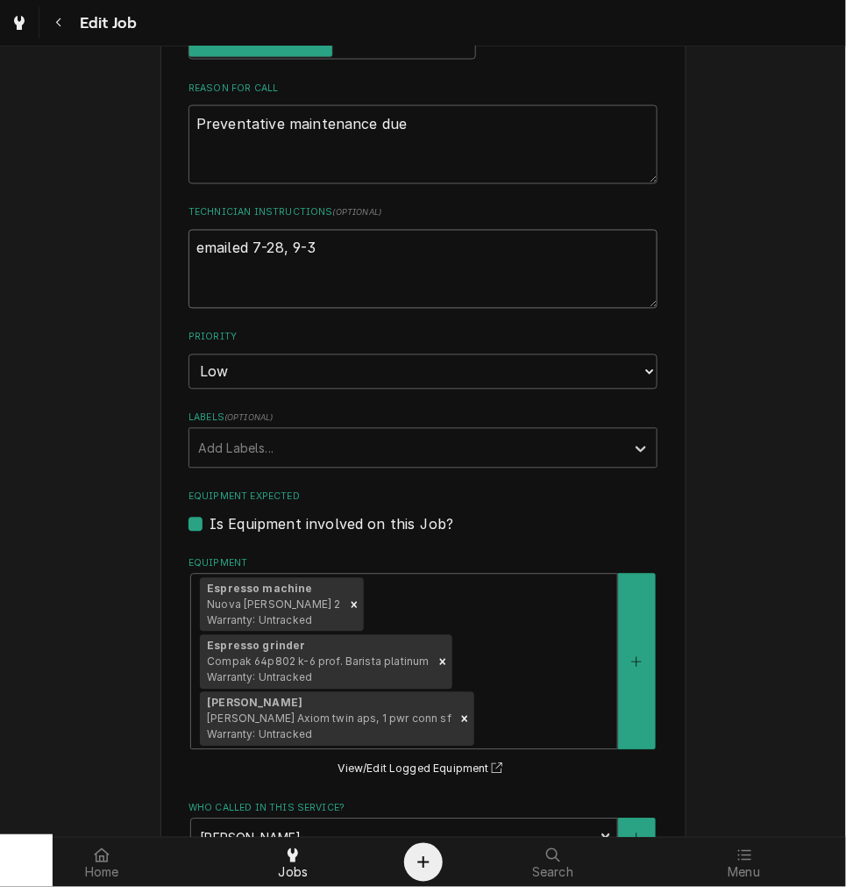
click at [347, 264] on textarea "emailed 7-28, 9-3" at bounding box center [423, 269] width 469 height 79
type textarea "x"
type textarea "emailed 7-28, 9-"
type textarea "x"
type textarea "emailed 7-28, 9"
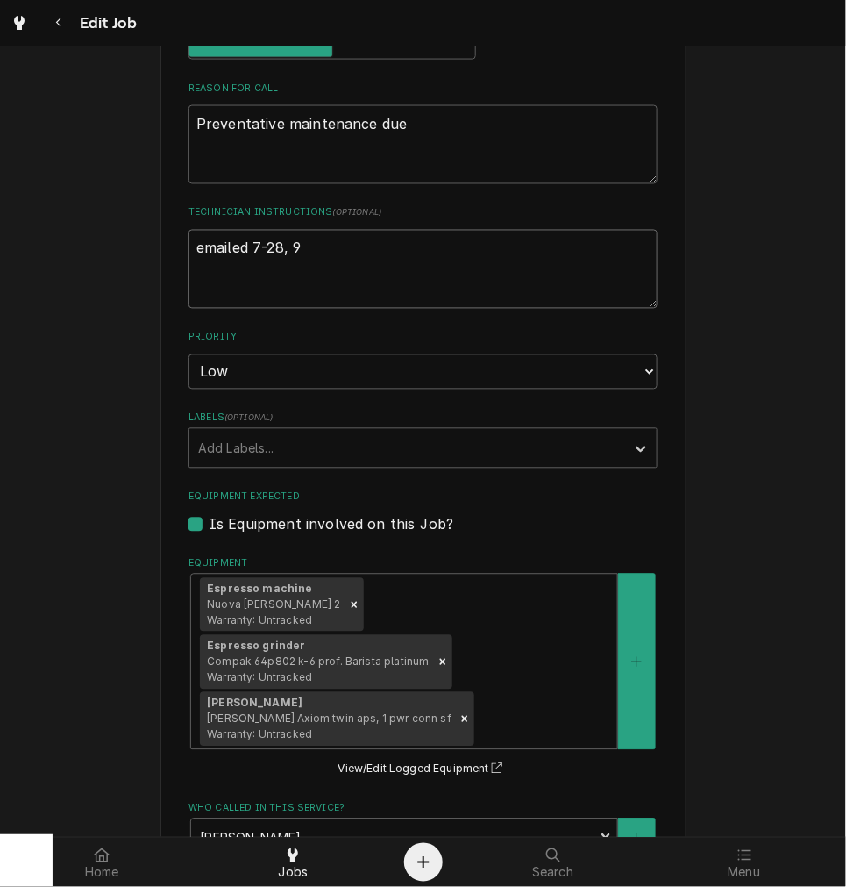
type textarea "x"
type textarea "emailed 7-28,"
type textarea "x"
type textarea "emailed 7-28, l"
type textarea "x"
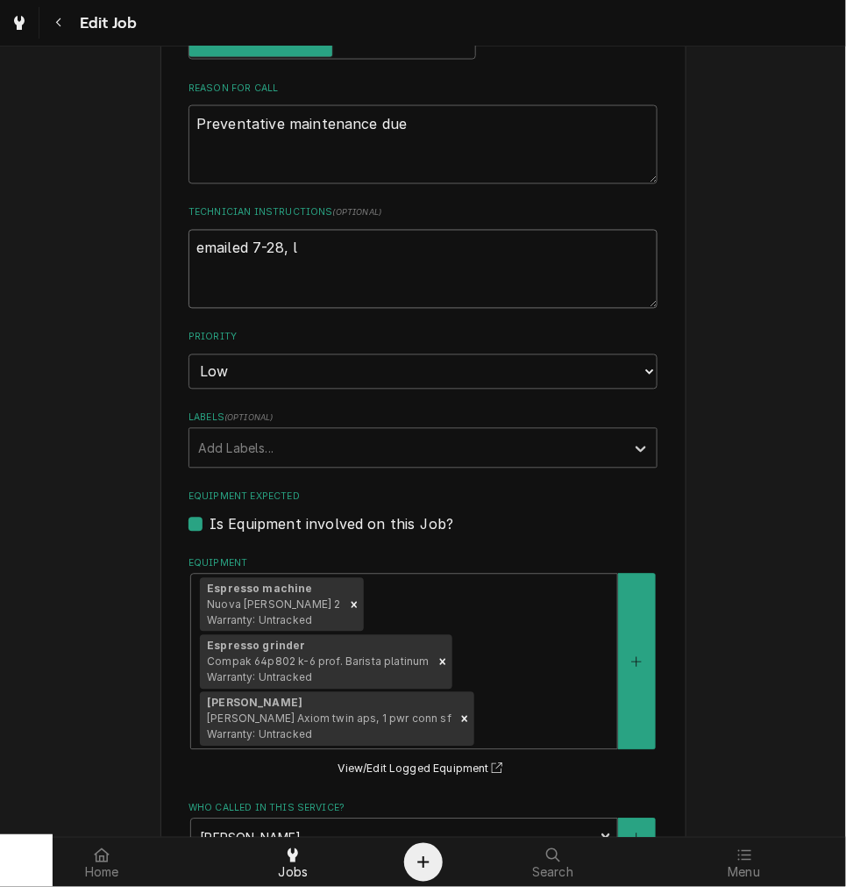
type textarea "emailed 7-28, le"
type textarea "x"
type textarea "emailed 7-28, lef"
type textarea "x"
type textarea "emailed 7-28, left"
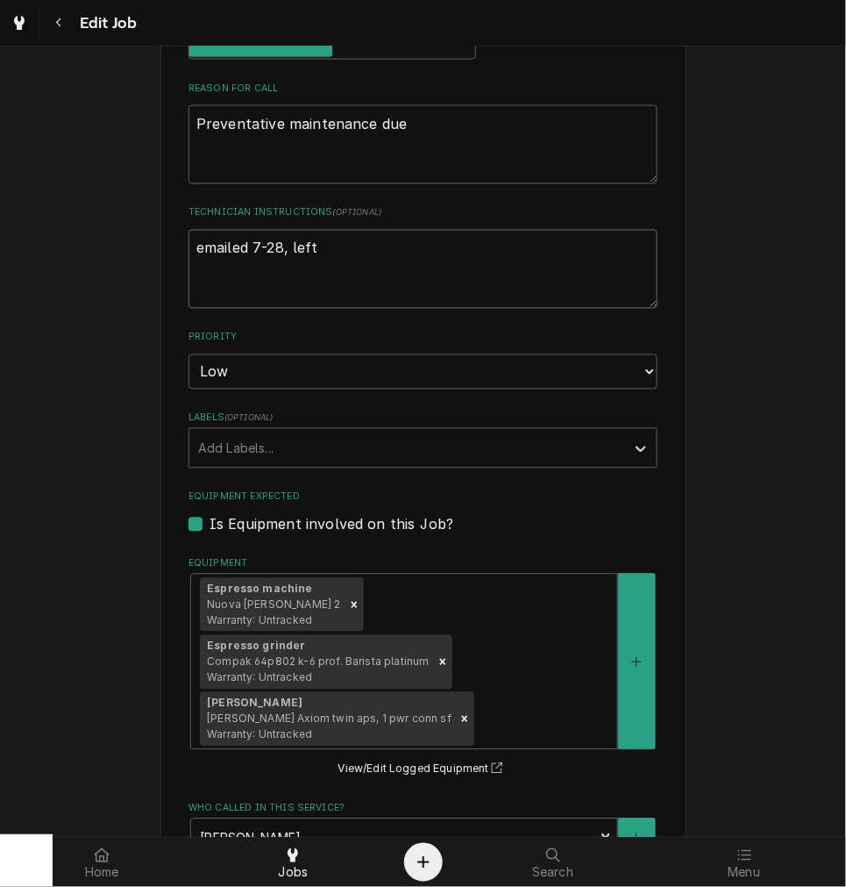
type textarea "x"
type textarea "emailed 7-28, left"
type textarea "x"
type textarea "emailed 7-28, left v"
type textarea "x"
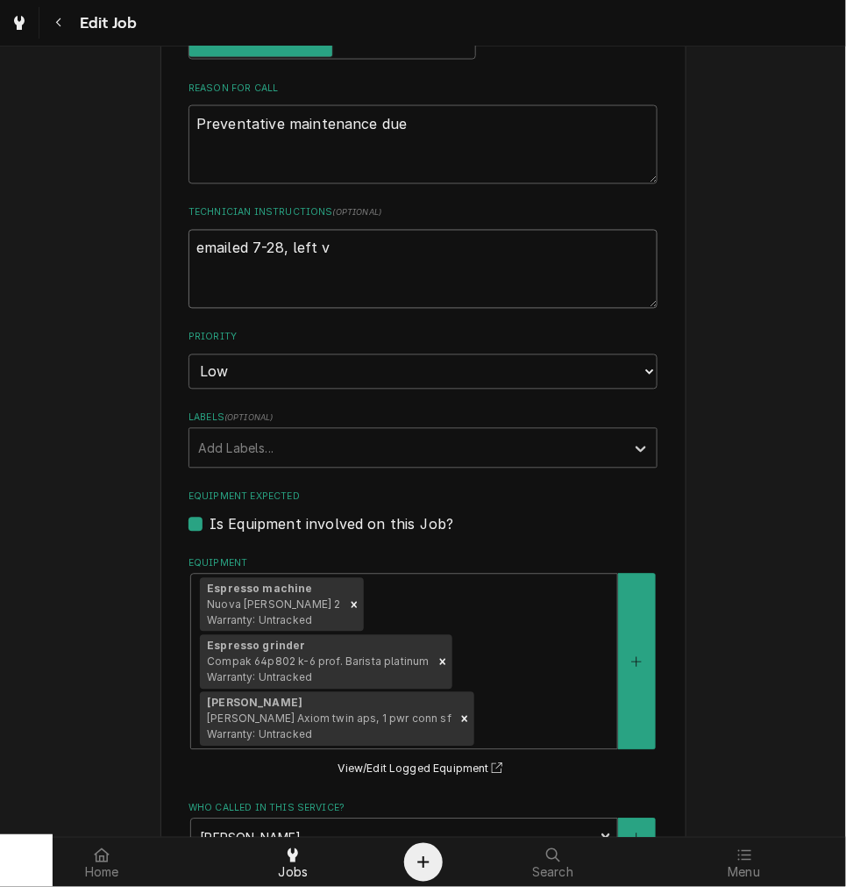
type textarea "emailed 7-28, left vm"
type textarea "x"
type textarea "emailed 7-28, left vm"
type textarea "x"
type textarea "emailed 7-28, left vm 9"
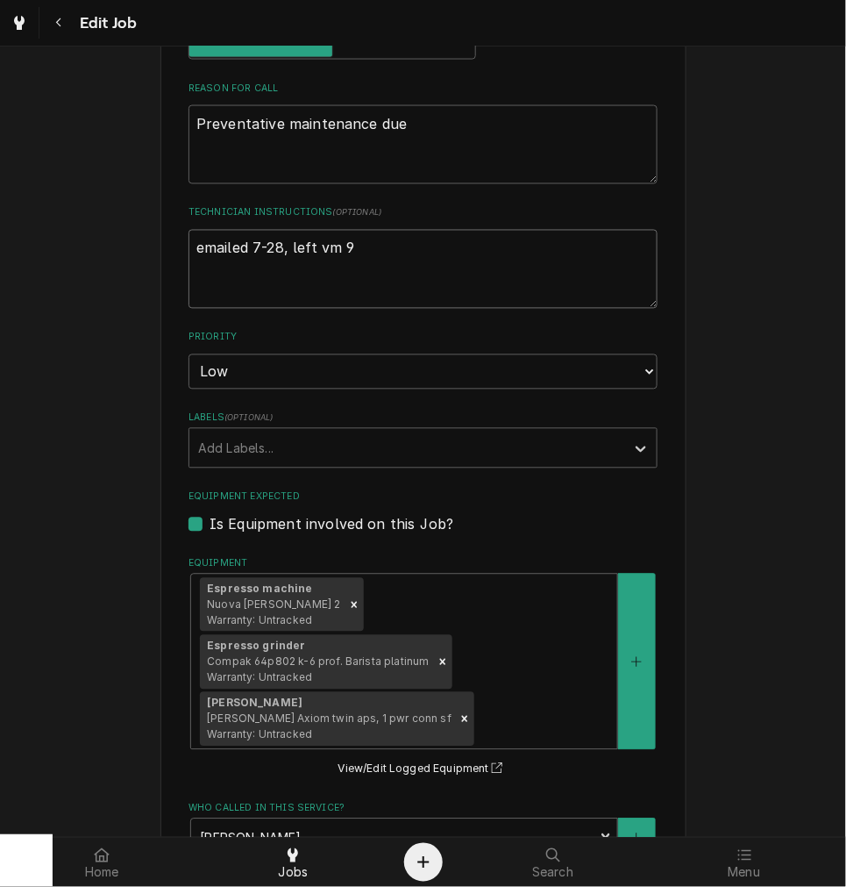
type textarea "x"
type textarea "emailed 7-28, left vm 9-"
type textarea "x"
type textarea "emailed 7-28, left vm 9-2"
type textarea "x"
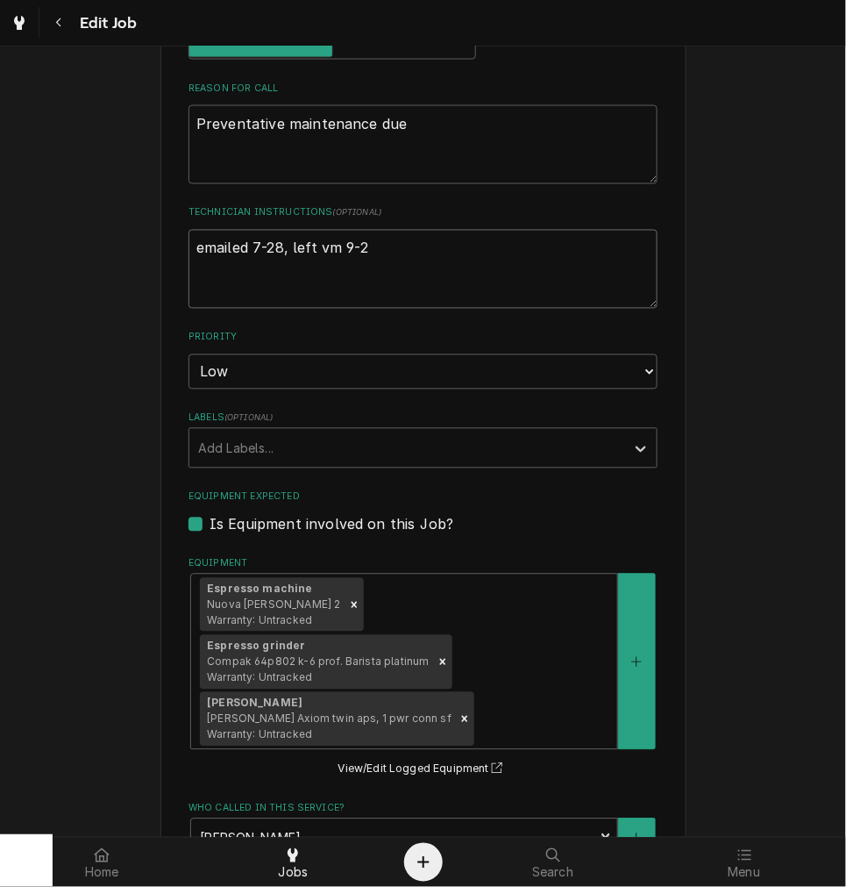
type textarea "emailed 7-28, left vm 9-22"
type textarea "x"
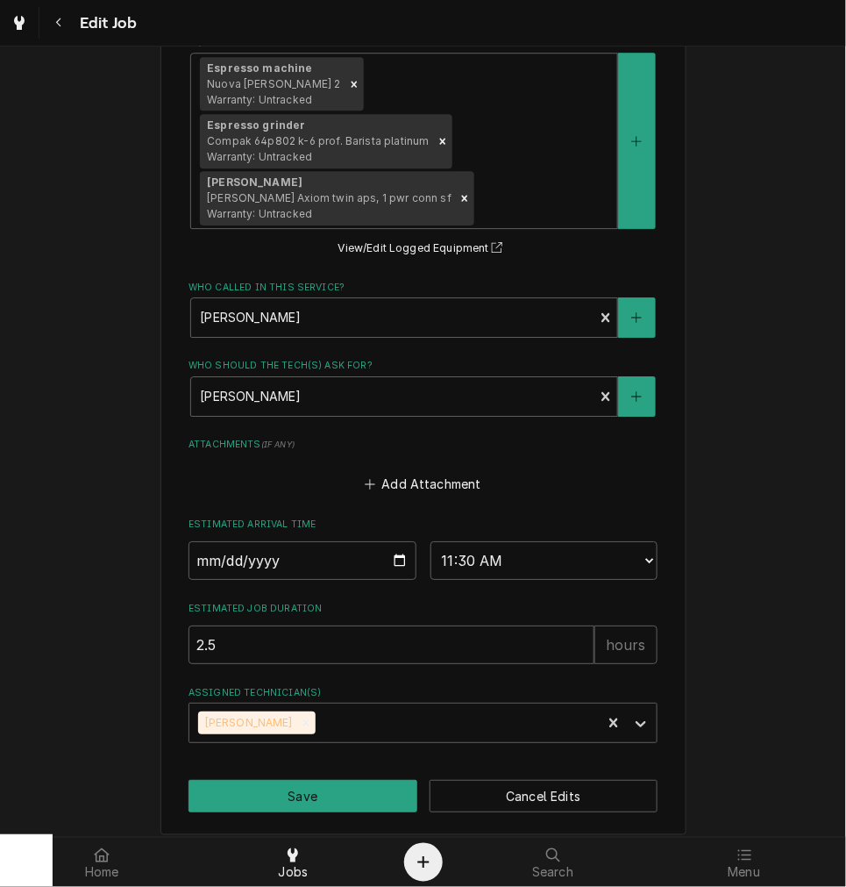
scroll to position [1181, 0]
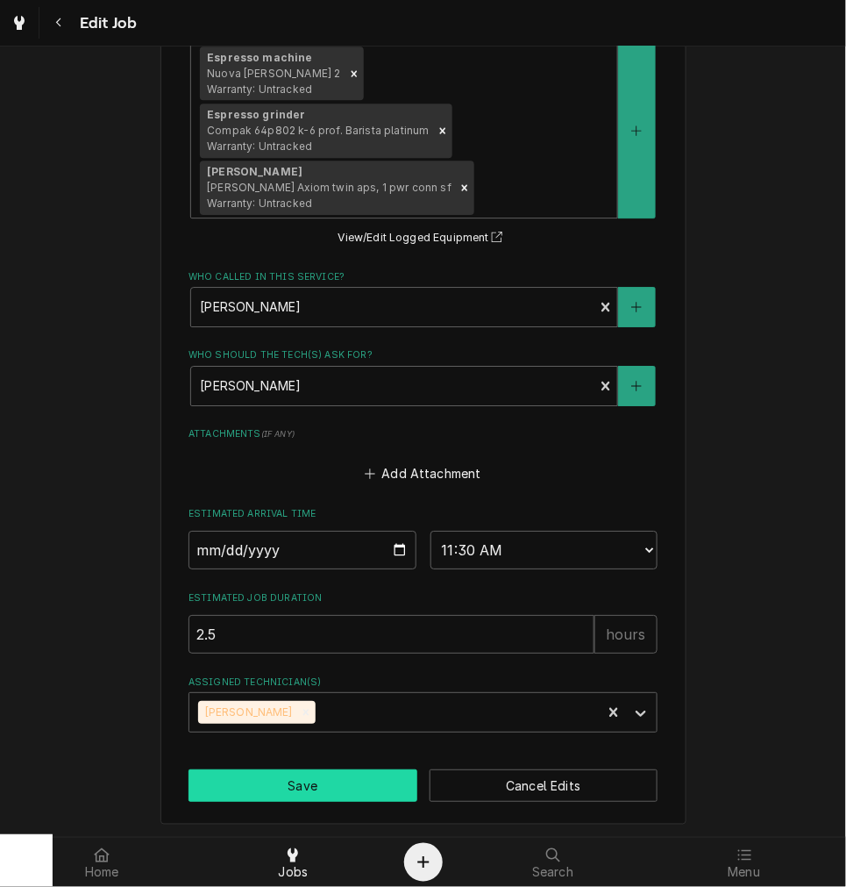
type textarea "emailed 7-28, left vm 9-22"
click at [322, 793] on button "Save" at bounding box center [303, 785] width 229 height 32
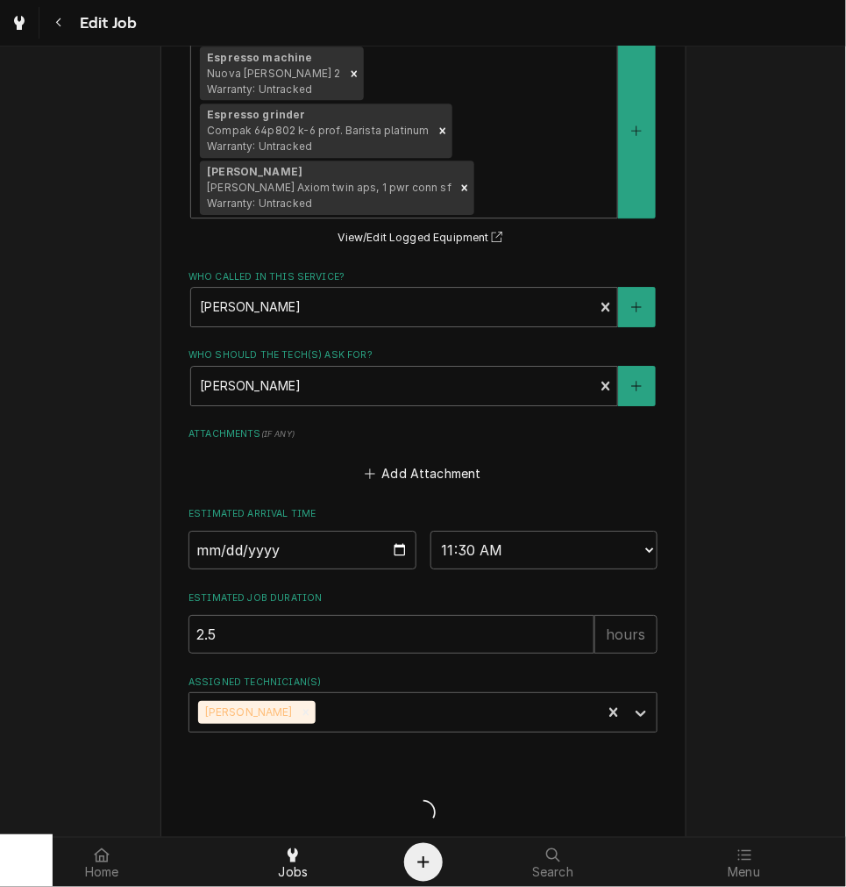
type textarea "x"
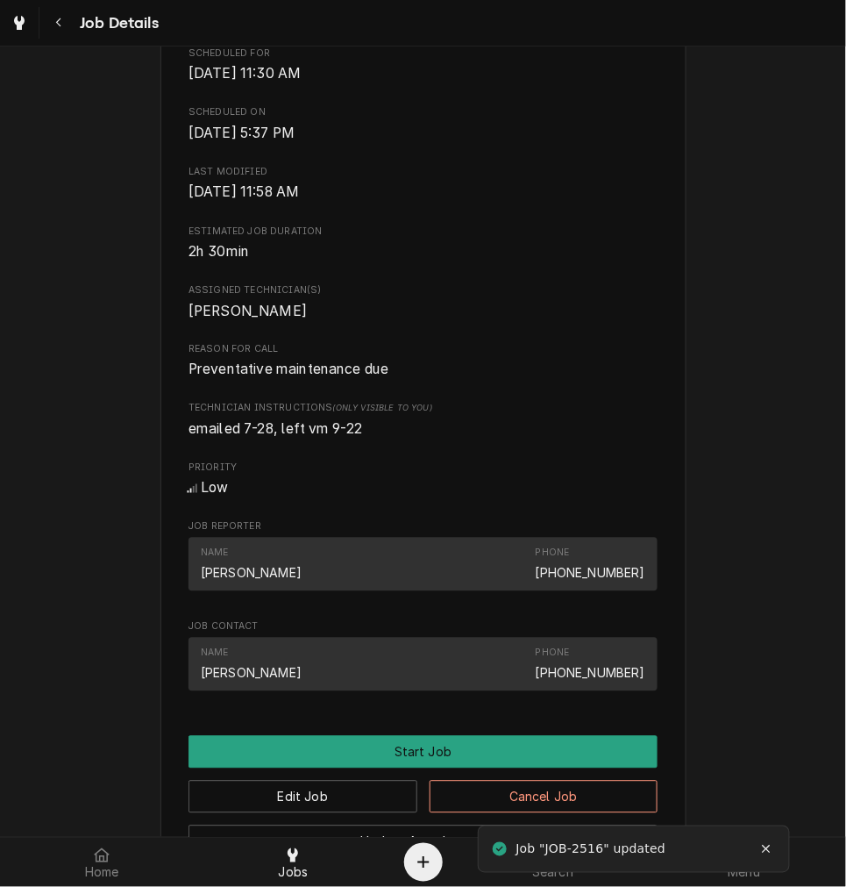
scroll to position [974, 0]
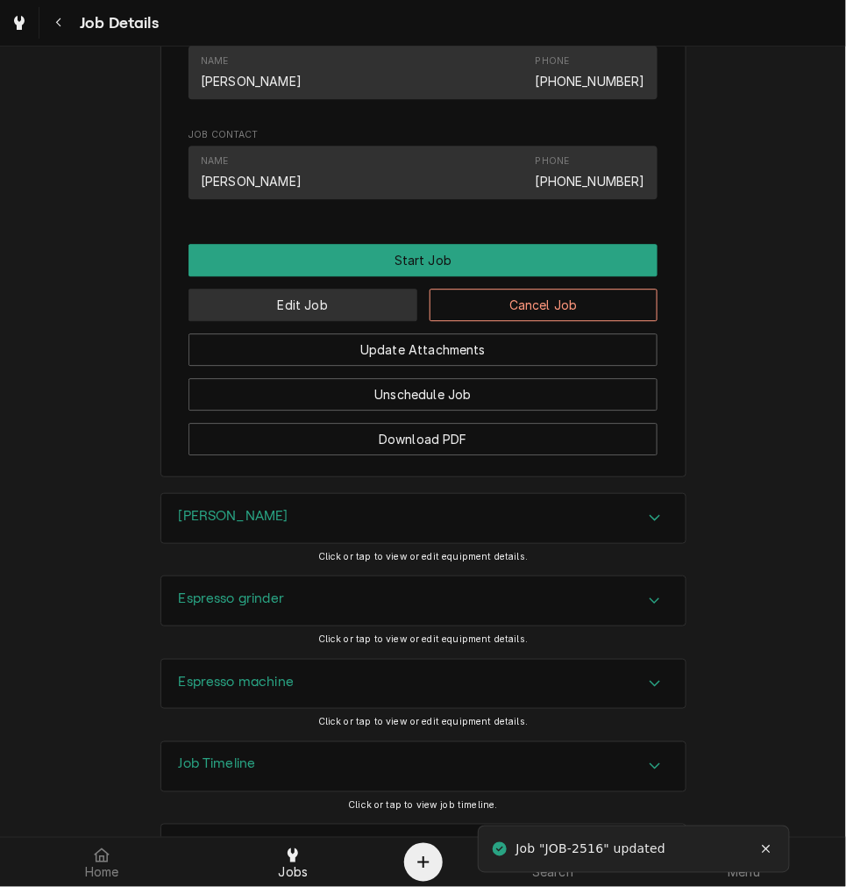
click at [307, 321] on button "Edit Job" at bounding box center [303, 305] width 229 height 32
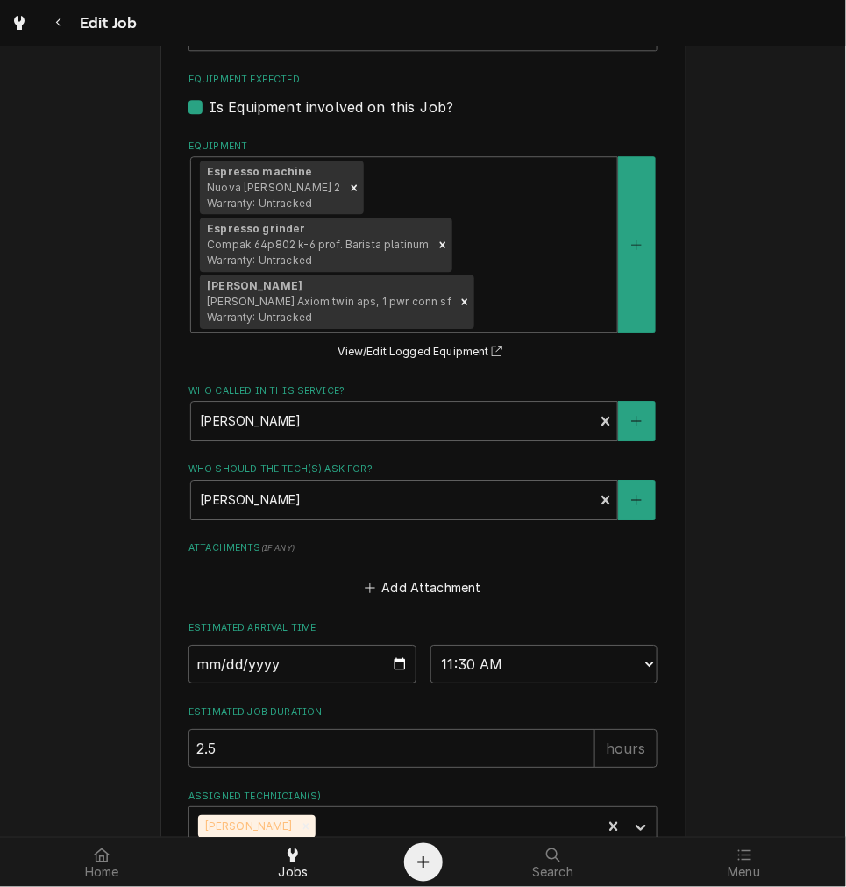
scroll to position [1181, 0]
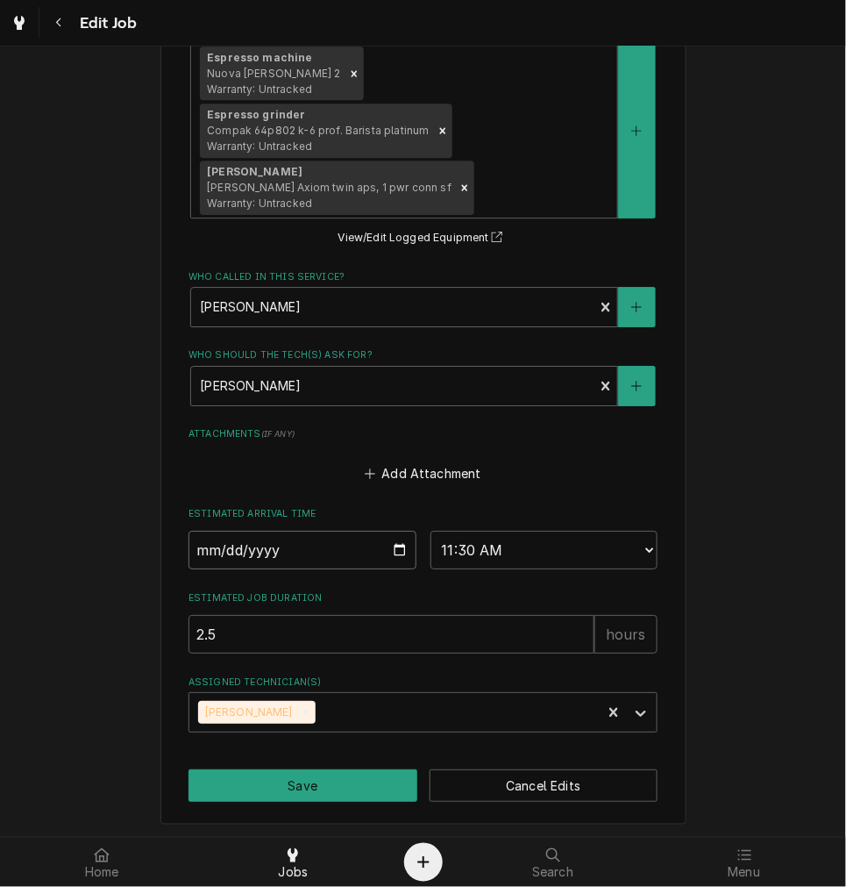
click at [397, 549] on input "[DATE]" at bounding box center [303, 550] width 228 height 39
type textarea "x"
type input "[DATE]"
click at [329, 772] on button "Save" at bounding box center [303, 785] width 229 height 32
type textarea "x"
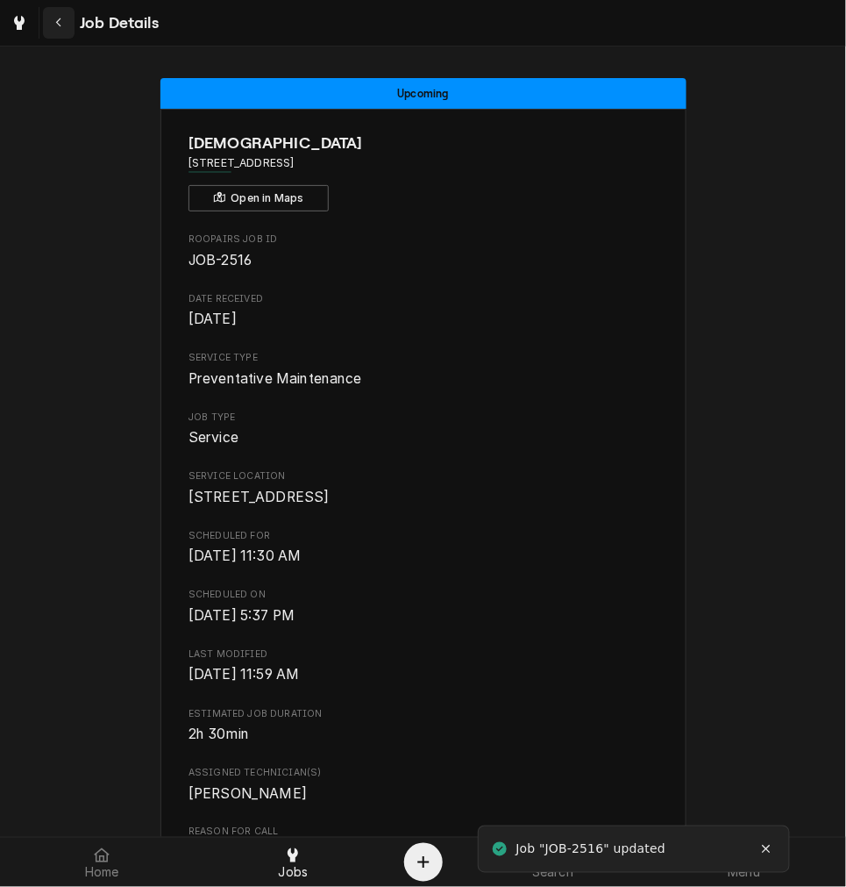
click at [64, 29] on div "Navigate back" at bounding box center [59, 23] width 18 height 18
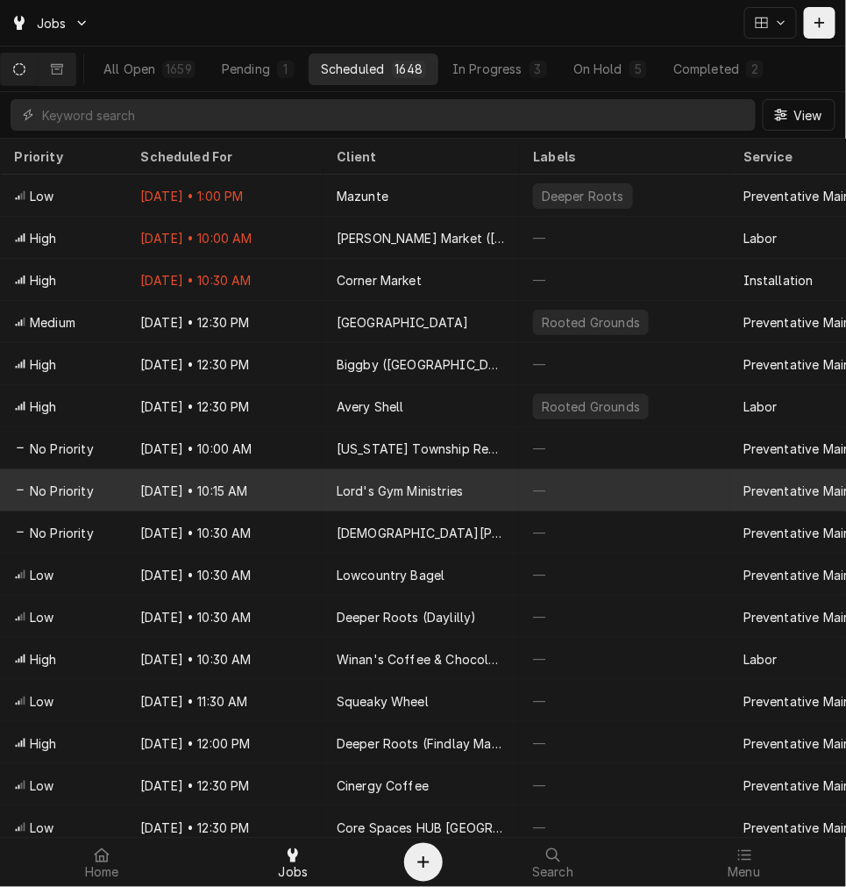
click at [232, 503] on div "[DATE] • 10:15 AM" at bounding box center [224, 490] width 196 height 42
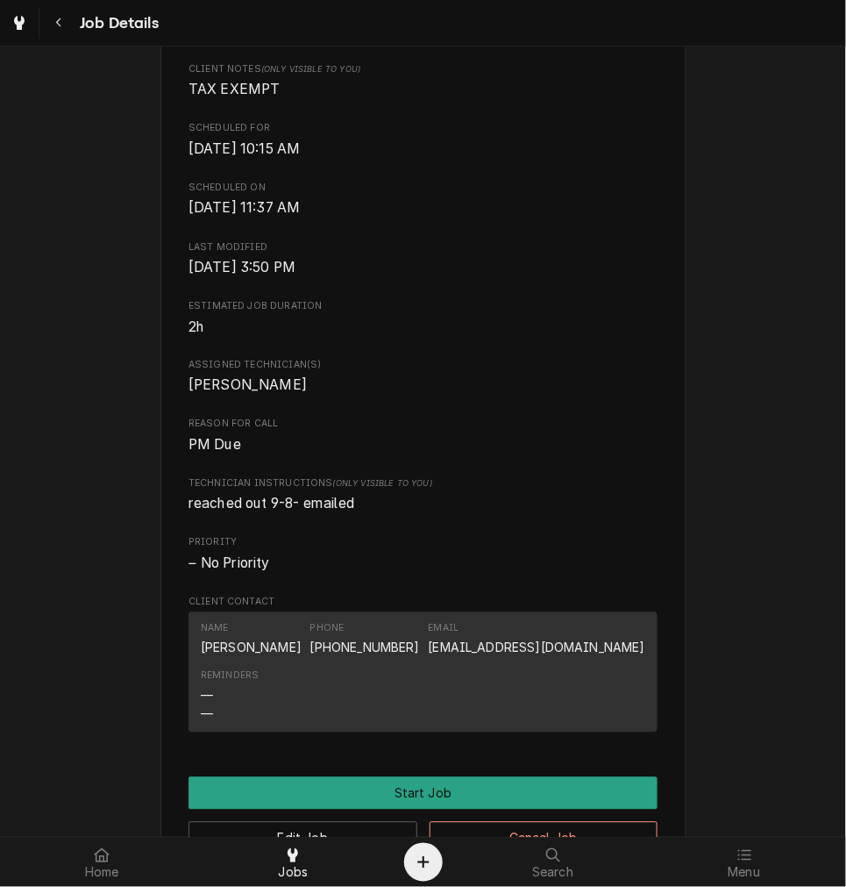
scroll to position [650, 0]
